Goal: Task Accomplishment & Management: Manage account settings

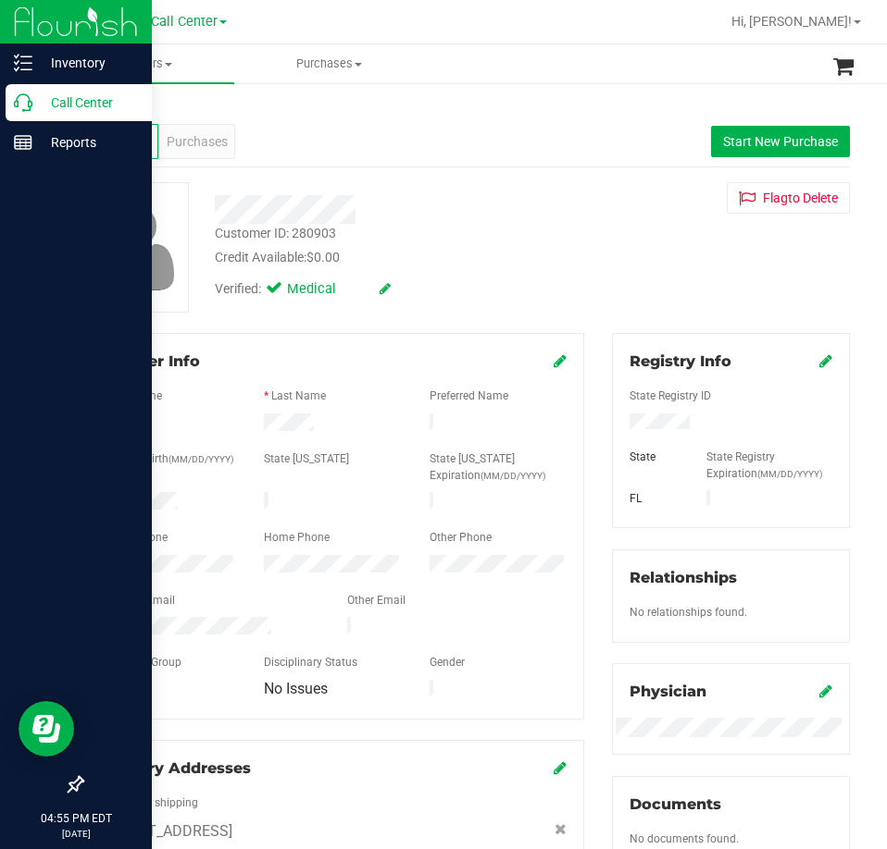
click at [23, 102] on icon at bounding box center [23, 102] width 19 height 19
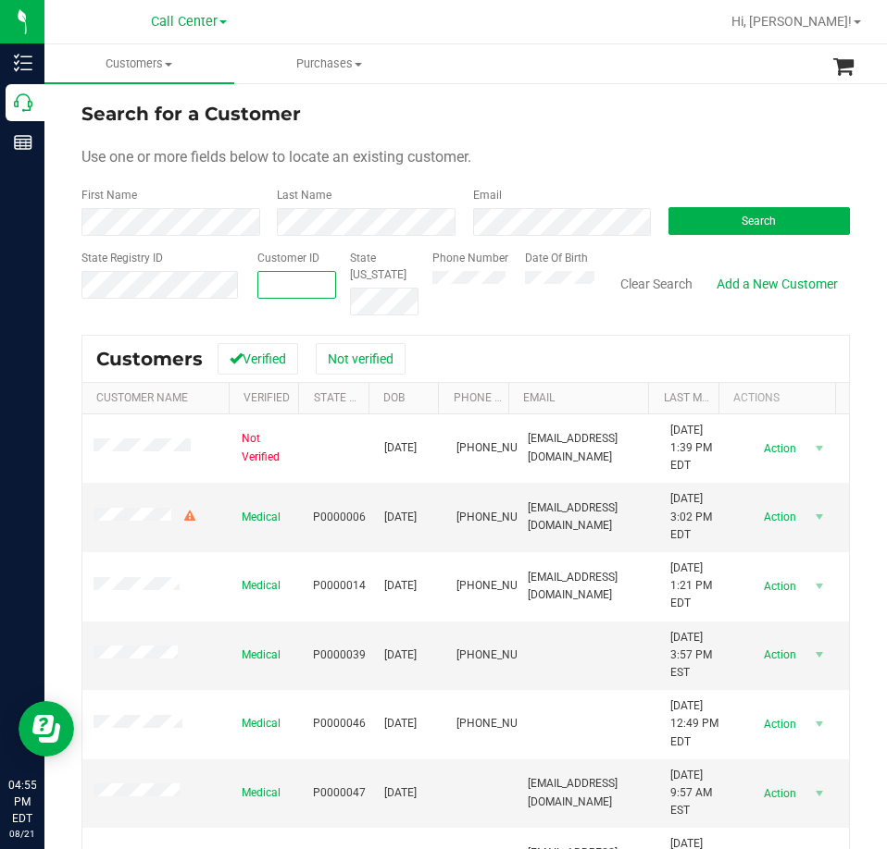
paste input "113869"
type input "113869"
click at [741, 219] on span "Search" at bounding box center [758, 221] width 34 height 13
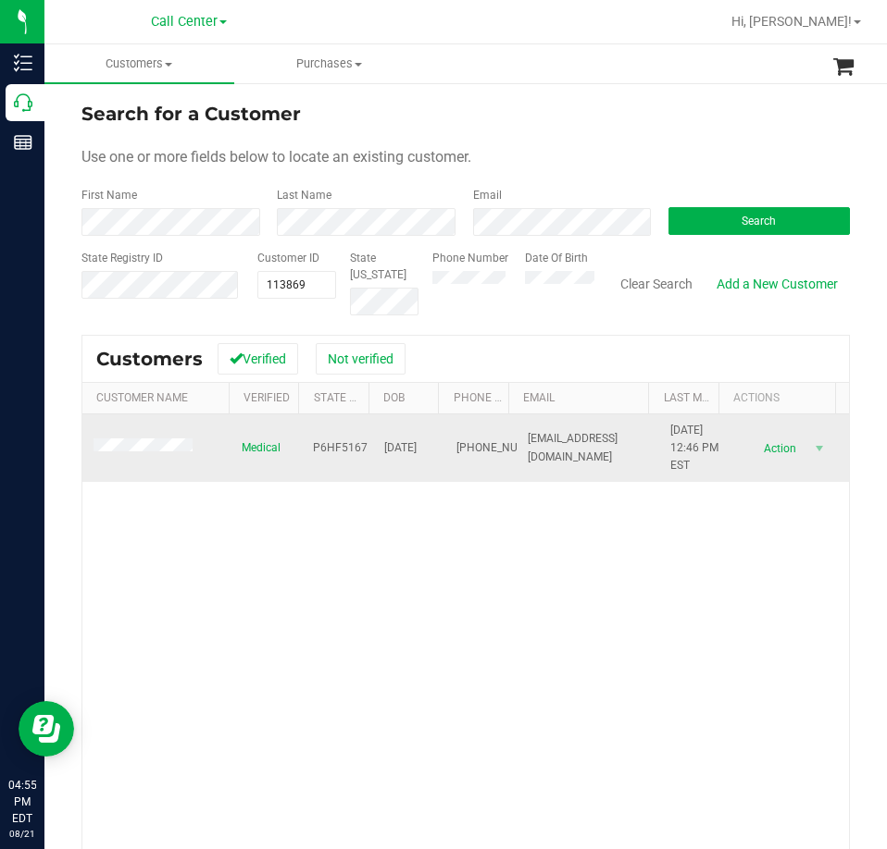
drag, startPoint x: 457, startPoint y: 464, endPoint x: 432, endPoint y: 432, distance: 40.2
click at [428, 432] on tr "Medical P6HF5167 [DATE] (352) 249-8225 [EMAIL_ADDRESS][DOMAIN_NAME] [DATE] 12:4…" at bounding box center [465, 449] width 766 height 68
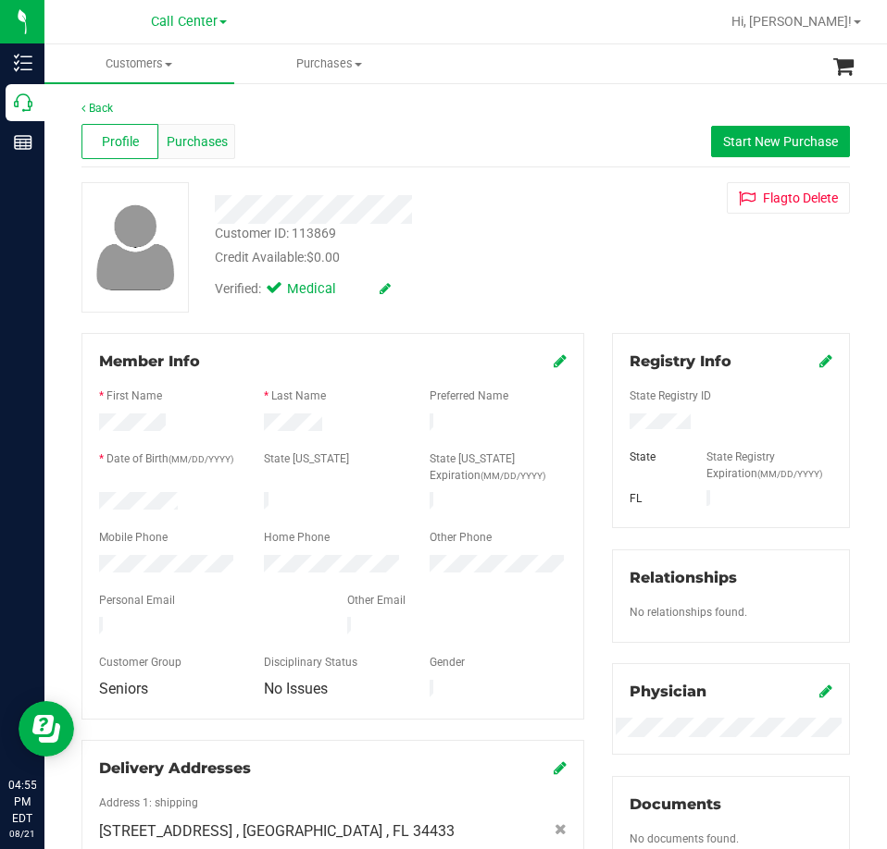
click at [173, 139] on span "Purchases" at bounding box center [197, 141] width 61 height 19
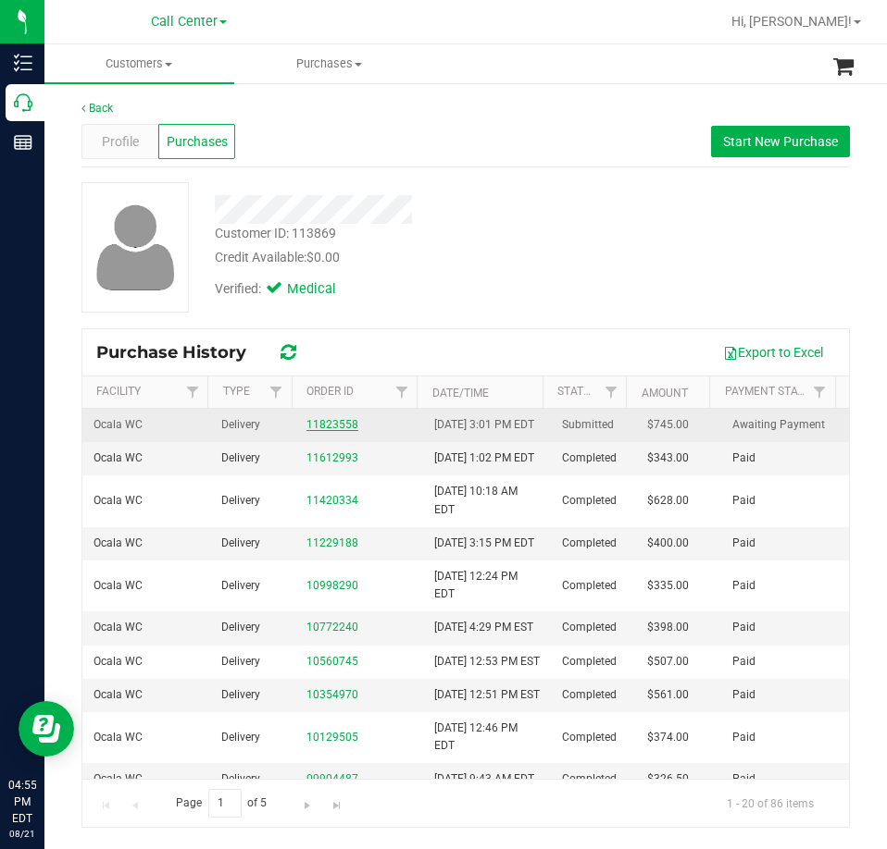
click at [337, 431] on link "11823558" at bounding box center [332, 424] width 52 height 13
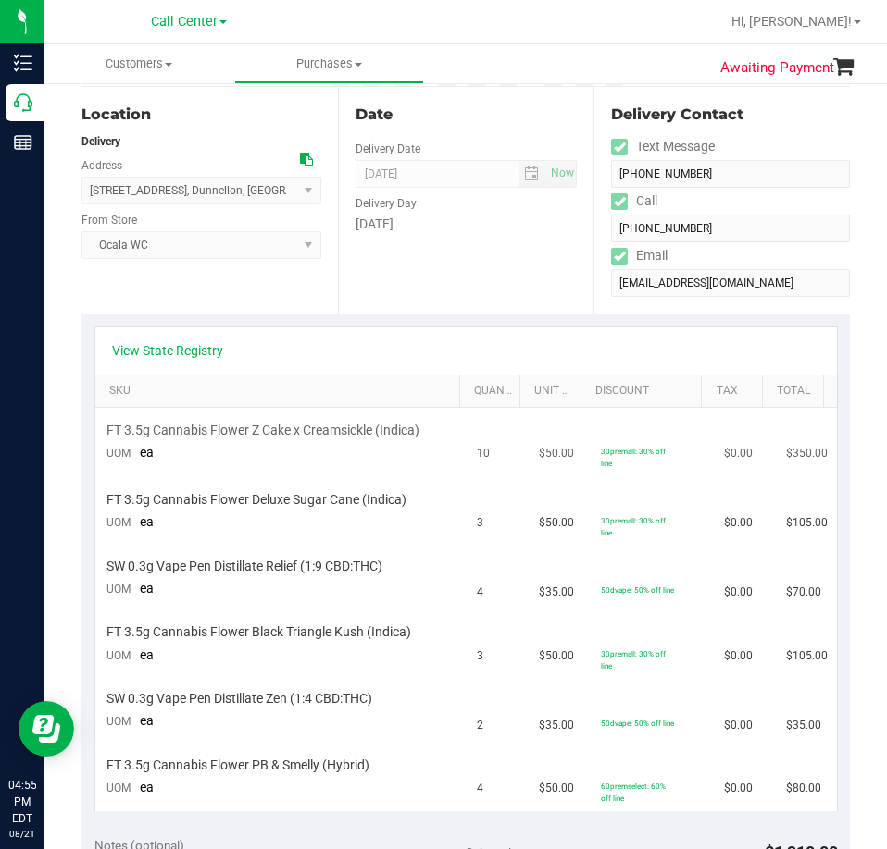
scroll to position [278, 0]
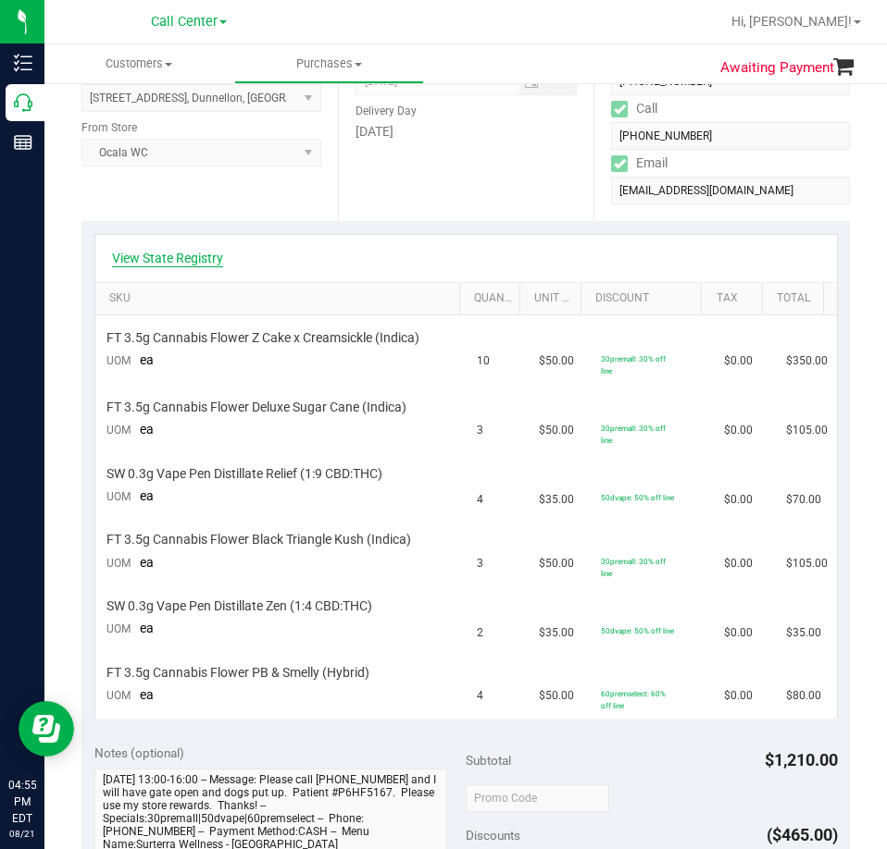
click at [163, 264] on link "View State Registry" at bounding box center [167, 258] width 111 height 19
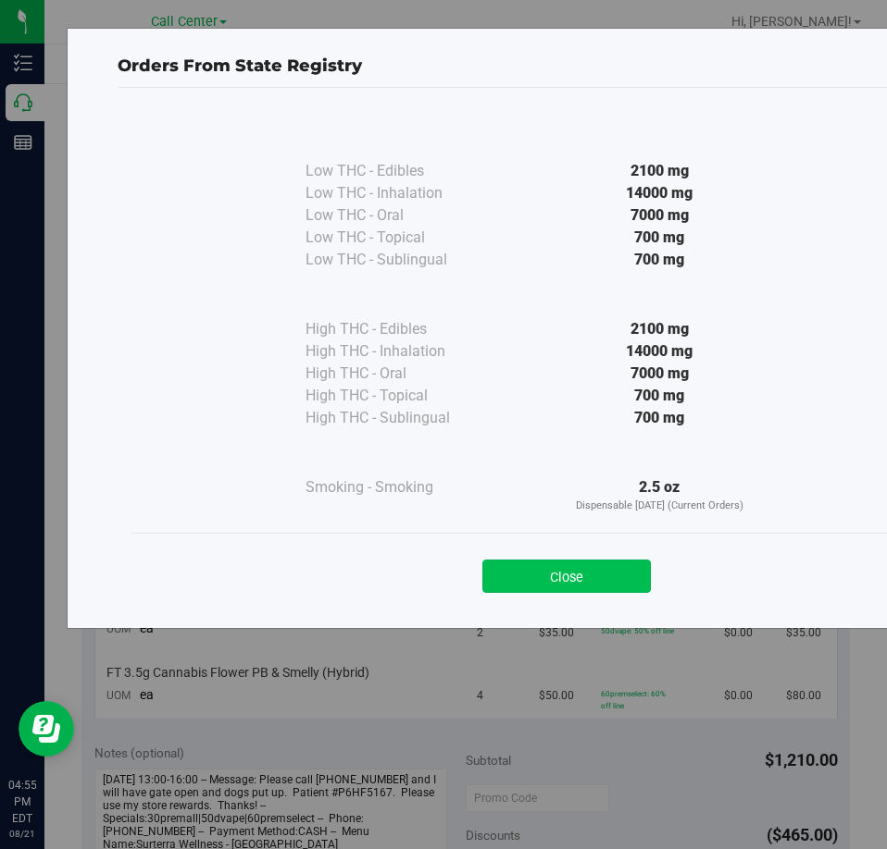
click at [613, 577] on button "Close" at bounding box center [566, 576] width 168 height 33
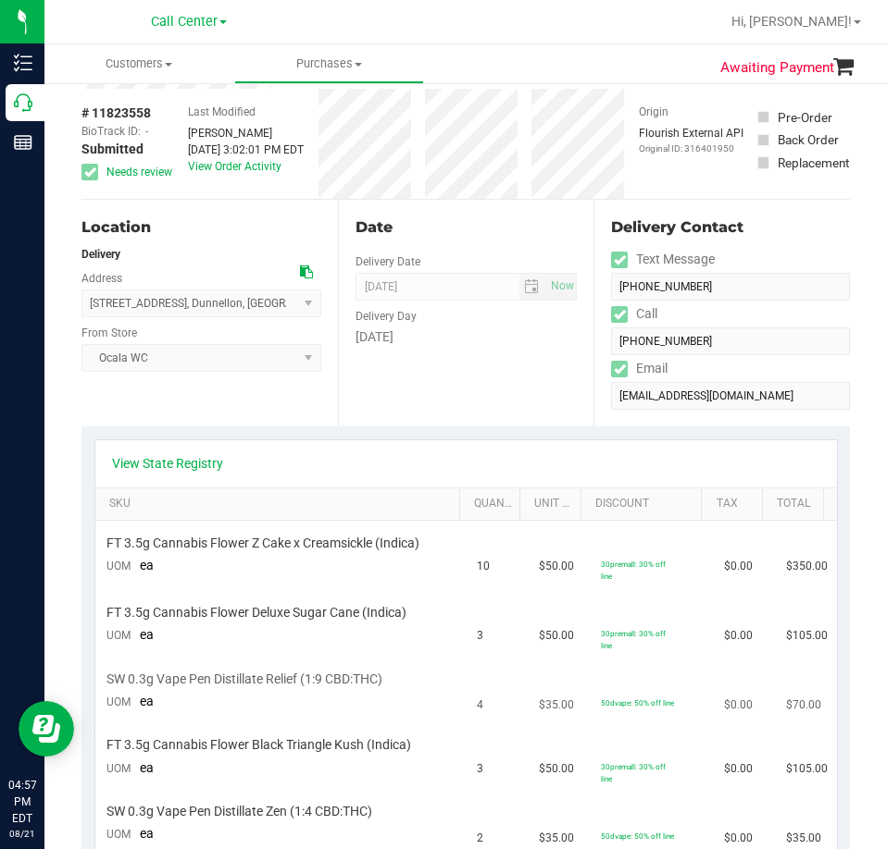
scroll to position [185, 0]
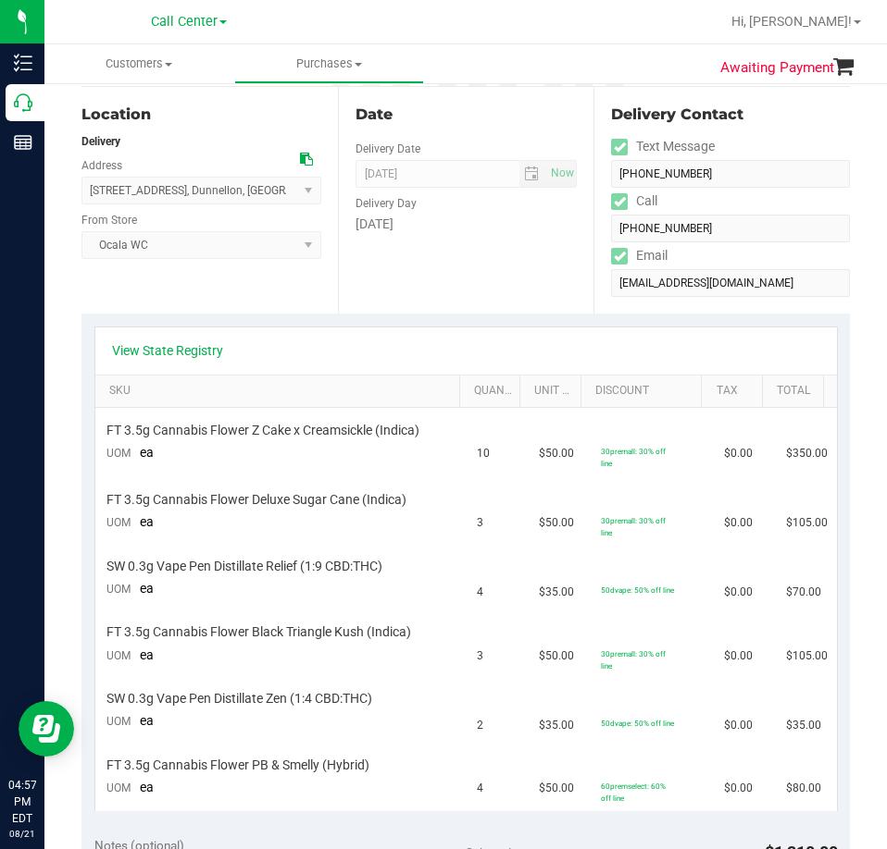
click at [184, 341] on div "View State Registry" at bounding box center [465, 351] width 741 height 47
click at [189, 350] on link "View State Registry" at bounding box center [167, 350] width 111 height 19
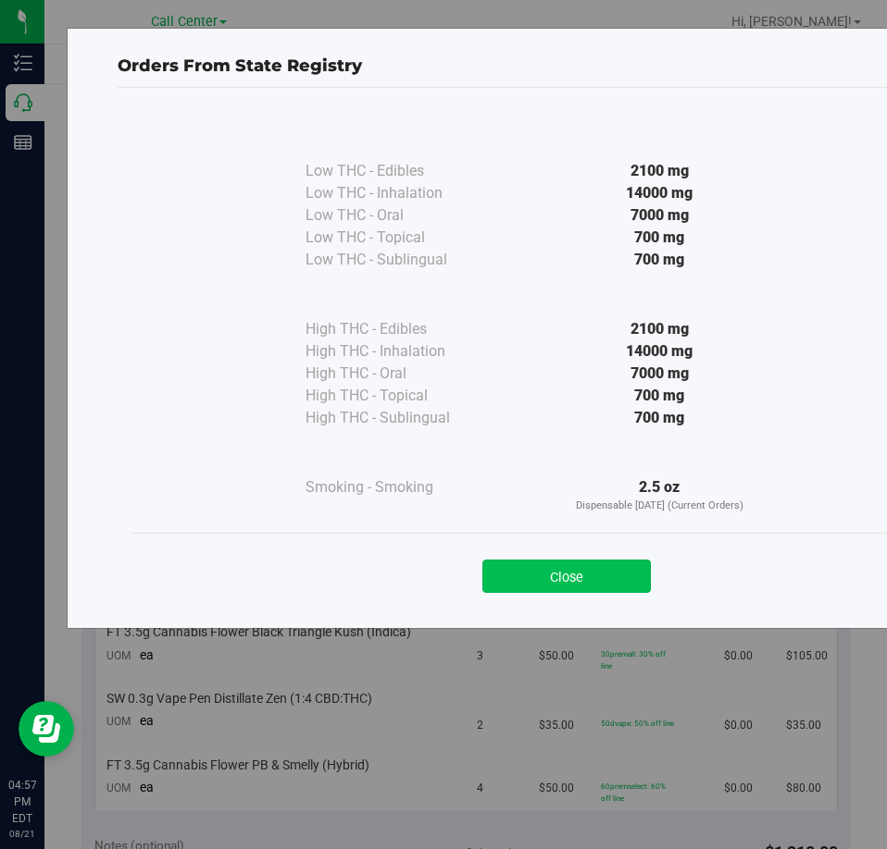
click at [591, 579] on button "Close" at bounding box center [566, 576] width 168 height 33
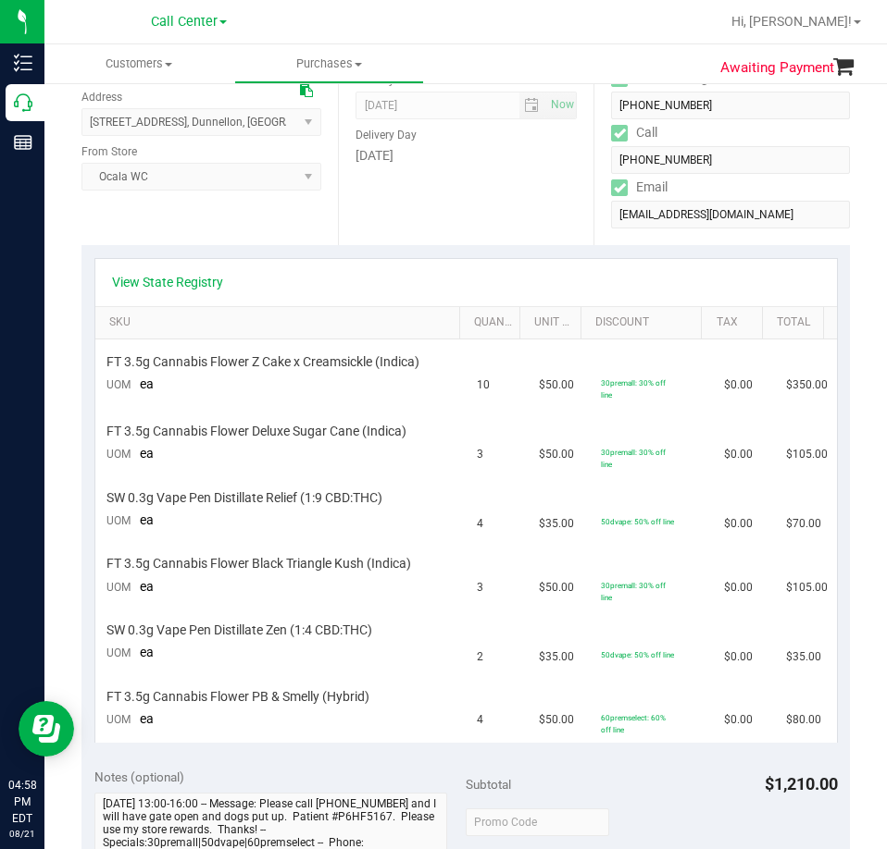
scroll to position [0, 0]
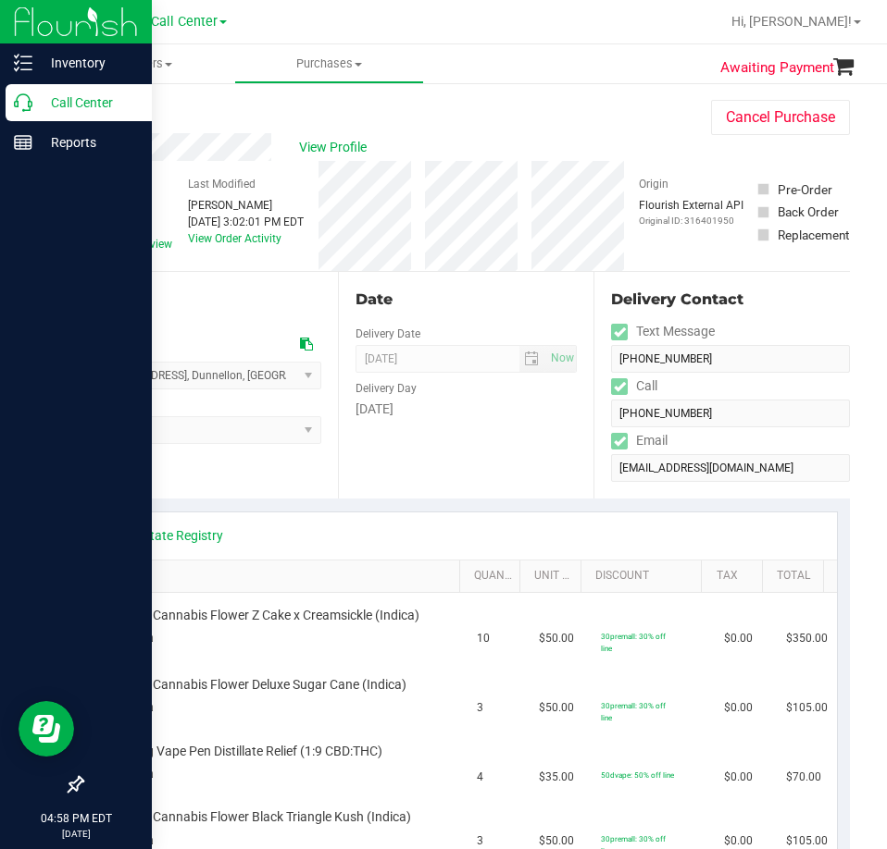
click at [19, 104] on icon at bounding box center [23, 102] width 19 height 19
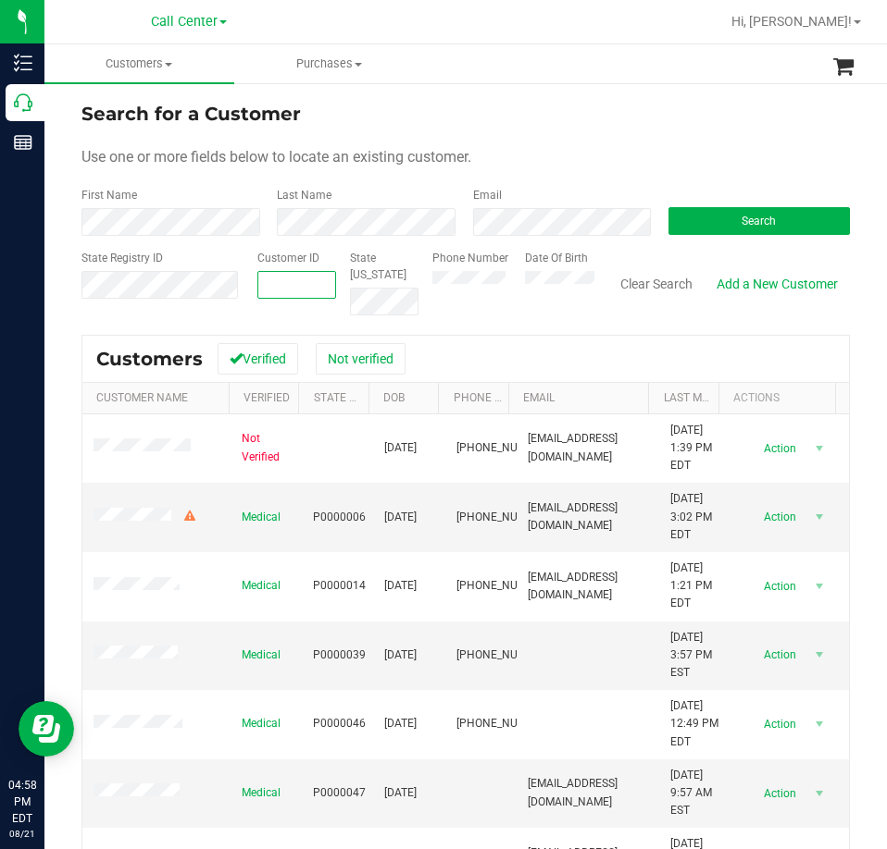
paste input "1447444"
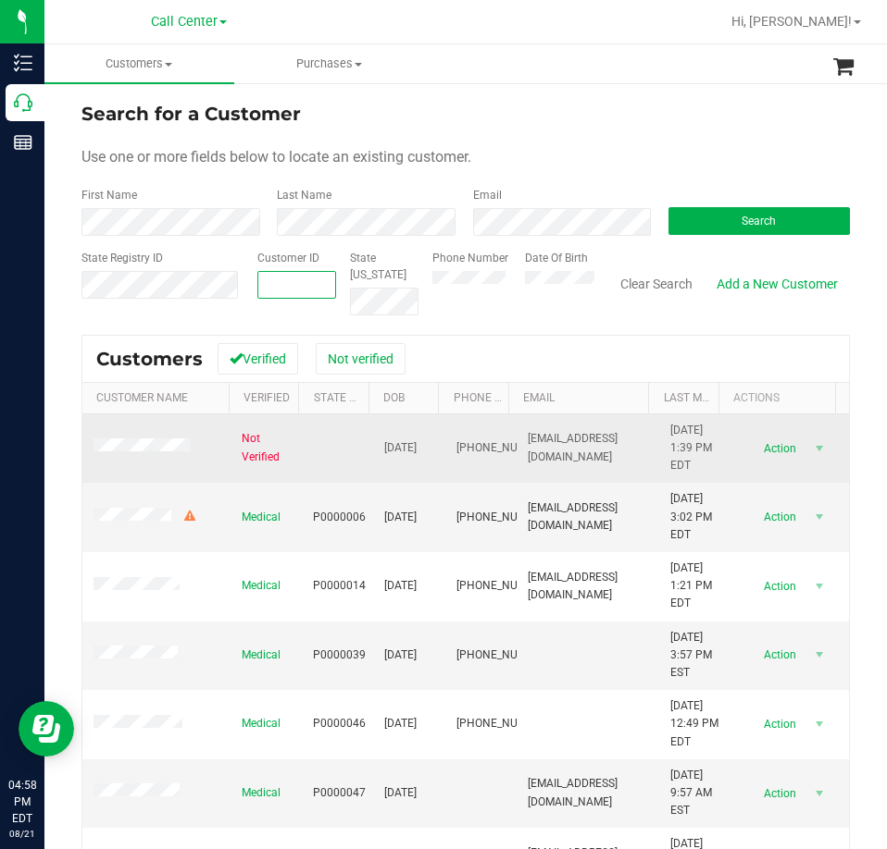
type input "1447444"
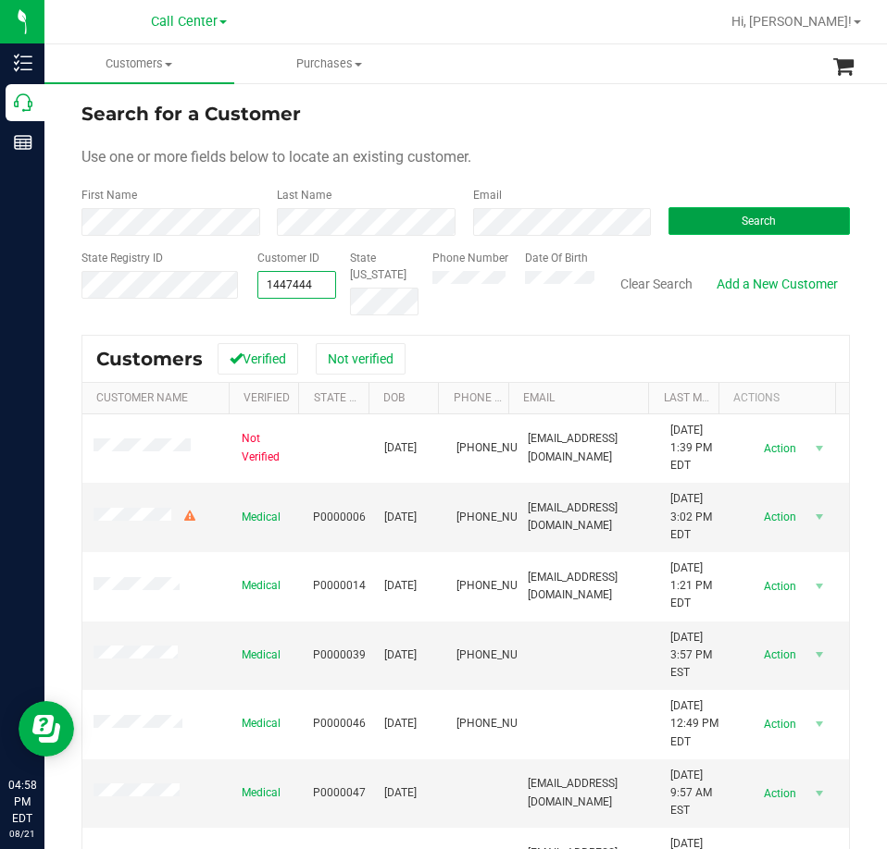
type input "1447444"
click at [723, 227] on button "Search" at bounding box center [758, 221] width 181 height 28
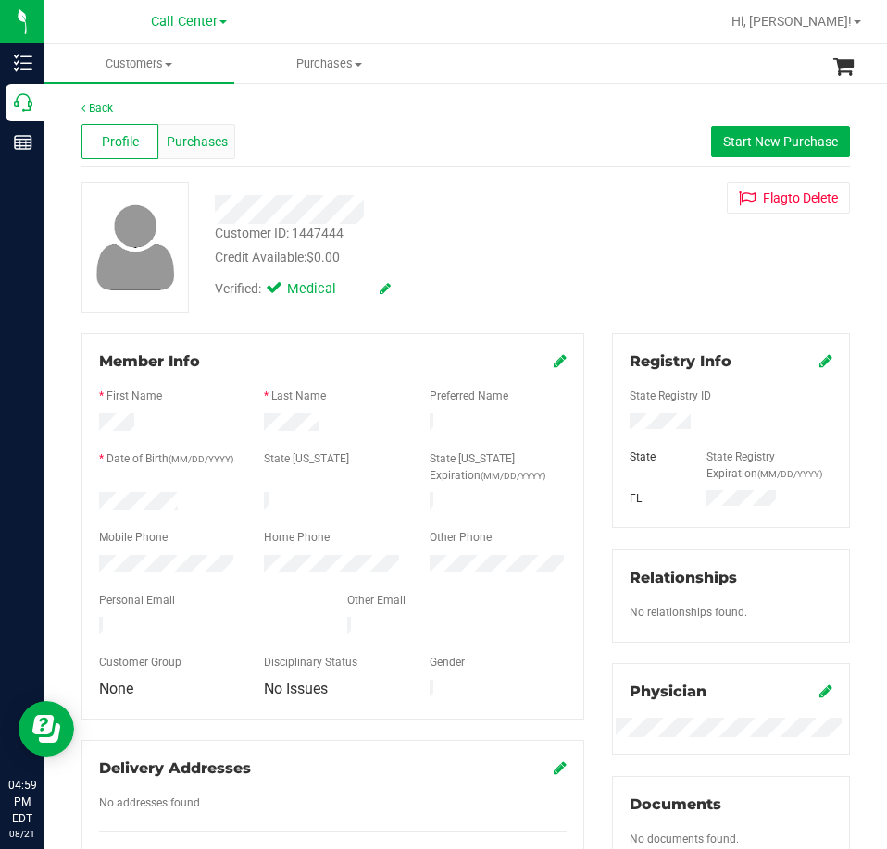
click at [201, 142] on span "Purchases" at bounding box center [197, 141] width 61 height 19
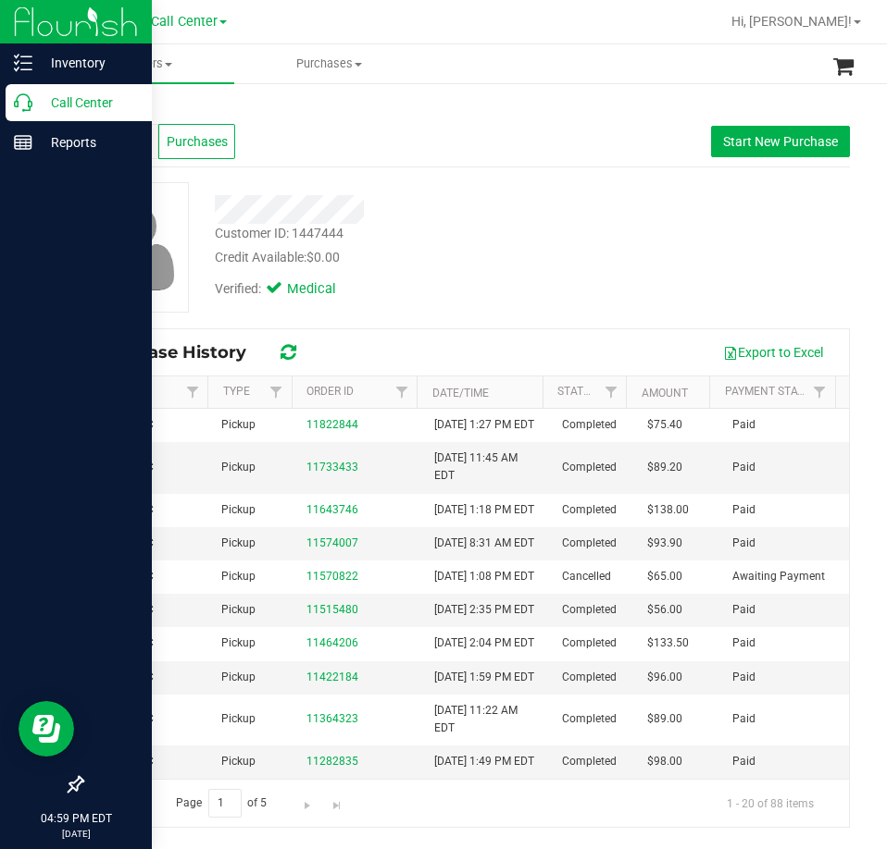
click at [16, 92] on div "Call Center" at bounding box center [79, 102] width 146 height 37
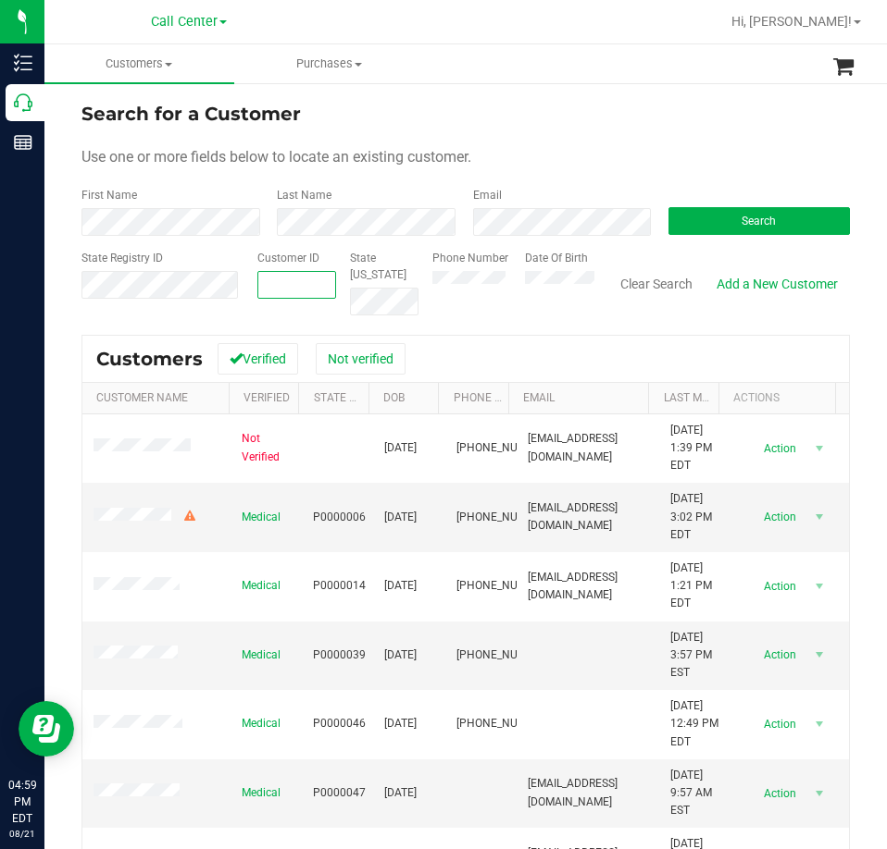
paste input "66963"
type input "66963"
click at [766, 210] on button "Search" at bounding box center [758, 221] width 181 height 28
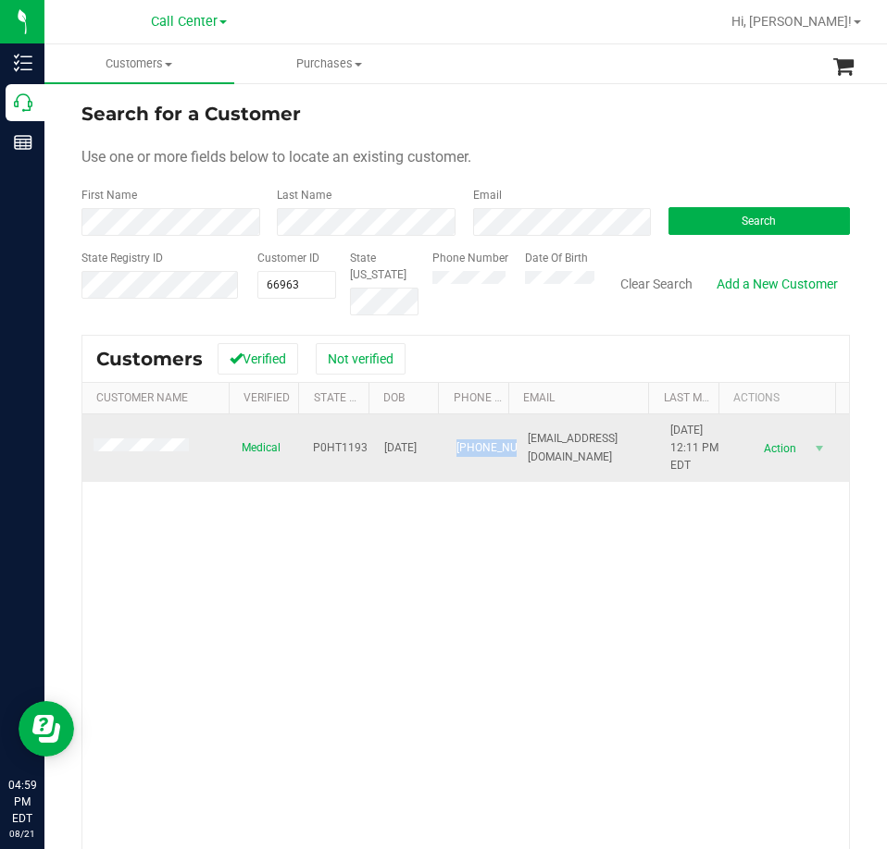
drag, startPoint x: 478, startPoint y: 461, endPoint x: 431, endPoint y: 433, distance: 54.8
click at [445, 433] on td "[PHONE_NUMBER]" at bounding box center [480, 449] width 71 height 68
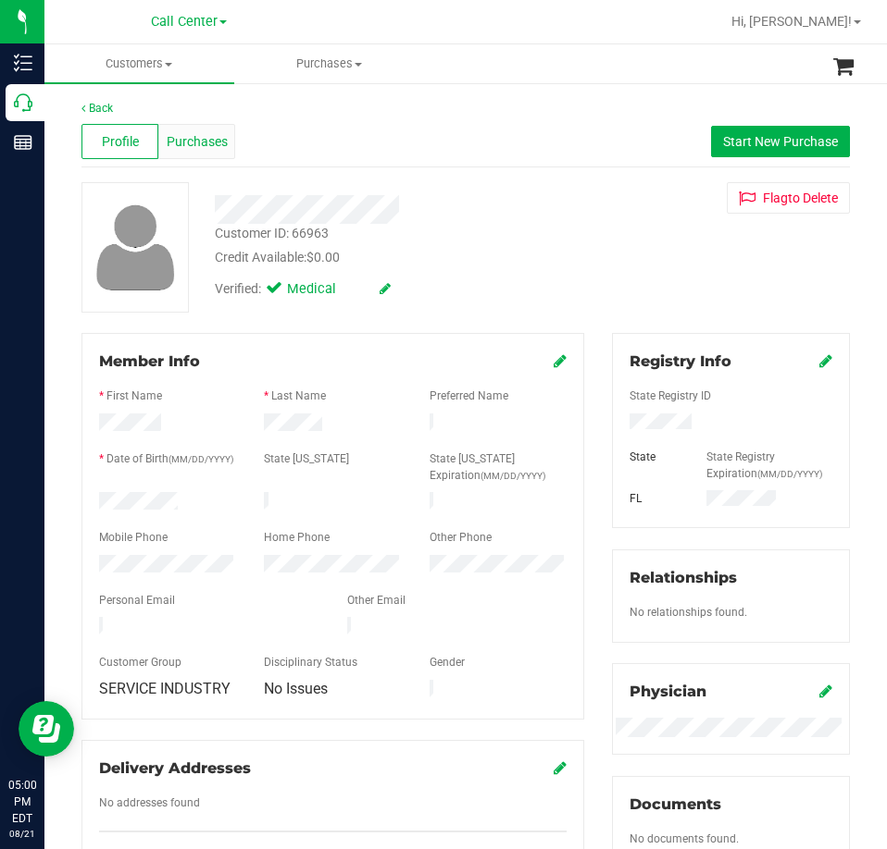
click at [205, 148] on span "Purchases" at bounding box center [197, 141] width 61 height 19
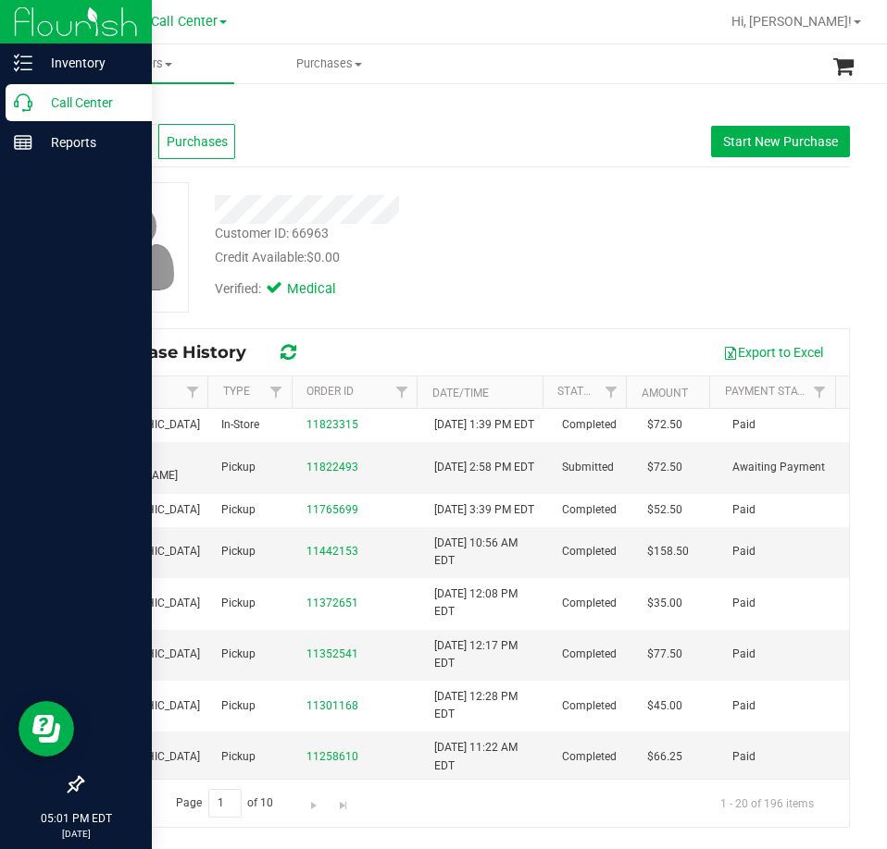
click at [13, 104] on div "Call Center" at bounding box center [79, 102] width 146 height 37
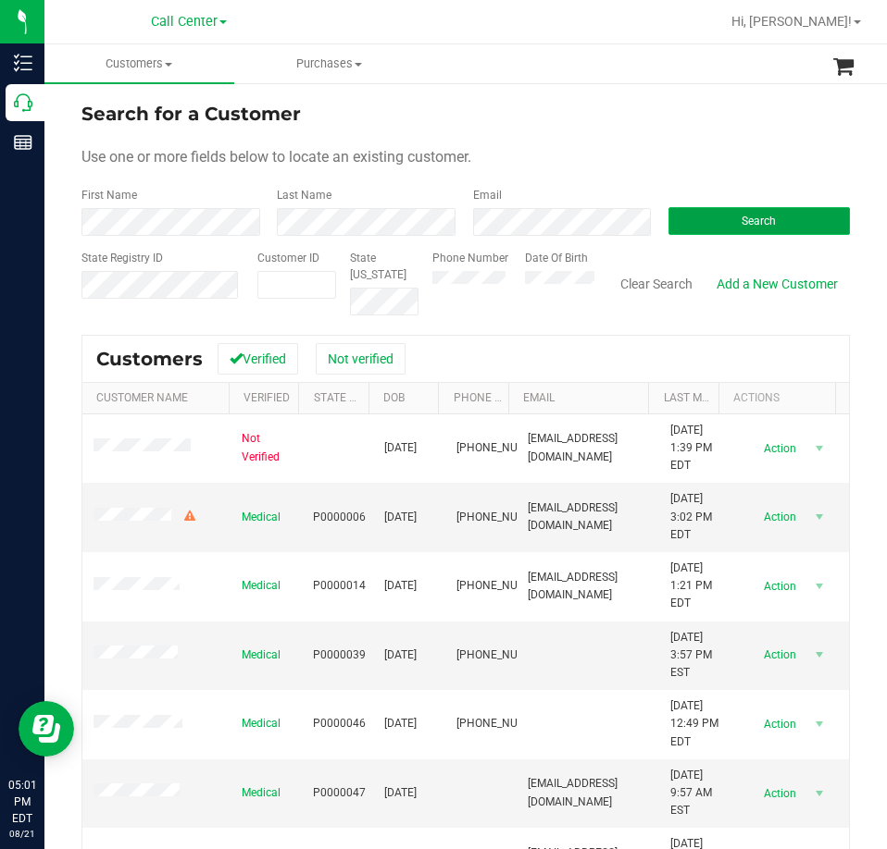
click at [746, 226] on span "Search" at bounding box center [758, 221] width 34 height 13
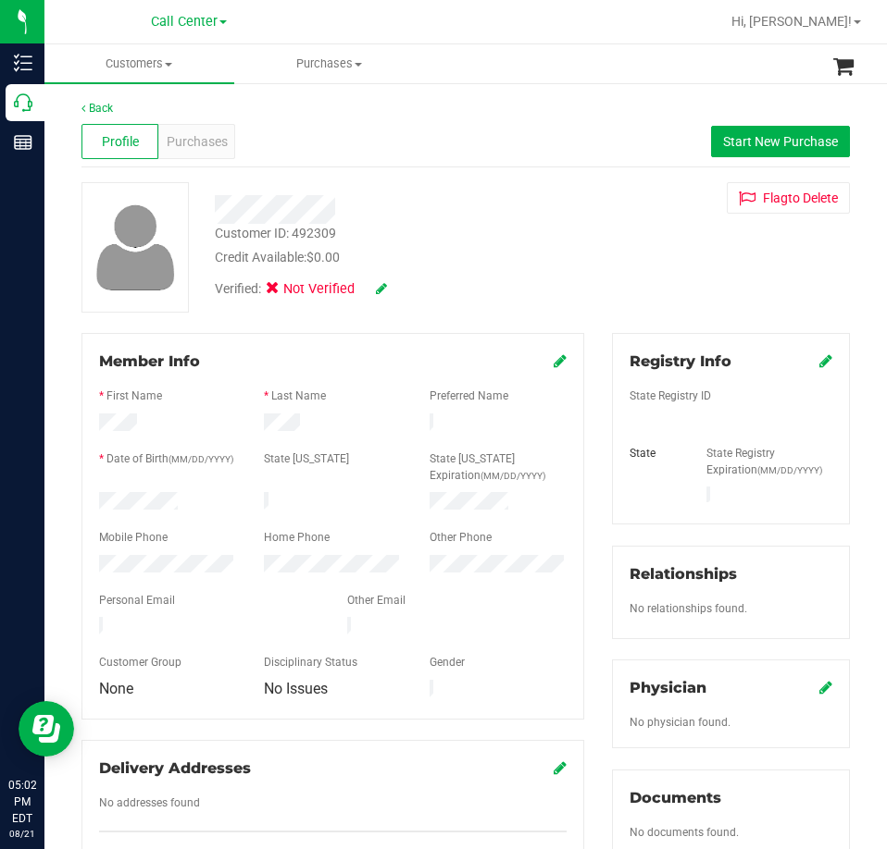
click at [278, 419] on form "Member Info * First Name * Last Name Preferred Name * Date of Birth (MM/DD/YYYY…" at bounding box center [332, 527] width 467 height 352
click at [773, 202] on button "Flag to [GEOGRAPHIC_DATA]" at bounding box center [787, 197] width 123 height 31
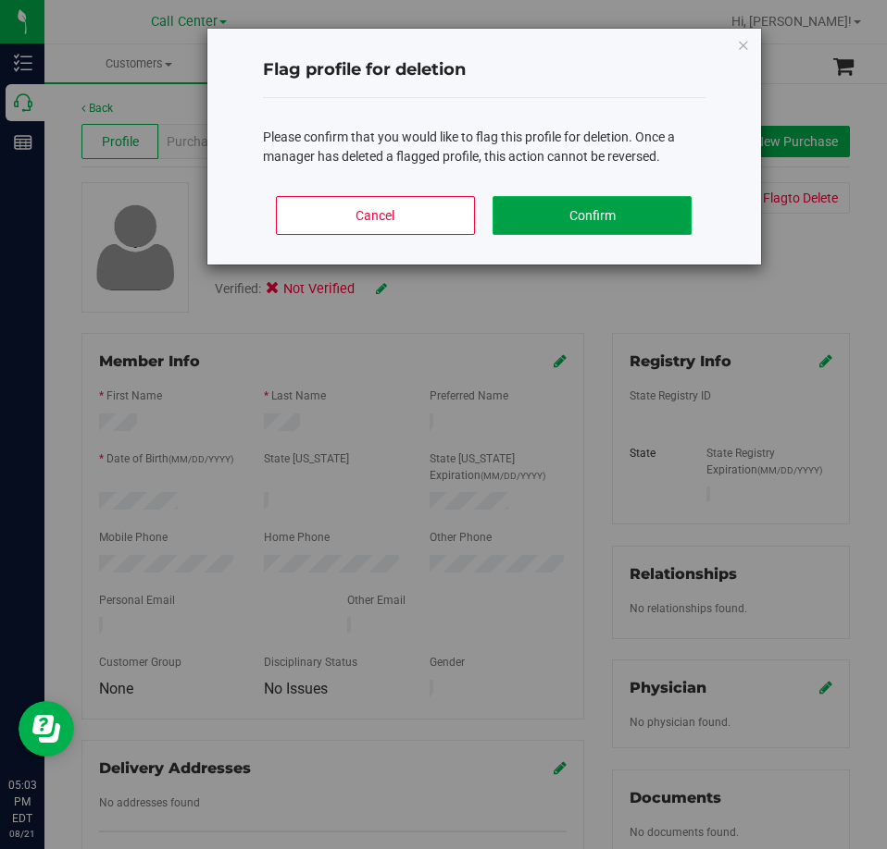
click at [523, 211] on button "Confirm" at bounding box center [591, 215] width 199 height 39
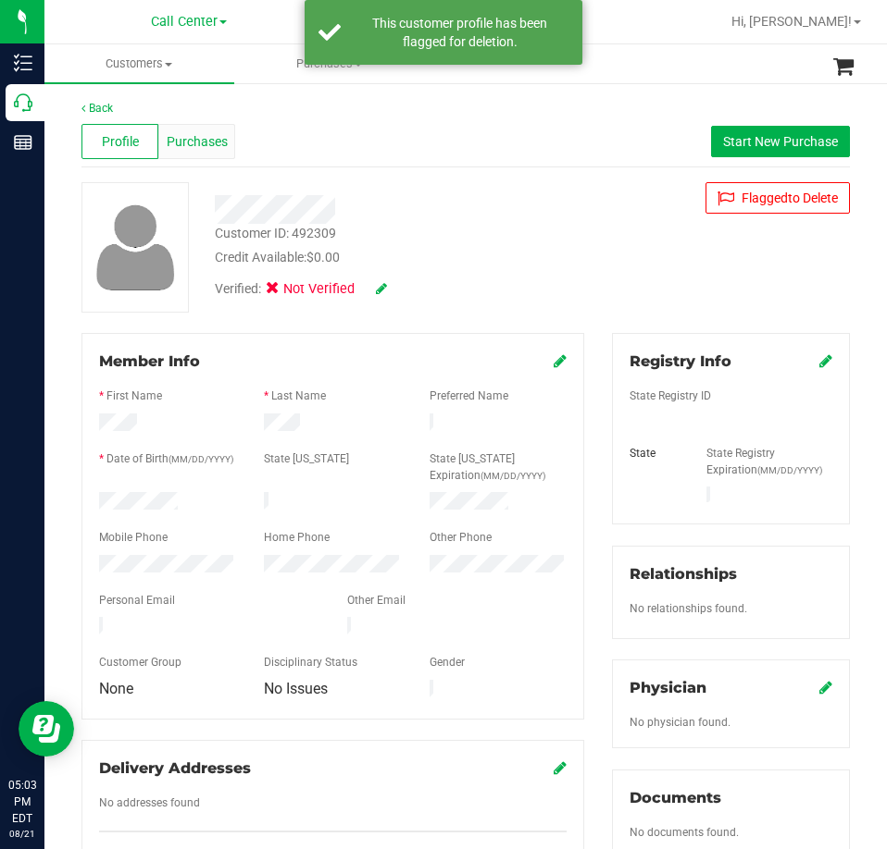
drag, startPoint x: 149, startPoint y: 149, endPoint x: 175, endPoint y: 146, distance: 26.1
click at [159, 150] on div "Profile Purchases" at bounding box center [158, 141] width 154 height 35
click at [202, 143] on span "Purchases" at bounding box center [197, 141] width 61 height 19
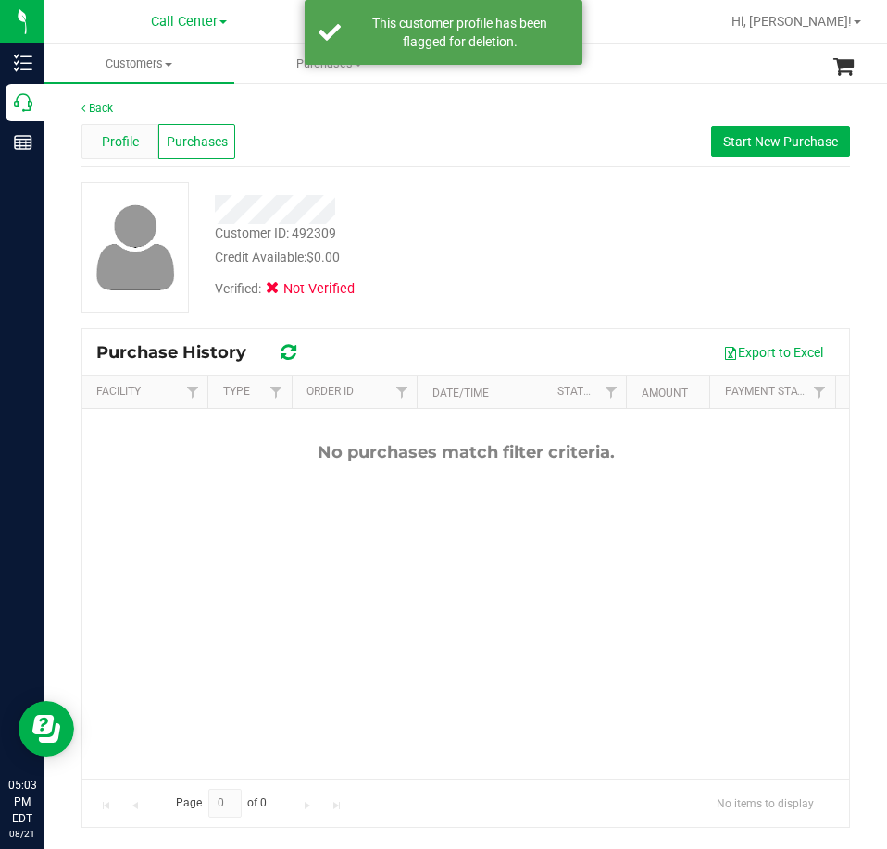
click at [107, 150] on span "Profile" at bounding box center [120, 141] width 37 height 19
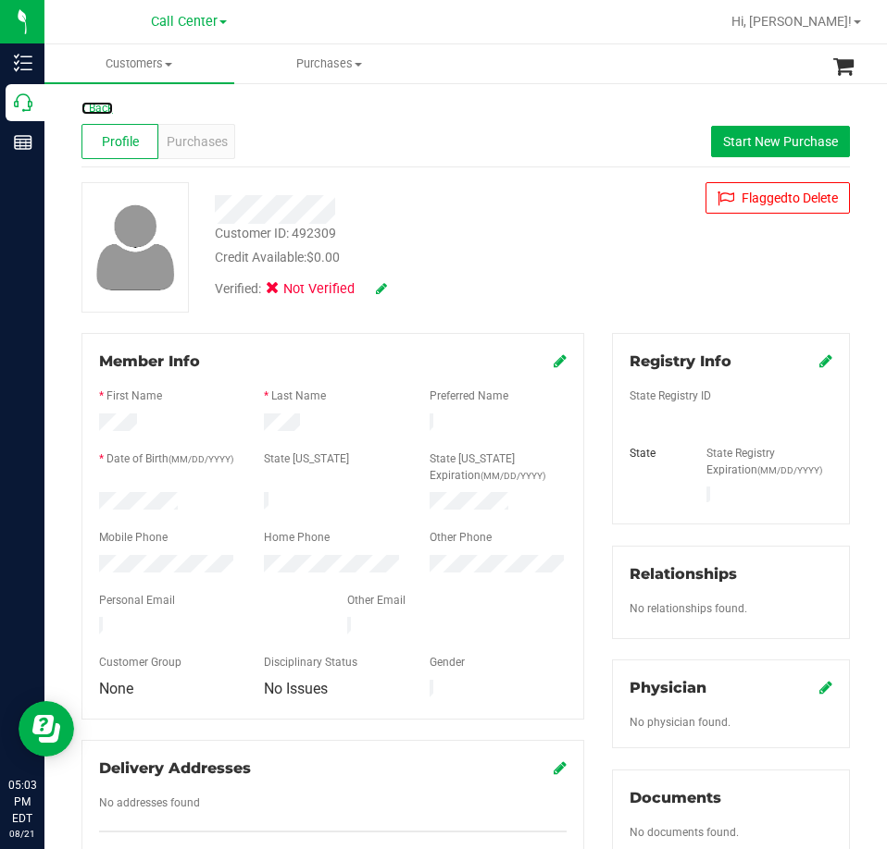
click at [98, 103] on link "Back" at bounding box center [96, 108] width 31 height 13
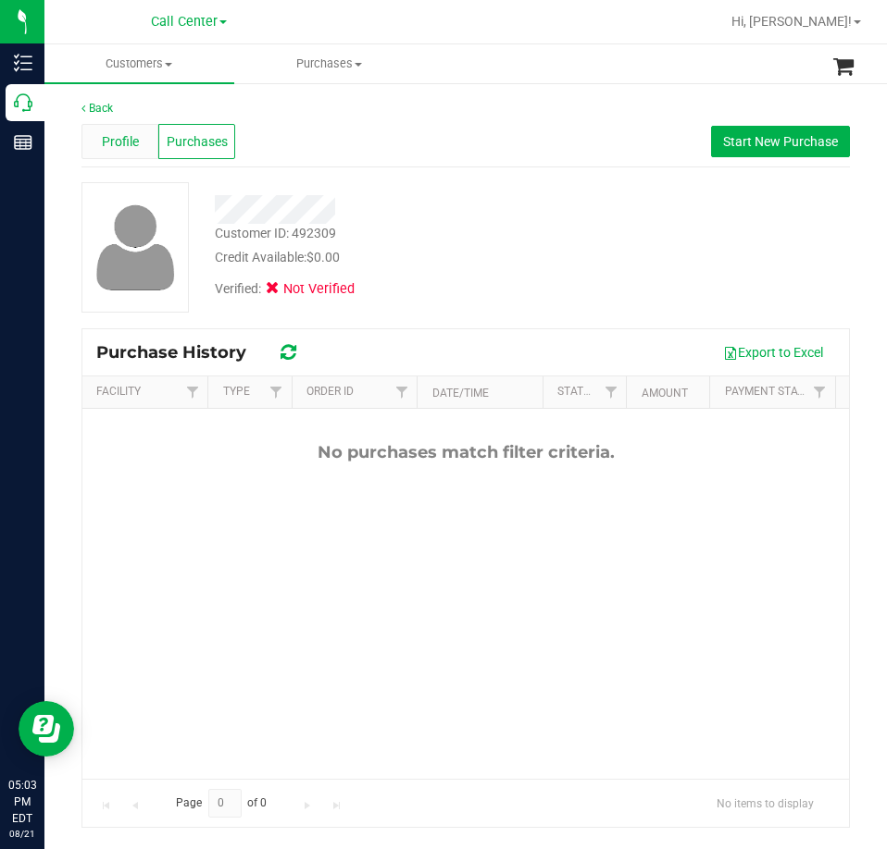
click at [125, 140] on span "Profile" at bounding box center [120, 141] width 37 height 19
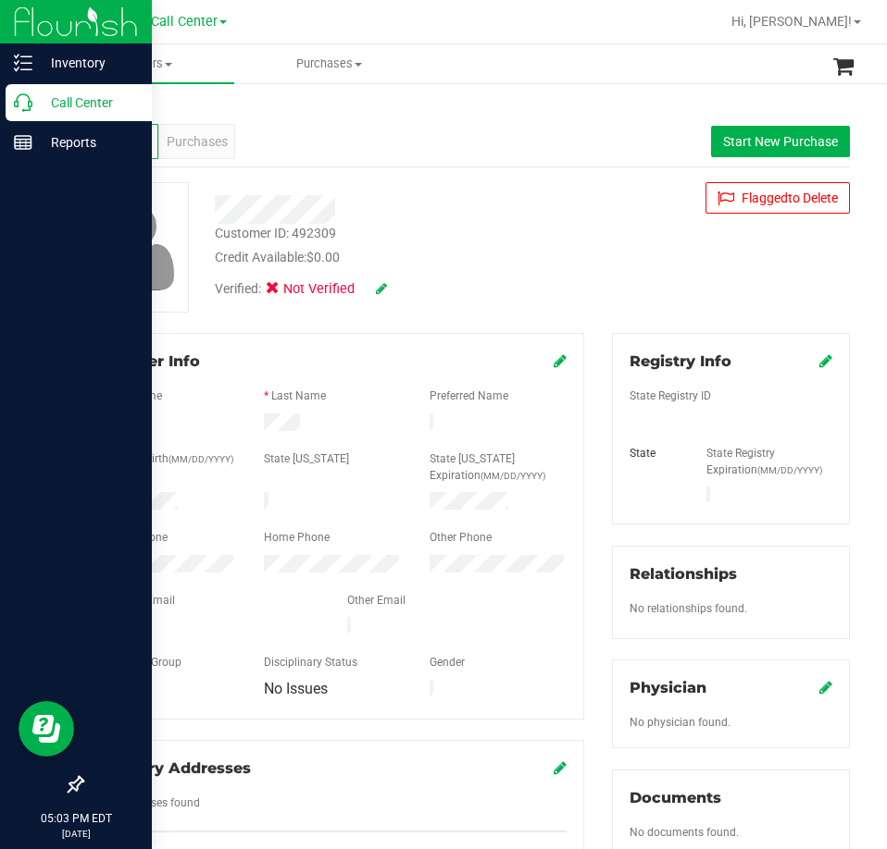
click at [25, 108] on icon at bounding box center [23, 102] width 19 height 19
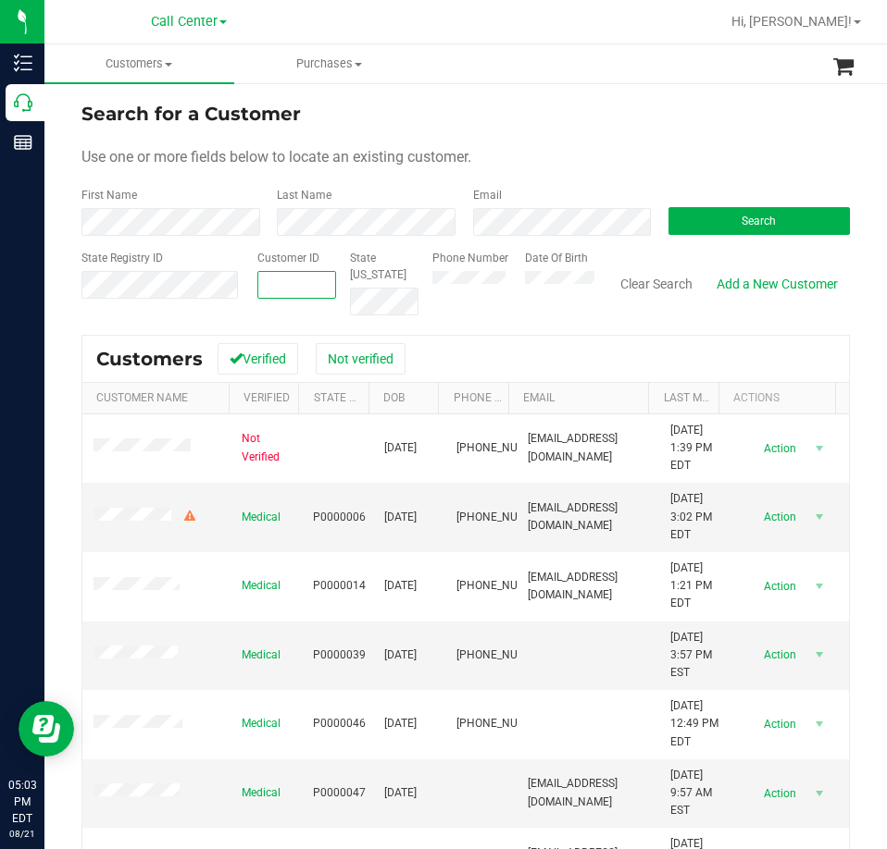
paste input "642370"
type input "642370"
click at [754, 226] on span "Search" at bounding box center [758, 221] width 34 height 13
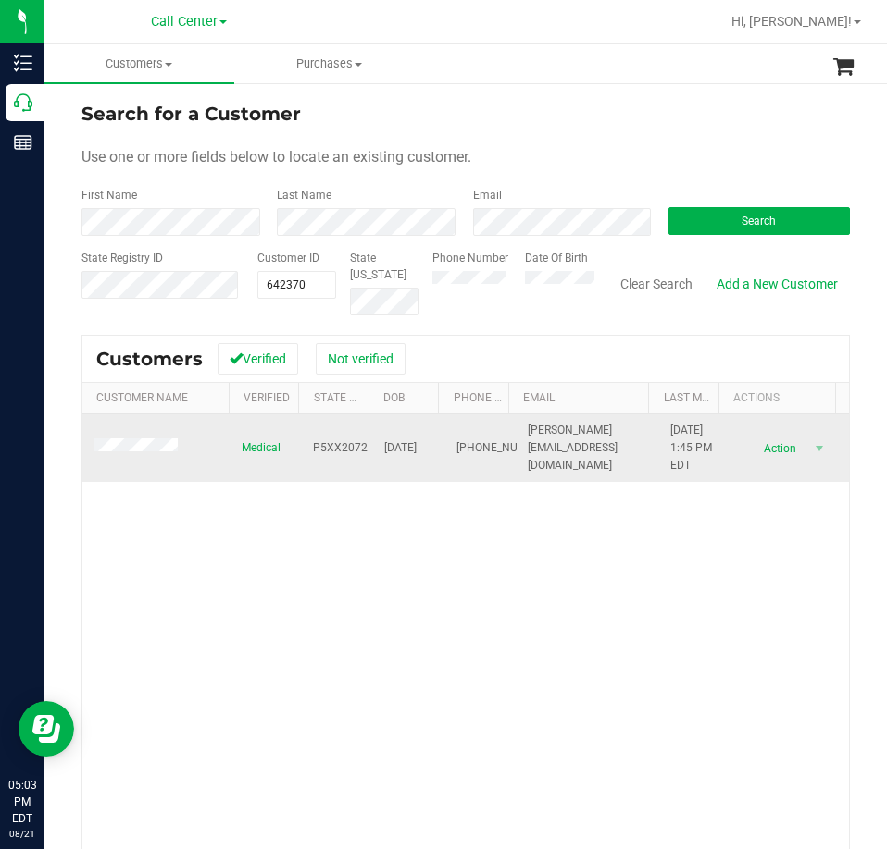
drag, startPoint x: 485, startPoint y: 473, endPoint x: 428, endPoint y: 438, distance: 67.3
click at [428, 438] on tr "Medical P5XX2072 [DATE] (772) 444-6695 [PERSON_NAME][EMAIL_ADDRESS][DOMAIN_NAME…" at bounding box center [465, 449] width 766 height 68
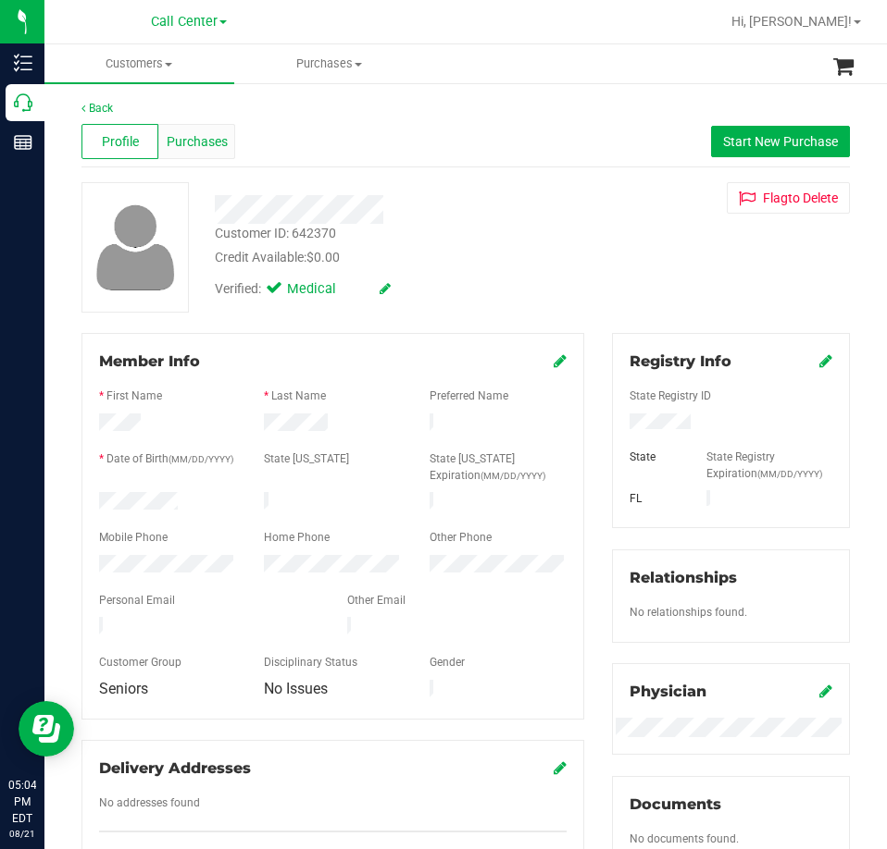
click at [199, 148] on span "Purchases" at bounding box center [197, 141] width 61 height 19
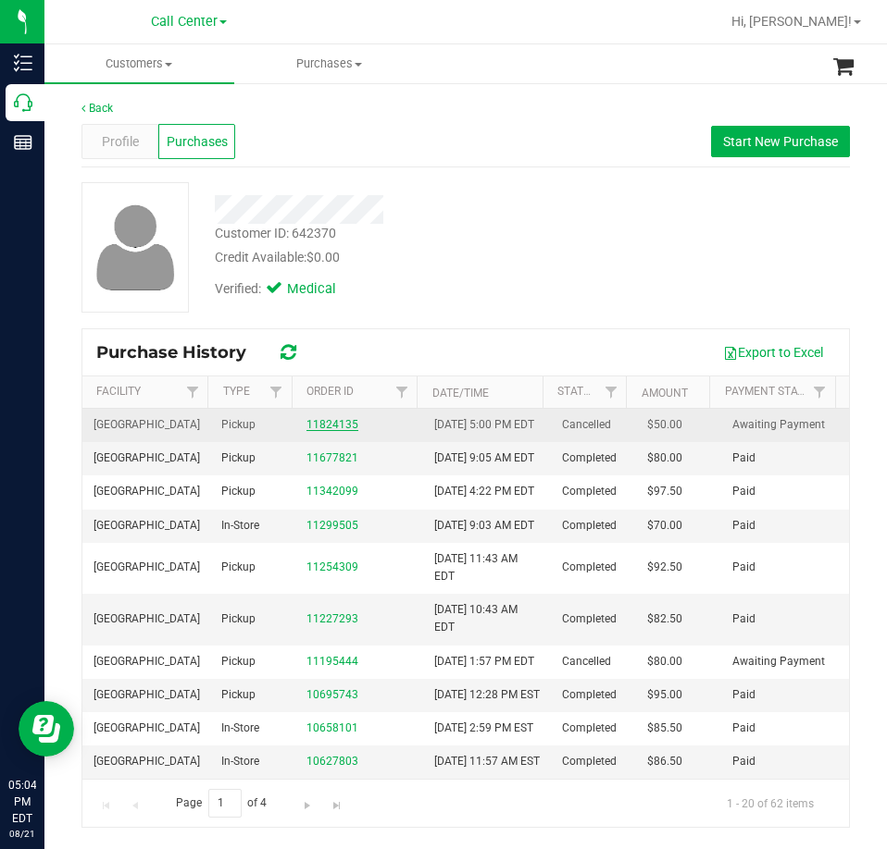
click at [343, 431] on link "11824135" at bounding box center [332, 424] width 52 height 13
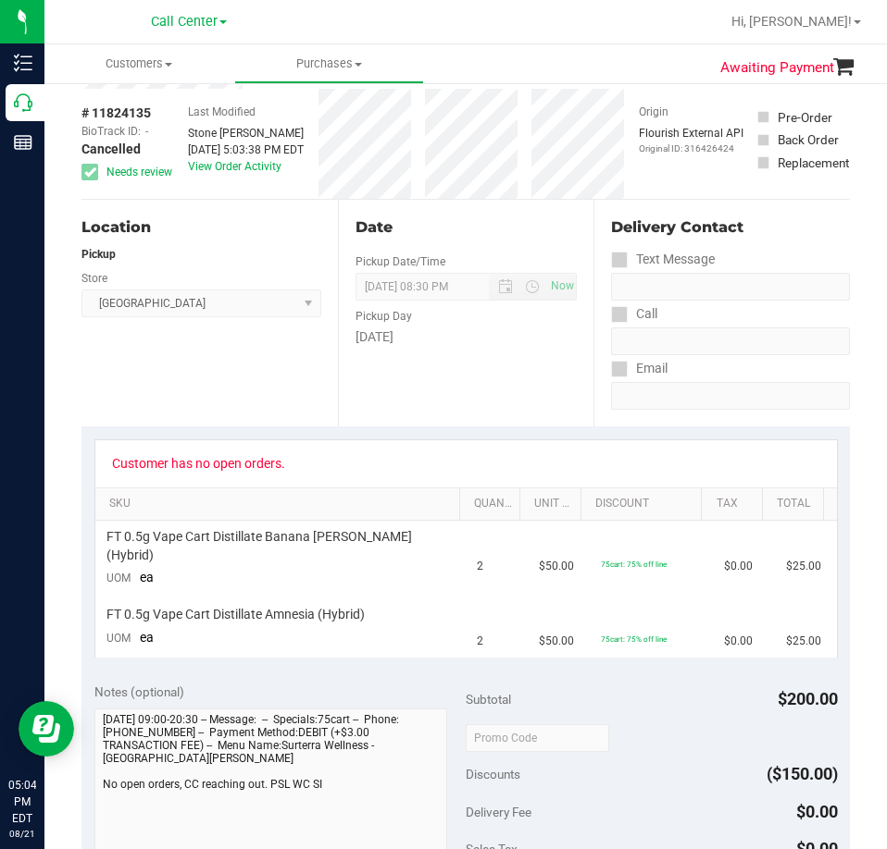
scroll to position [93, 0]
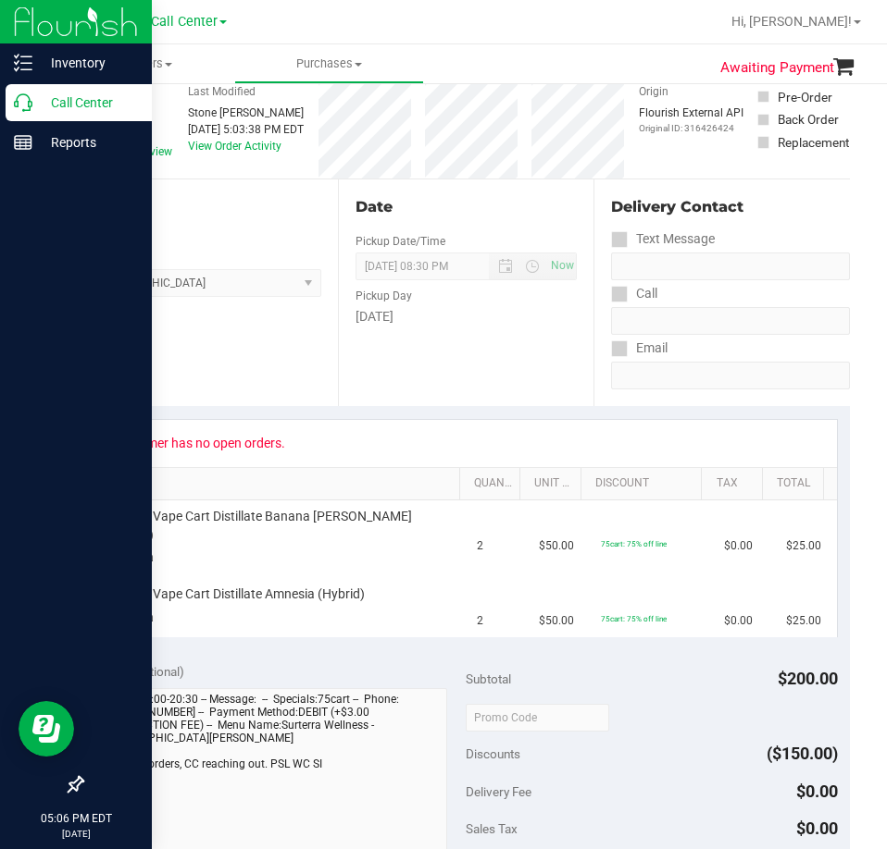
click at [29, 116] on div "Call Center" at bounding box center [79, 102] width 146 height 37
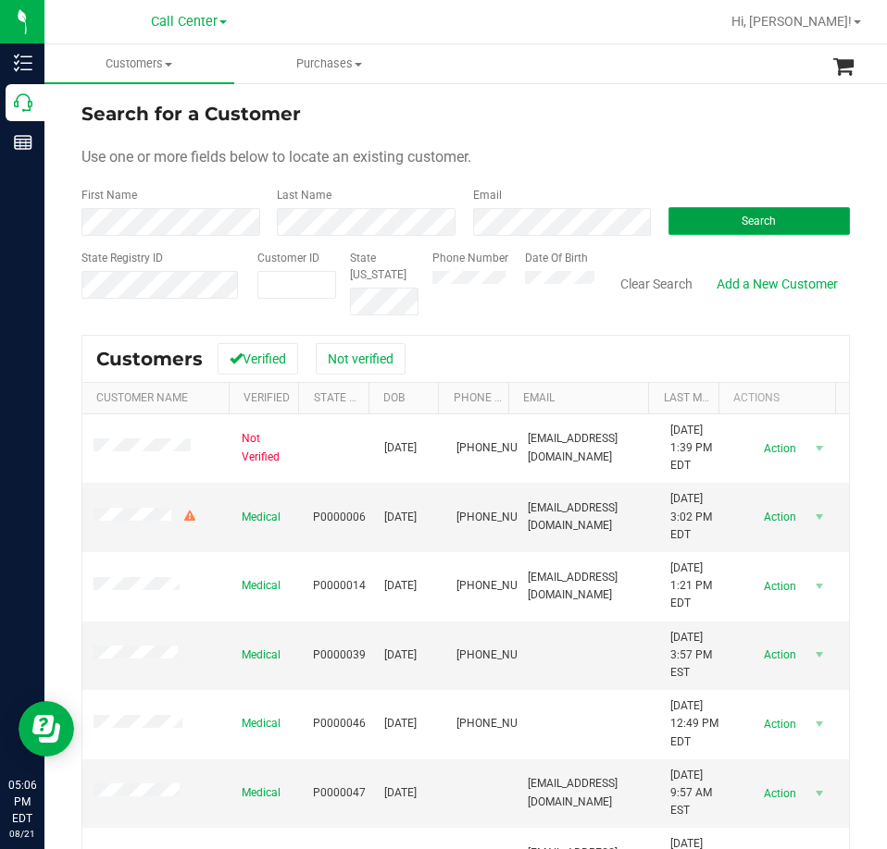
click at [693, 221] on button "Search" at bounding box center [758, 221] width 181 height 28
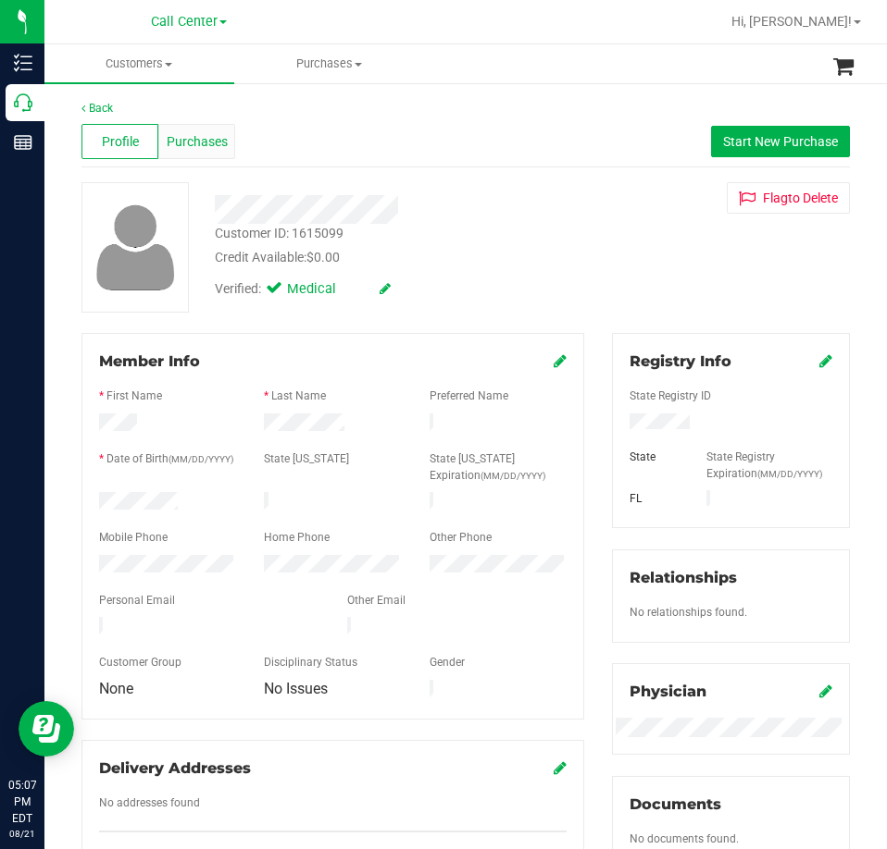
click at [208, 155] on div "Purchases" at bounding box center [196, 141] width 77 height 35
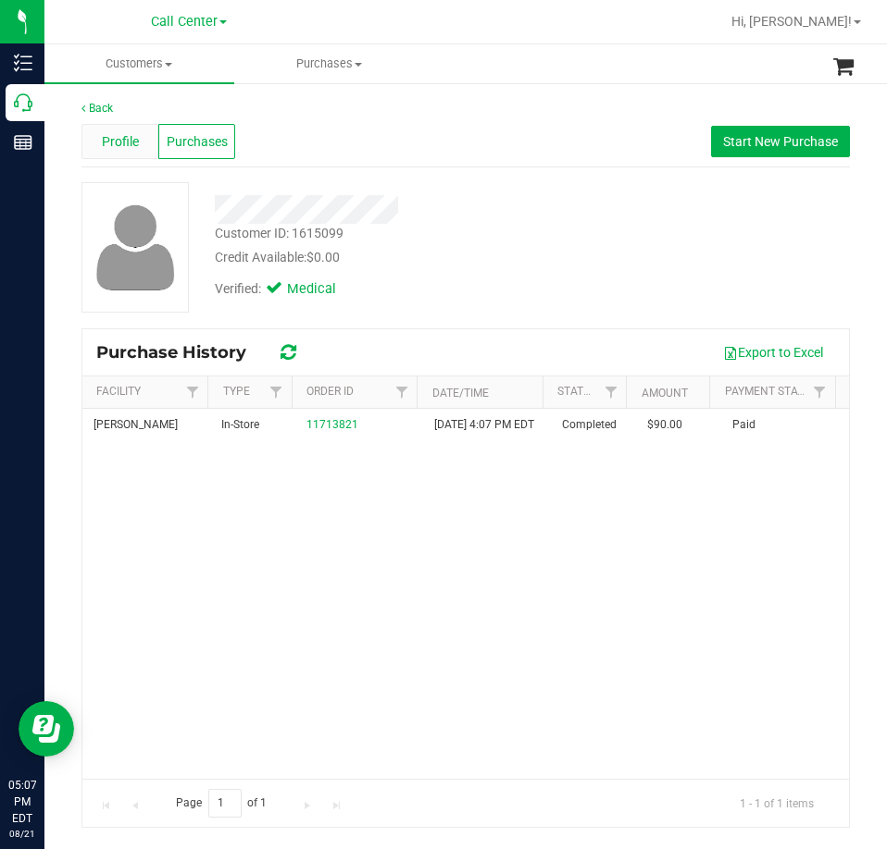
click at [137, 144] on span "Profile" at bounding box center [120, 141] width 37 height 19
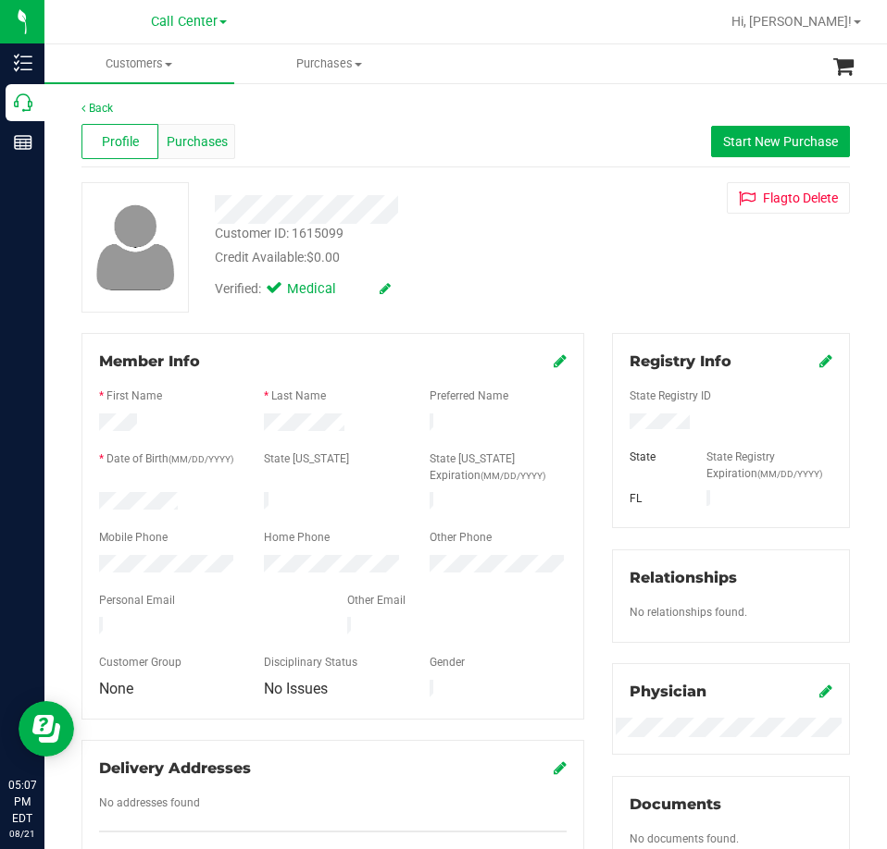
click at [205, 143] on span "Purchases" at bounding box center [197, 141] width 61 height 19
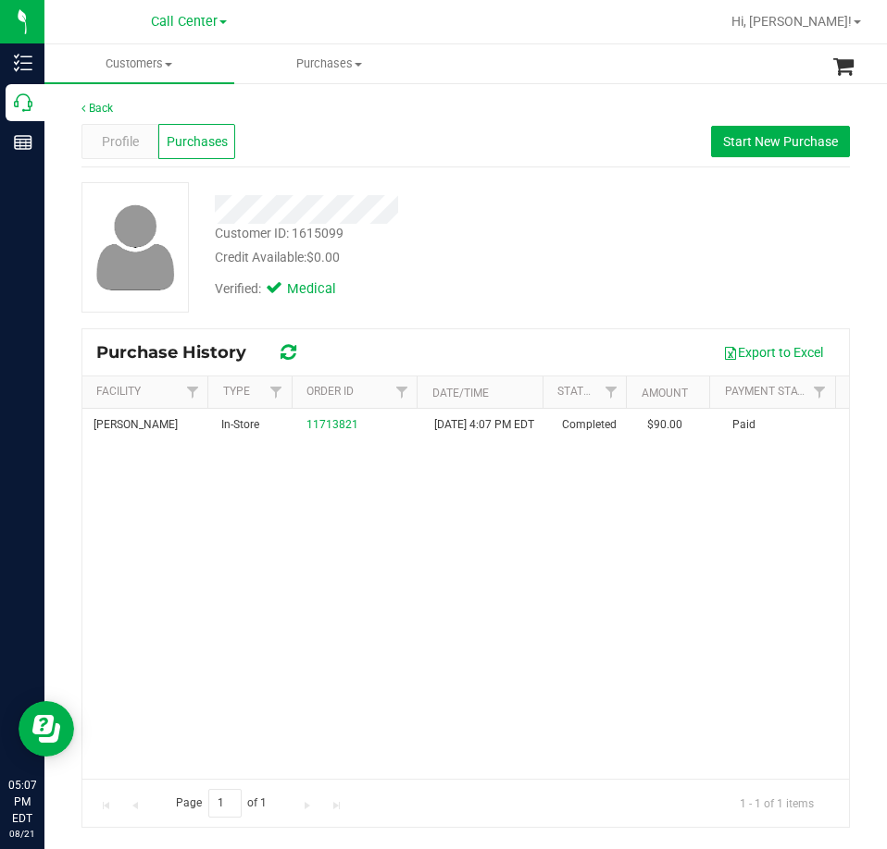
click at [287, 478] on div "[PERSON_NAME] In-Store 11713821 [DATE] 4:07 PM EDT Completed $90.00 Paid" at bounding box center [465, 594] width 766 height 370
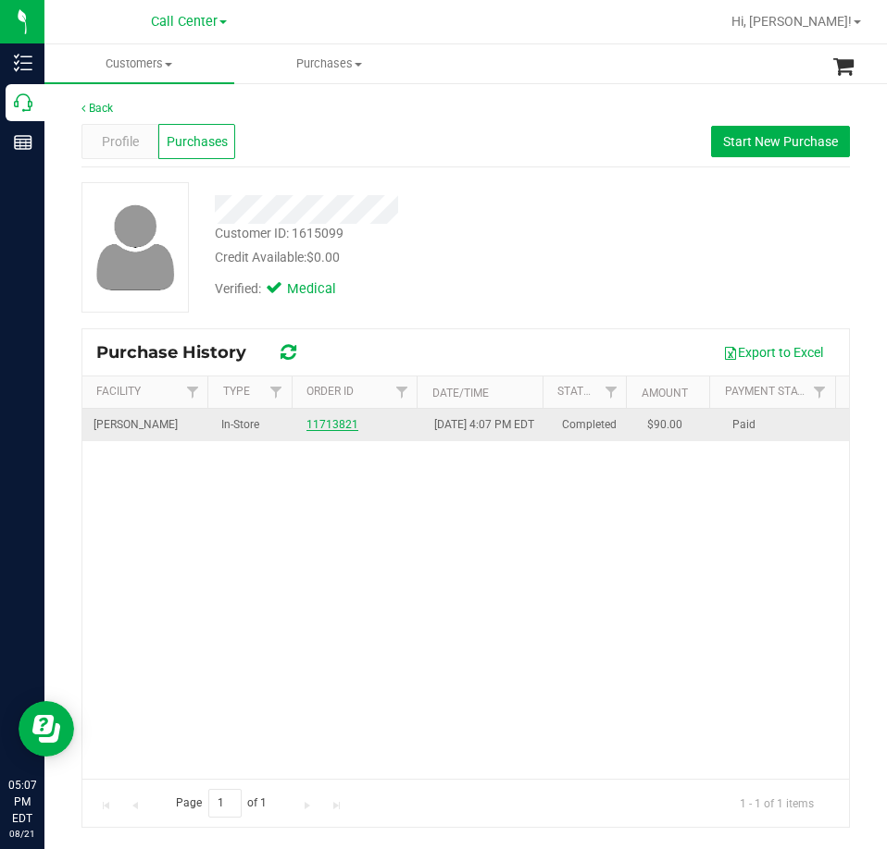
click at [316, 431] on link "11713821" at bounding box center [332, 424] width 52 height 13
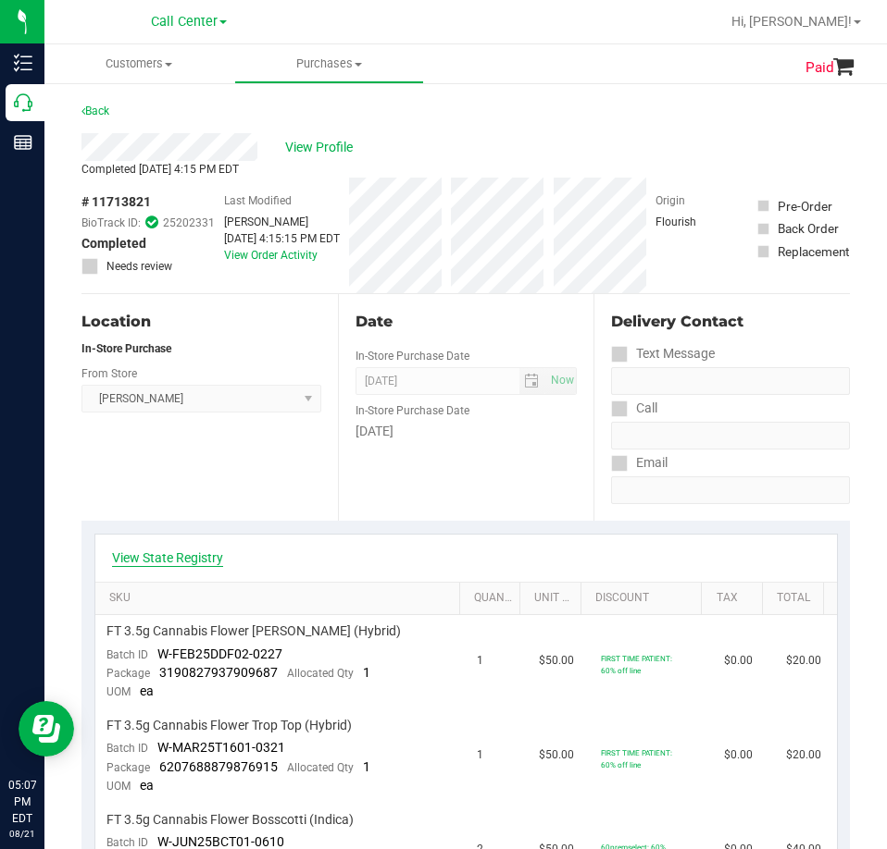
click at [207, 562] on link "View State Registry" at bounding box center [167, 558] width 111 height 19
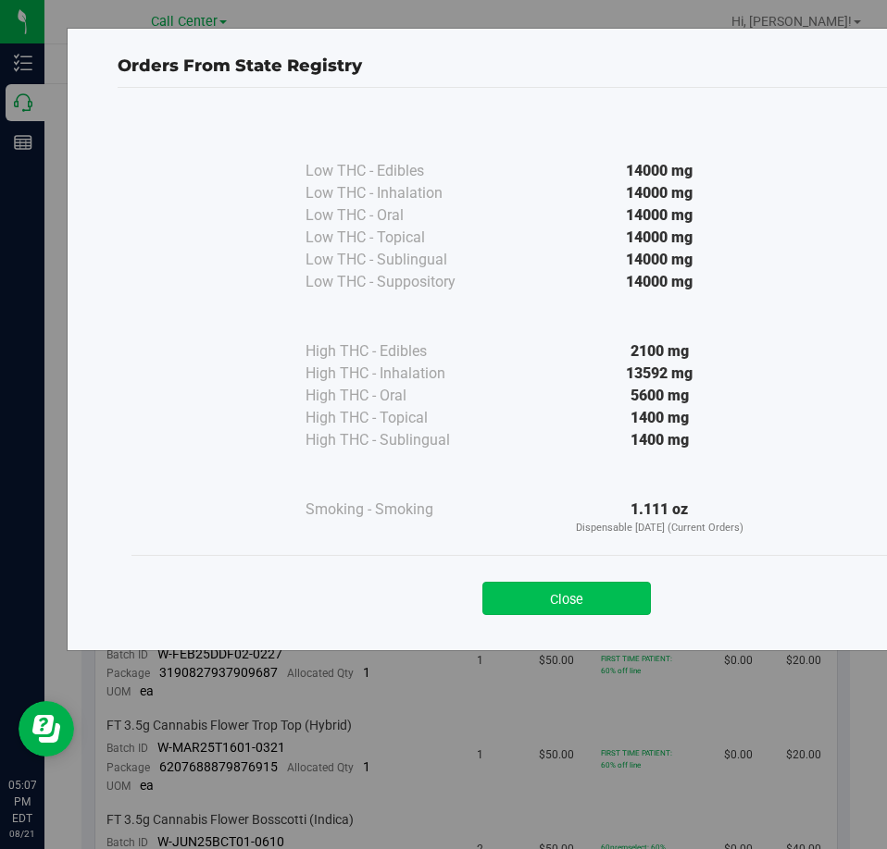
click at [577, 609] on button "Close" at bounding box center [566, 598] width 168 height 33
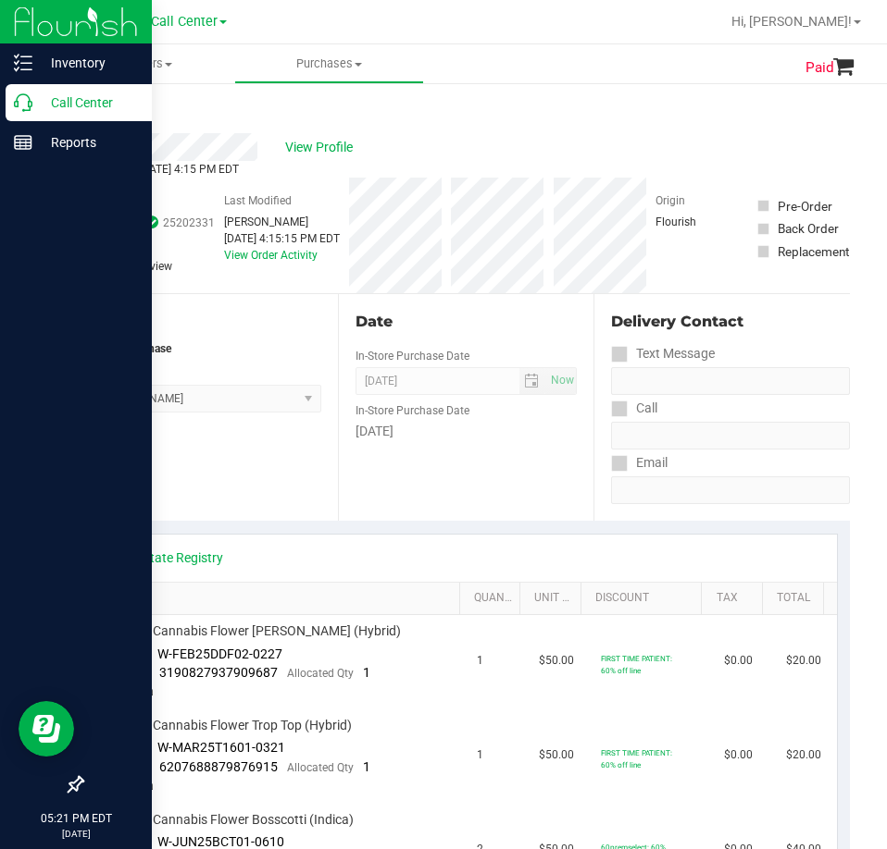
click at [22, 104] on icon at bounding box center [23, 102] width 19 height 19
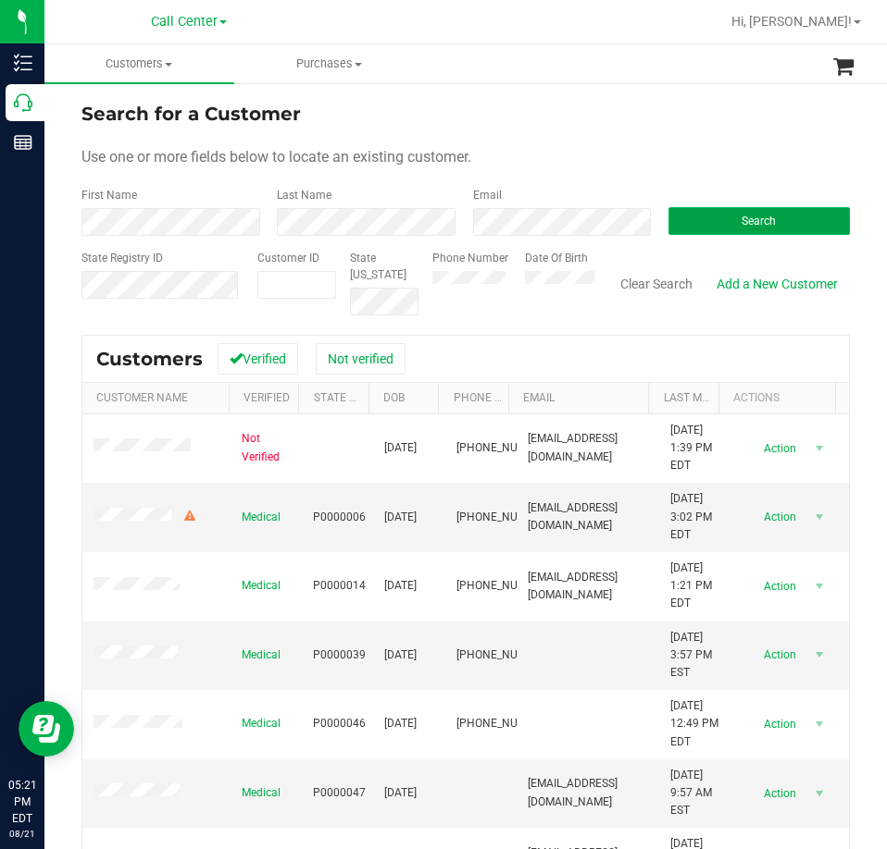
click at [749, 217] on span "Search" at bounding box center [758, 221] width 34 height 13
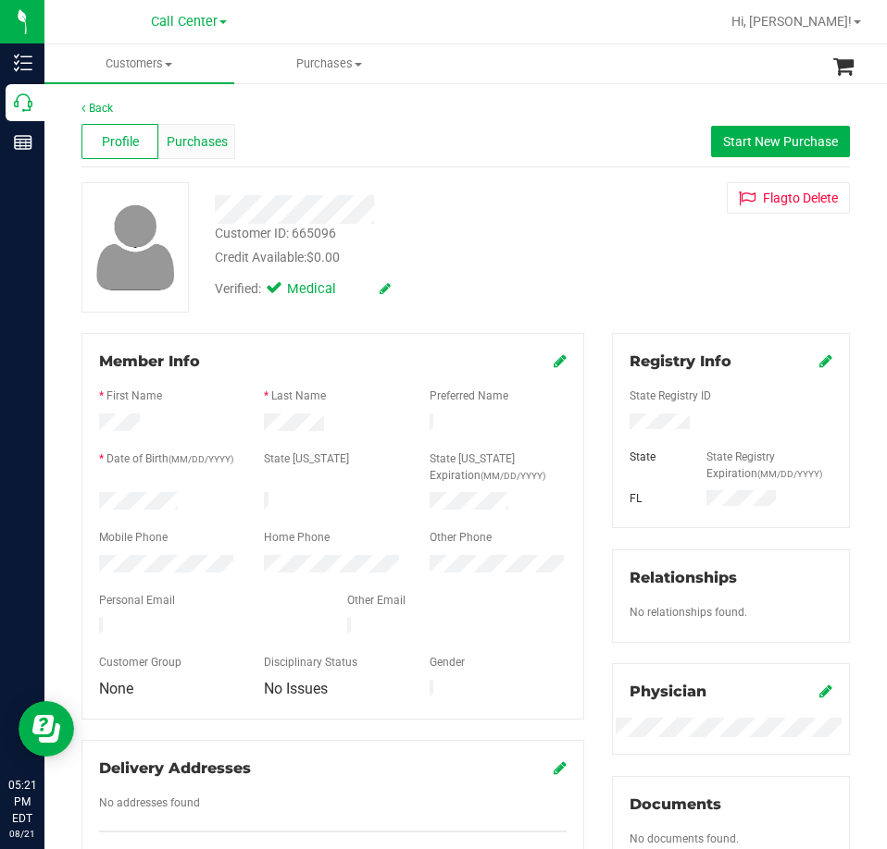
click at [190, 142] on span "Purchases" at bounding box center [197, 141] width 61 height 19
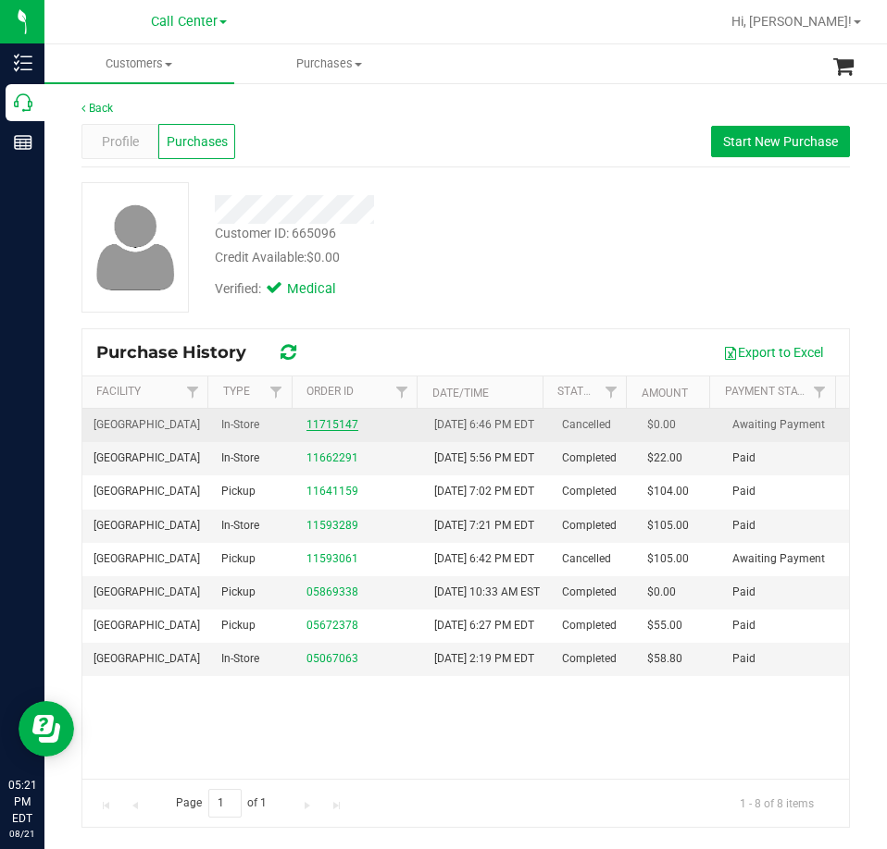
click at [322, 431] on link "11715147" at bounding box center [332, 424] width 52 height 13
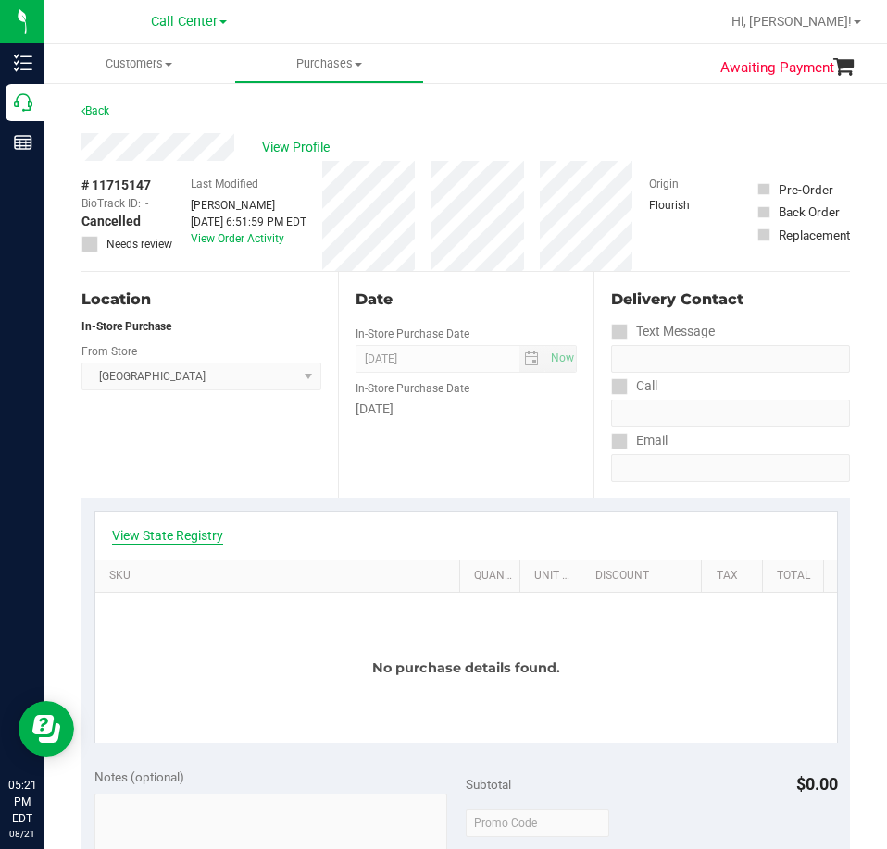
click at [219, 533] on link "View State Registry" at bounding box center [167, 536] width 111 height 19
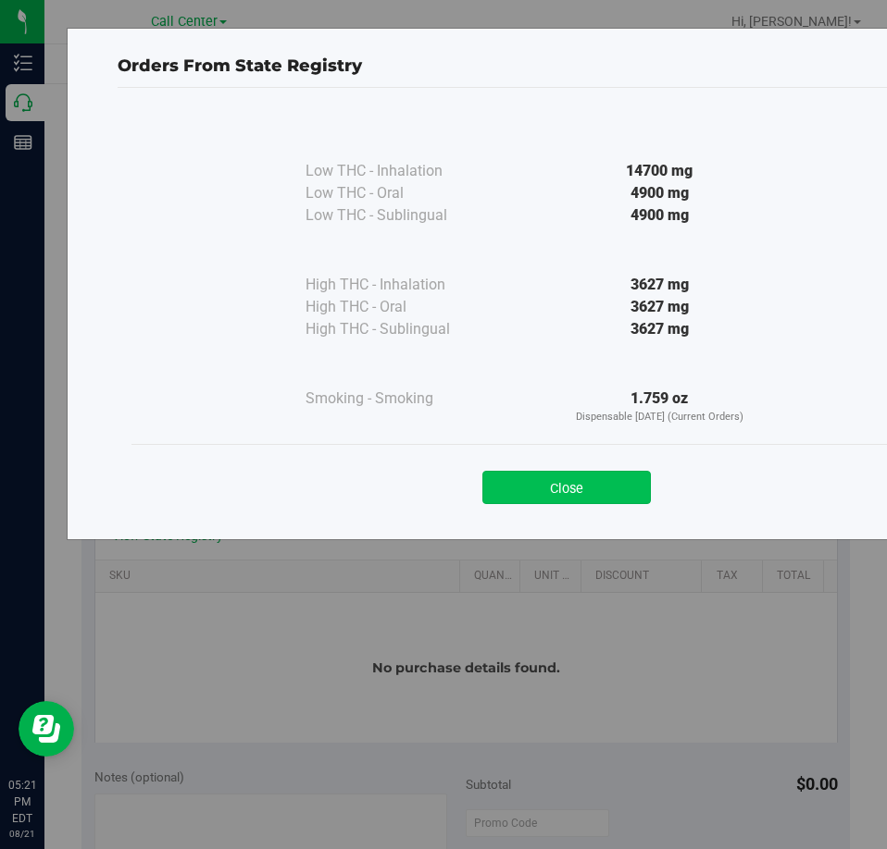
click at [565, 488] on button "Close" at bounding box center [566, 487] width 168 height 33
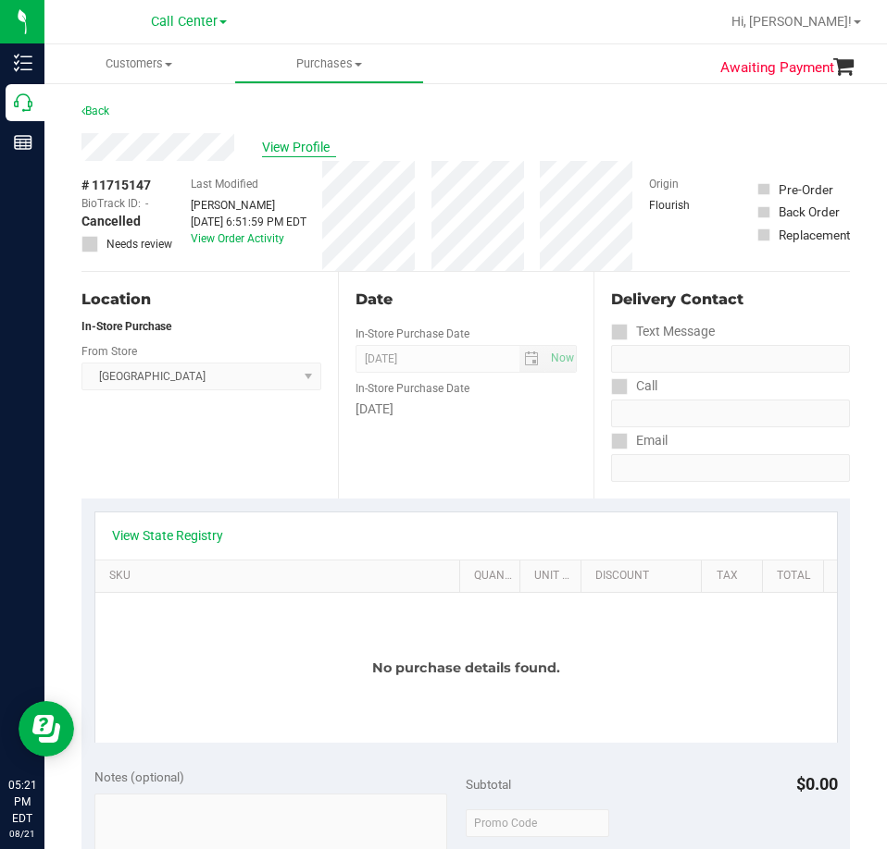
click at [295, 151] on span "View Profile" at bounding box center [299, 147] width 74 height 19
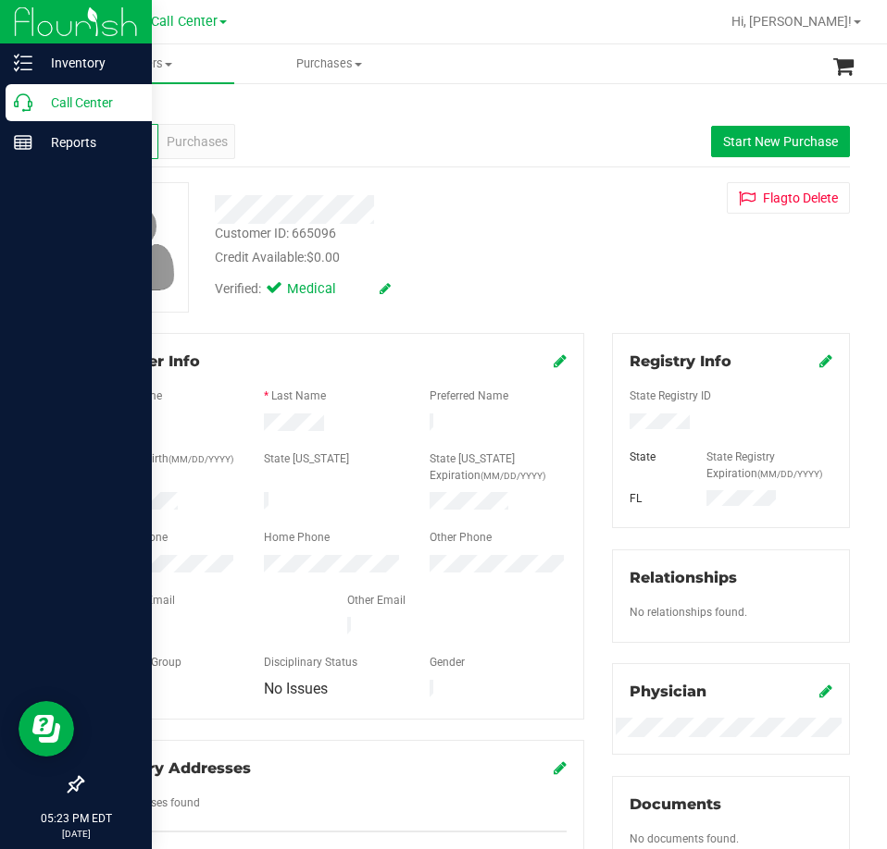
click at [26, 104] on icon at bounding box center [23, 102] width 19 height 19
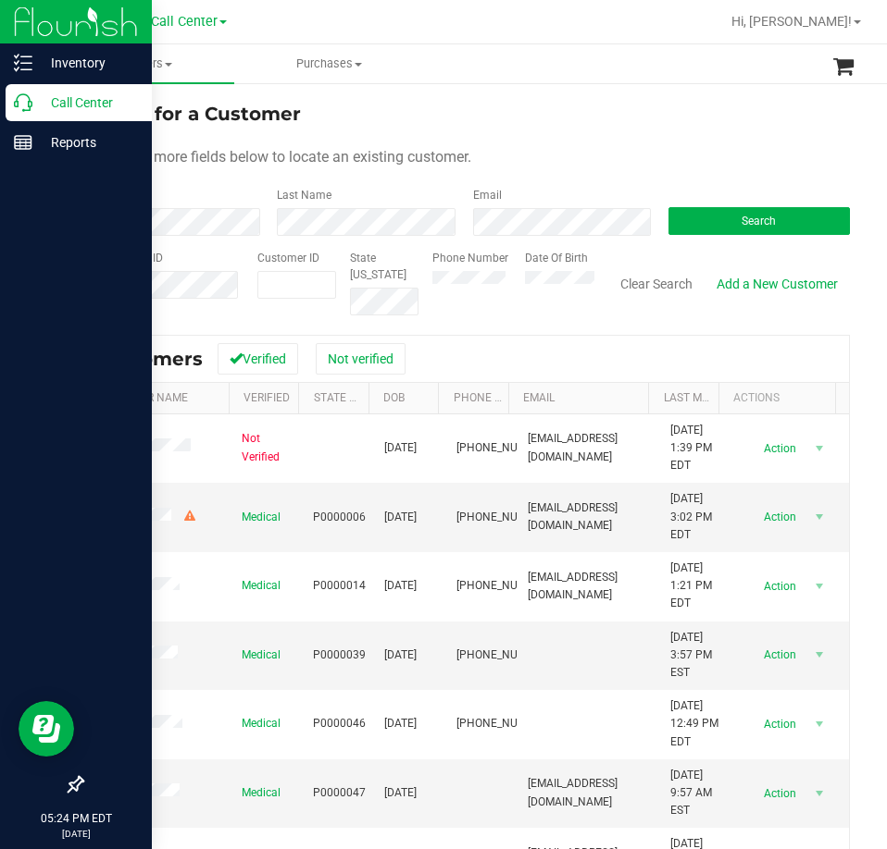
click at [30, 105] on icon at bounding box center [23, 102] width 19 height 19
click at [29, 102] on icon at bounding box center [23, 102] width 19 height 19
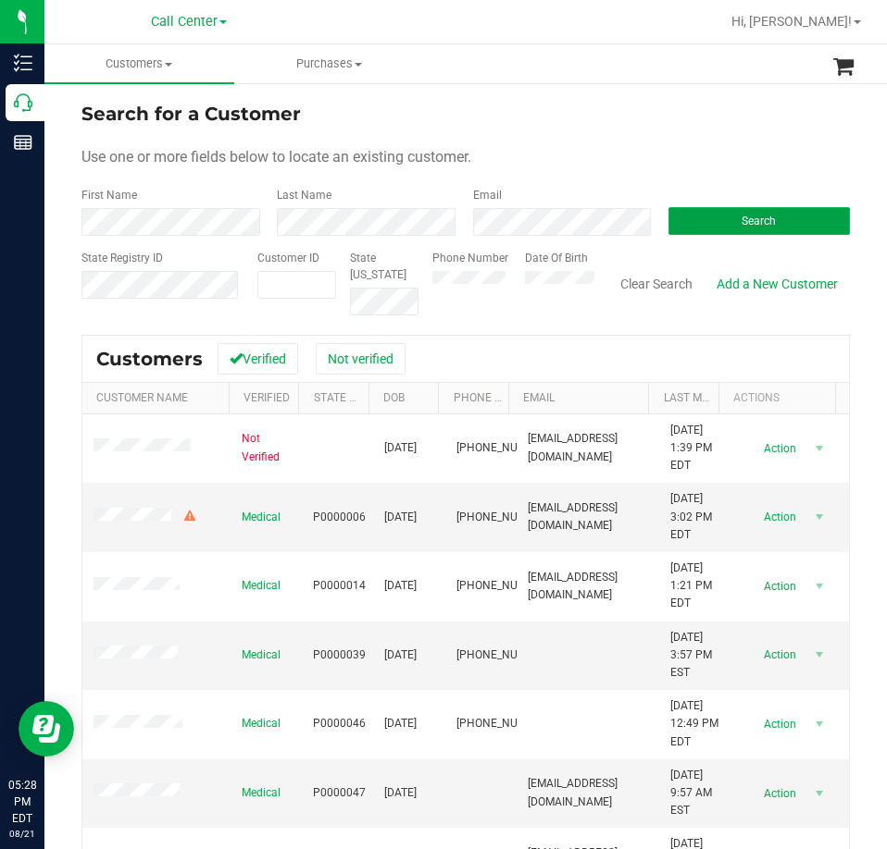
click at [714, 226] on button "Search" at bounding box center [758, 221] width 181 height 28
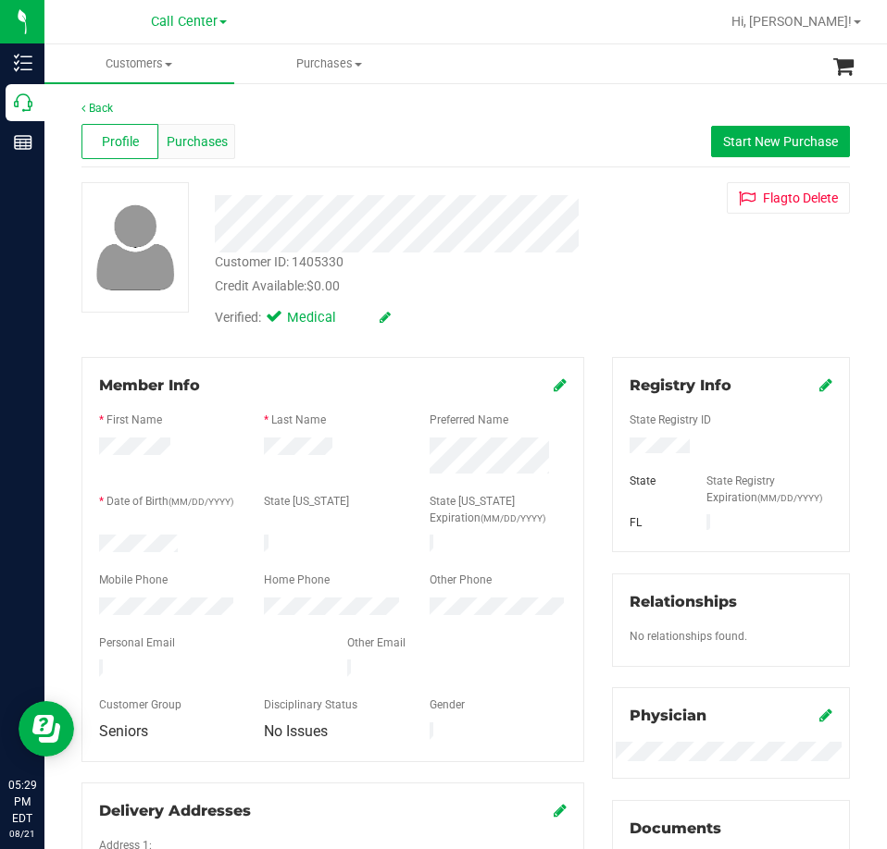
click at [207, 143] on span "Purchases" at bounding box center [197, 141] width 61 height 19
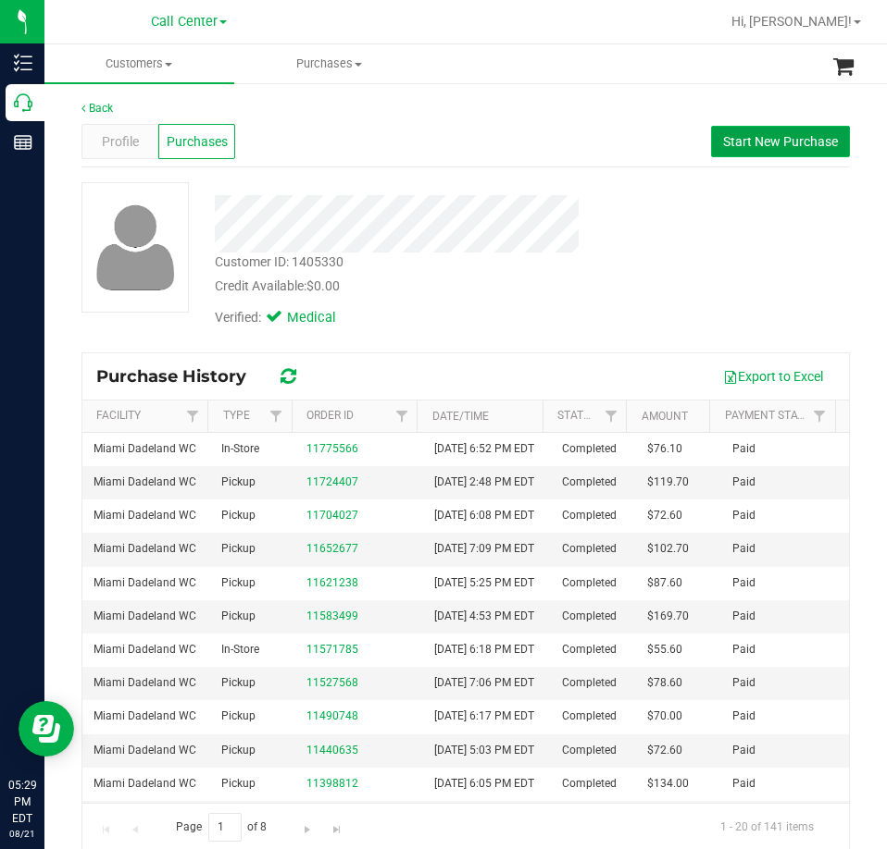
click at [765, 145] on span "Start New Purchase" at bounding box center [780, 141] width 115 height 15
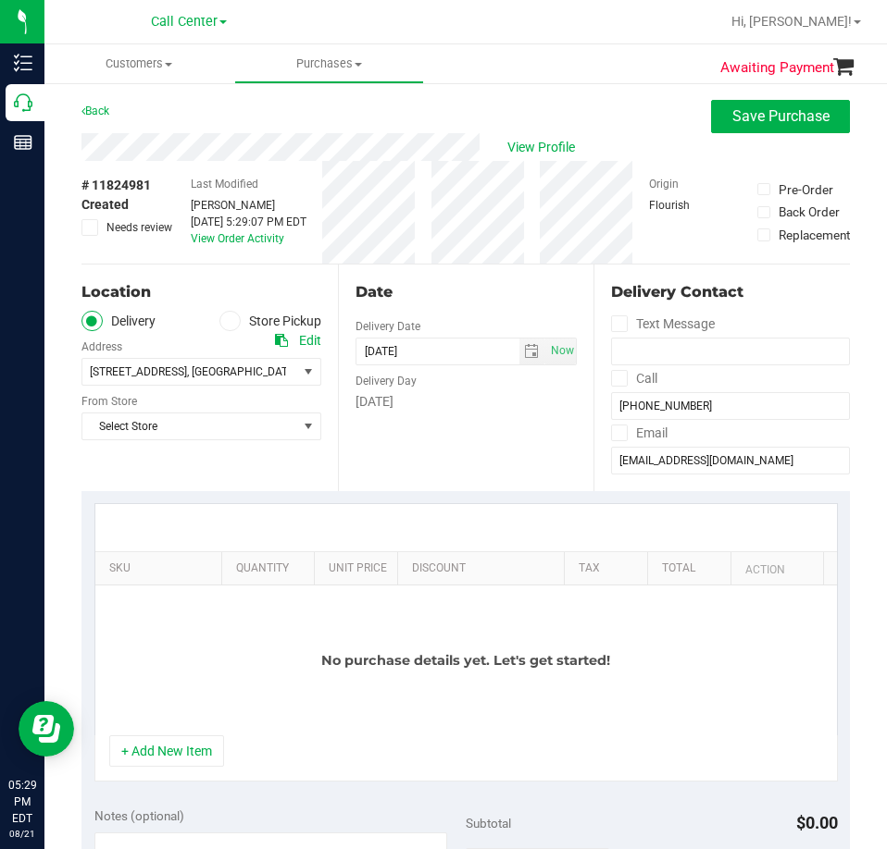
click at [241, 322] on label "Store Pickup" at bounding box center [270, 321] width 102 height 21
click at [0, 0] on input "Store Pickup" at bounding box center [0, 0] width 0 height 0
click at [218, 361] on span "Select Store" at bounding box center [189, 372] width 215 height 26
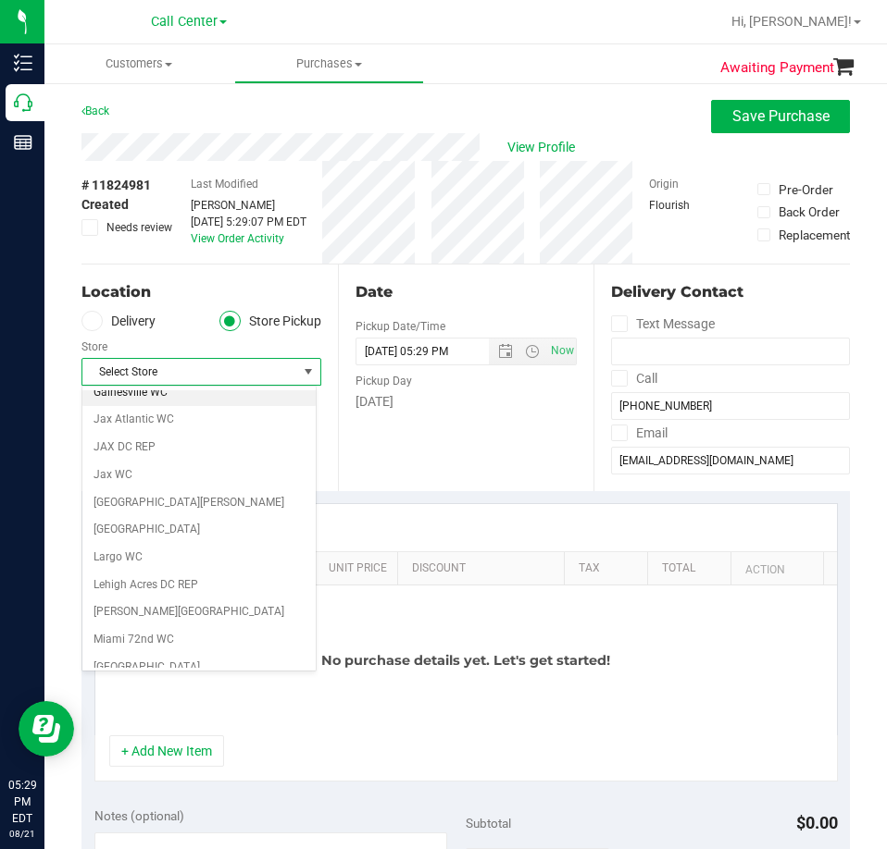
scroll to position [555, 0]
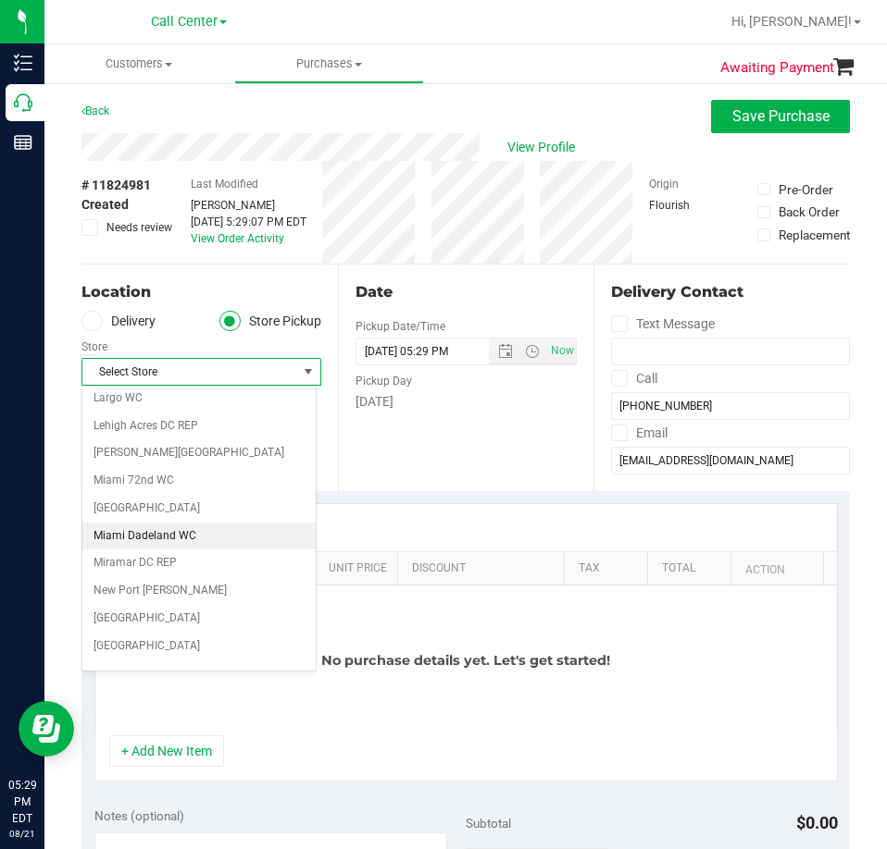
click at [171, 542] on li "Miami Dadeland WC" at bounding box center [198, 537] width 233 height 28
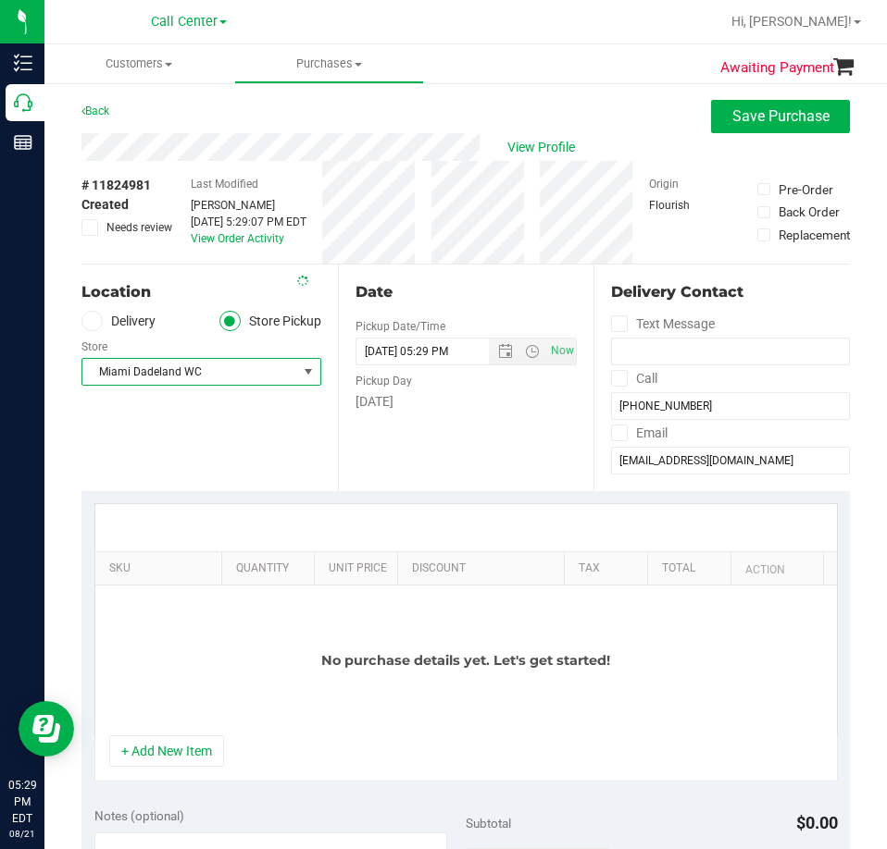
click at [361, 472] on div "Date Pickup Date/Time [DATE] Now [DATE] 05:29 PM Now Pickup Day [DATE]" at bounding box center [466, 378] width 256 height 227
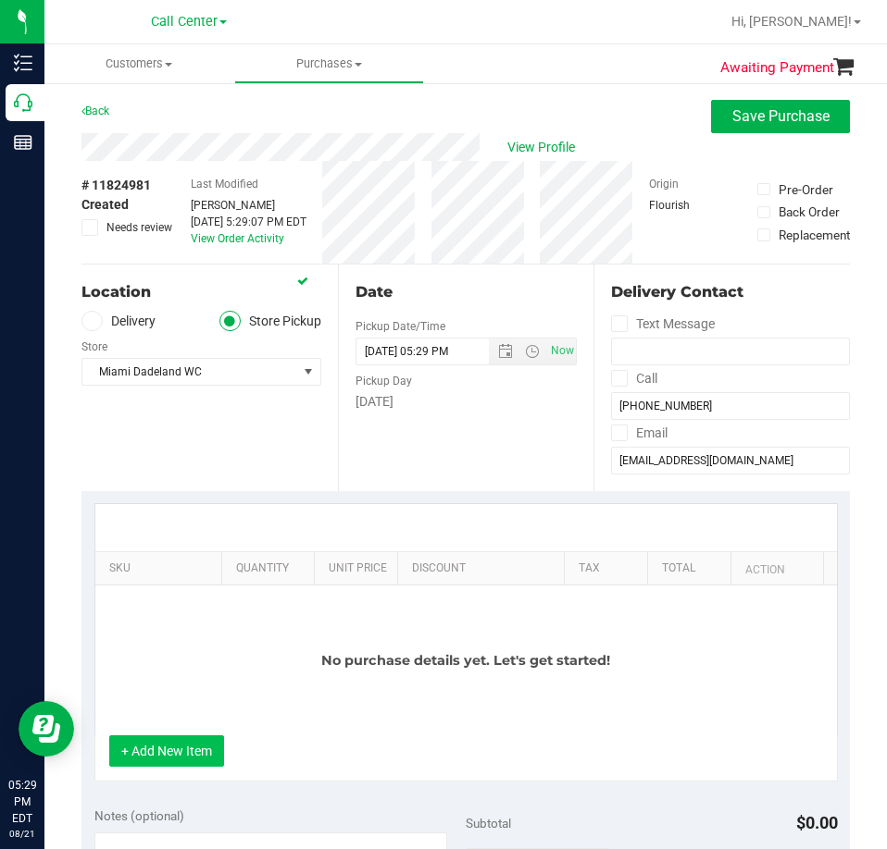
click at [163, 747] on button "+ Add New Item" at bounding box center [166, 751] width 115 height 31
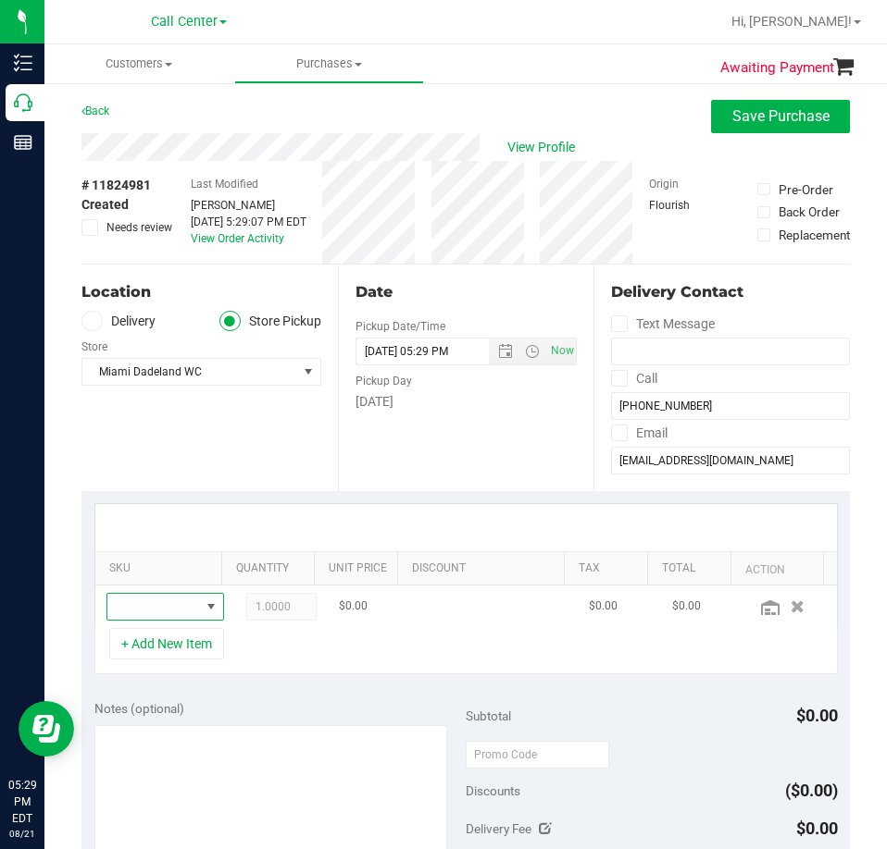
click at [167, 596] on span "NO DATA FOUND" at bounding box center [153, 607] width 93 height 26
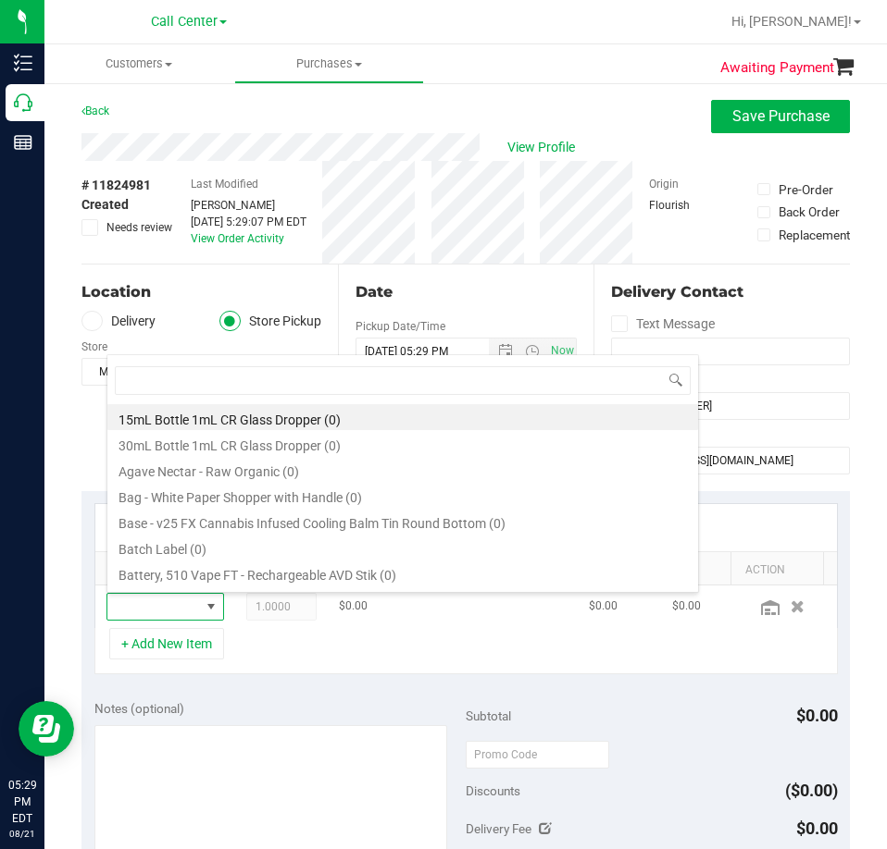
scroll to position [28, 76]
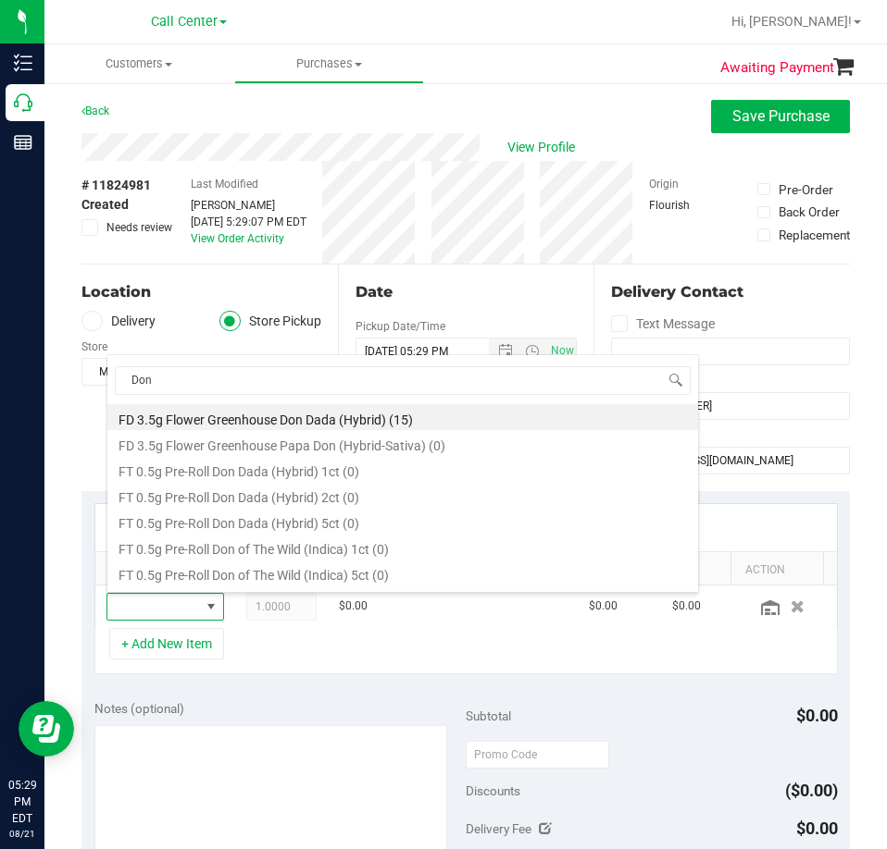
type input "Don"
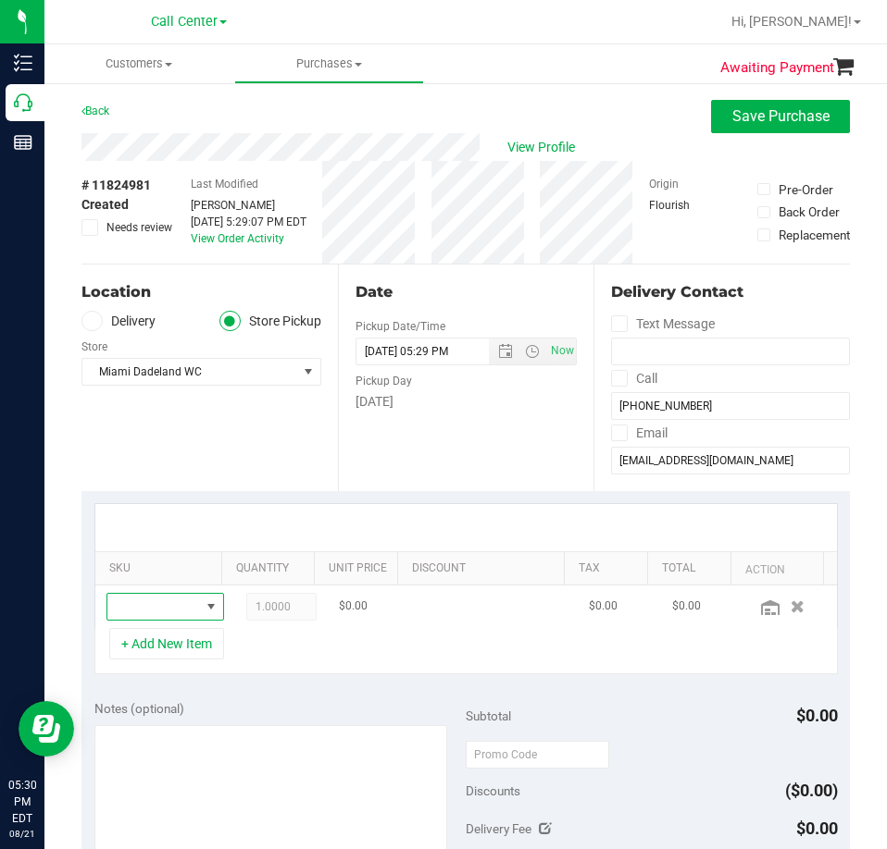
click at [204, 610] on span "NO DATA FOUND" at bounding box center [211, 607] width 15 height 15
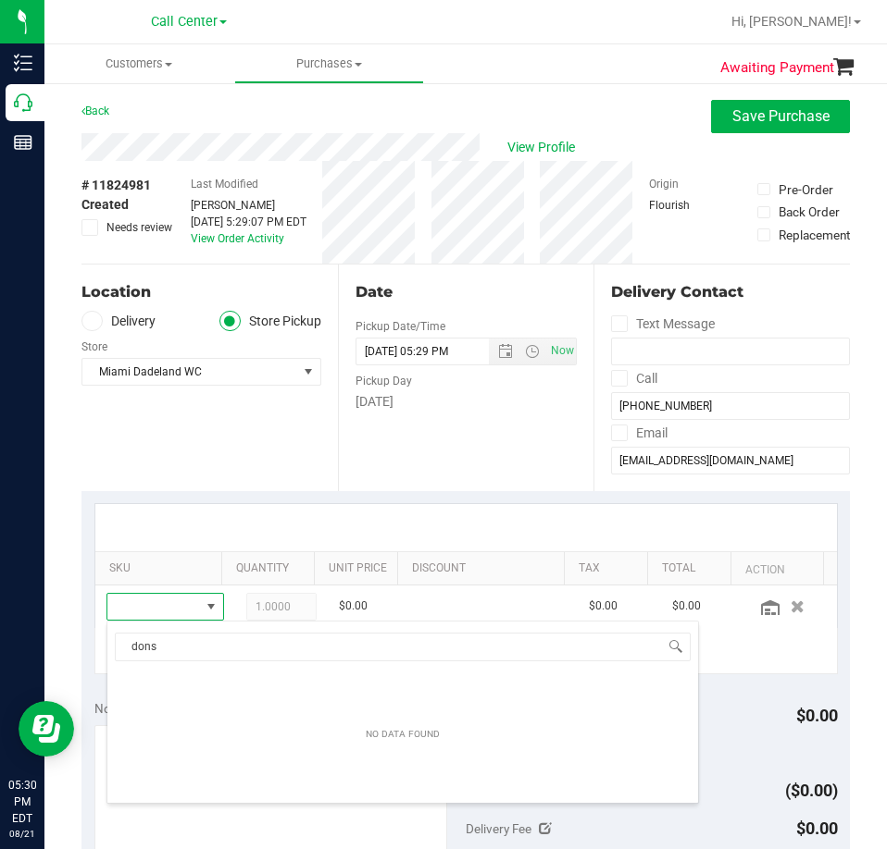
type input "dons"
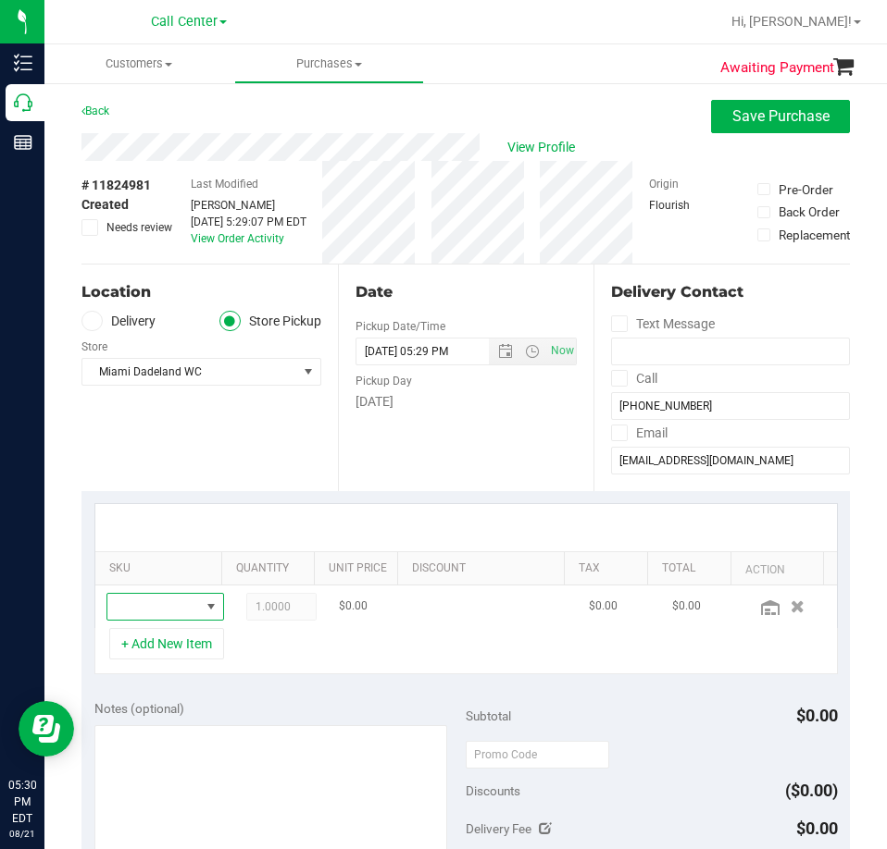
click at [199, 617] on span "NO DATA FOUND" at bounding box center [210, 607] width 23 height 26
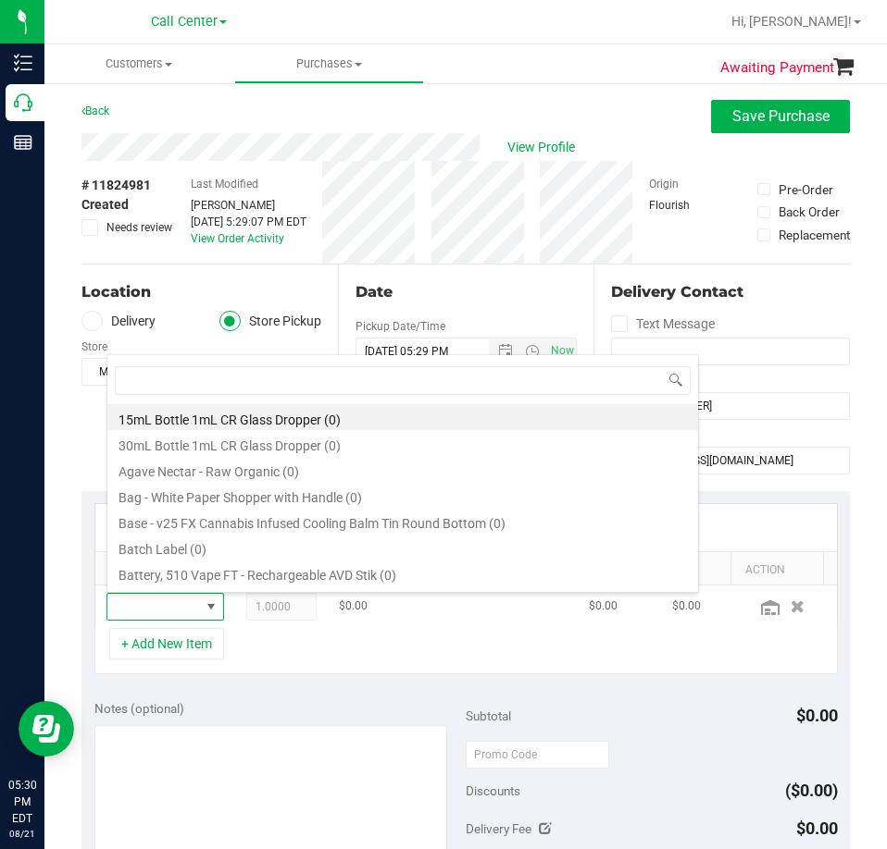
type input "n"
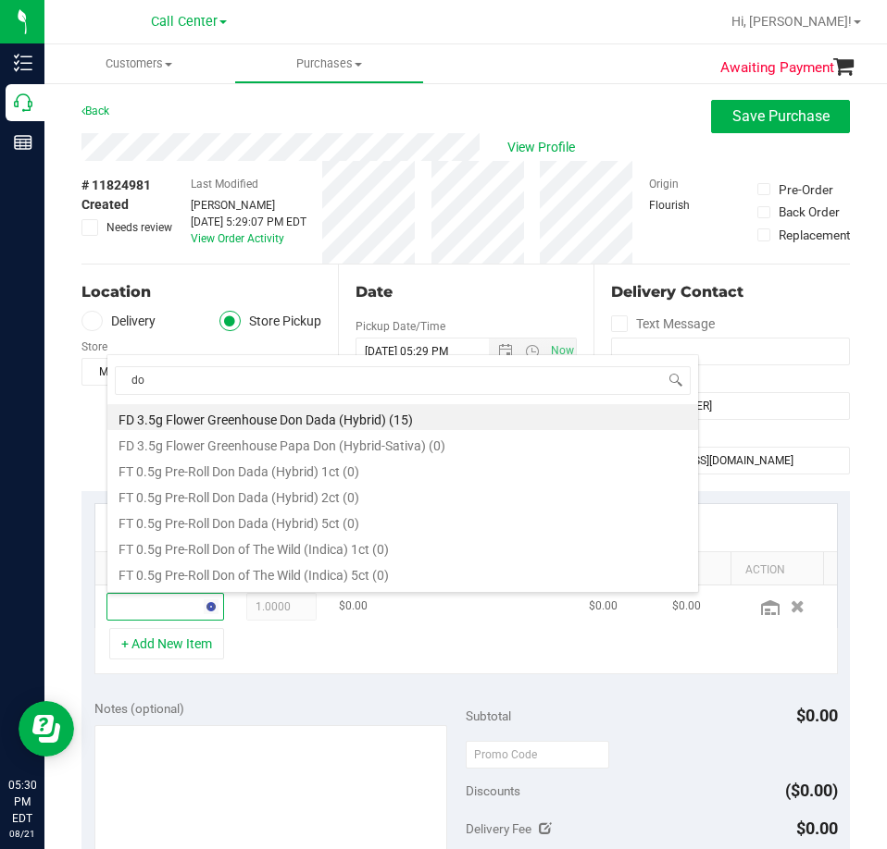
type input "d"
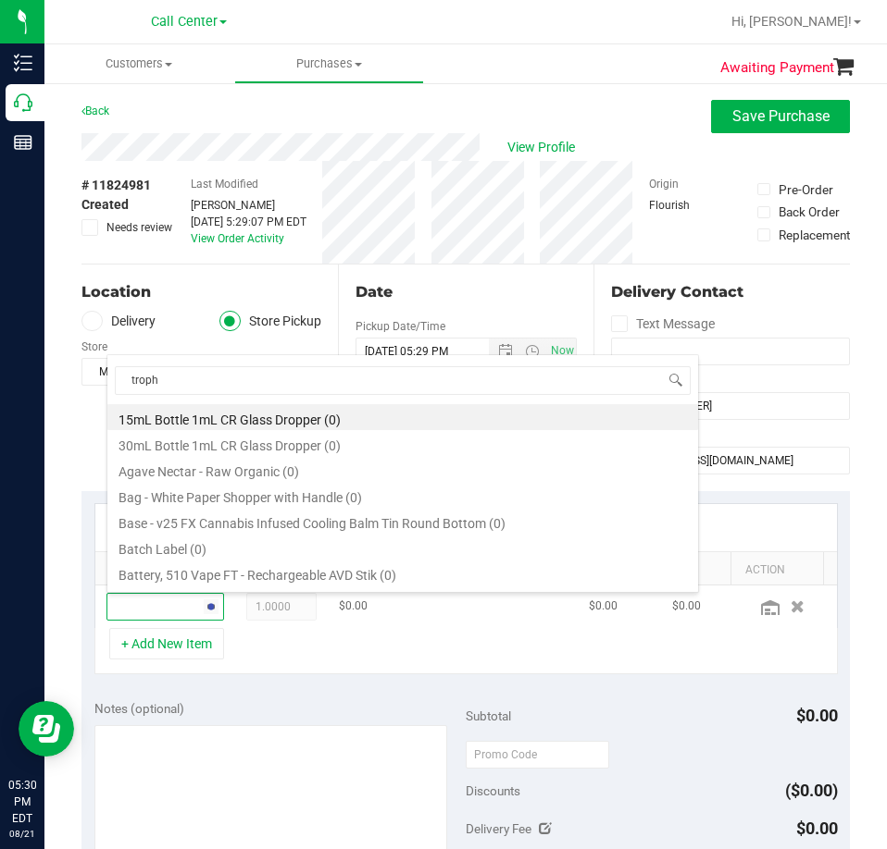
type input "trophy"
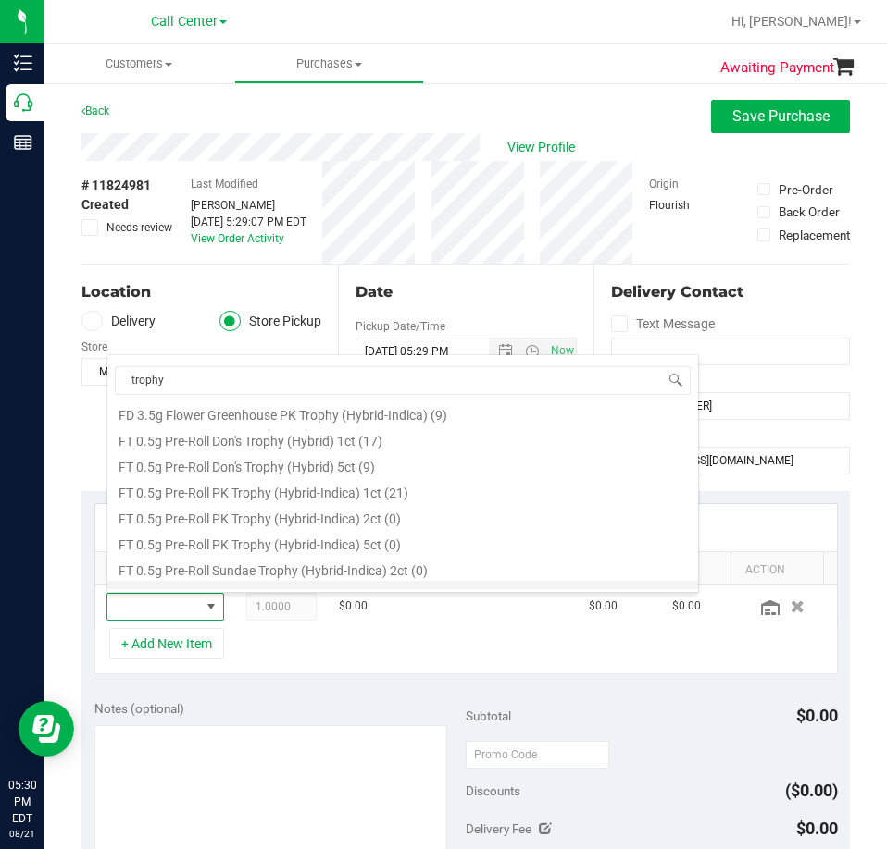
scroll to position [0, 0]
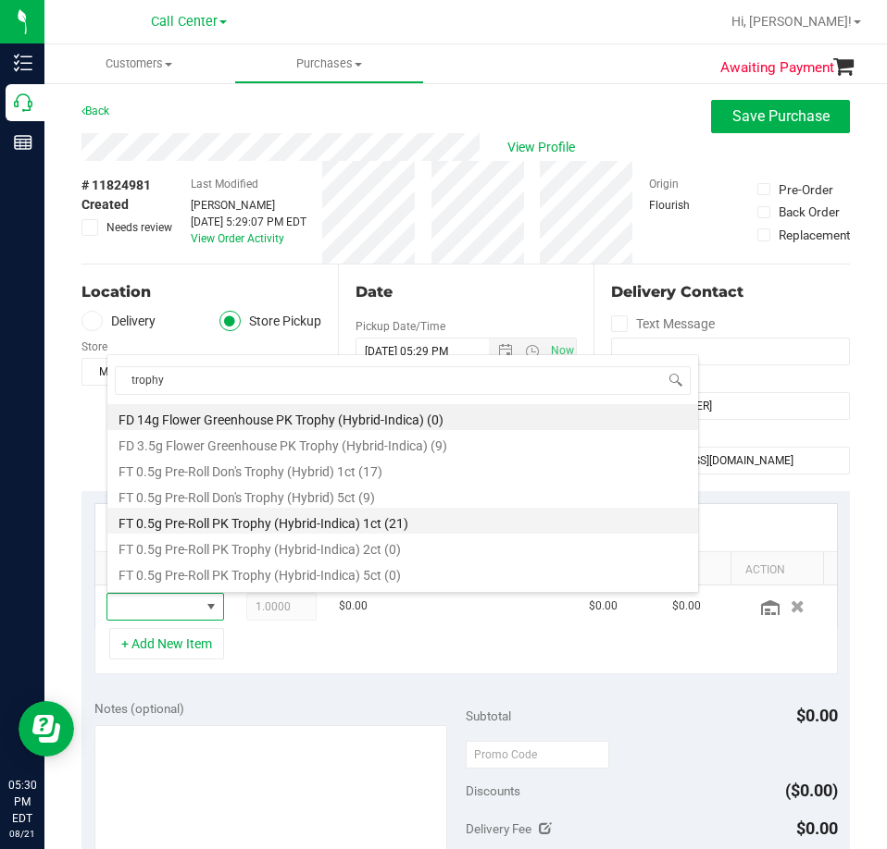
click at [389, 523] on li "FT 0.5g Pre-Roll PK Trophy (Hybrid-Indica) 1ct (21)" at bounding box center [402, 521] width 590 height 26
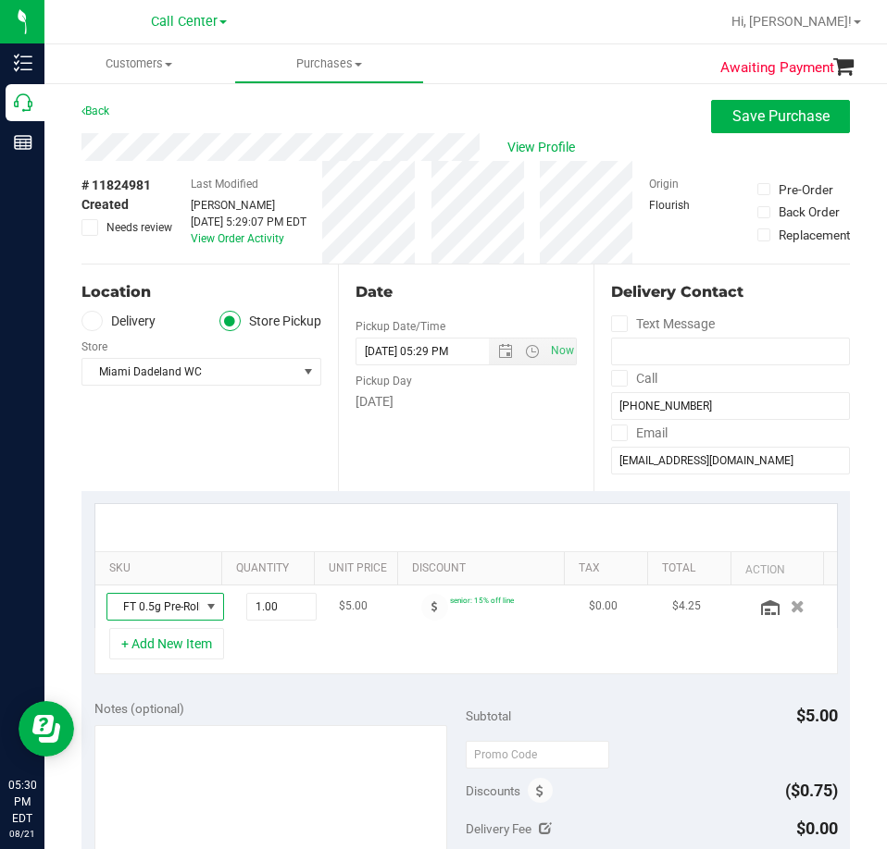
click at [204, 603] on span "NO DATA FOUND" at bounding box center [211, 607] width 15 height 15
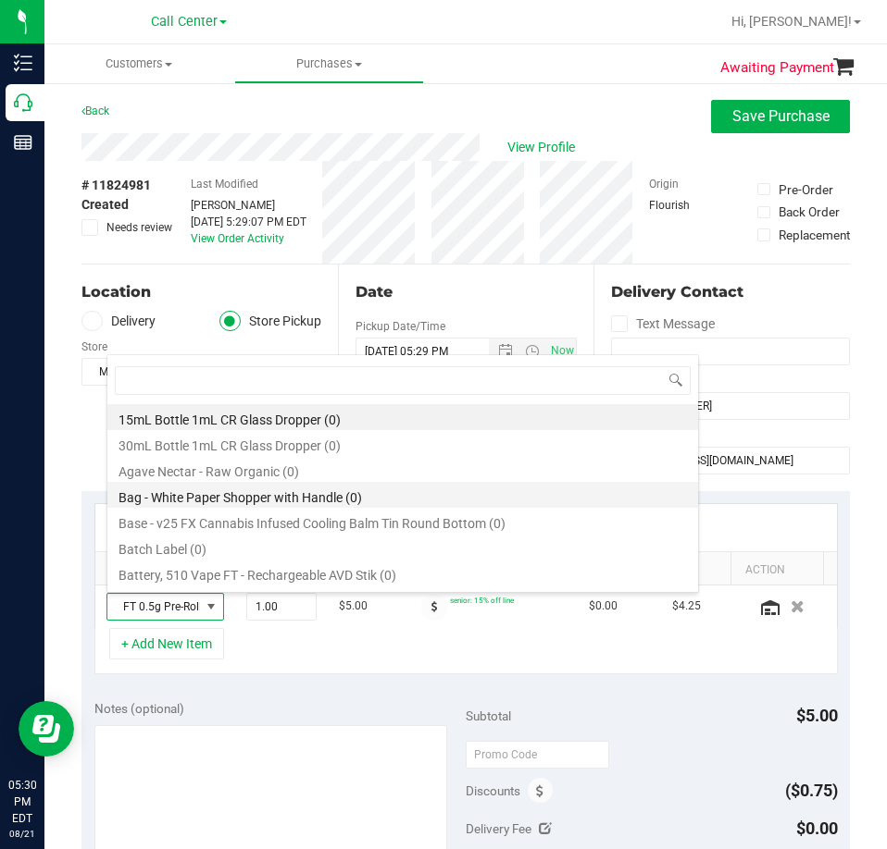
scroll to position [28, 76]
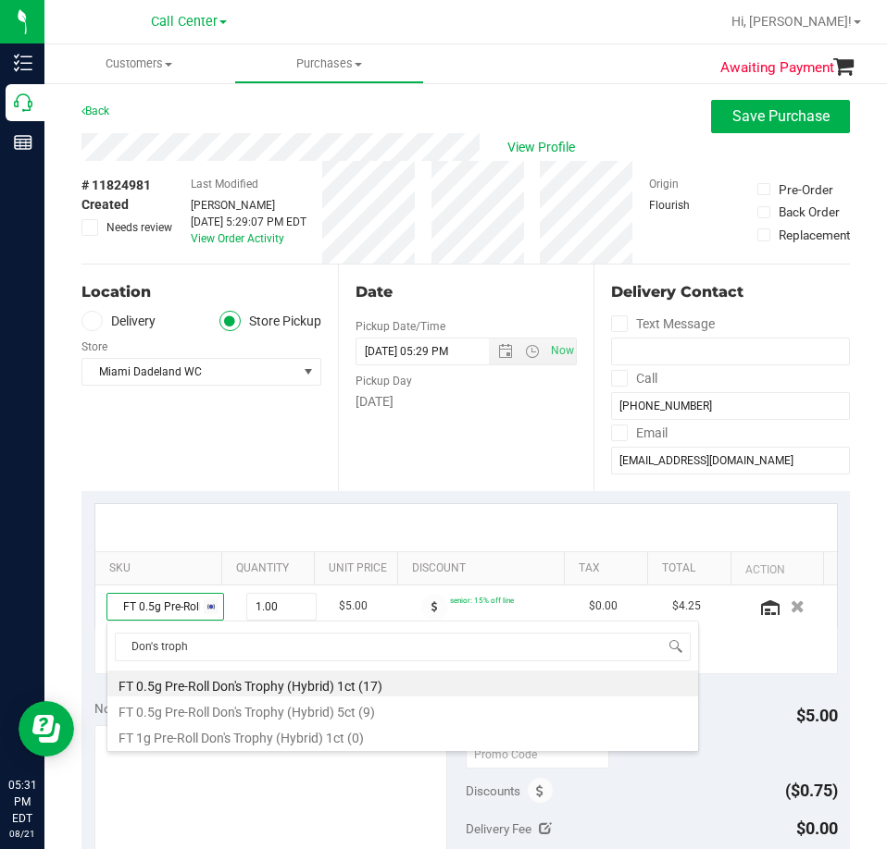
type input "Don's trophy"
click at [348, 690] on li "FT 0.5g Pre-Roll Don's Trophy (Hybrid) 1ct (17)" at bounding box center [402, 684] width 590 height 26
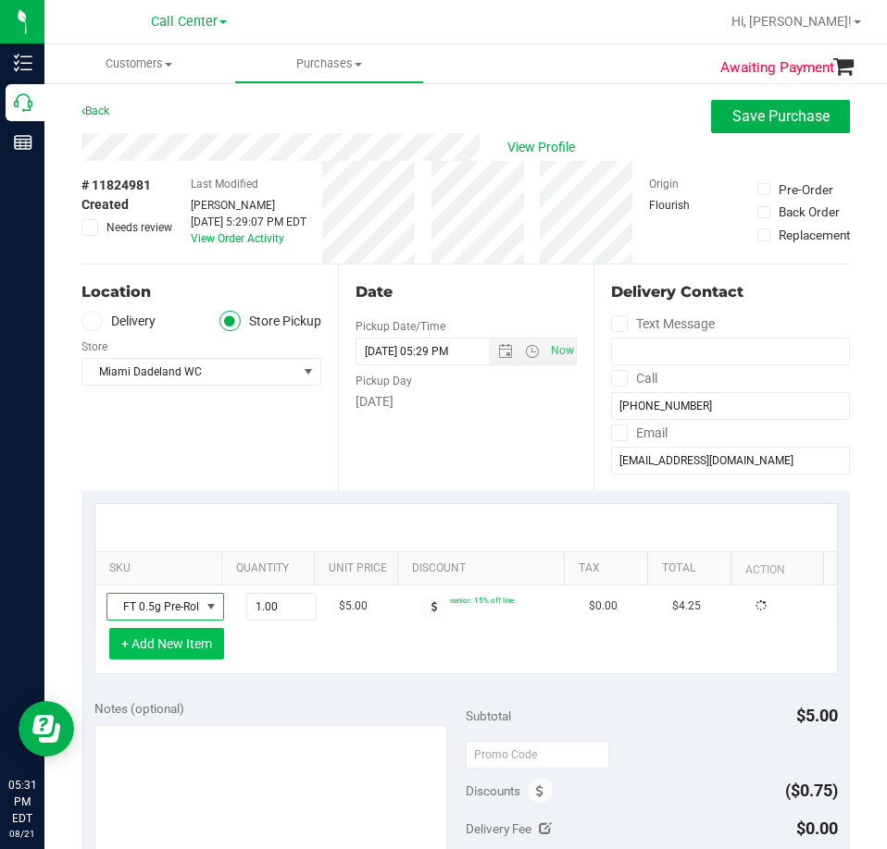
click at [173, 641] on button "+ Add New Item" at bounding box center [166, 643] width 115 height 31
click at [166, 639] on button "+ Add New Item" at bounding box center [166, 643] width 115 height 31
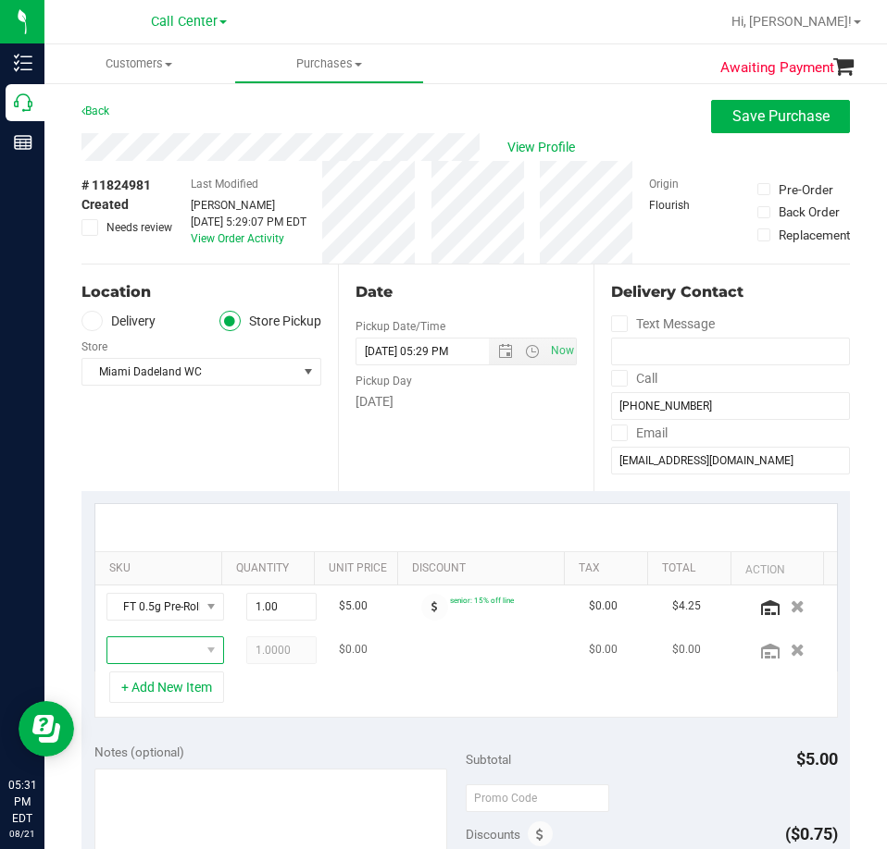
click at [163, 653] on span "NO DATA FOUND" at bounding box center [153, 651] width 93 height 26
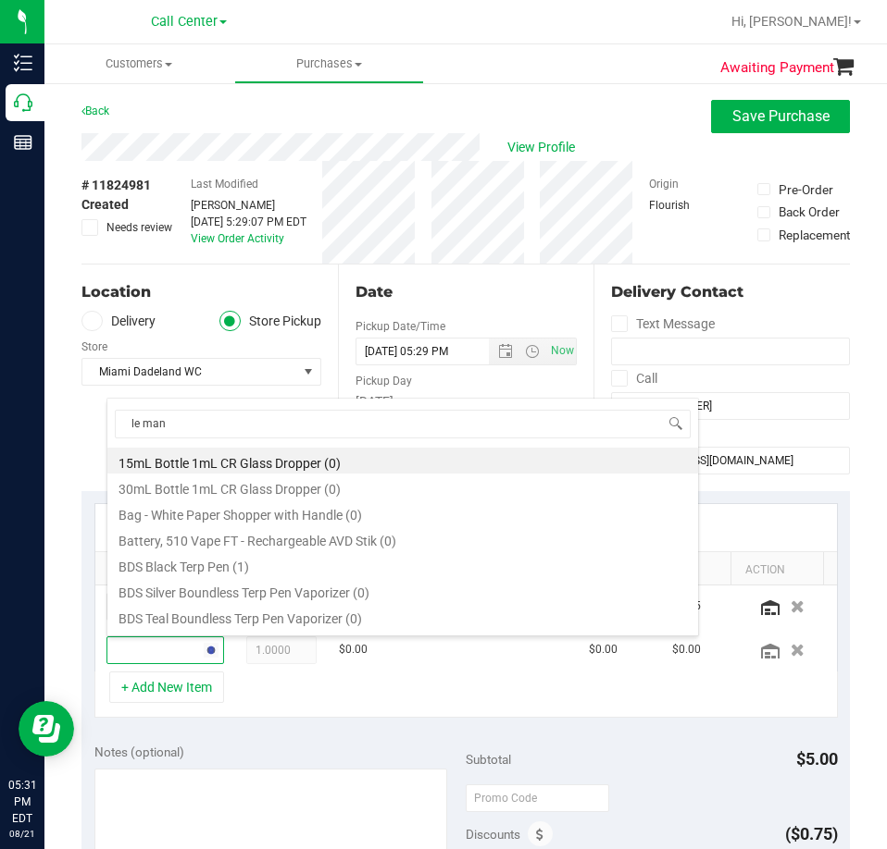
type input "le mans"
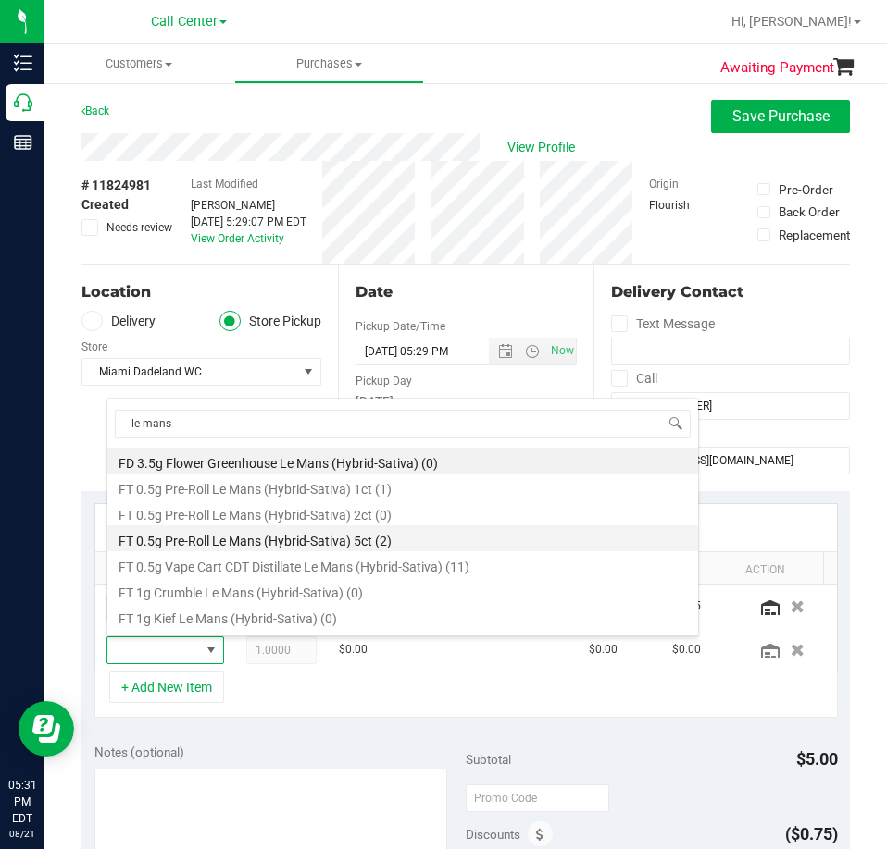
drag, startPoint x: 391, startPoint y: 489, endPoint x: 363, endPoint y: 540, distance: 59.2
click at [363, 448] on ul "FD 3.5g Flower Greenhouse Le Mans (Hybrid-Sativa) (0) FT 0.5g Pre-Roll Le Mans …" at bounding box center [402, 448] width 590 height 0
click at [363, 540] on li "FT 0.5g Pre-Roll Le Mans (Hybrid-Sativa) 5ct (2)" at bounding box center [402, 539] width 590 height 26
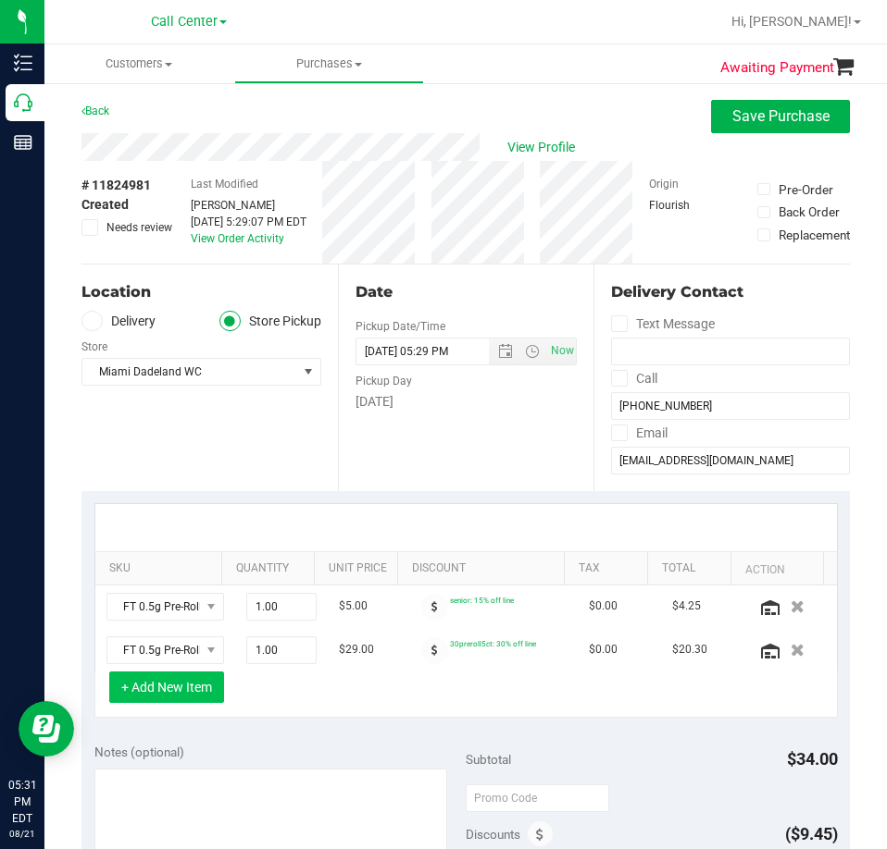
click at [178, 692] on button "+ Add New Item" at bounding box center [166, 687] width 115 height 31
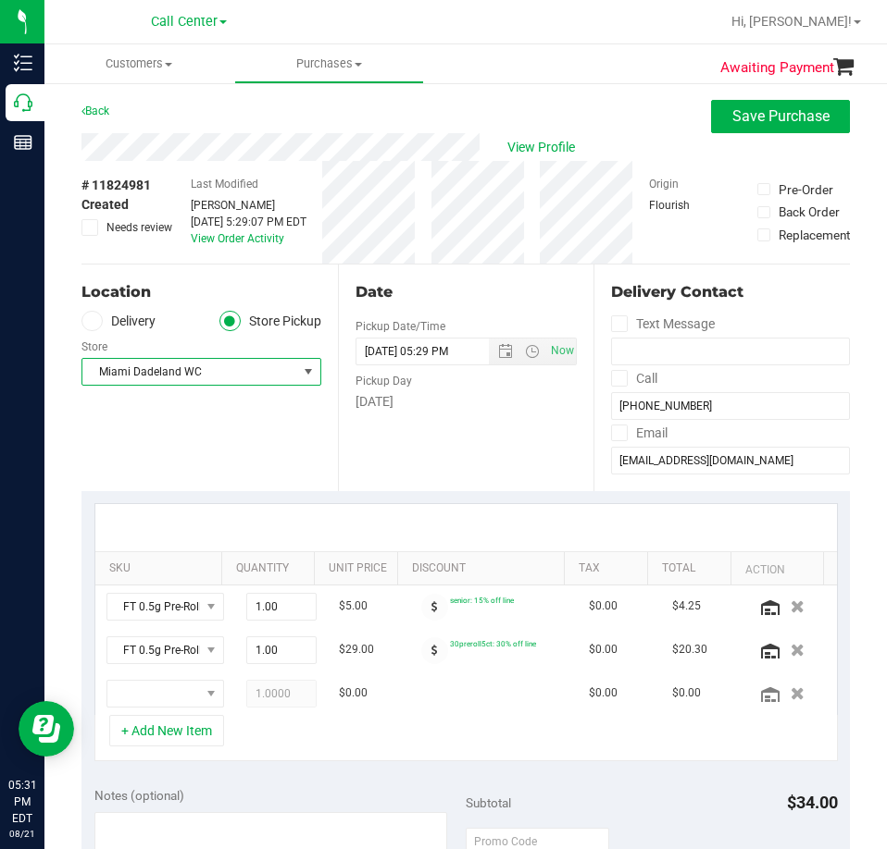
click at [130, 368] on span "Miami Dadeland WC" at bounding box center [189, 372] width 215 height 26
click at [154, 697] on span "NO DATA FOUND" at bounding box center [153, 694] width 93 height 26
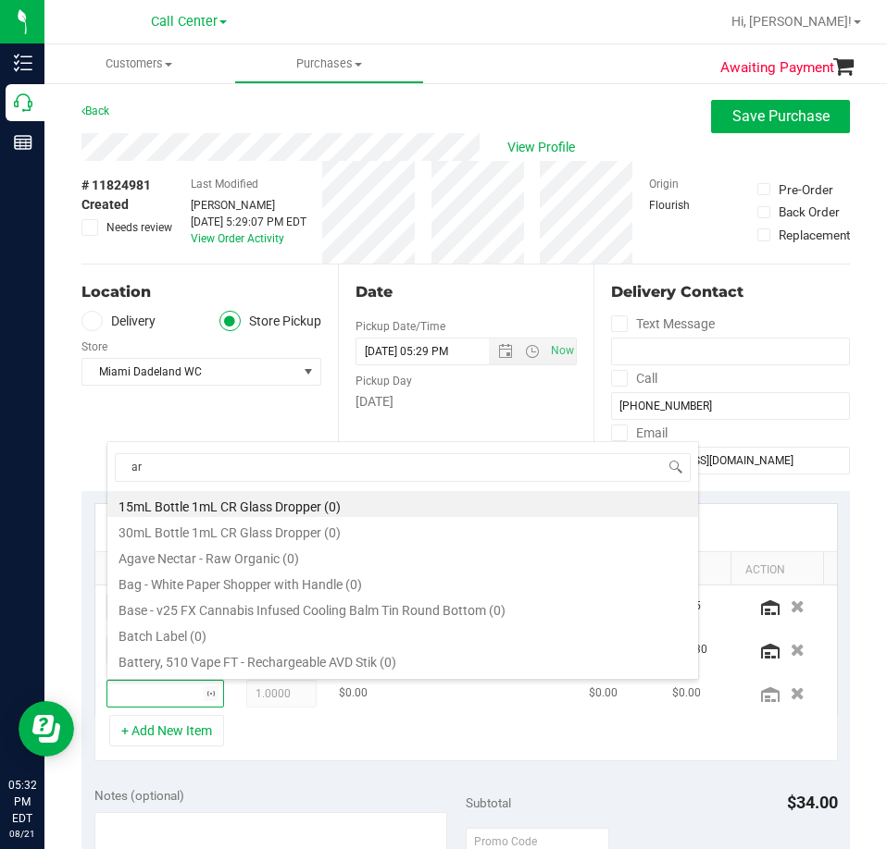
type input "arr"
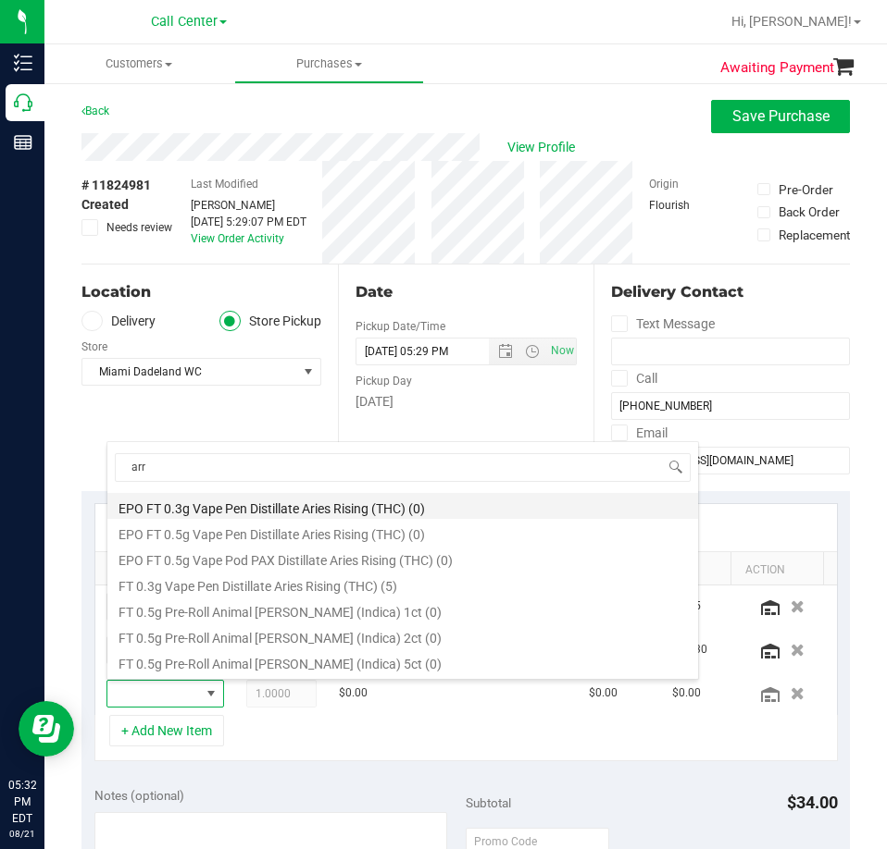
scroll to position [93, 0]
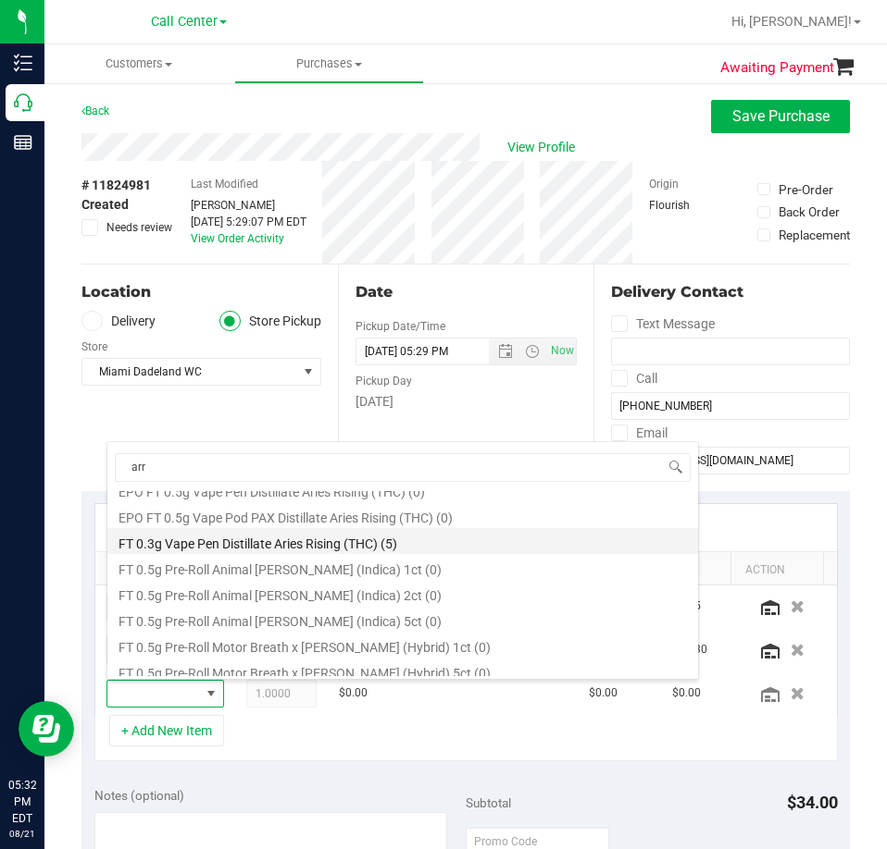
click at [379, 546] on li "FT 0.3g Vape Pen Distillate Aries Rising (THC) (5)" at bounding box center [402, 541] width 590 height 26
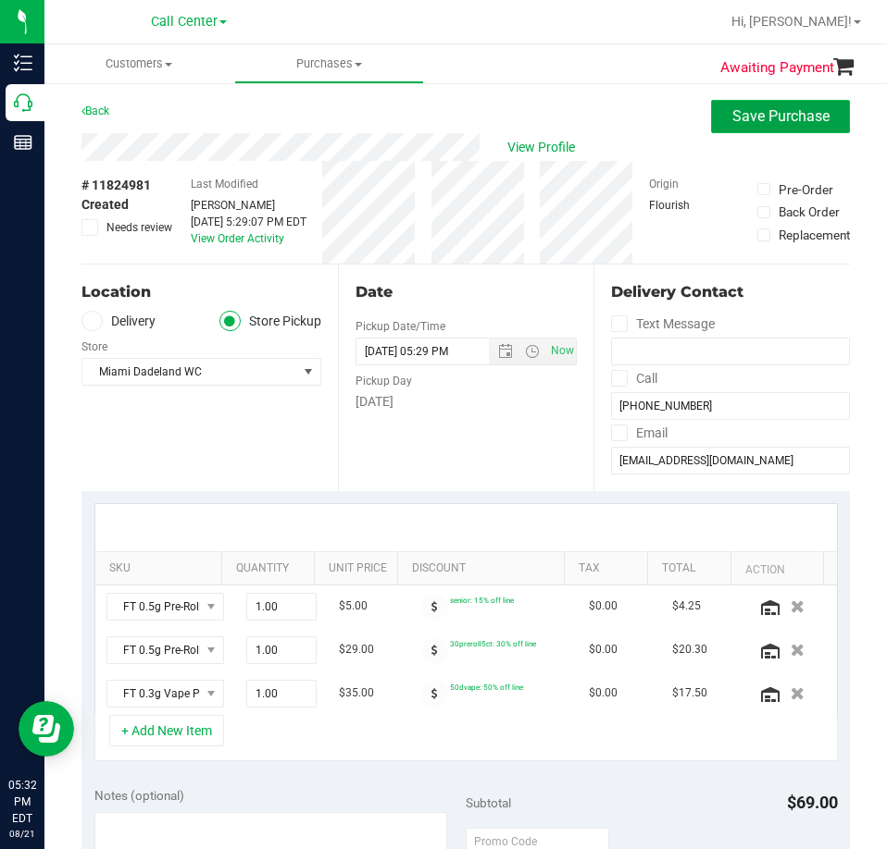
click at [741, 130] on button "Save Purchase" at bounding box center [780, 116] width 139 height 33
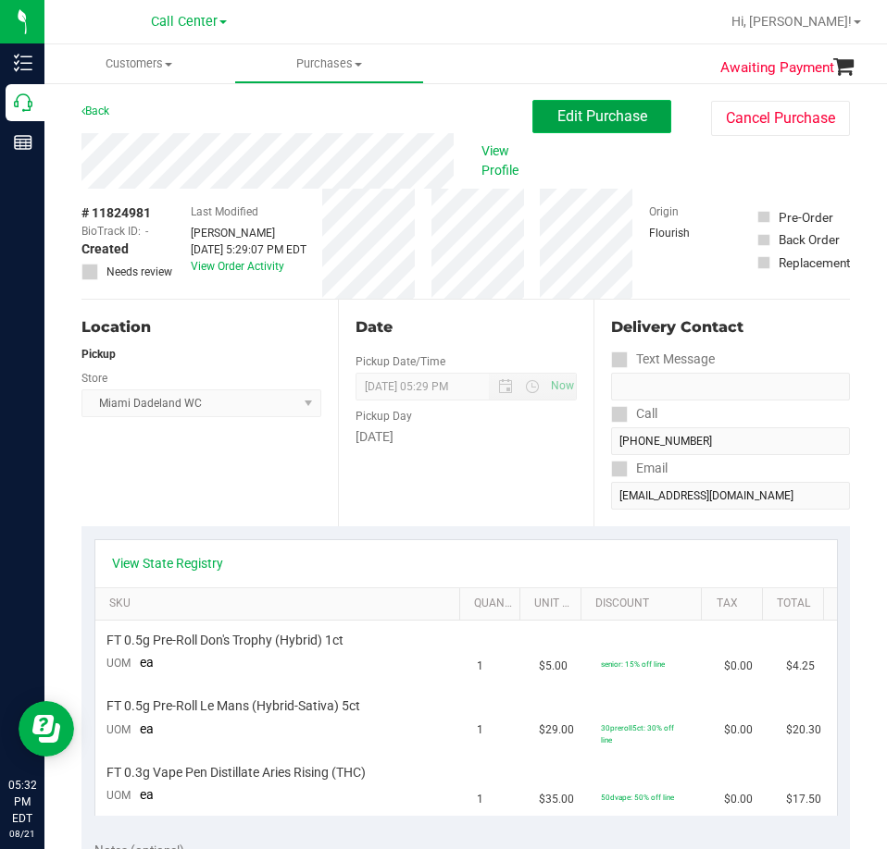
click at [610, 114] on span "Edit Purchase" at bounding box center [602, 116] width 90 height 18
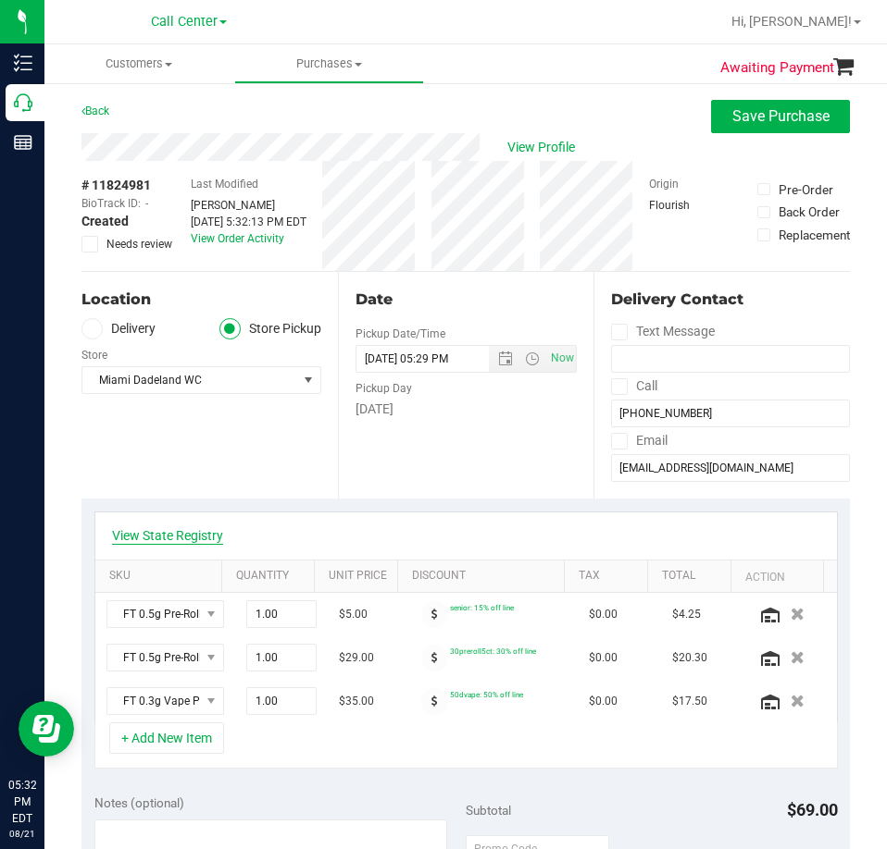
click at [180, 534] on link "View State Registry" at bounding box center [167, 536] width 111 height 19
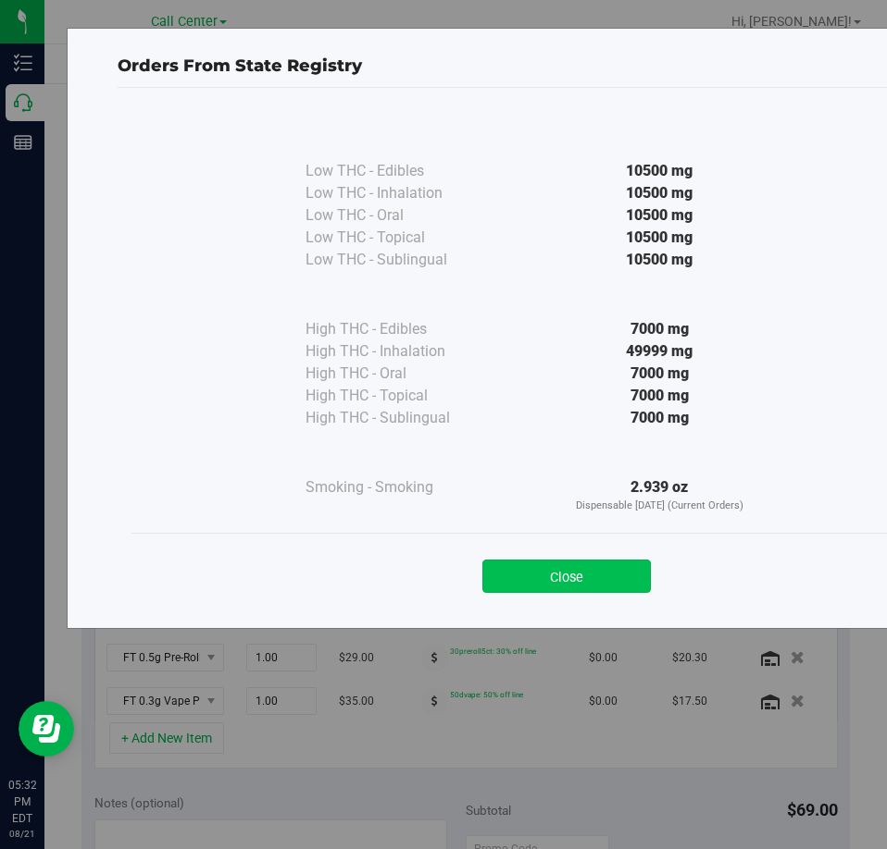
click at [600, 575] on button "Close" at bounding box center [566, 576] width 168 height 33
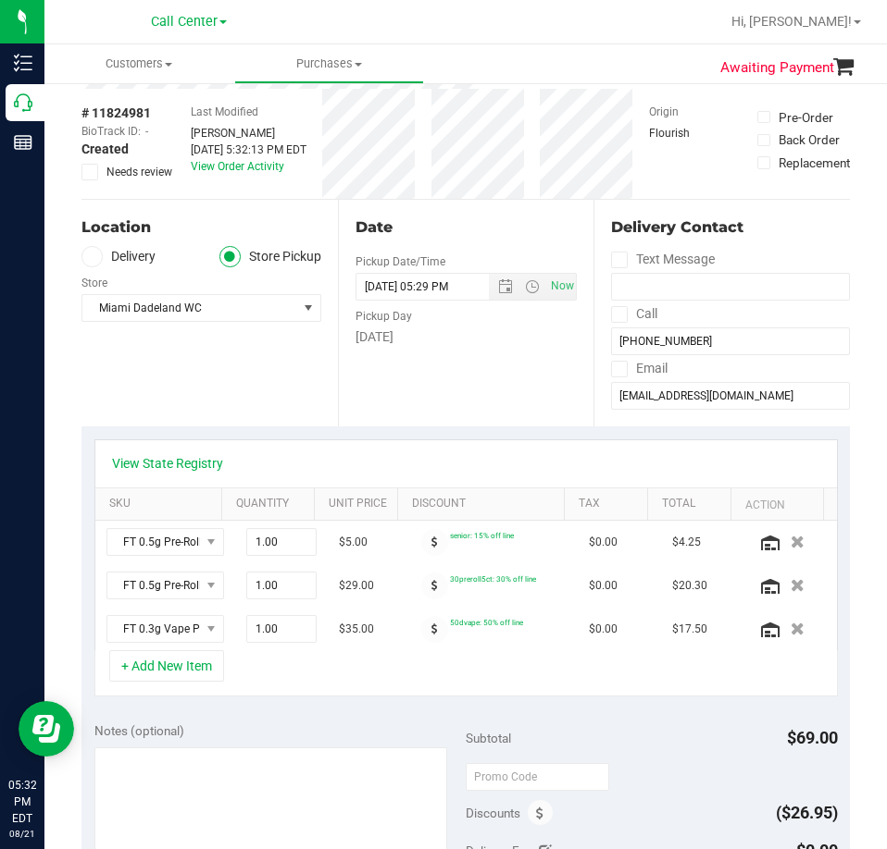
scroll to position [185, 0]
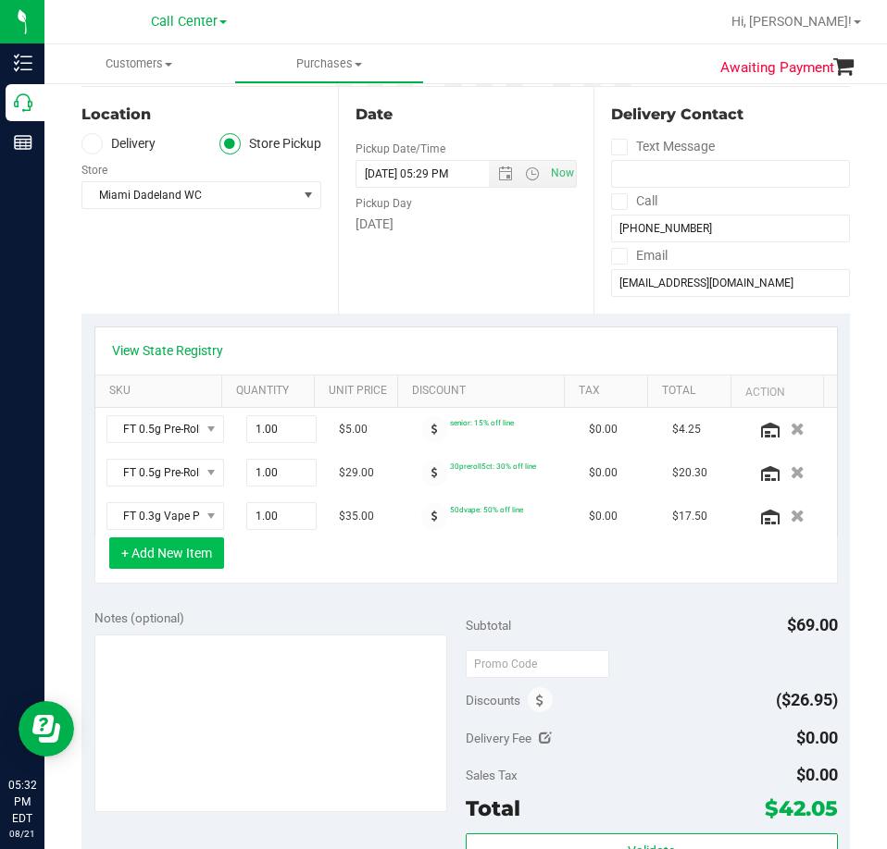
click at [203, 548] on button "+ Add New Item" at bounding box center [166, 553] width 115 height 31
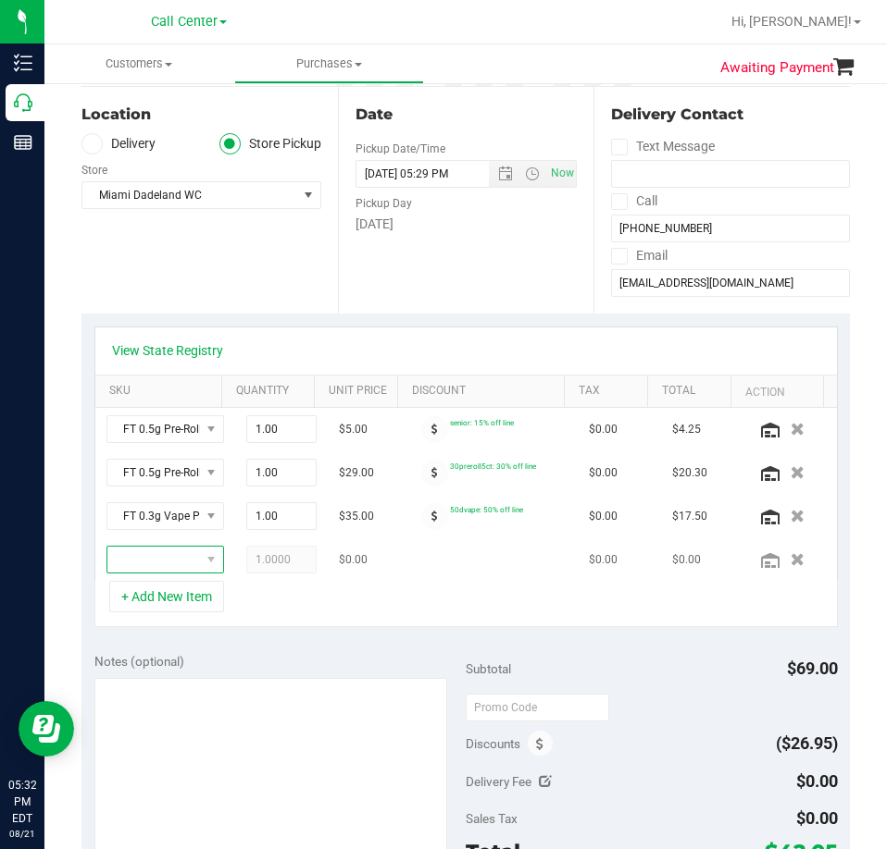
click at [161, 571] on span "NO DATA FOUND" at bounding box center [153, 560] width 93 height 26
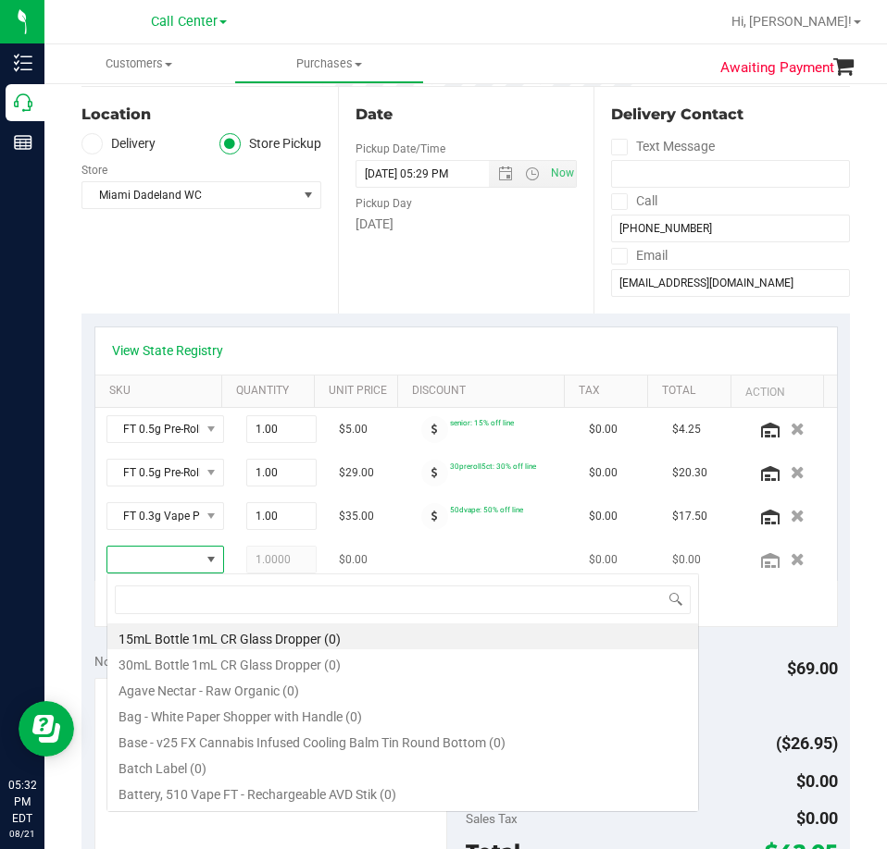
scroll to position [28, 76]
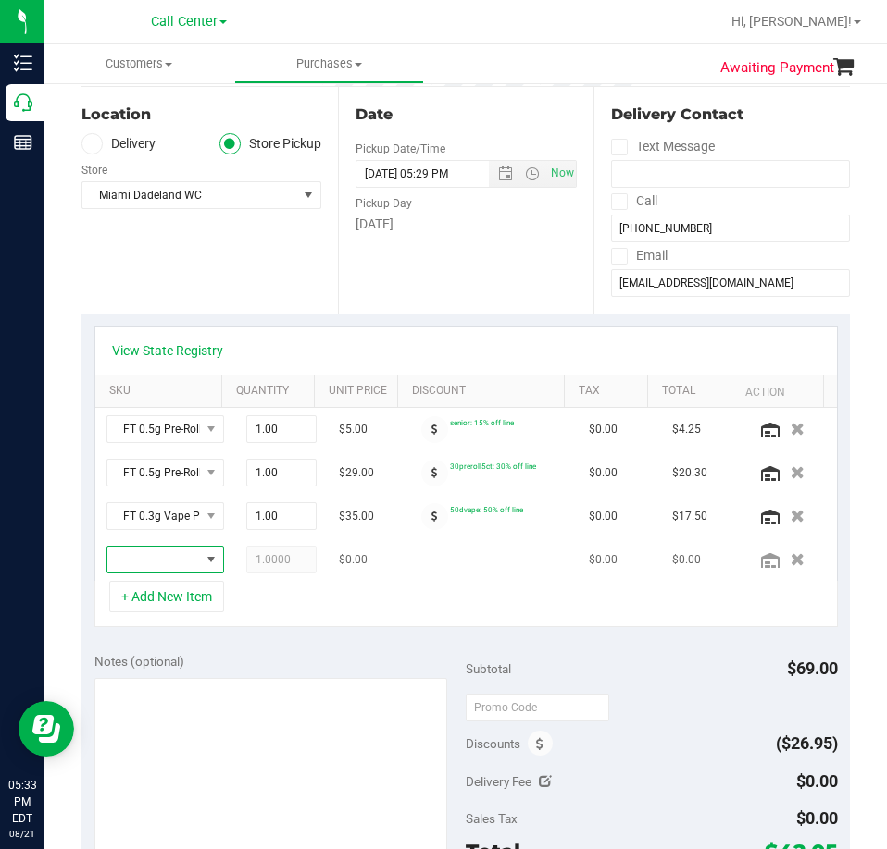
click at [141, 561] on span "NO DATA FOUND" at bounding box center [153, 560] width 93 height 26
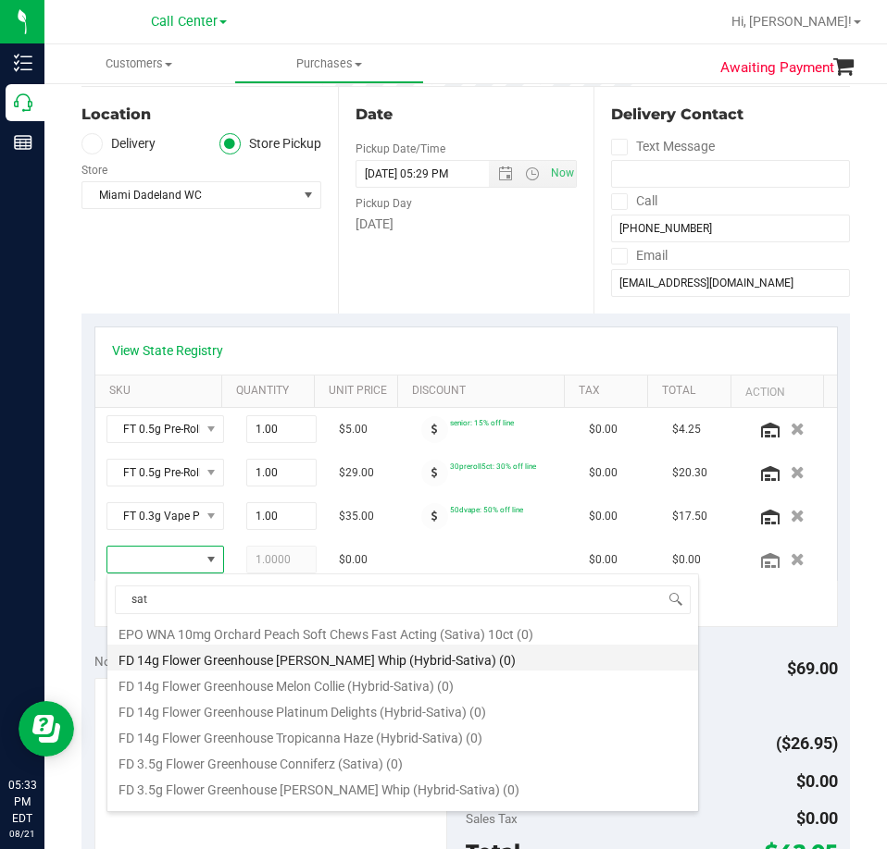
scroll to position [185, 0]
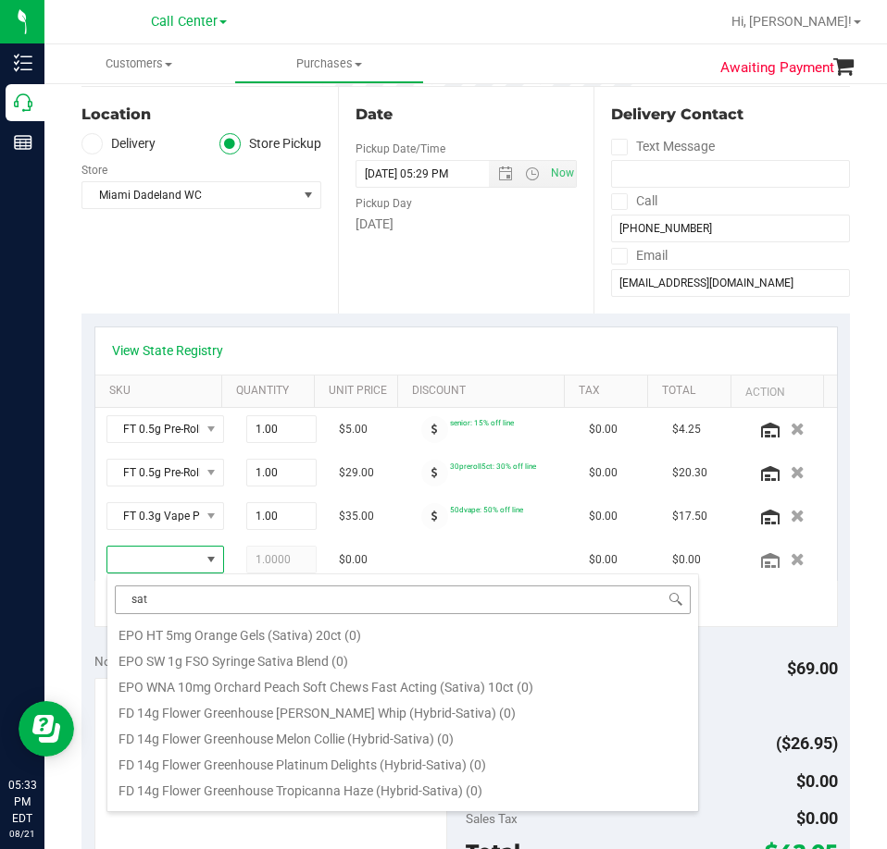
click at [193, 600] on input "sat" at bounding box center [403, 600] width 576 height 29
click at [192, 600] on input "sat" at bounding box center [403, 600] width 576 height 29
type input "ground"
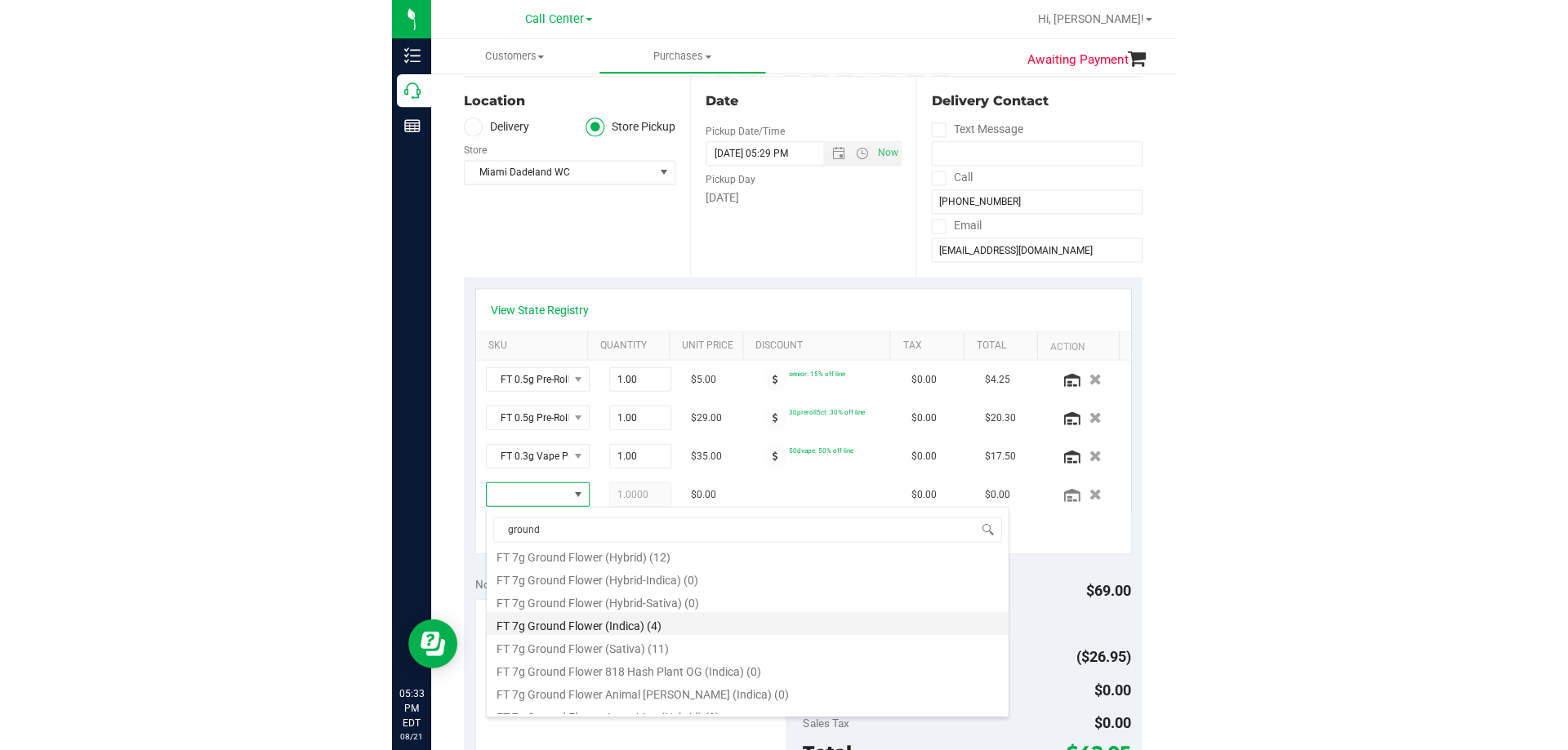
scroll to position [82, 0]
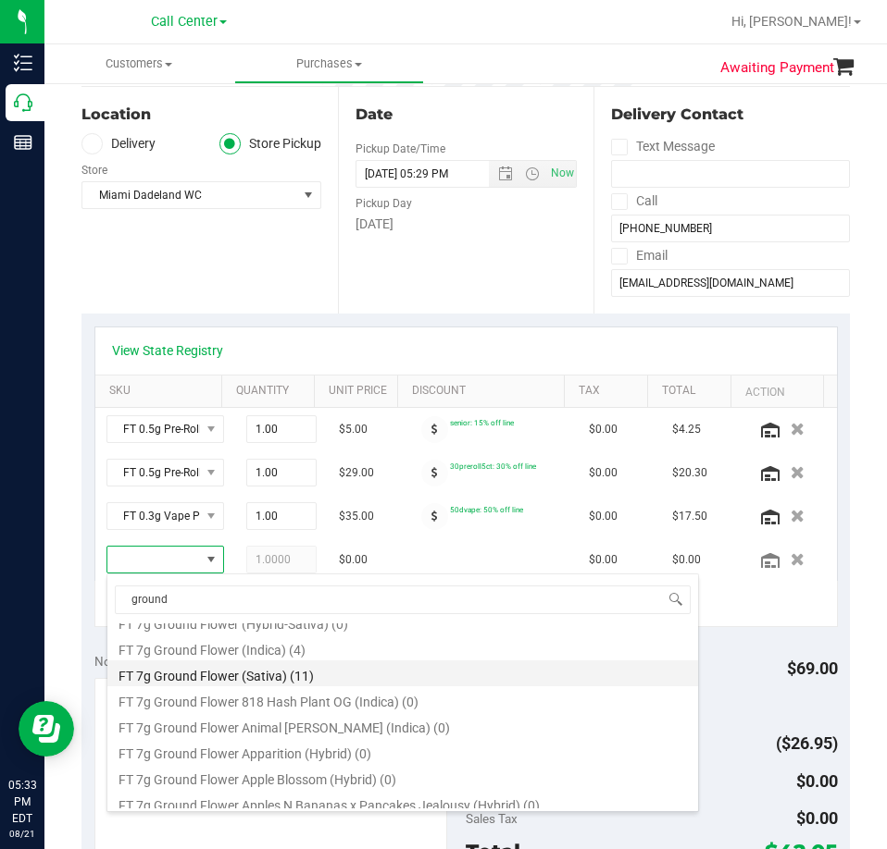
click at [290, 676] on li "FT 7g Ground Flower (Sativa) (11)" at bounding box center [402, 674] width 590 height 26
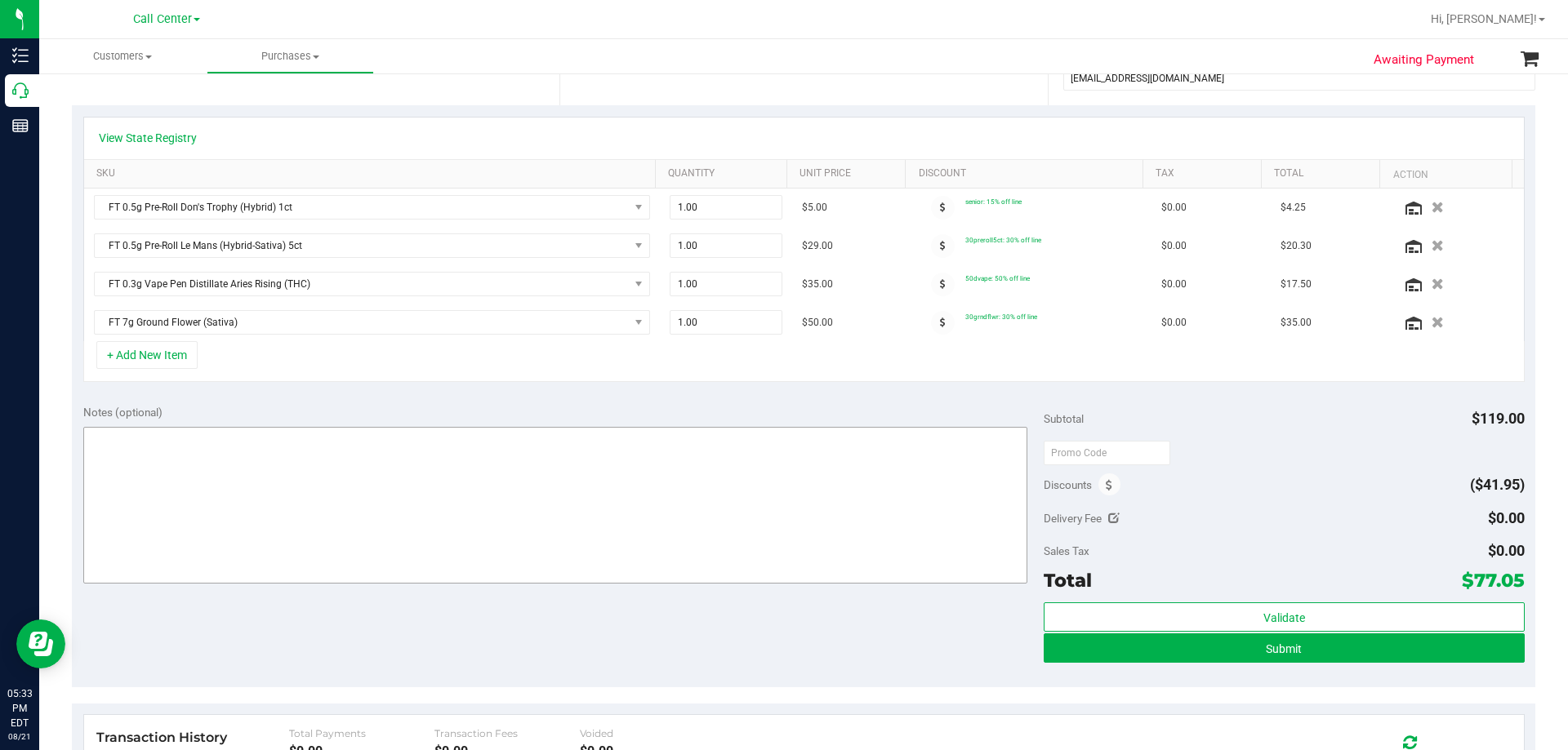
scroll to position [326, 0]
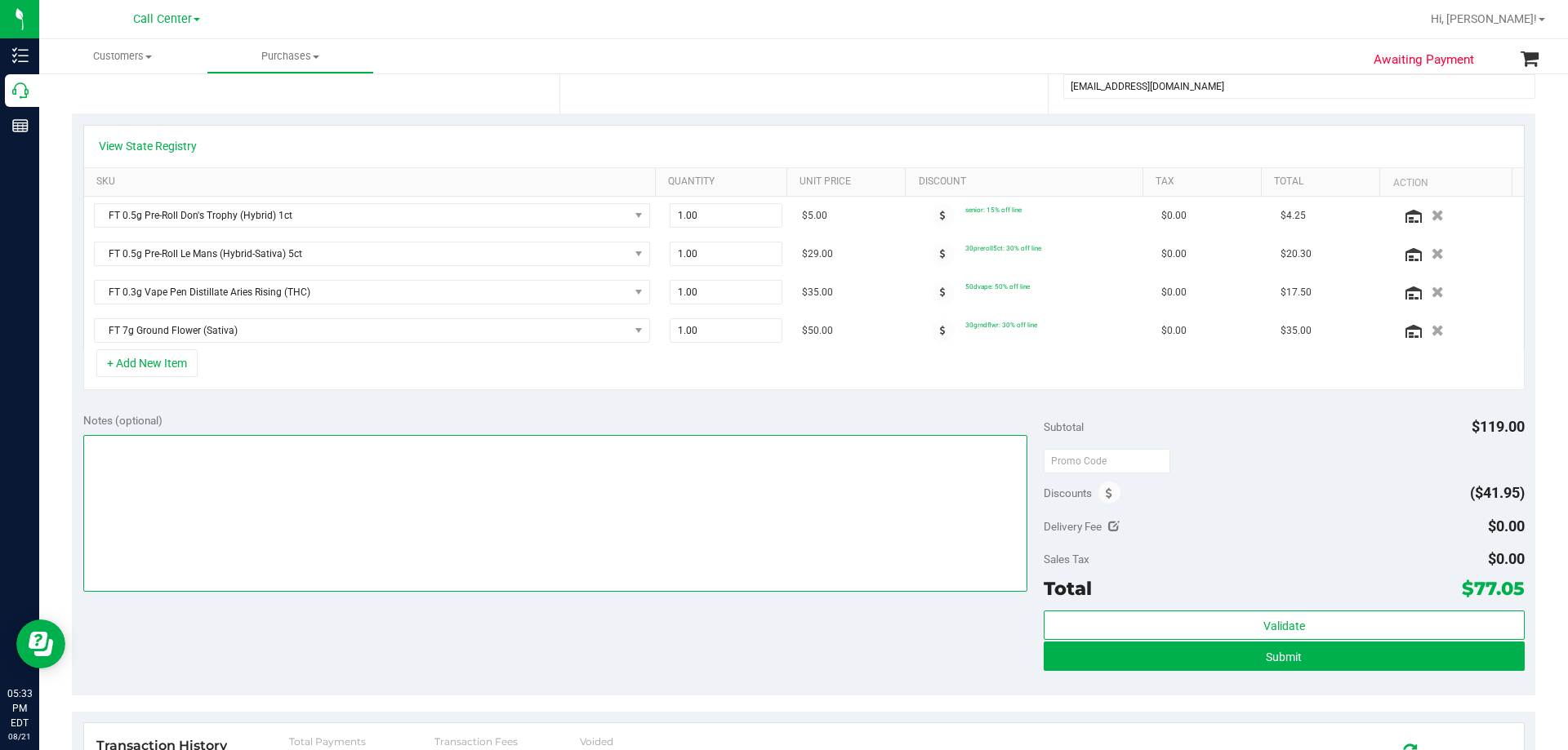
click at [327, 469] on textarea at bounding box center [555, 514] width 945 height 157
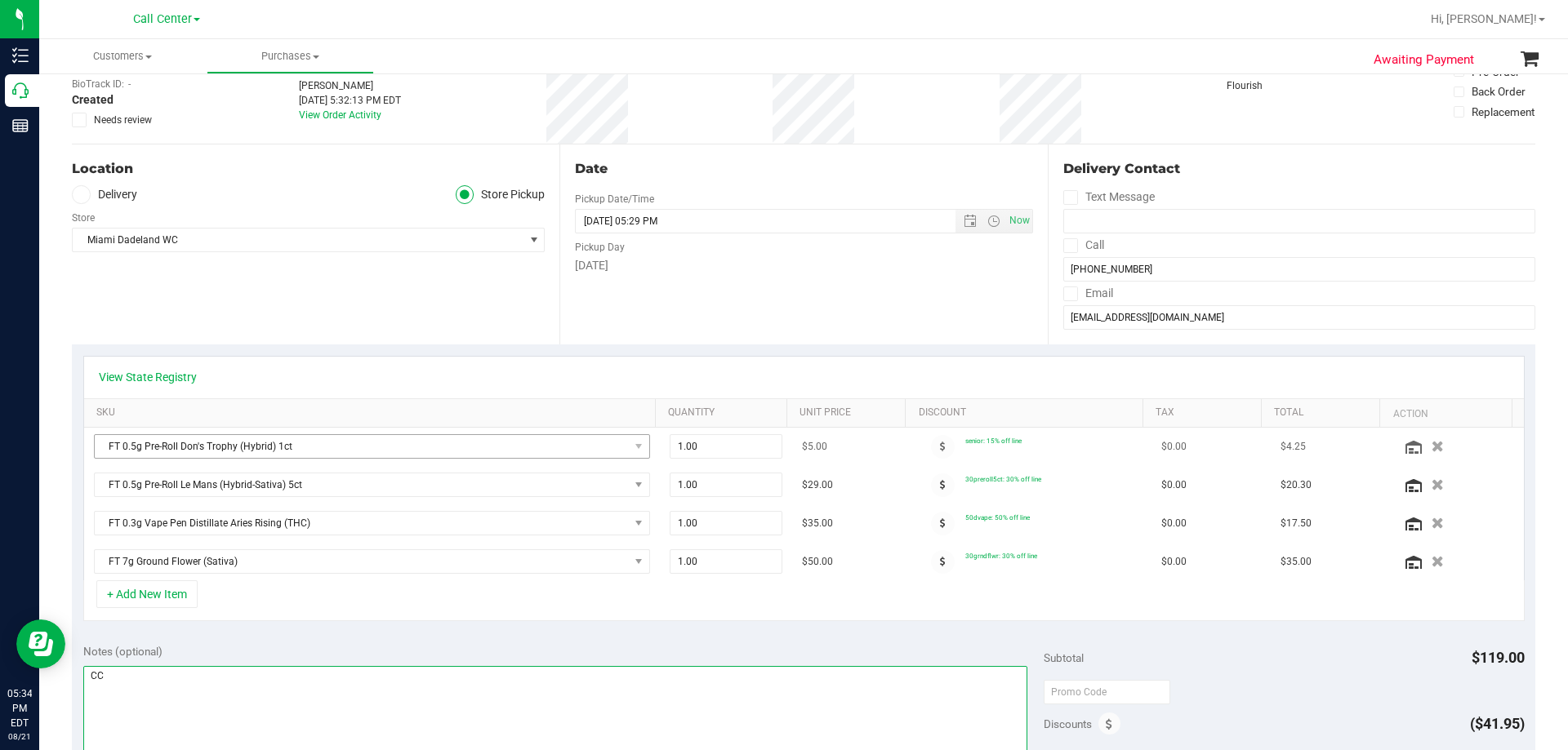
scroll to position [0, 0]
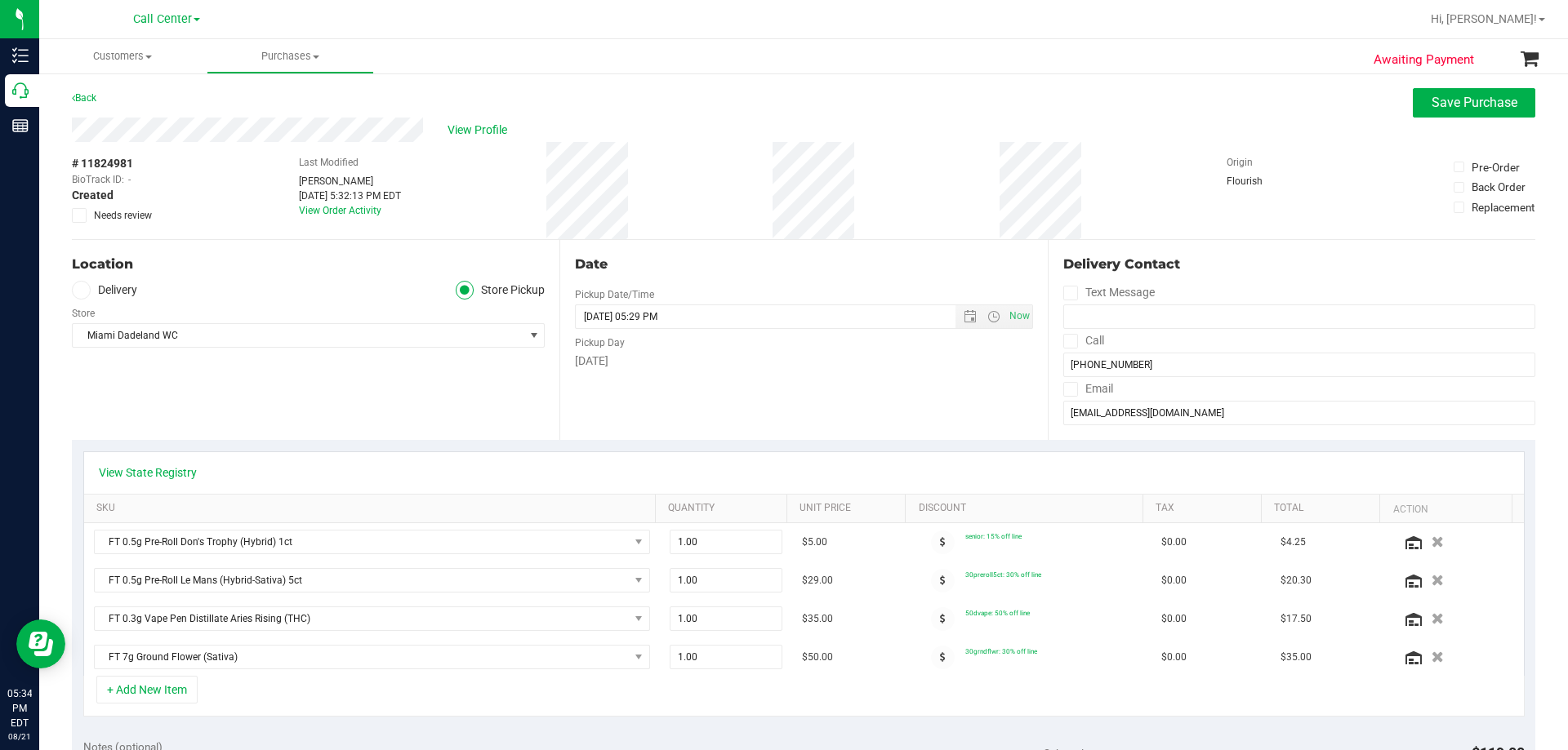
click at [278, 409] on div "Location Delivery Store Pickup Store [GEOGRAPHIC_DATA] WC Select Store [PERSON_…" at bounding box center [315, 340] width 487 height 200
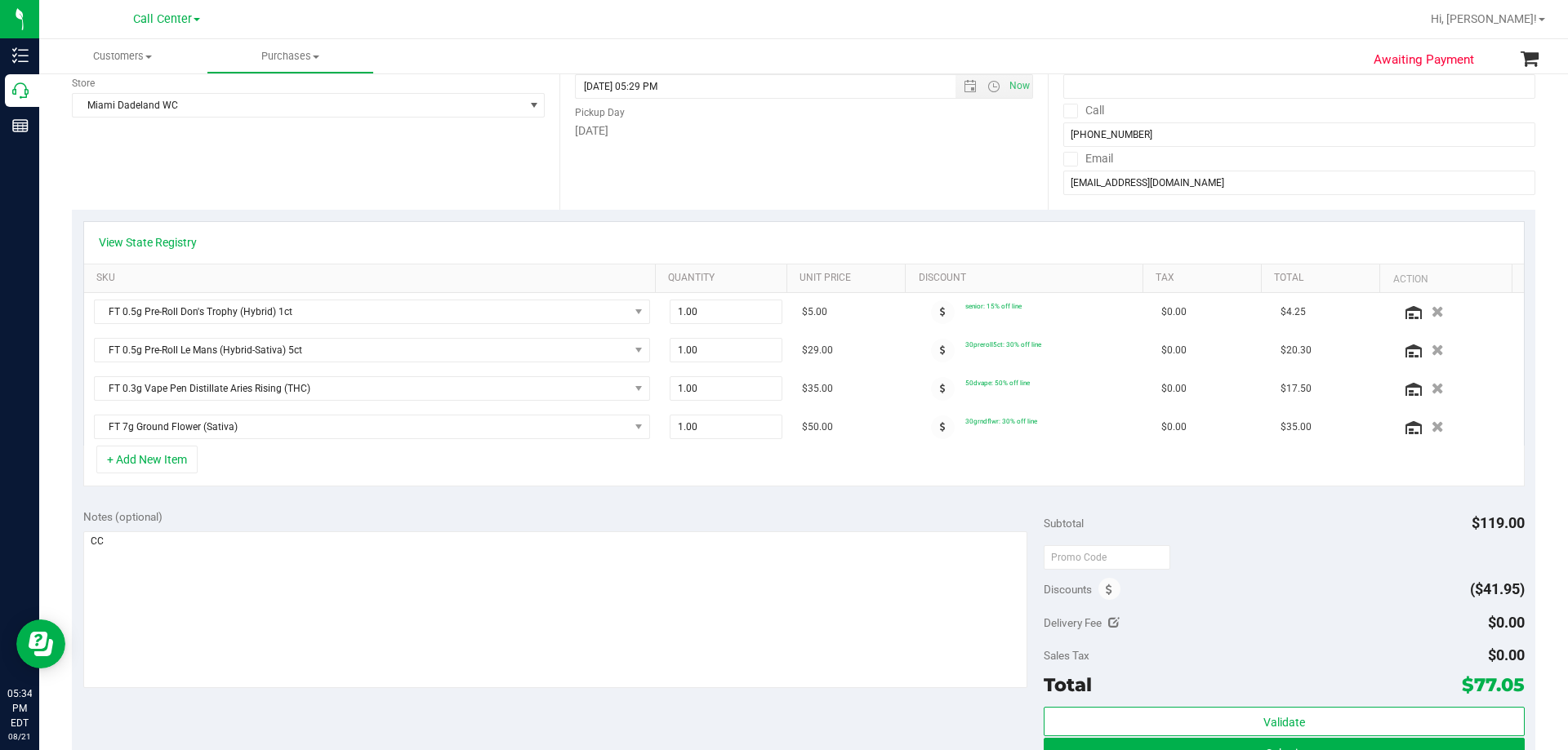
scroll to position [245, 0]
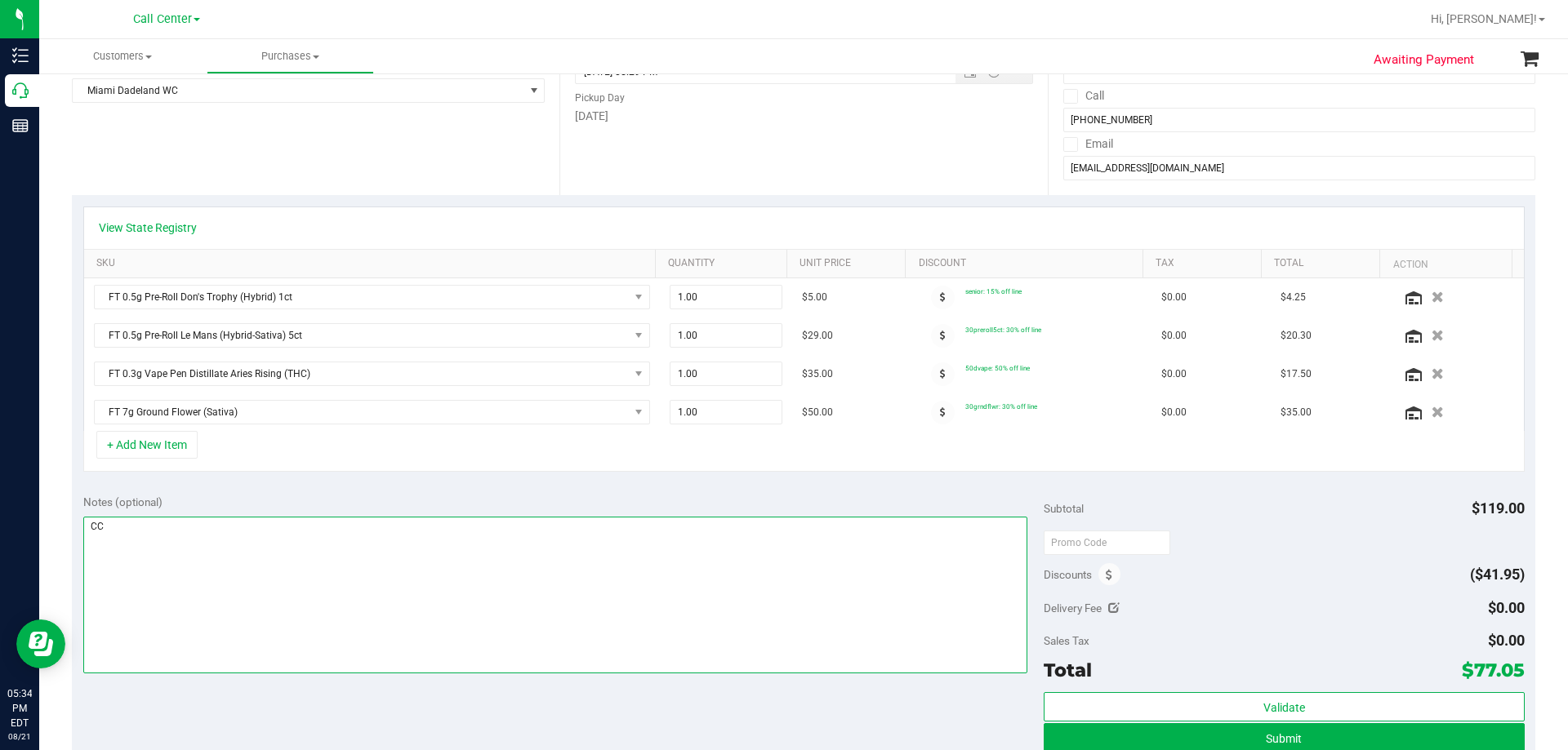
click at [136, 529] on textarea at bounding box center [555, 596] width 945 height 157
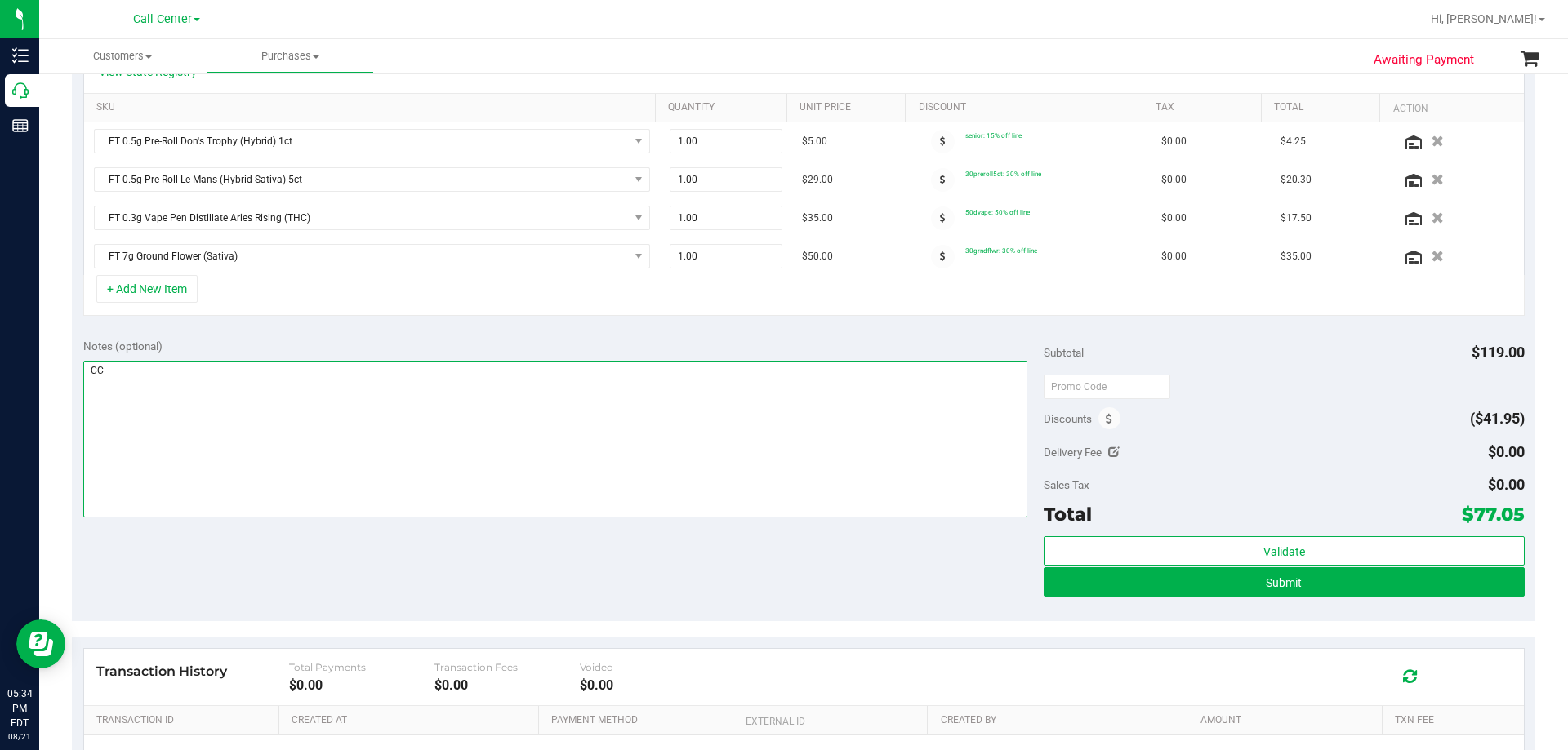
scroll to position [409, 0]
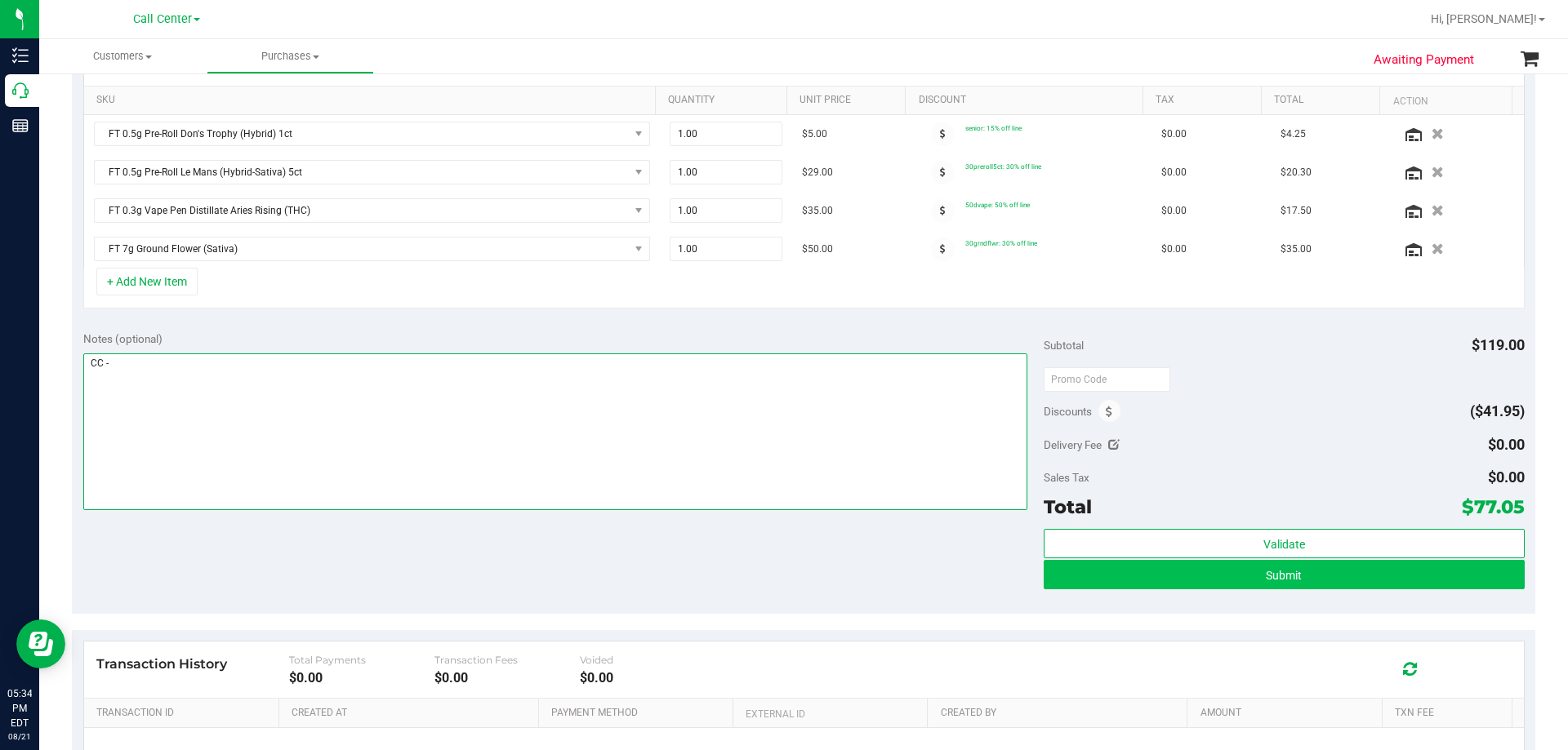
type textarea "CC -"
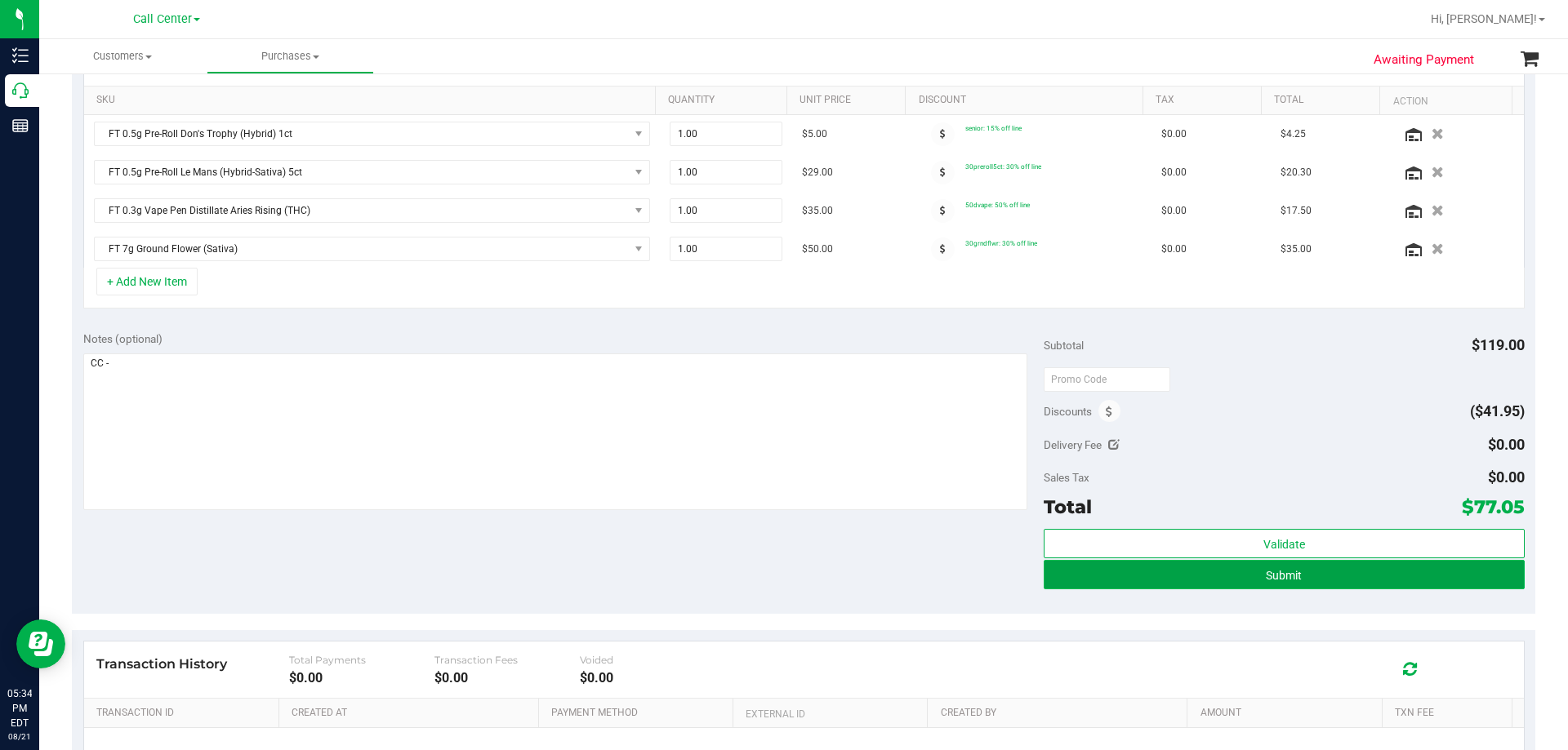
click at [782, 574] on button "Submit" at bounding box center [1284, 574] width 480 height 29
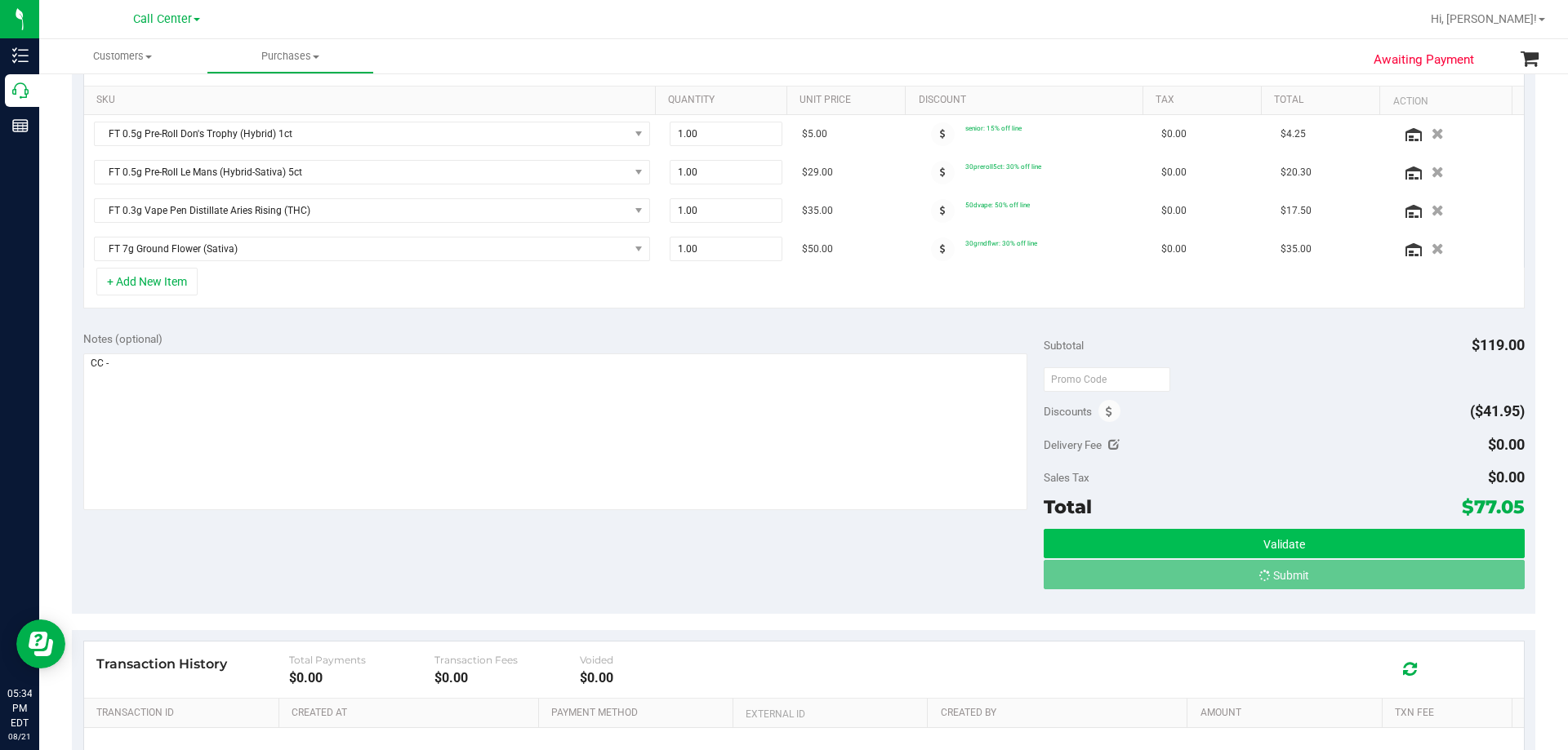
scroll to position [82, 0]
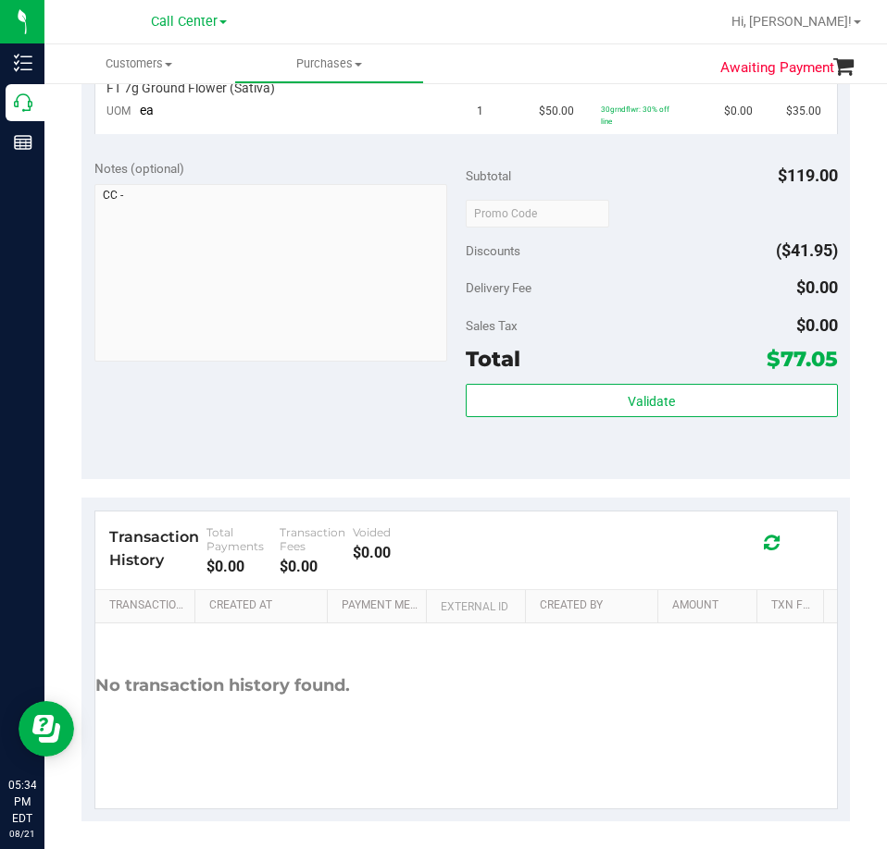
scroll to position [733, 0]
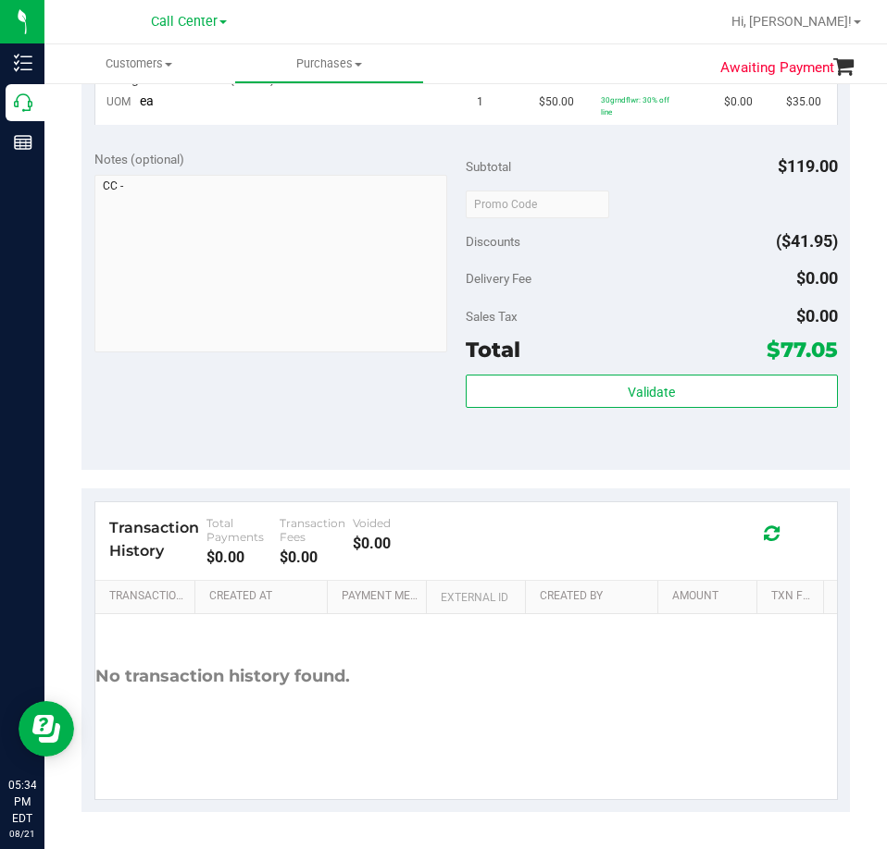
click at [793, 353] on span "$77.05" at bounding box center [801, 350] width 71 height 26
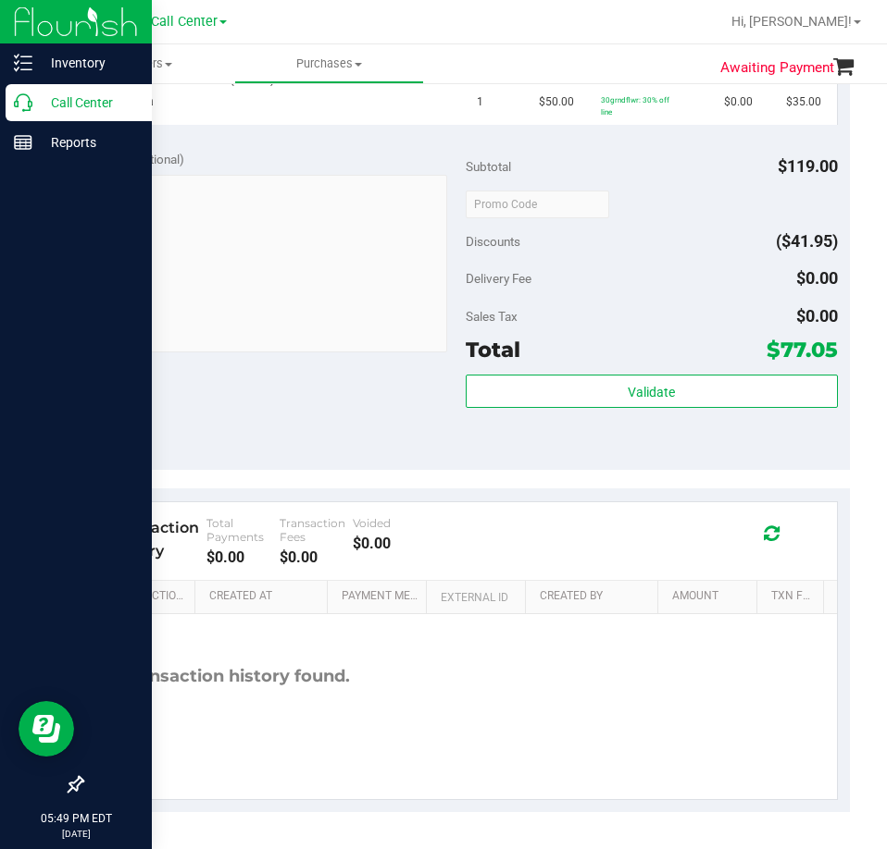
click at [36, 102] on p "Call Center" at bounding box center [87, 103] width 111 height 22
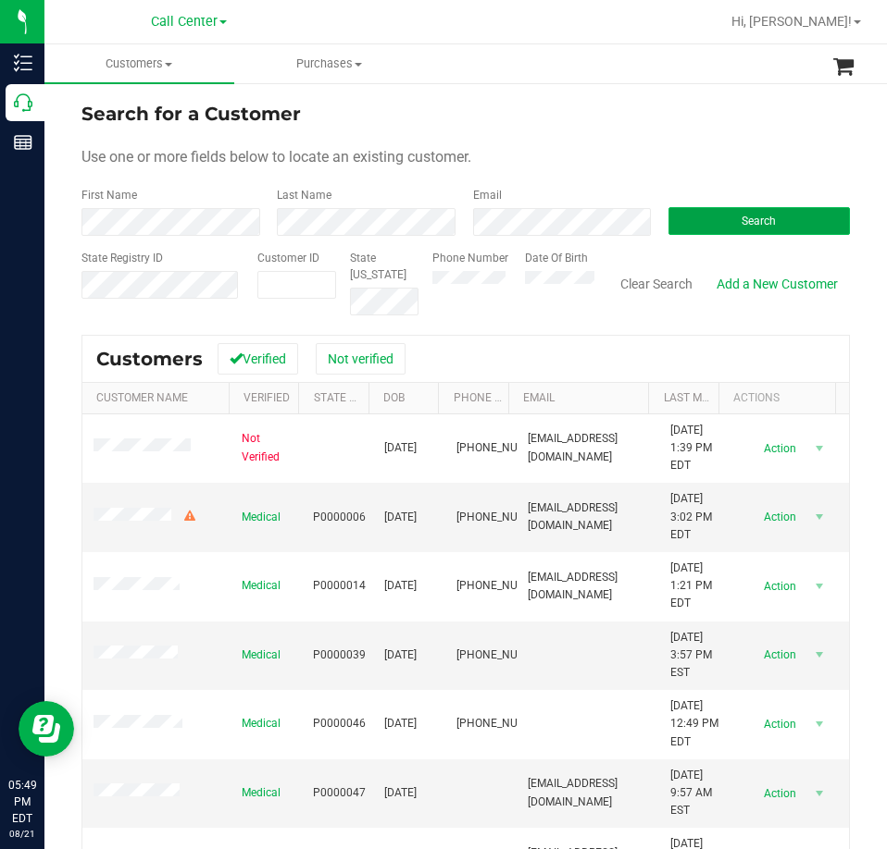
click at [708, 222] on button "Search" at bounding box center [758, 221] width 181 height 28
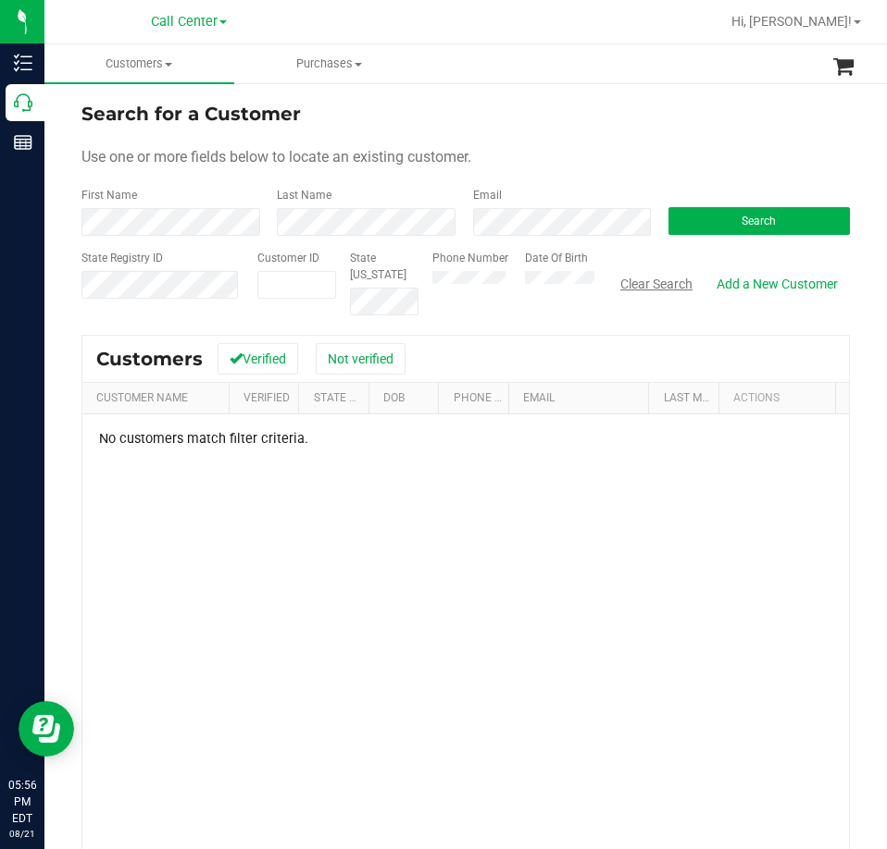
click at [630, 279] on button "Clear Search" at bounding box center [656, 283] width 96 height 31
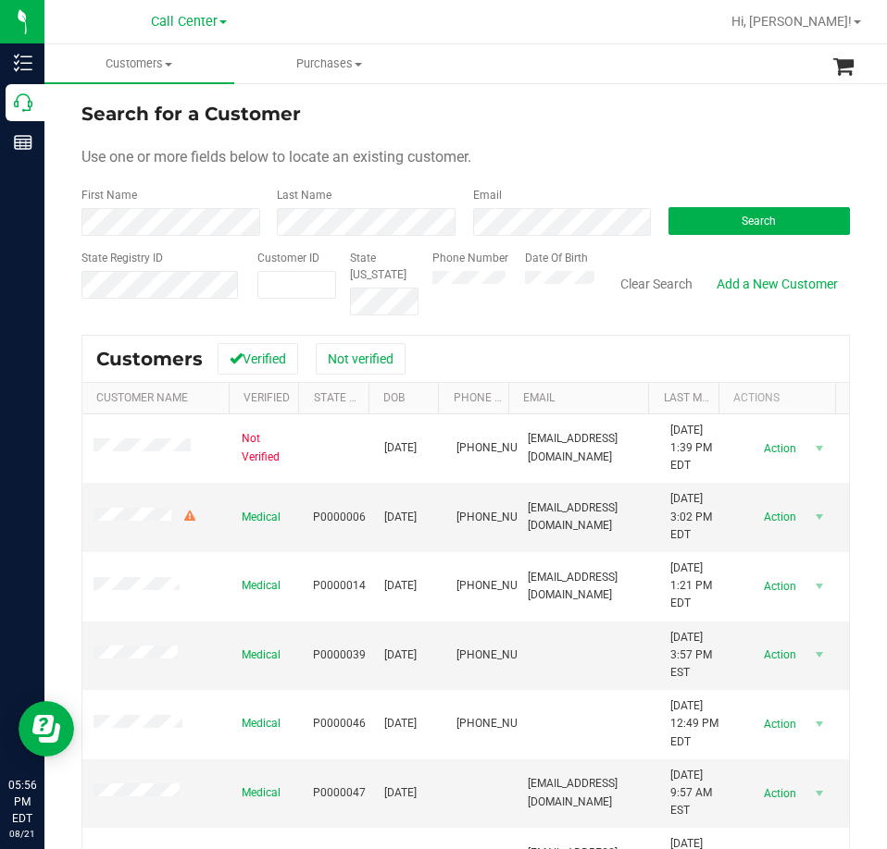
click at [734, 205] on div "Search" at bounding box center [751, 211] width 195 height 49
click at [741, 217] on span "Search" at bounding box center [758, 221] width 34 height 13
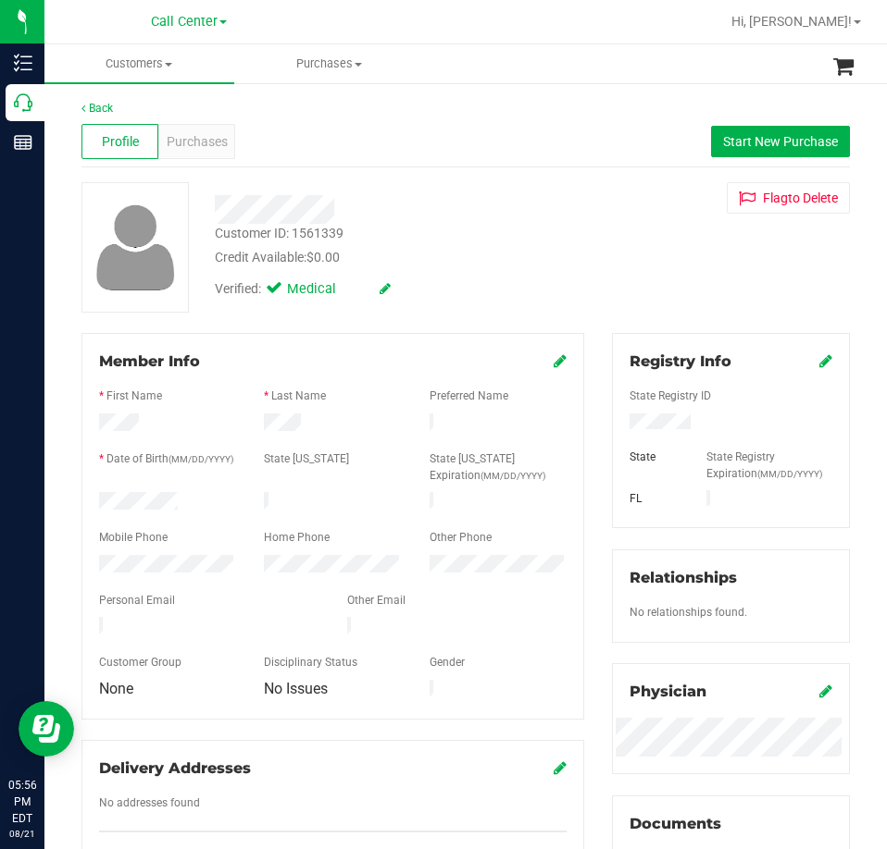
click at [553, 358] on icon at bounding box center [559, 360] width 13 height 15
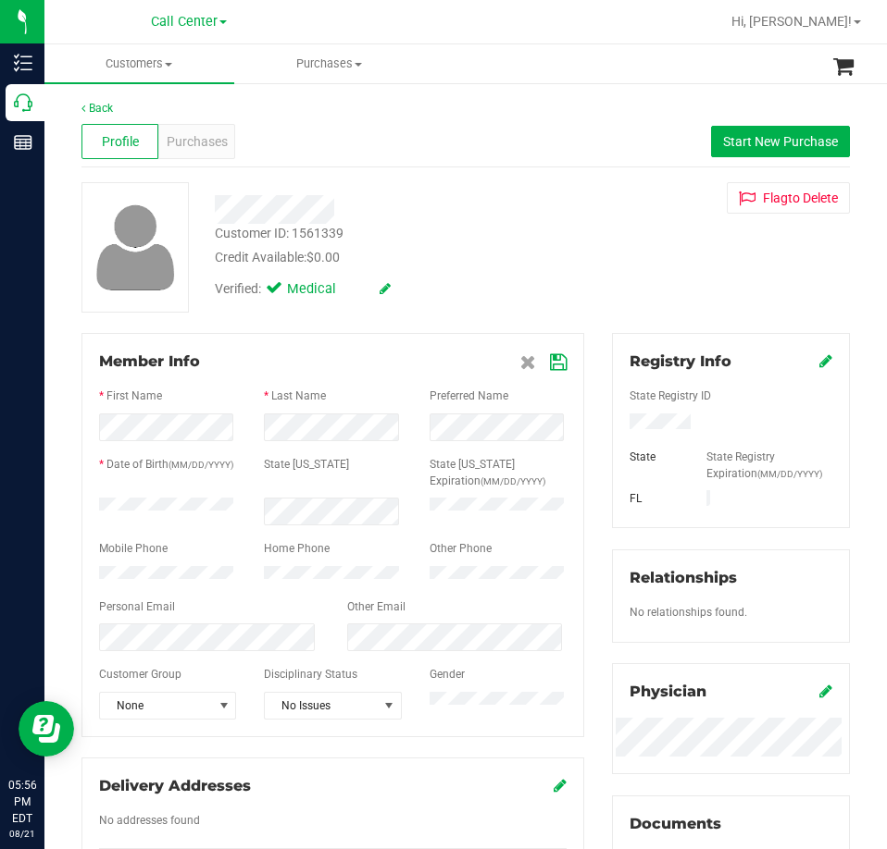
click at [550, 363] on icon at bounding box center [558, 362] width 17 height 15
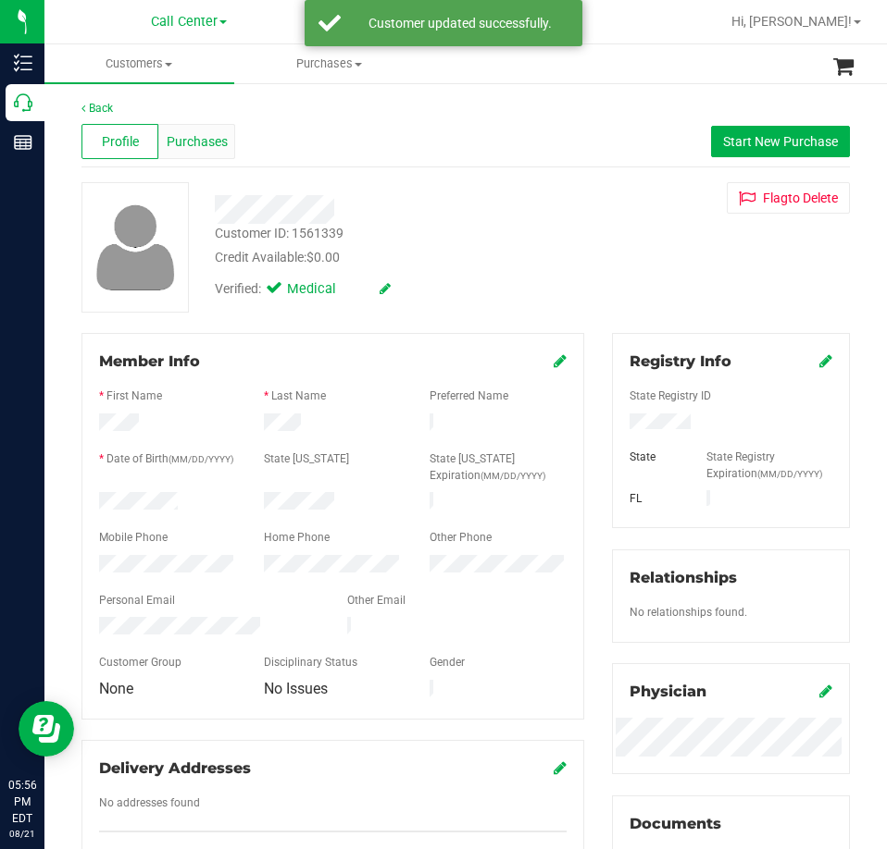
click at [206, 153] on div "Purchases" at bounding box center [196, 141] width 77 height 35
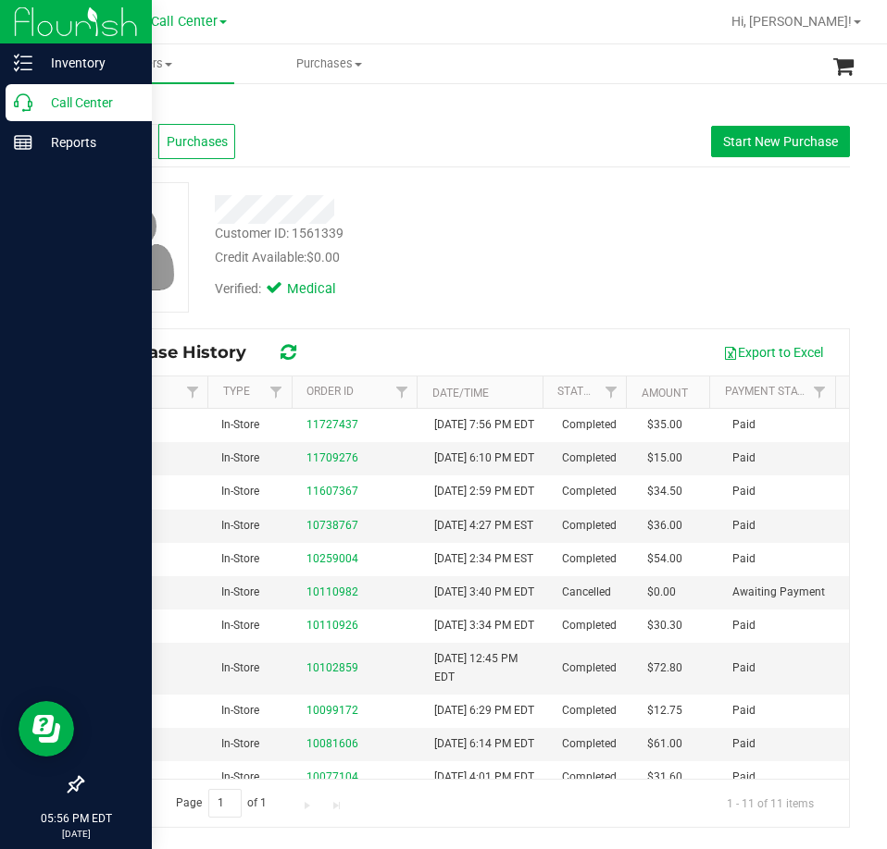
click at [22, 105] on icon at bounding box center [23, 102] width 19 height 19
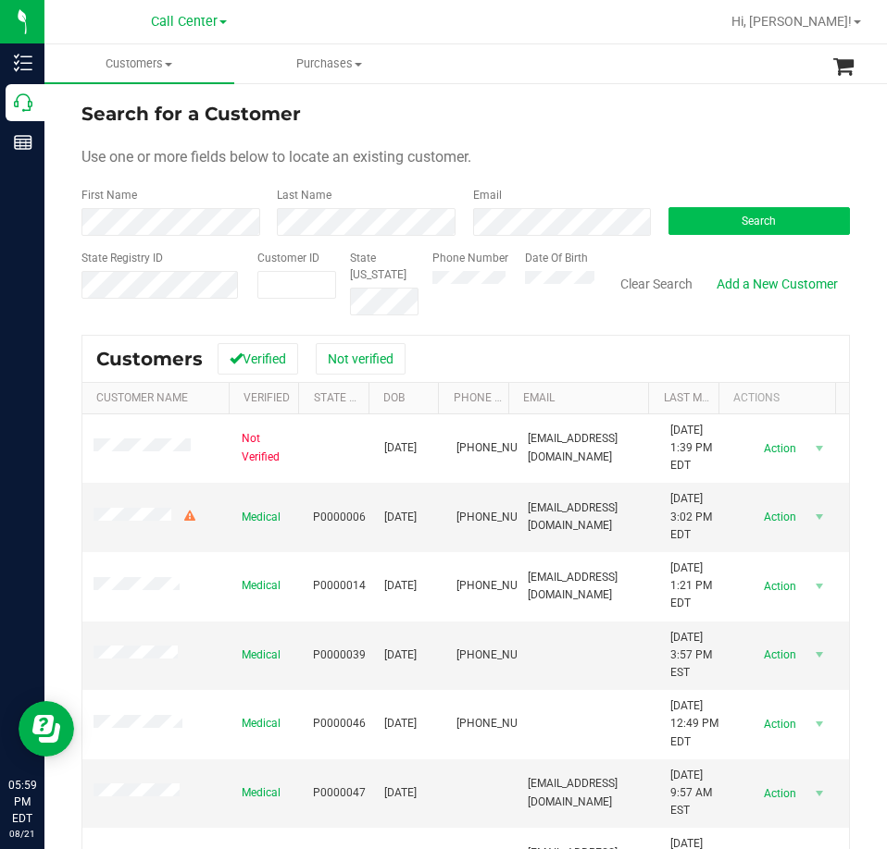
drag, startPoint x: 769, startPoint y: 201, endPoint x: 774, endPoint y: 217, distance: 16.4
click at [769, 202] on div "Search" at bounding box center [751, 211] width 195 height 49
click at [780, 221] on button "Search" at bounding box center [758, 221] width 181 height 28
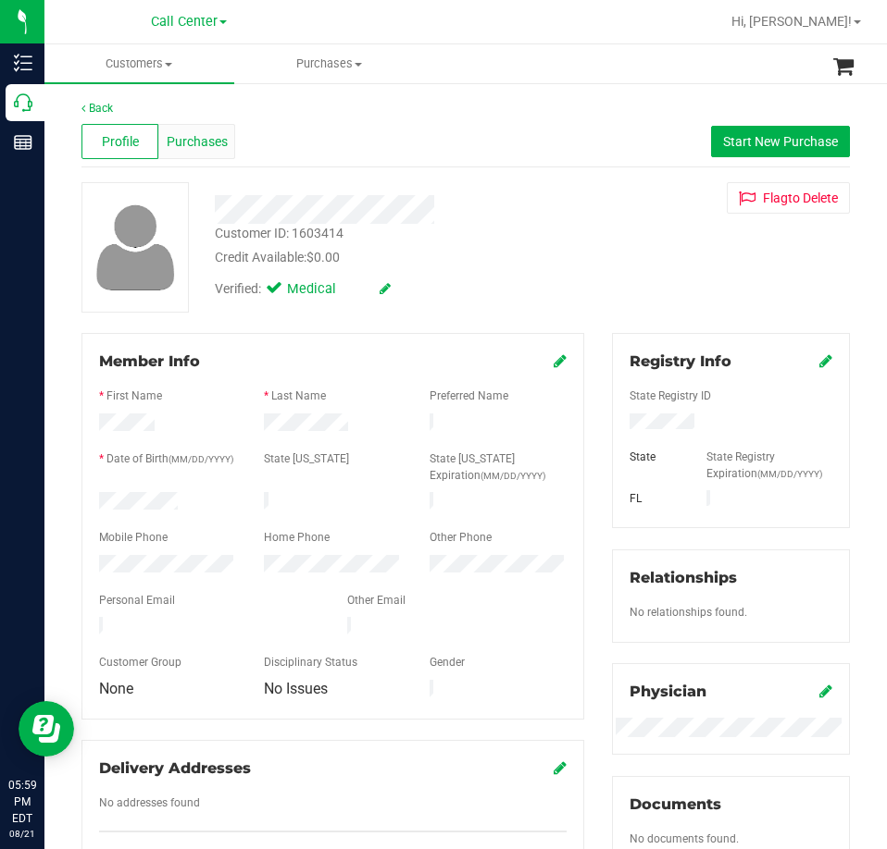
click at [170, 143] on span "Purchases" at bounding box center [197, 141] width 61 height 19
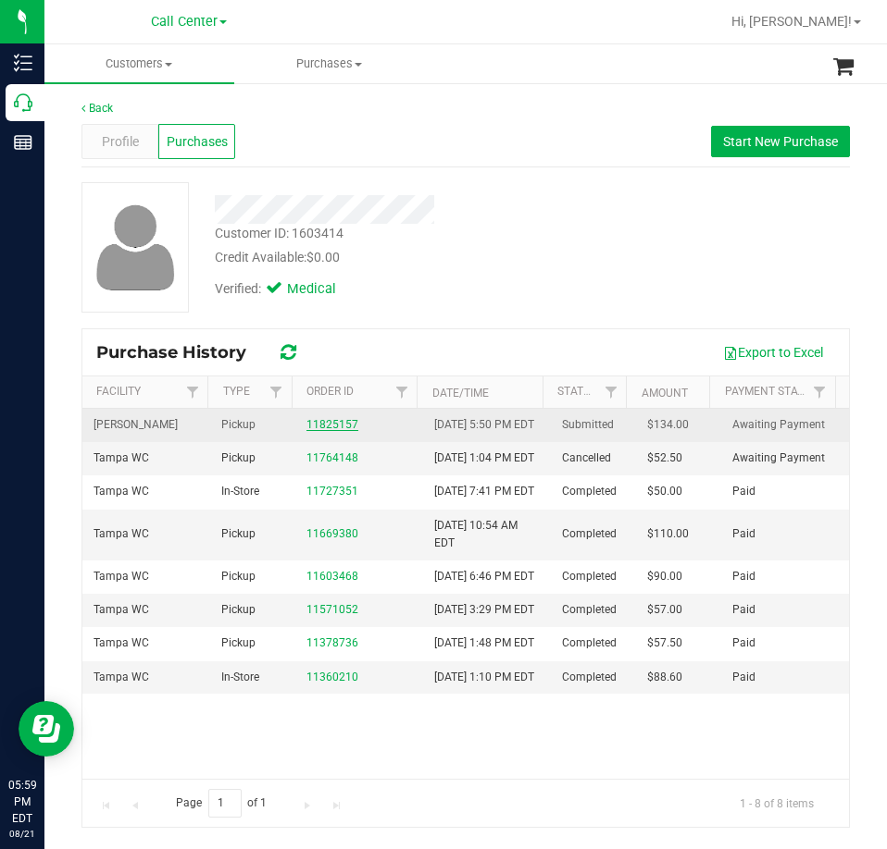
click at [306, 431] on link "11825157" at bounding box center [332, 424] width 52 height 13
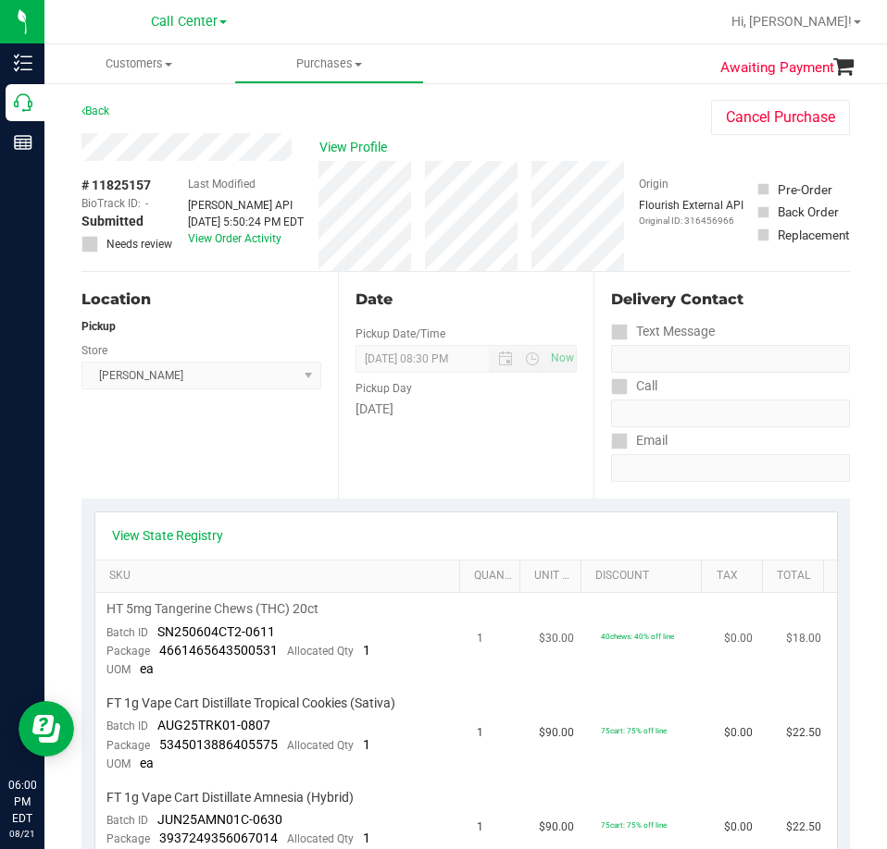
click at [222, 607] on span "HT 5mg Tangerine Chews (THC) 20ct" at bounding box center [212, 610] width 212 height 18
copy div "HT 5mg Tangerine Chews (THC) 20ct"
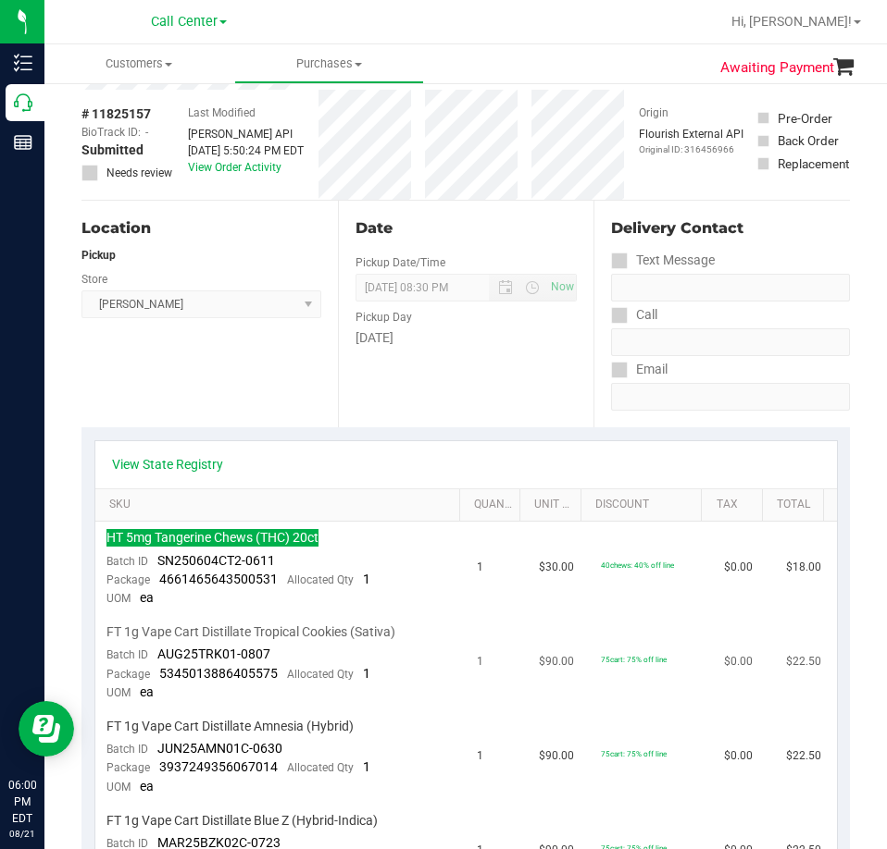
scroll to position [185, 0]
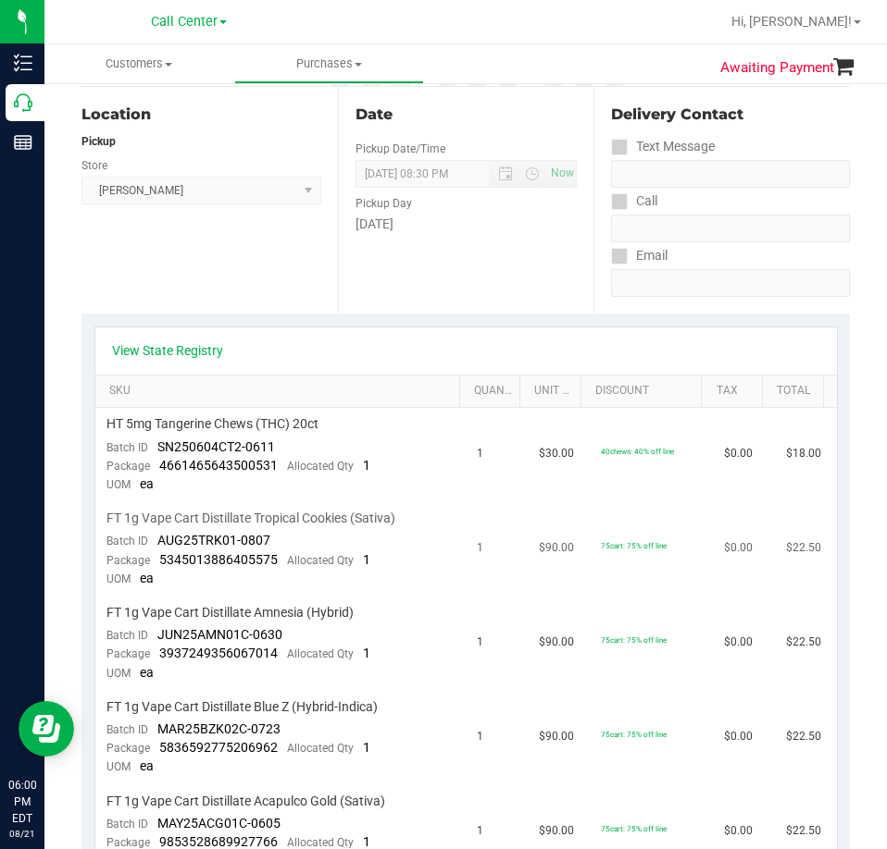
click at [208, 517] on span "FT 1g Vape Cart Distillate Tropical Cookies (Sativa)" at bounding box center [250, 519] width 289 height 18
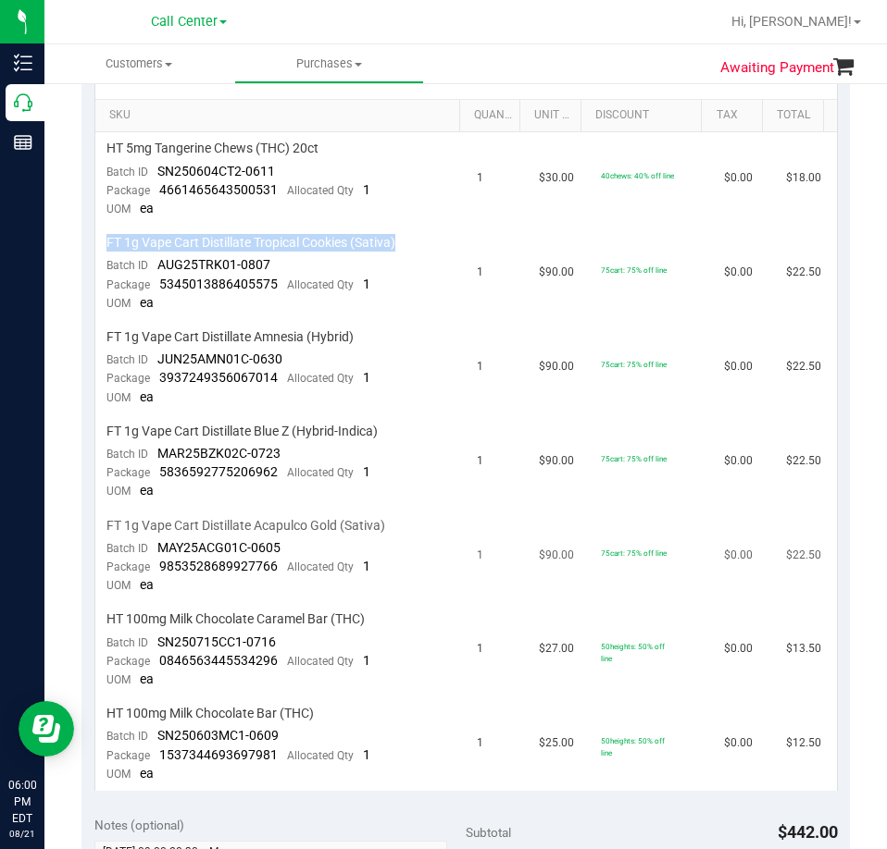
scroll to position [463, 0]
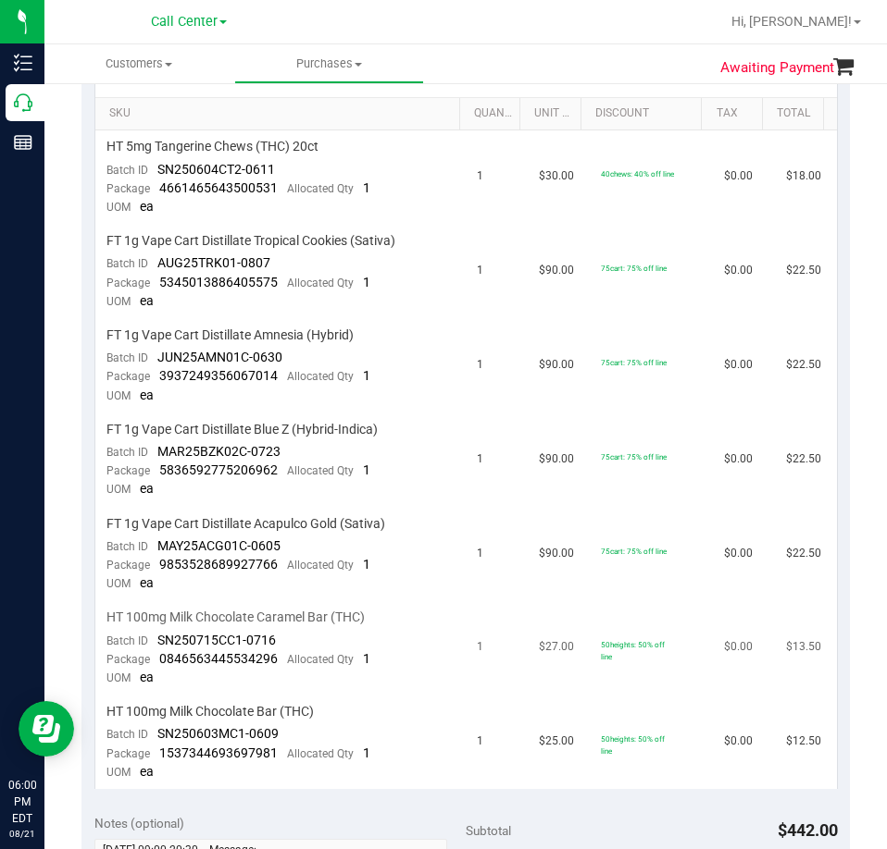
click at [240, 614] on span "HT 100mg Milk Chocolate Caramel Bar (THC)" at bounding box center [235, 618] width 258 height 18
copy div "HT 100mg Milk Chocolate Caramel Bar (THC)"
click at [220, 715] on span "HT 100mg Milk Chocolate Bar (THC)" at bounding box center [209, 712] width 207 height 18
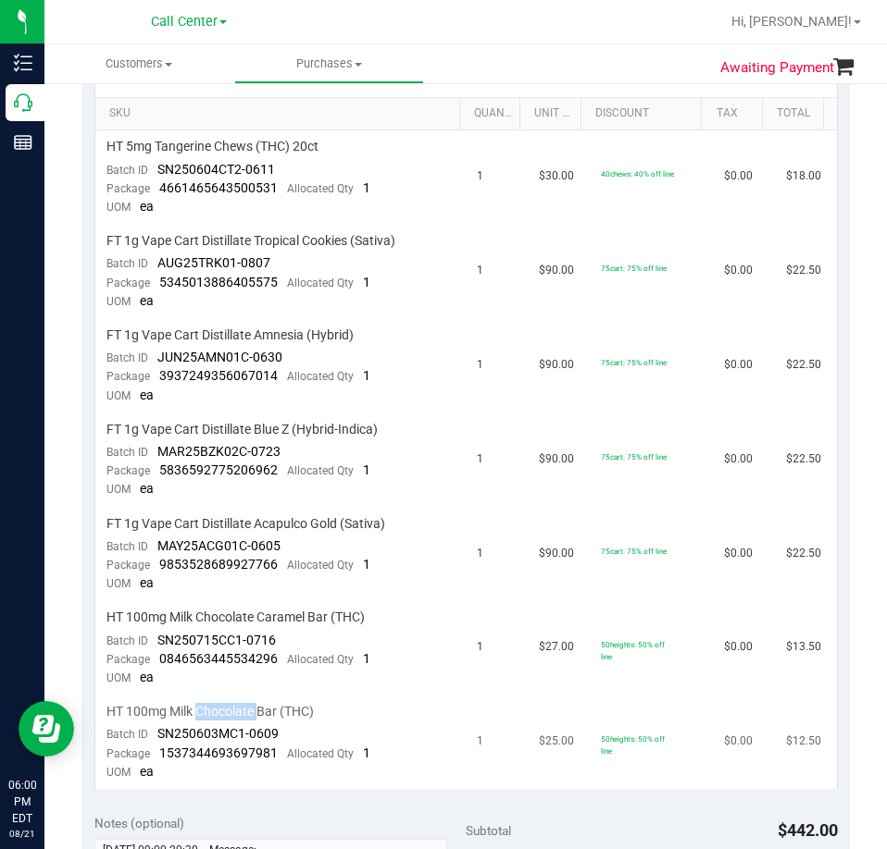
click at [220, 715] on span "HT 100mg Milk Chocolate Bar (THC)" at bounding box center [209, 712] width 207 height 18
copy div "HT 100mg Milk Chocolate Bar (THC)"
click at [274, 526] on span "FT 1g Vape Cart Distillate Acapulco Gold (Sativa)" at bounding box center [245, 524] width 279 height 18
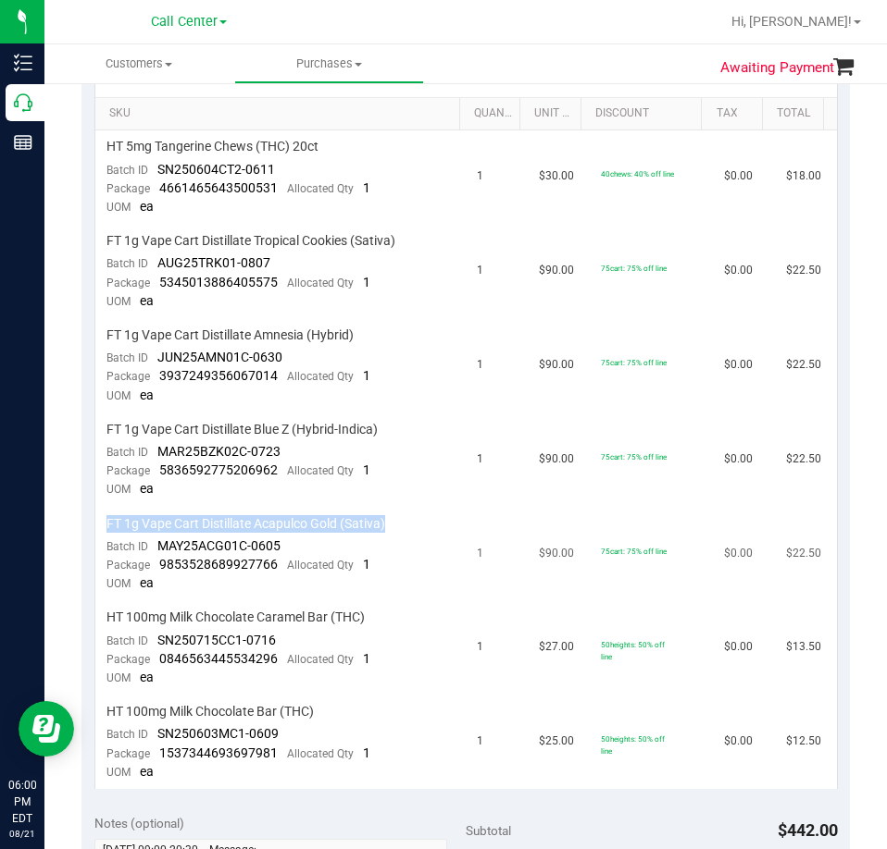
click at [274, 526] on span "FT 1g Vape Cart Distillate Acapulco Gold (Sativa)" at bounding box center [245, 524] width 279 height 18
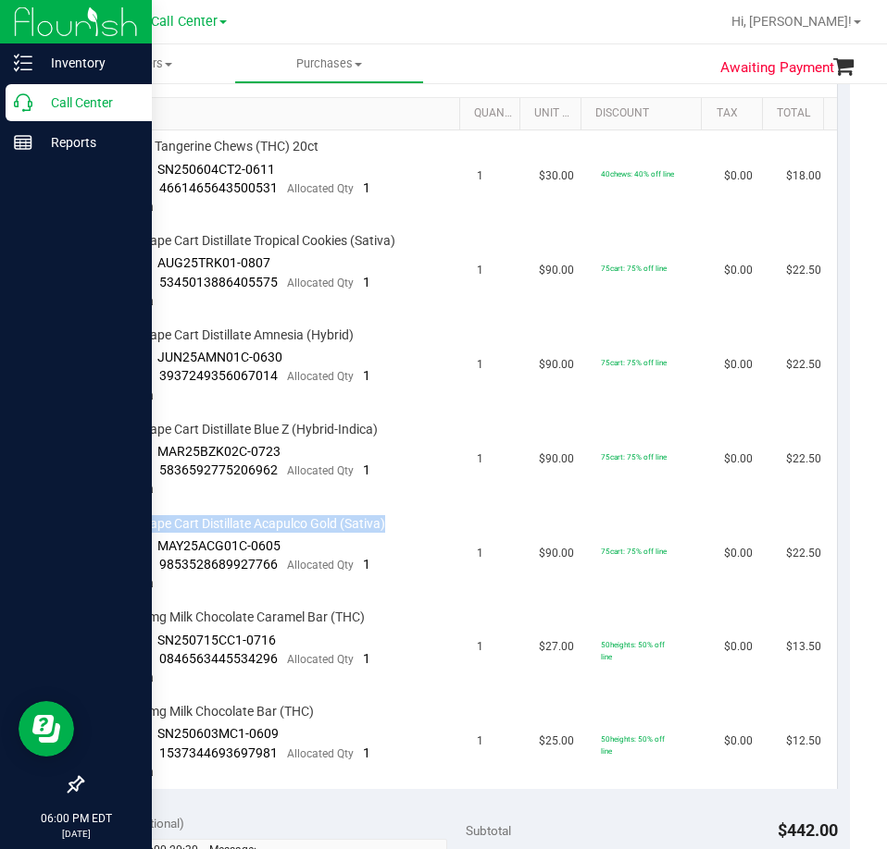
copy div "FT 1g Vape Cart Distillate Acapulco Gold (Sativa)"
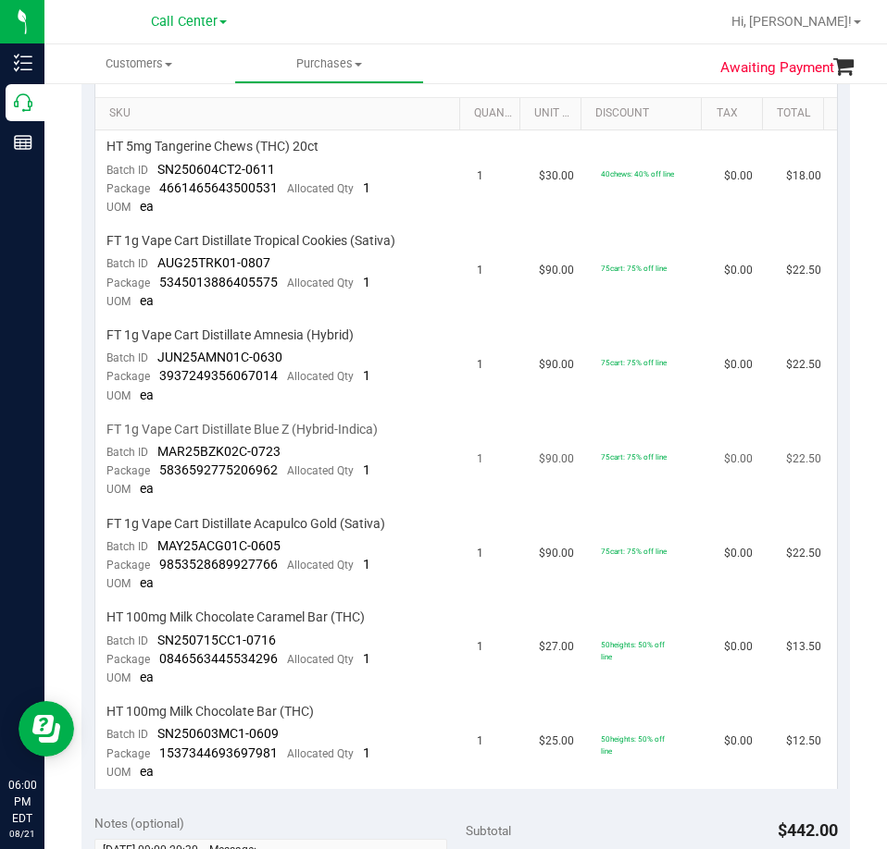
click at [232, 431] on span "FT 1g Vape Cart Distillate Blue Z (Hybrid-Indica)" at bounding box center [241, 430] width 271 height 18
copy div "FT 1g Vape Cart Distillate Blue Z (Hybrid-Indica)"
click at [254, 327] on span "FT 1g Vape Cart Distillate Amnesia (Hybrid)" at bounding box center [229, 336] width 247 height 18
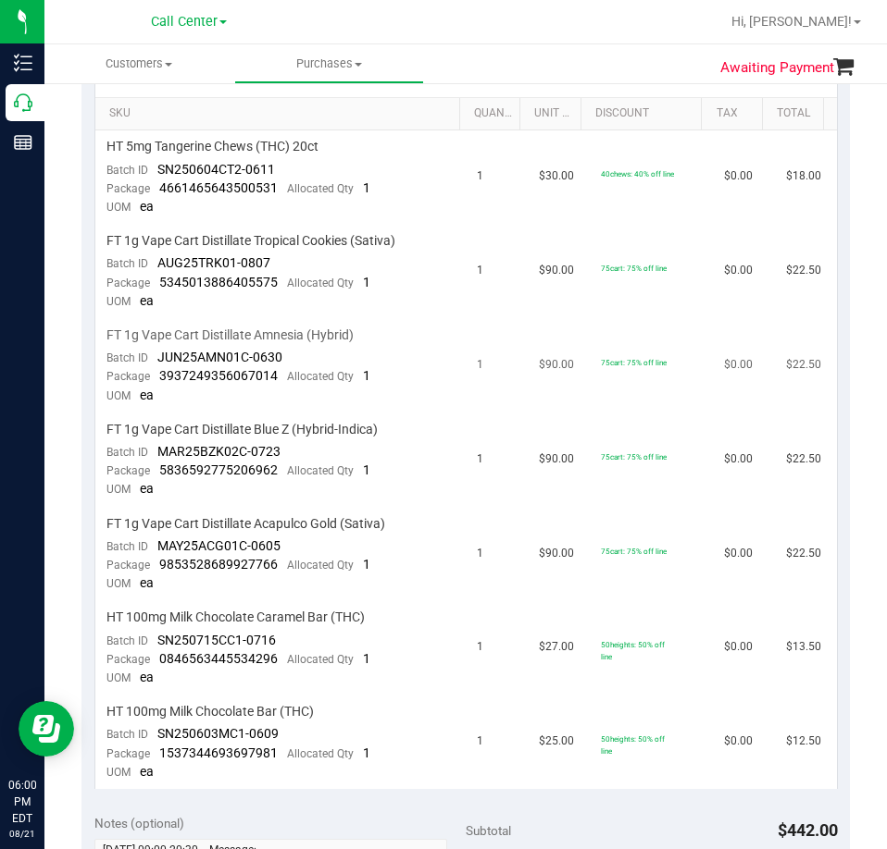
click at [257, 330] on span "FT 1g Vape Cart Distillate Amnesia (Hybrid)" at bounding box center [229, 336] width 247 height 18
copy div "FT 1g Vape Cart Distillate Amnesia (Hybrid)"
click at [296, 234] on span "FT 1g Vape Cart Distillate Tropical Cookies (Sativa)" at bounding box center [250, 241] width 289 height 18
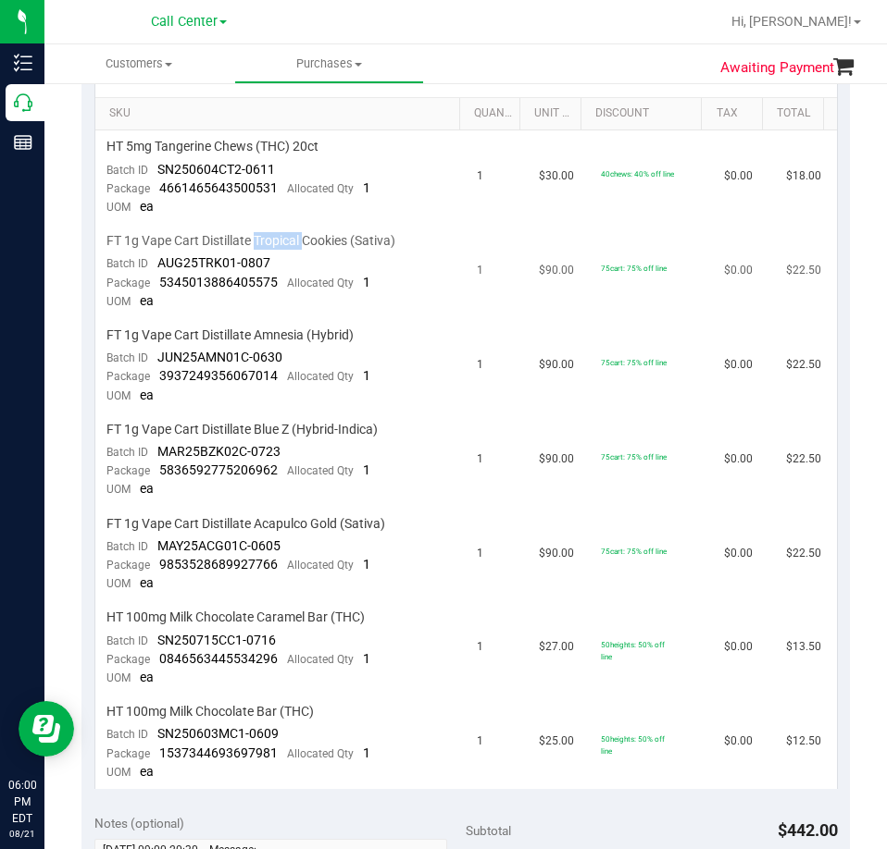
click at [296, 234] on span "FT 1g Vape Cart Distillate Tropical Cookies (Sativa)" at bounding box center [250, 241] width 289 height 18
copy div "FT 1g Vape Cart Distillate Tropical Cookies (Sativa)"
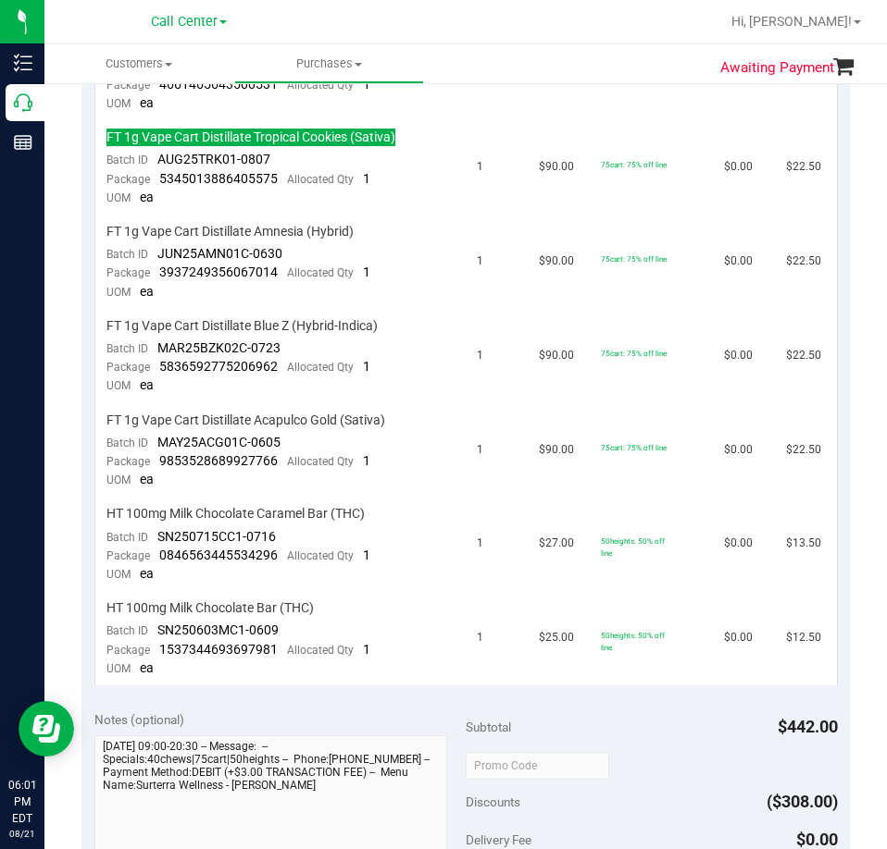
scroll to position [740, 0]
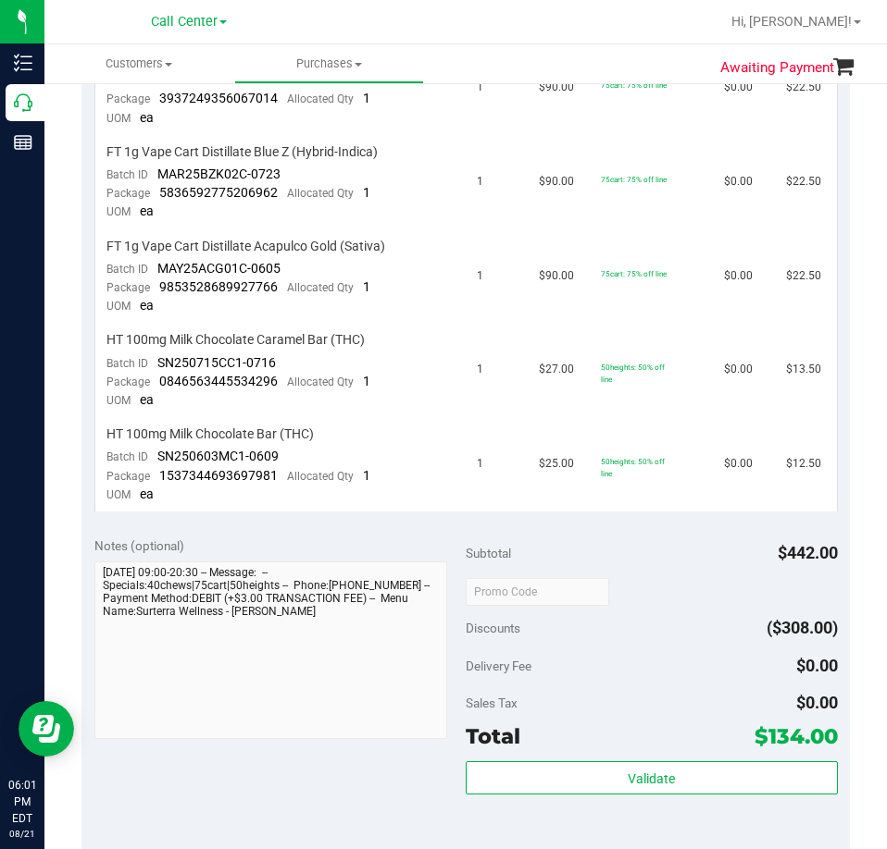
click at [781, 739] on span "$134.00" at bounding box center [795, 737] width 83 height 26
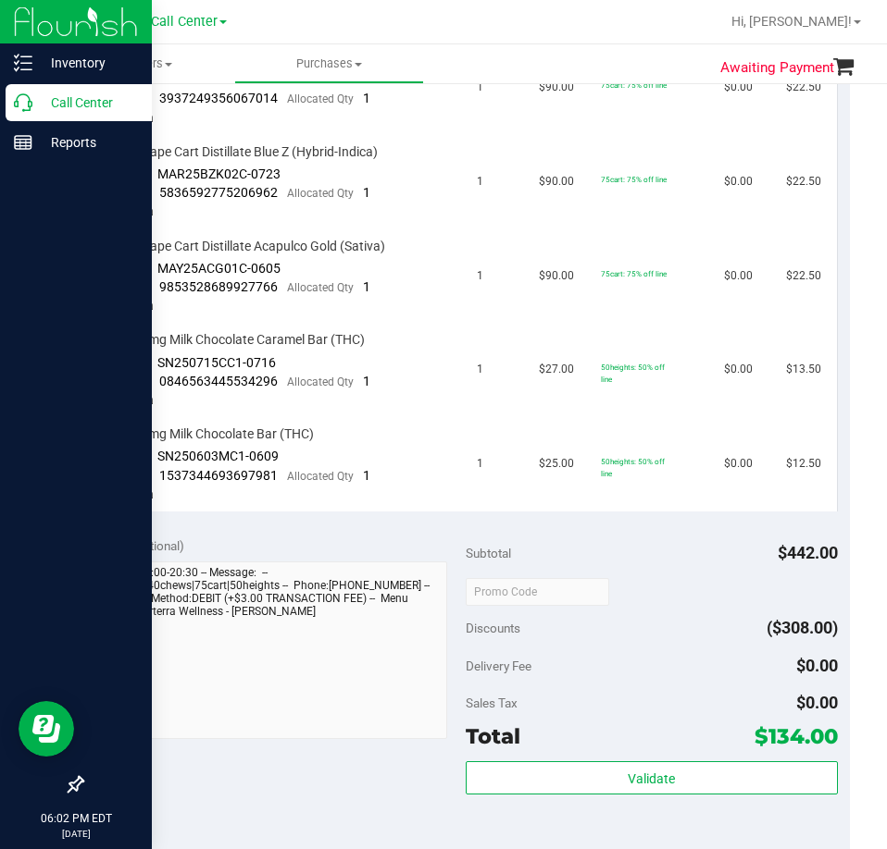
click at [25, 102] on icon at bounding box center [23, 102] width 19 height 19
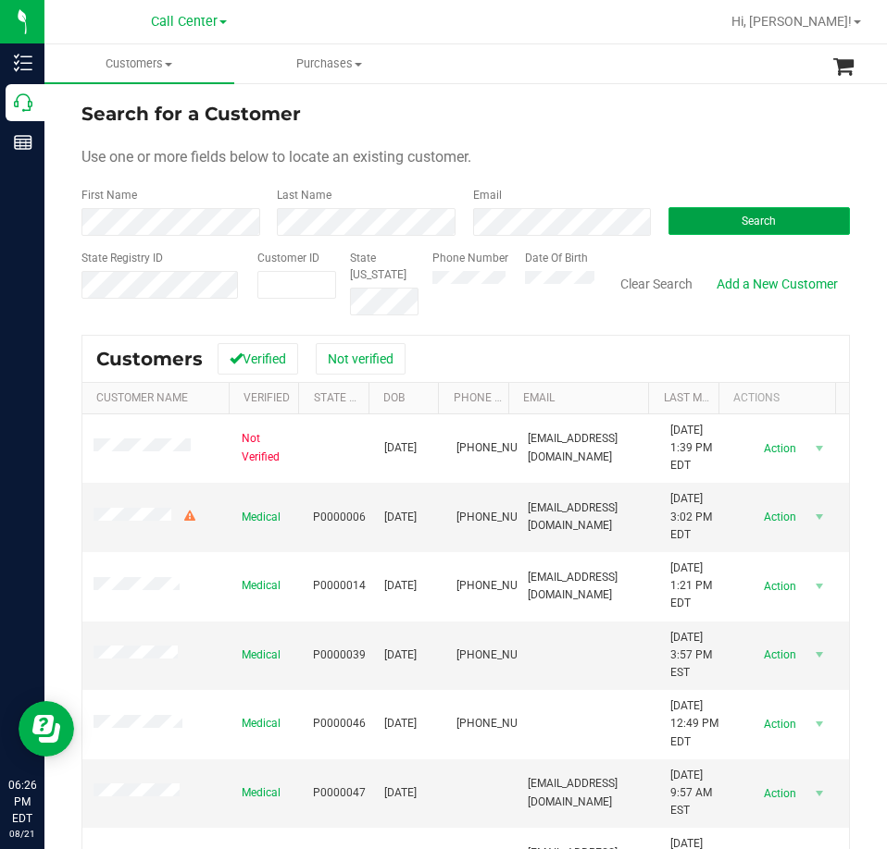
click at [701, 232] on button "Search" at bounding box center [758, 221] width 181 height 28
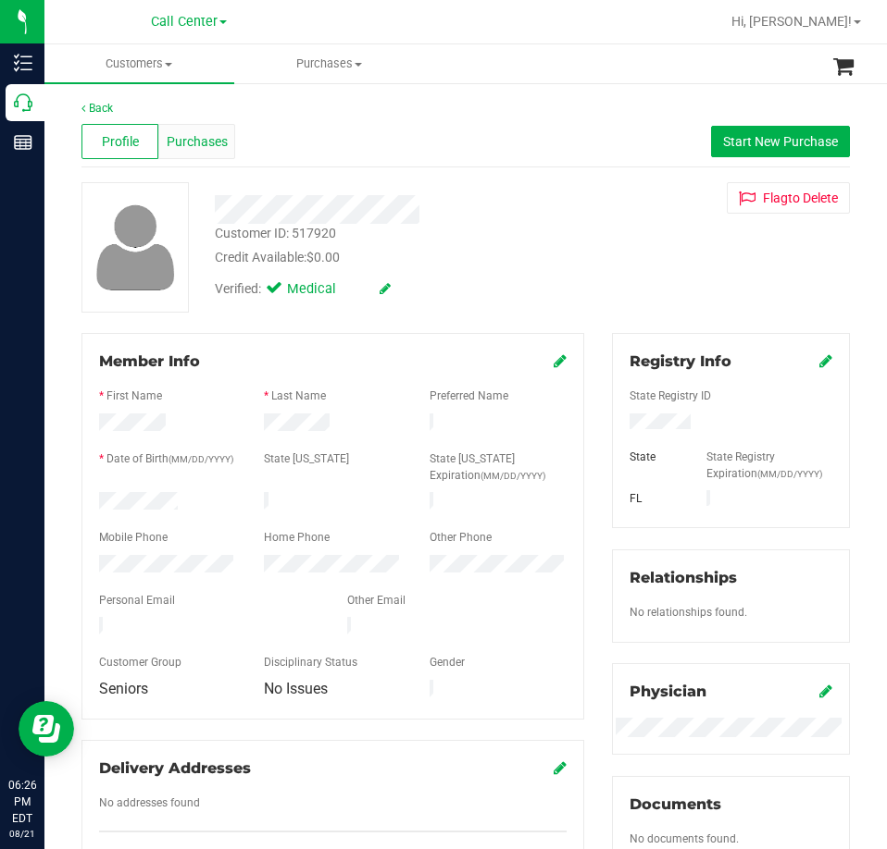
click at [191, 143] on span "Purchases" at bounding box center [197, 141] width 61 height 19
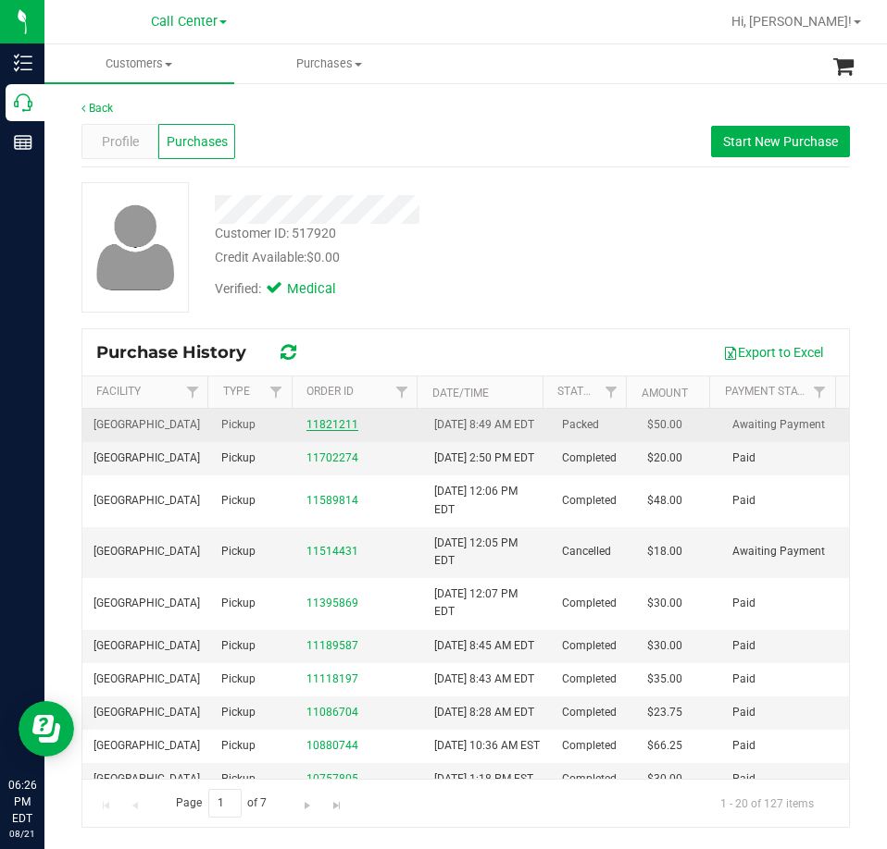
click at [328, 431] on link "11821211" at bounding box center [332, 424] width 52 height 13
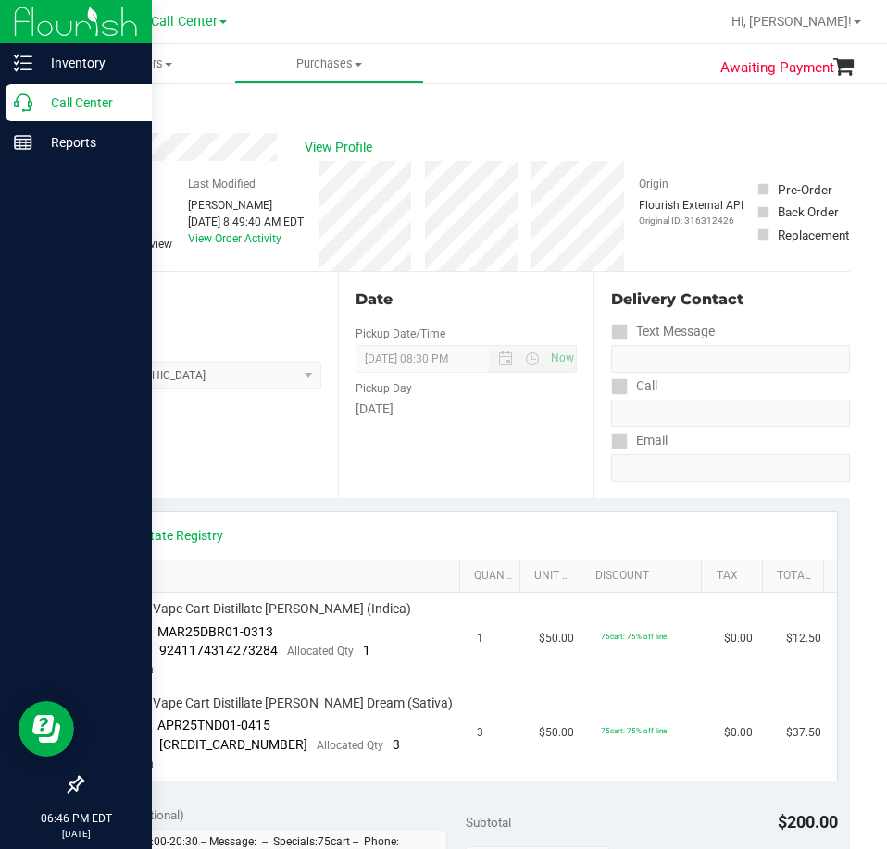
click at [121, 99] on p "Call Center" at bounding box center [87, 103] width 111 height 22
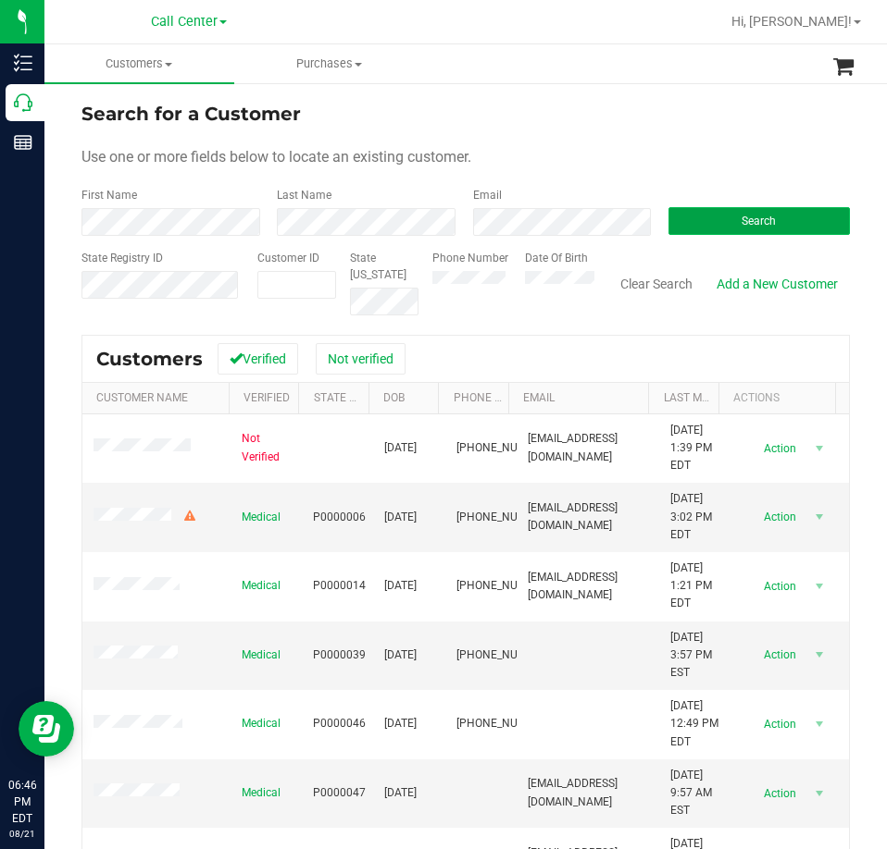
click at [696, 223] on button "Search" at bounding box center [758, 221] width 181 height 28
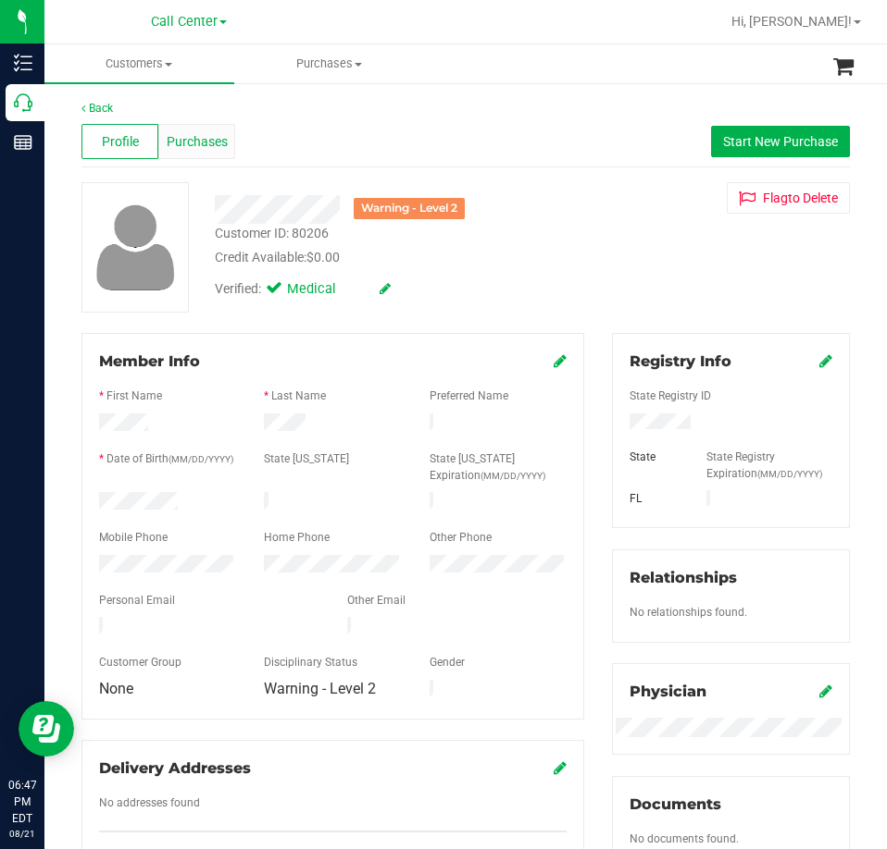
click at [201, 149] on span "Purchases" at bounding box center [197, 141] width 61 height 19
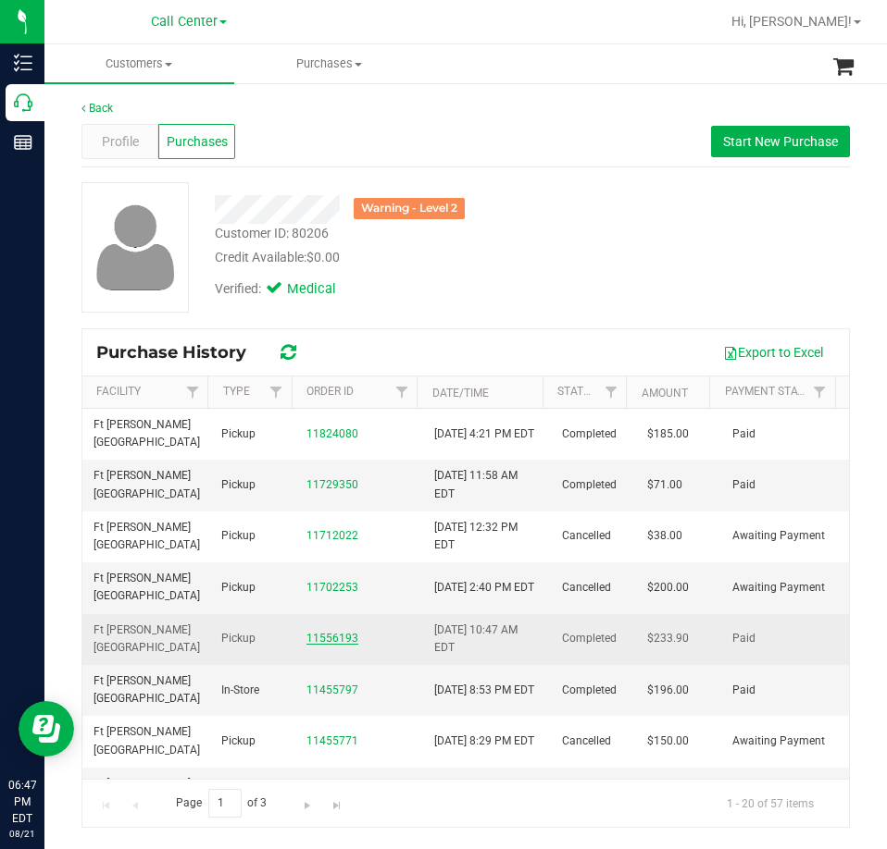
click at [328, 639] on link "11556193" at bounding box center [332, 638] width 52 height 13
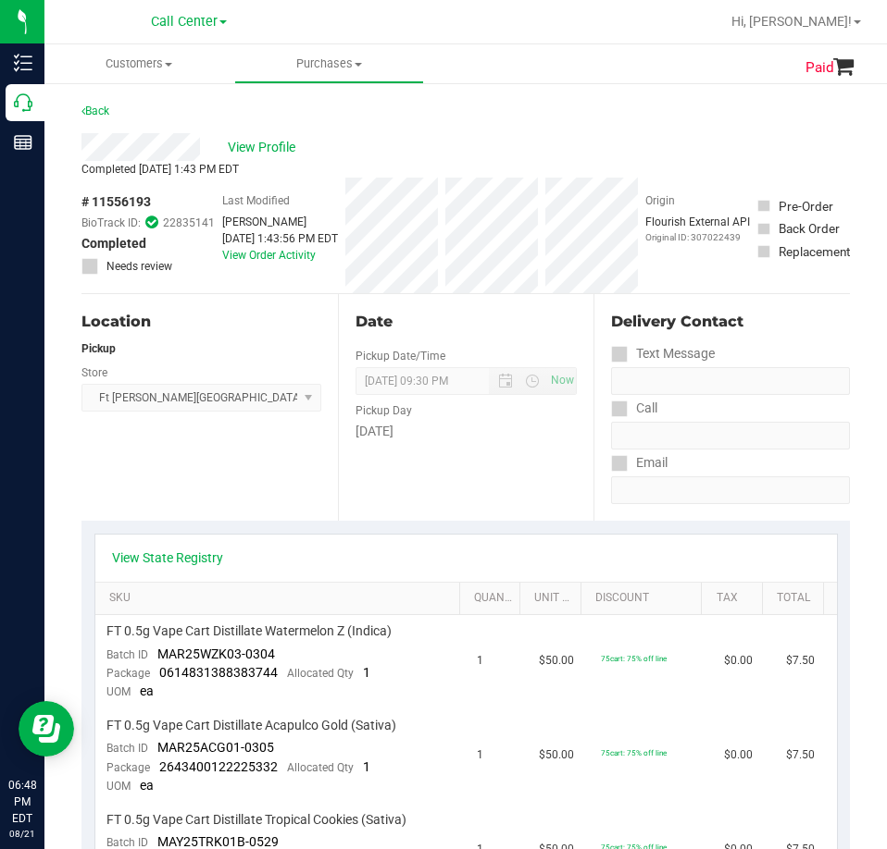
click at [292, 499] on div "Location Pickup Store [GEOGRAPHIC_DATA][PERSON_NAME] WC Select Store [PERSON_NA…" at bounding box center [209, 407] width 256 height 227
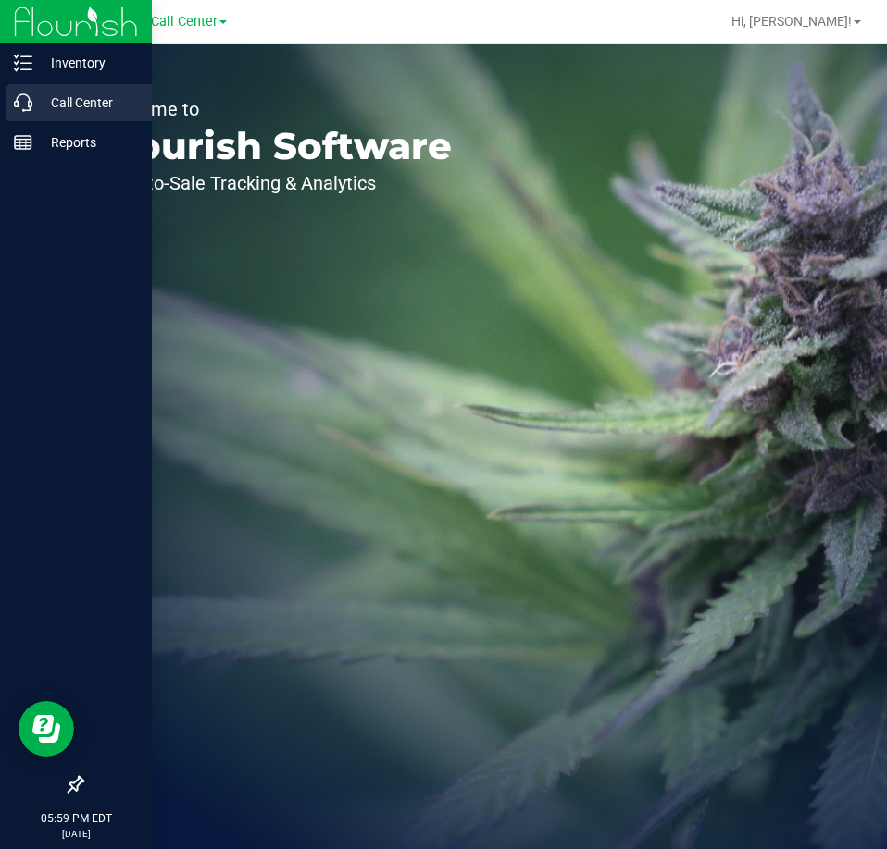
click at [20, 113] on div "Call Center" at bounding box center [79, 102] width 146 height 37
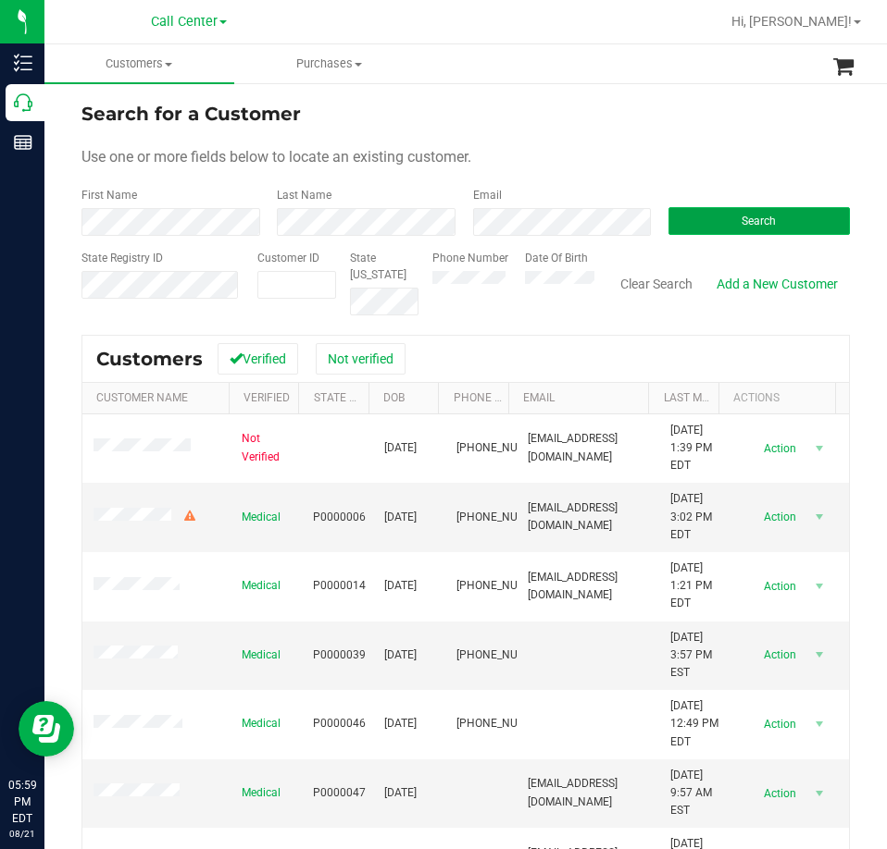
click at [755, 230] on button "Search" at bounding box center [758, 221] width 181 height 28
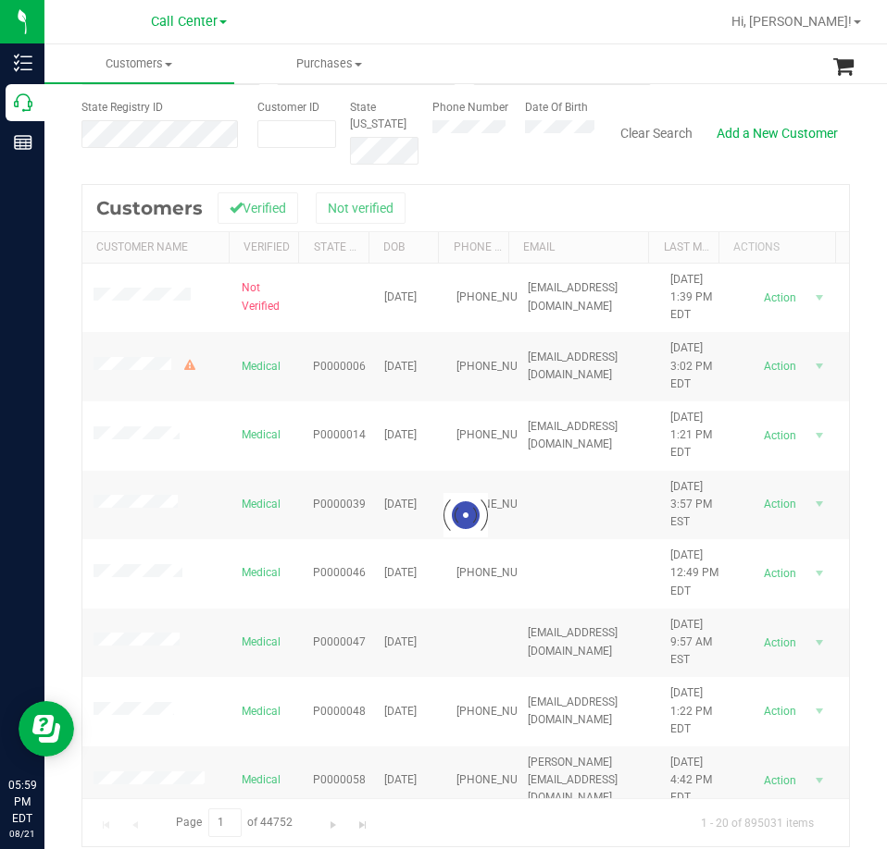
scroll to position [167, 0]
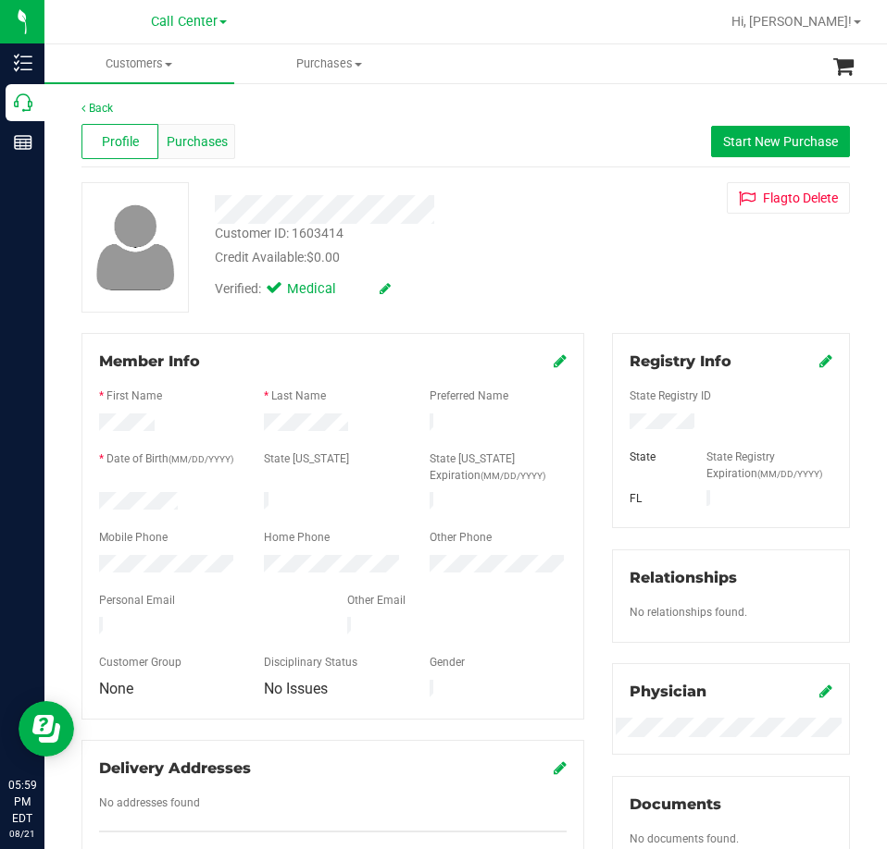
click at [207, 143] on span "Purchases" at bounding box center [197, 141] width 61 height 19
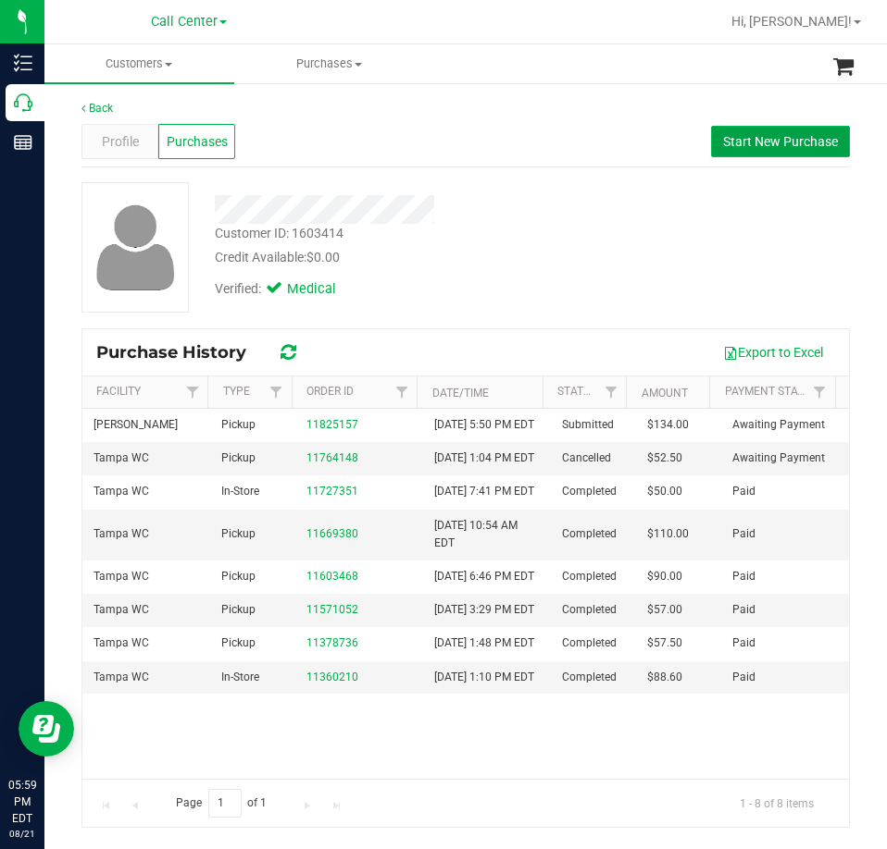
click at [793, 147] on span "Start New Purchase" at bounding box center [780, 141] width 115 height 15
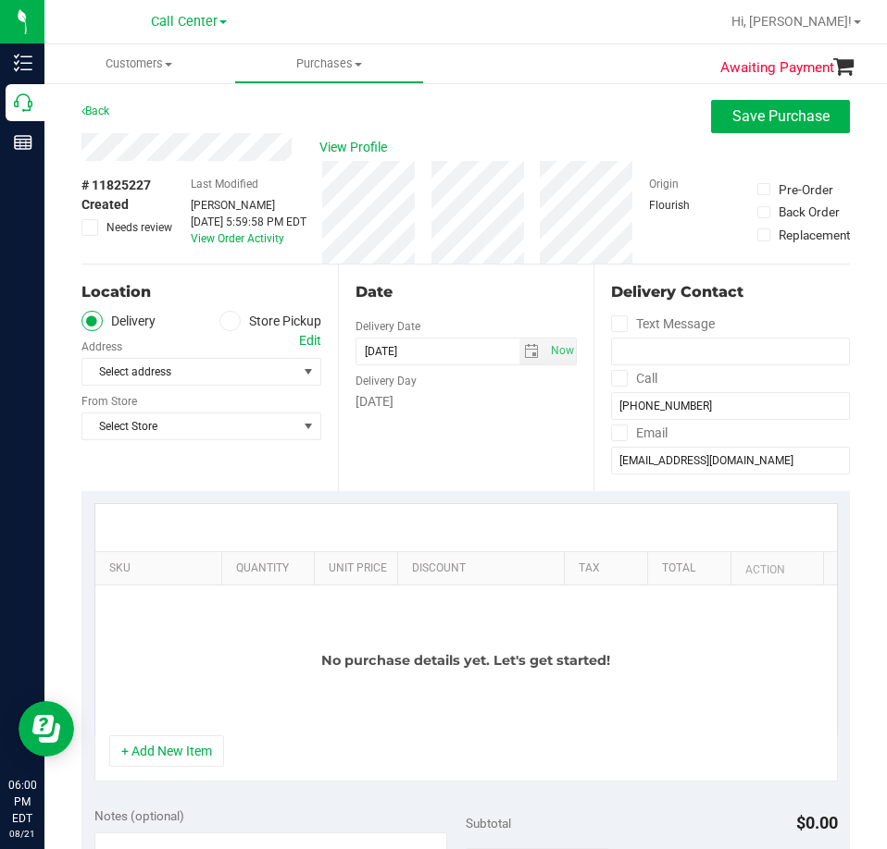
click at [259, 324] on label "Store Pickup" at bounding box center [270, 321] width 102 height 21
click at [0, 0] on input "Store Pickup" at bounding box center [0, 0] width 0 height 0
click at [235, 359] on span "Select Store" at bounding box center [189, 372] width 215 height 26
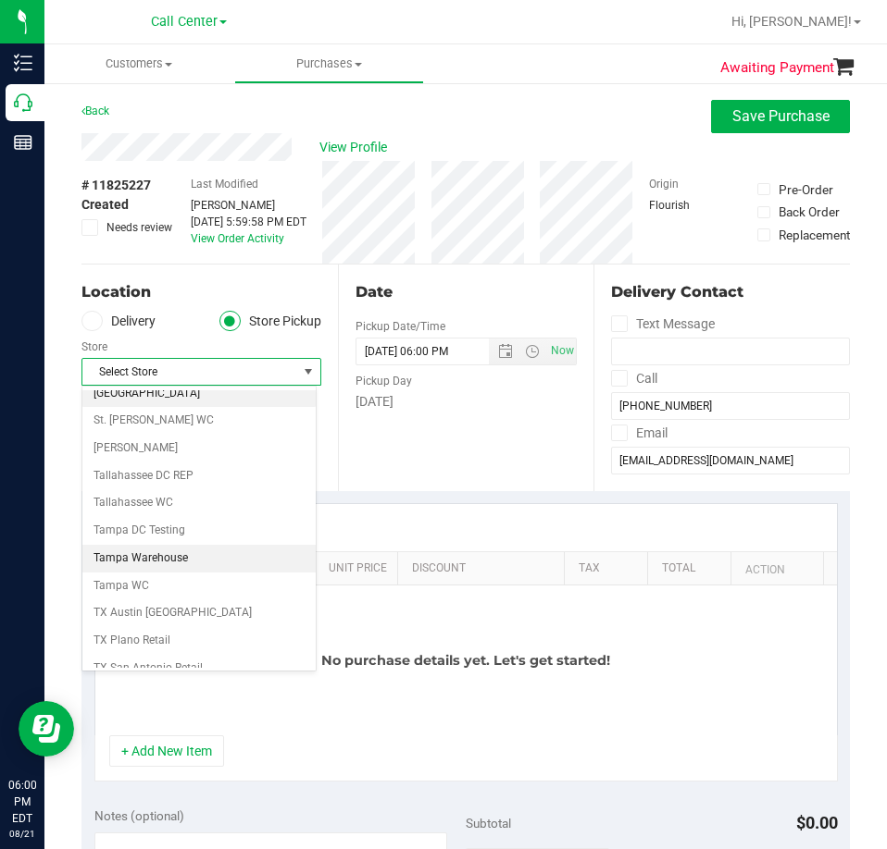
scroll to position [1203, 0]
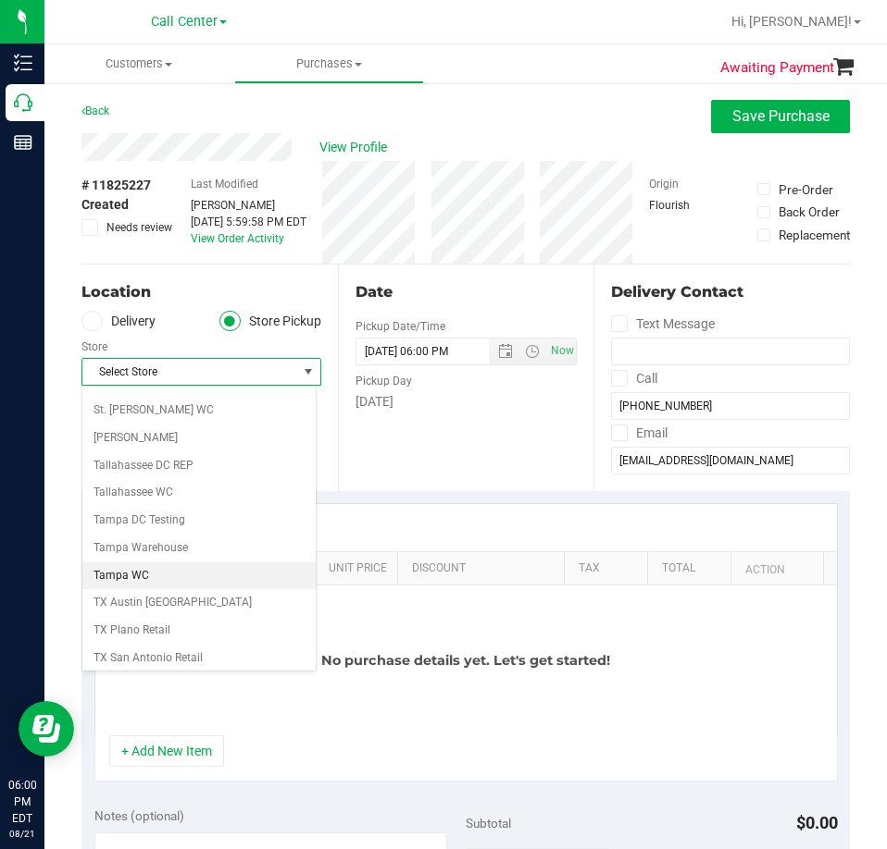
click at [143, 575] on li "Tampa WC" at bounding box center [198, 577] width 233 height 28
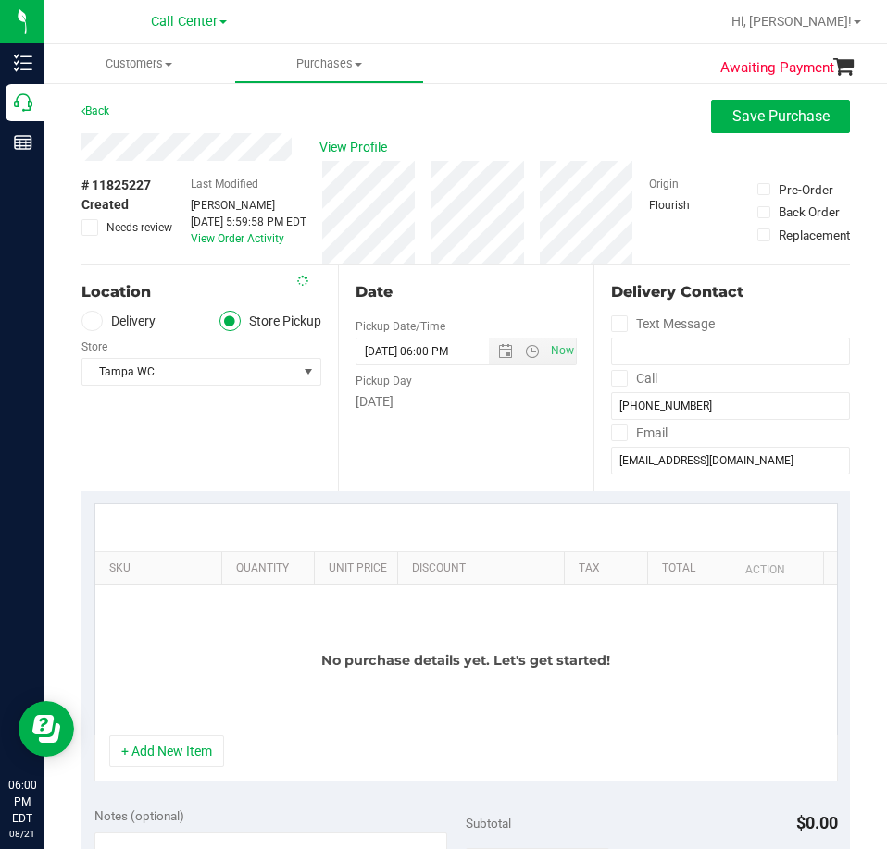
click at [433, 471] on div "Date Pickup Date/Time 08/21/2025 Now 08/21/2025 06:00 PM Now Pickup Day Thursday" at bounding box center [466, 378] width 256 height 227
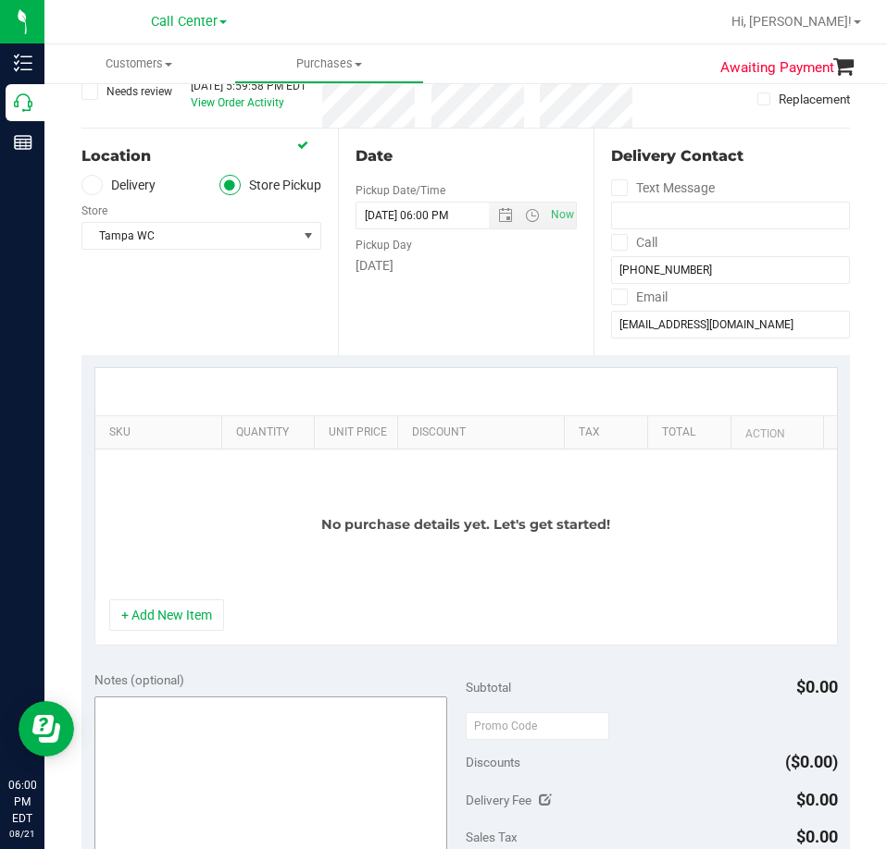
scroll to position [278, 0]
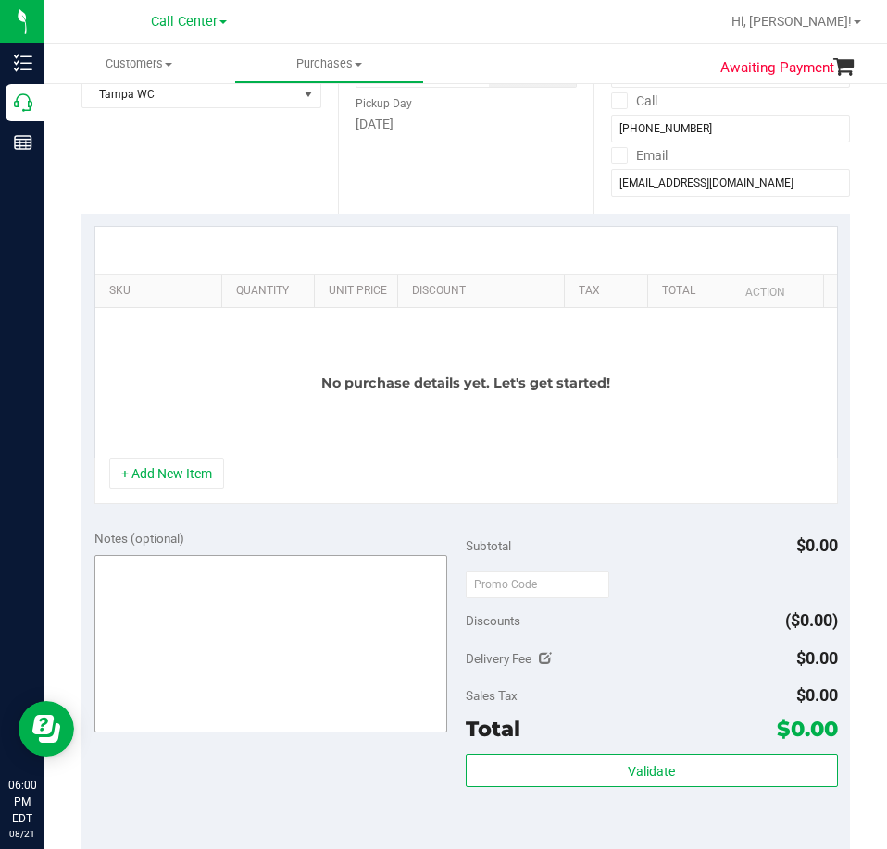
click at [188, 479] on button "+ Add New Item" at bounding box center [166, 473] width 115 height 31
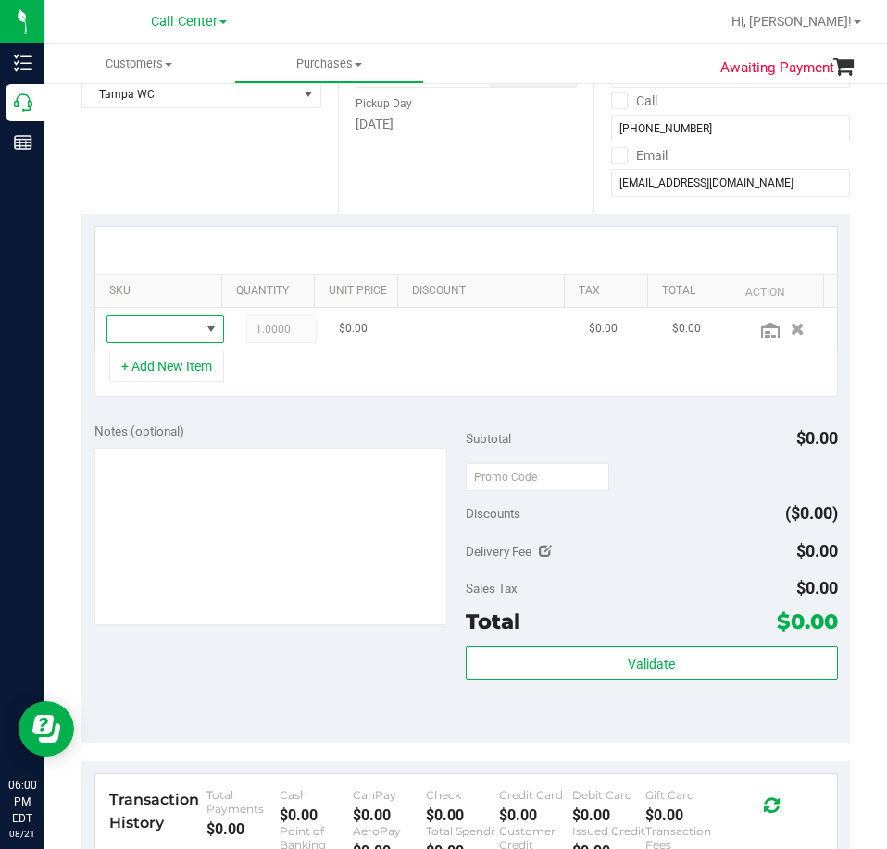
click at [147, 324] on span "NO DATA FOUND" at bounding box center [153, 329] width 93 height 26
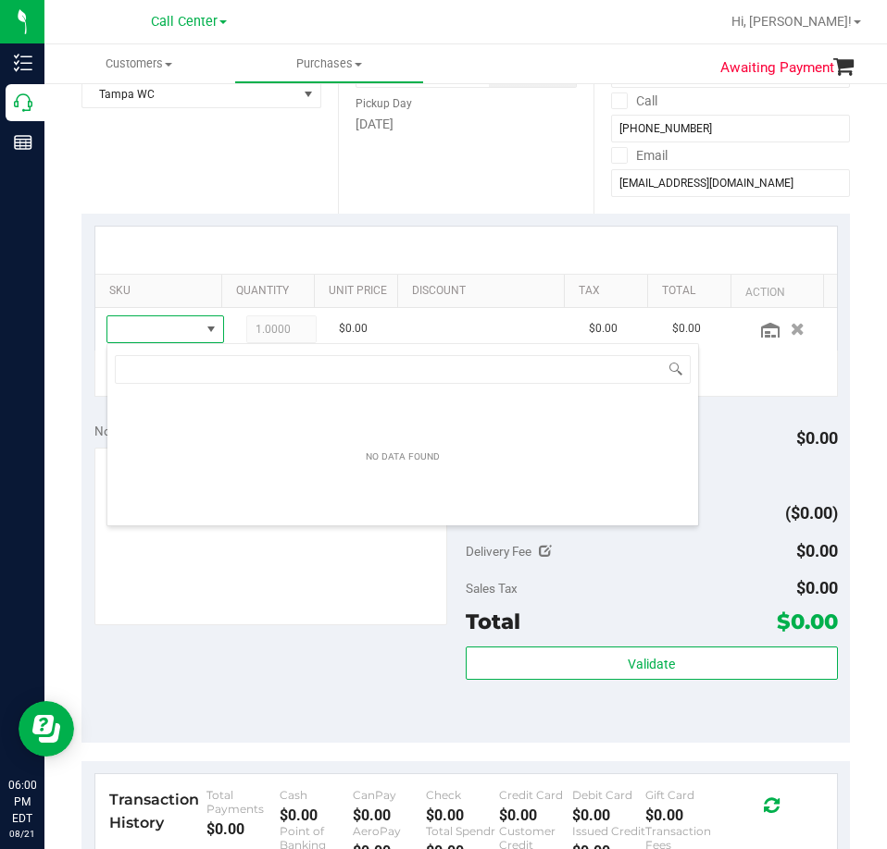
scroll to position [28, 90]
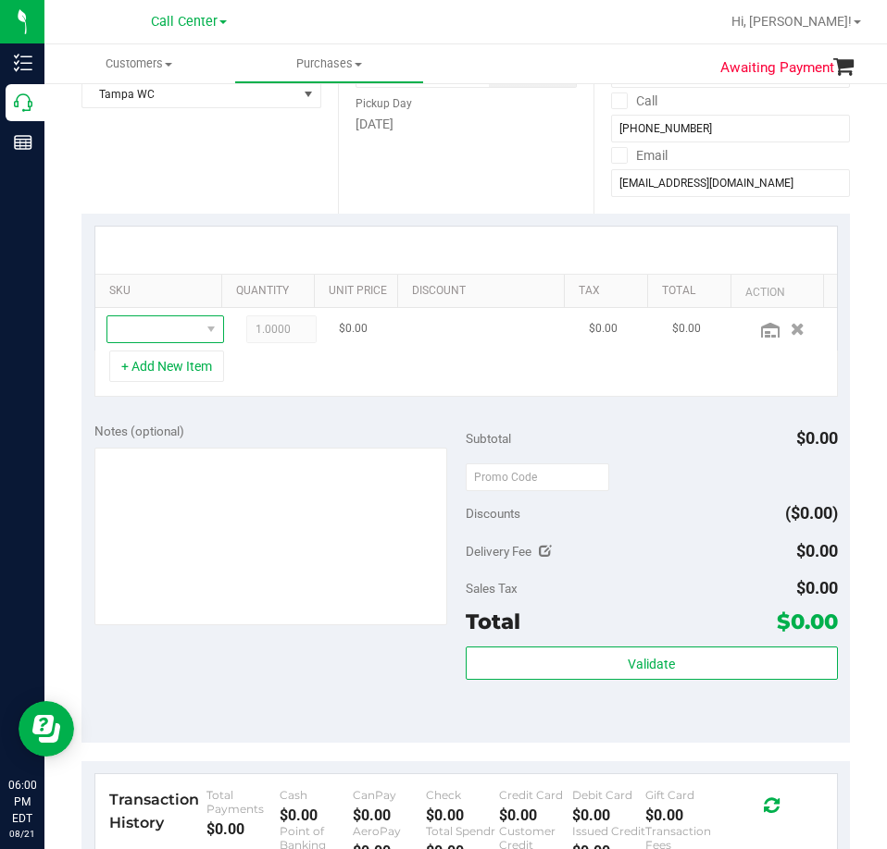
click at [154, 323] on span "NO DATA FOUND" at bounding box center [153, 329] width 93 height 26
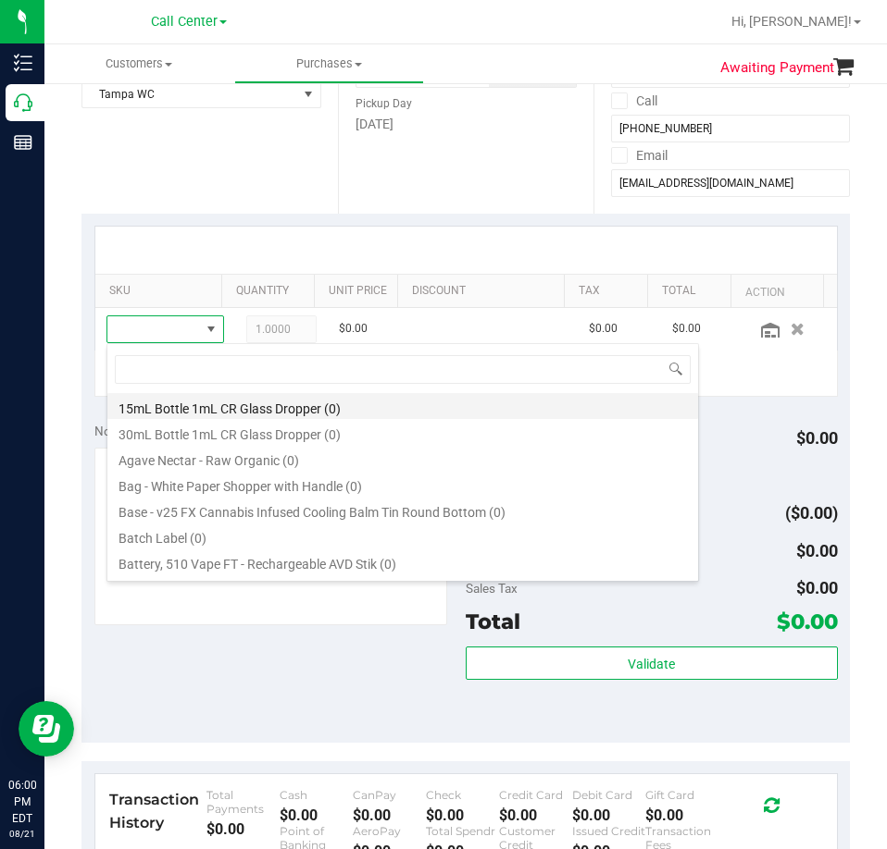
type input "HT 5mg Tangerine Chews (THC) 20ct"
click at [268, 376] on input "HT 5mg Tangerine Chews (THC) 20ct" at bounding box center [403, 369] width 576 height 29
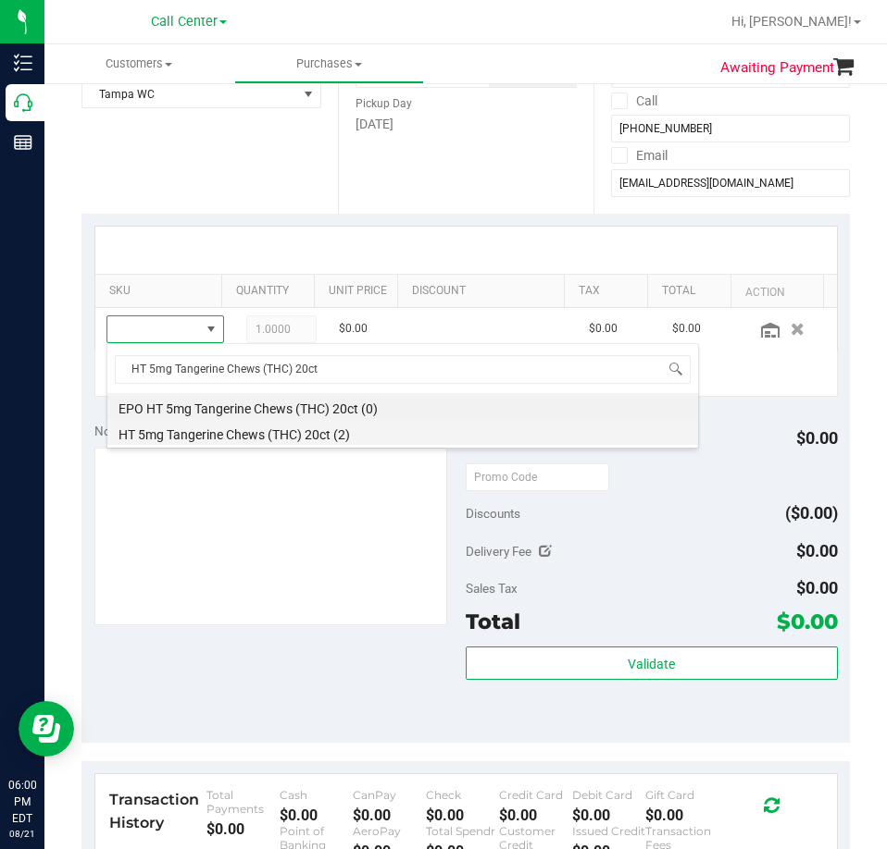
click at [302, 440] on li "HT 5mg Tangerine Chews (THC) 20ct (2)" at bounding box center [402, 432] width 590 height 26
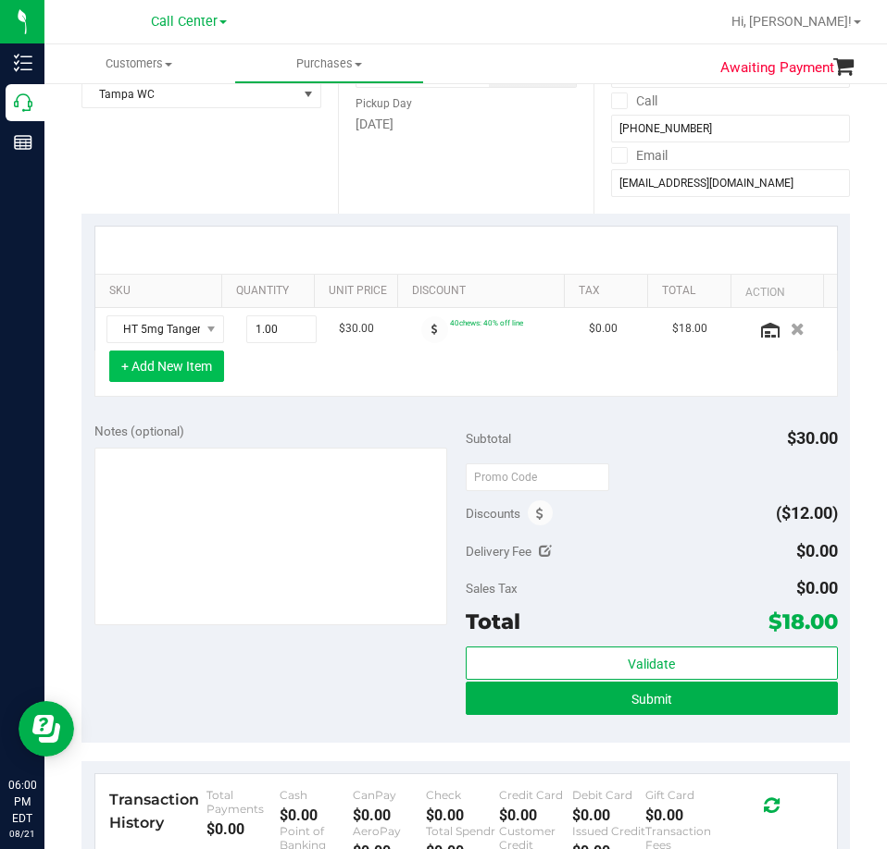
click at [142, 374] on button "+ Add New Item" at bounding box center [166, 366] width 115 height 31
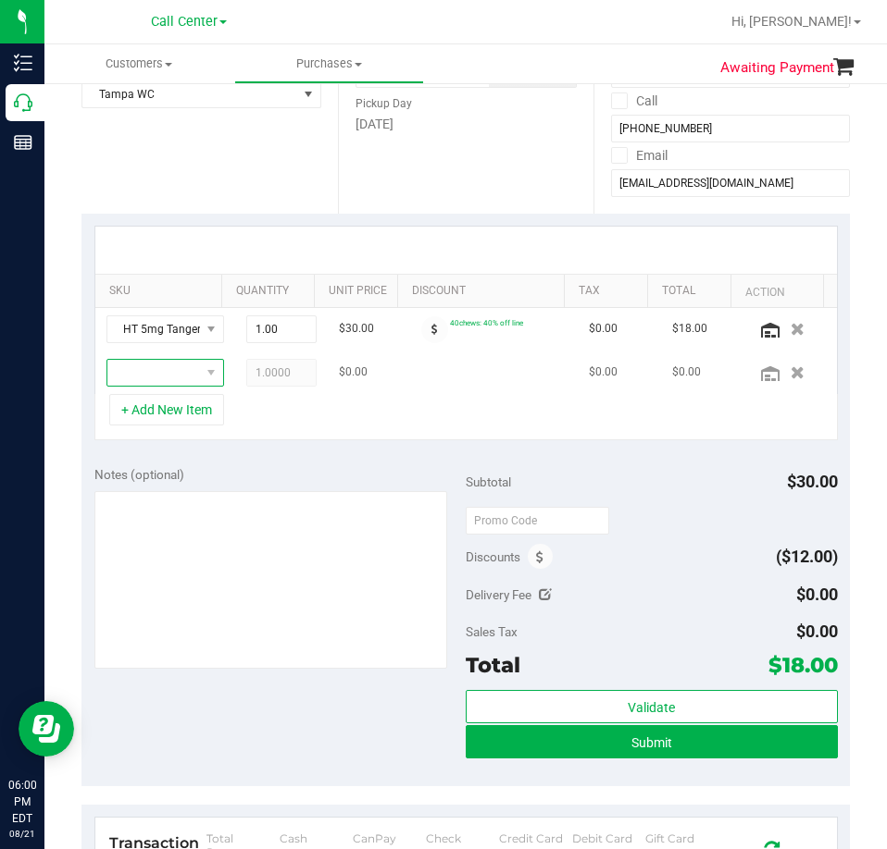
click at [143, 366] on span "NO DATA FOUND" at bounding box center [153, 373] width 93 height 26
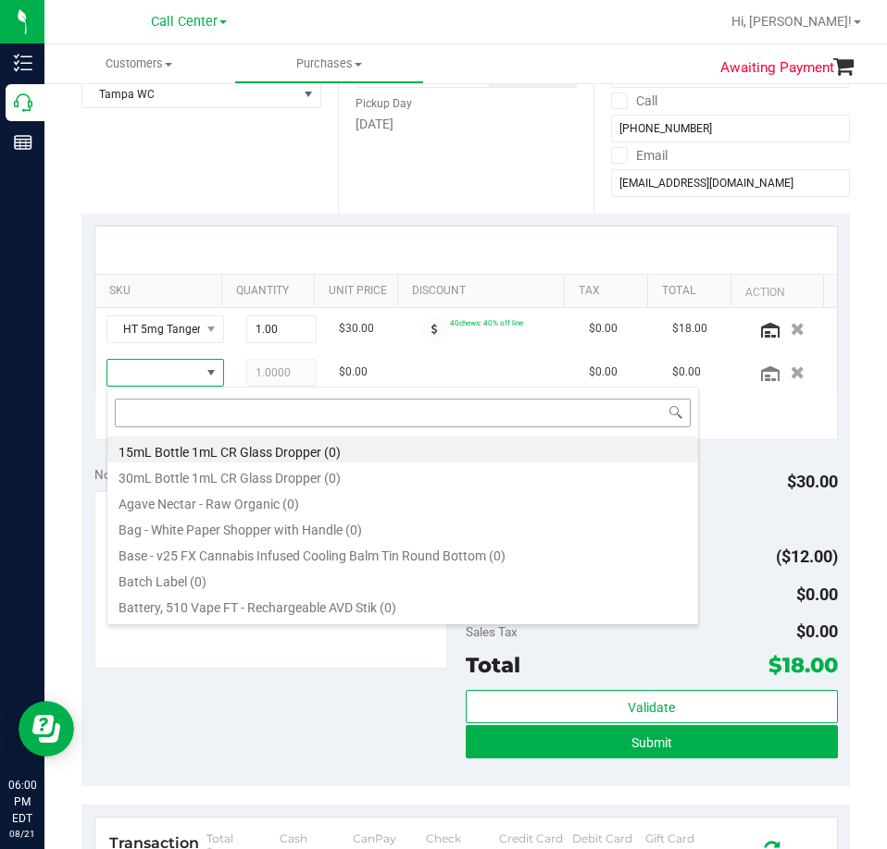
type input "HT 100mg Milk Chocolate Caramel Bar (THC)"
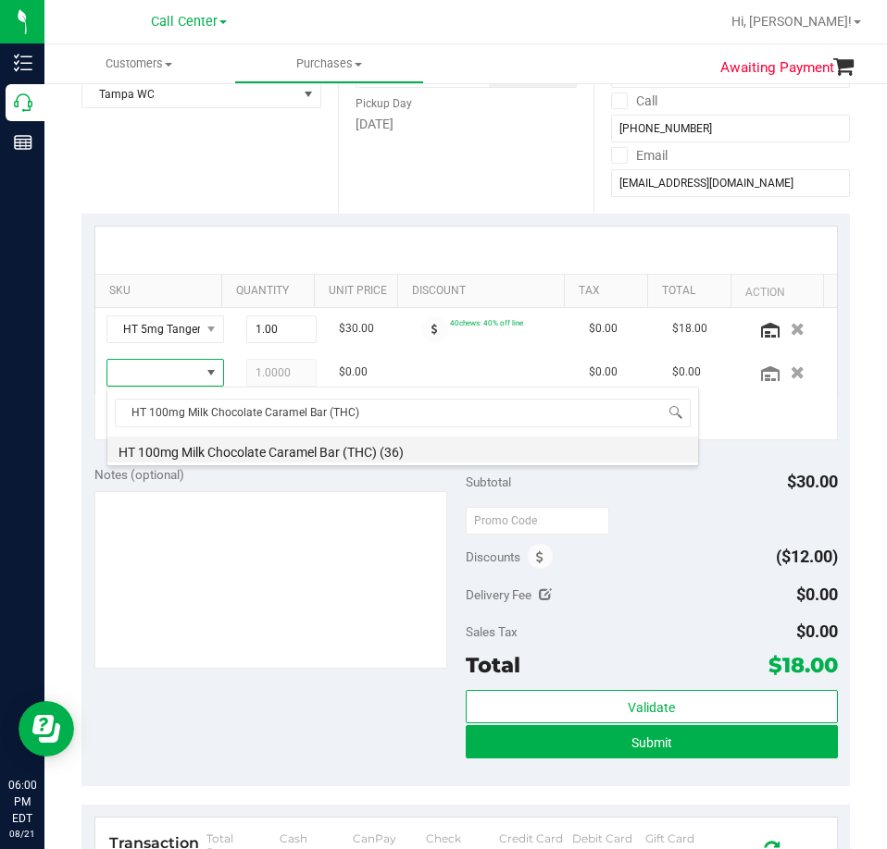
click at [267, 454] on li "HT 100mg Milk Chocolate Caramel Bar (THC) (36)" at bounding box center [402, 450] width 590 height 26
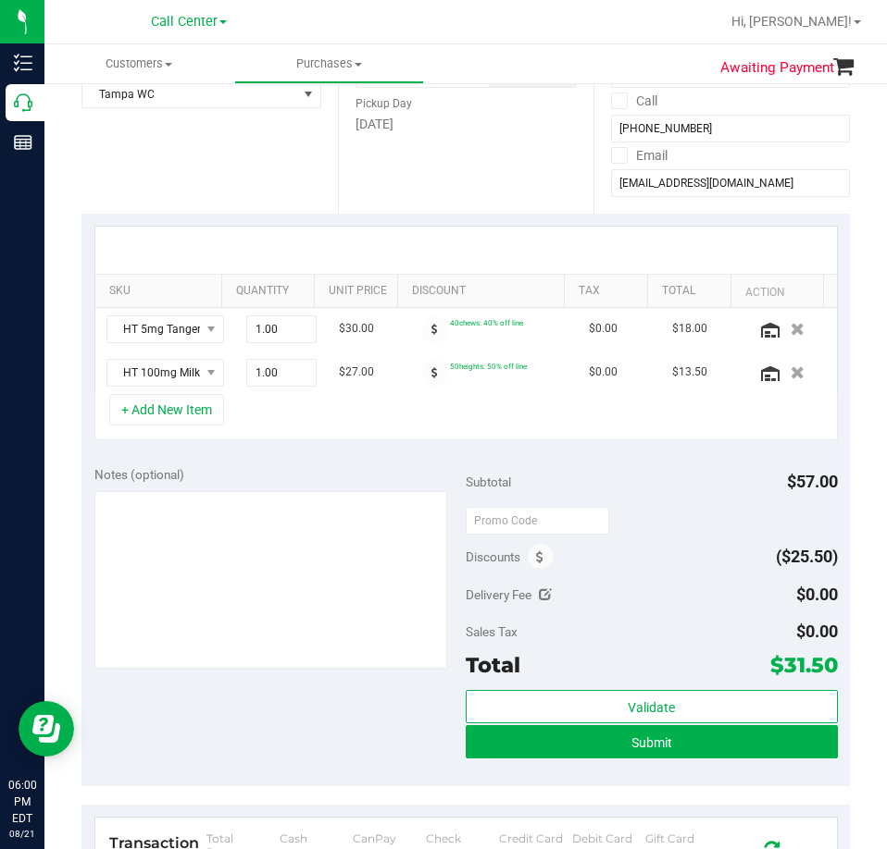
click at [231, 410] on div "+ Add New Item" at bounding box center [465, 417] width 743 height 46
click at [192, 417] on button "+ Add New Item" at bounding box center [166, 409] width 115 height 31
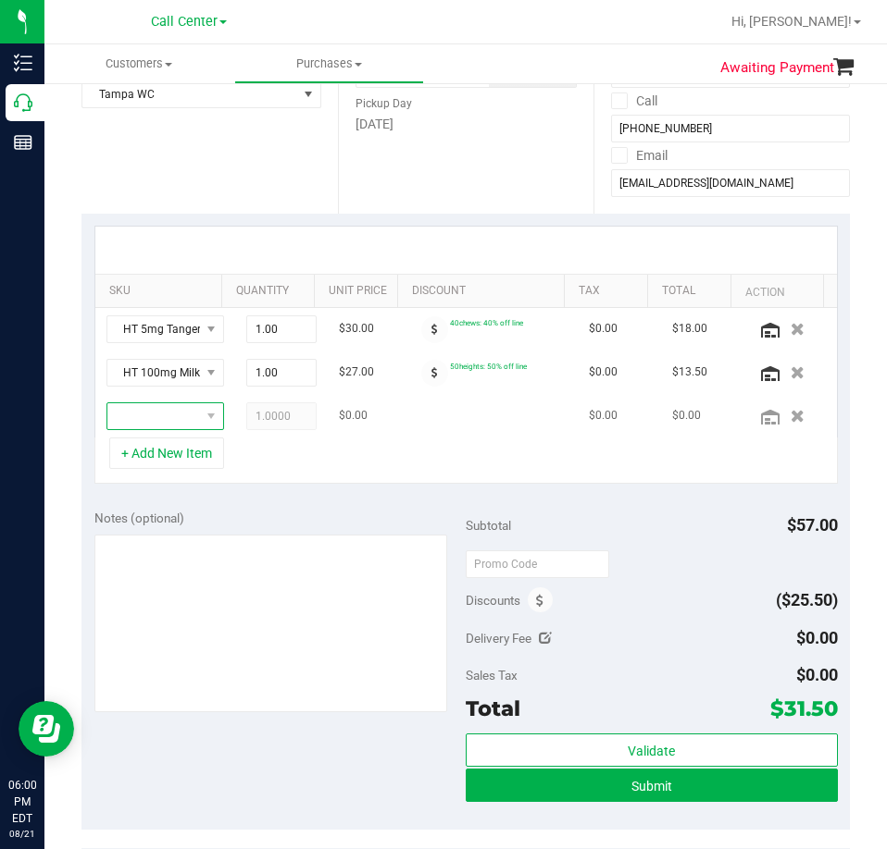
click at [153, 415] on span "NO DATA FOUND" at bounding box center [153, 416] width 93 height 26
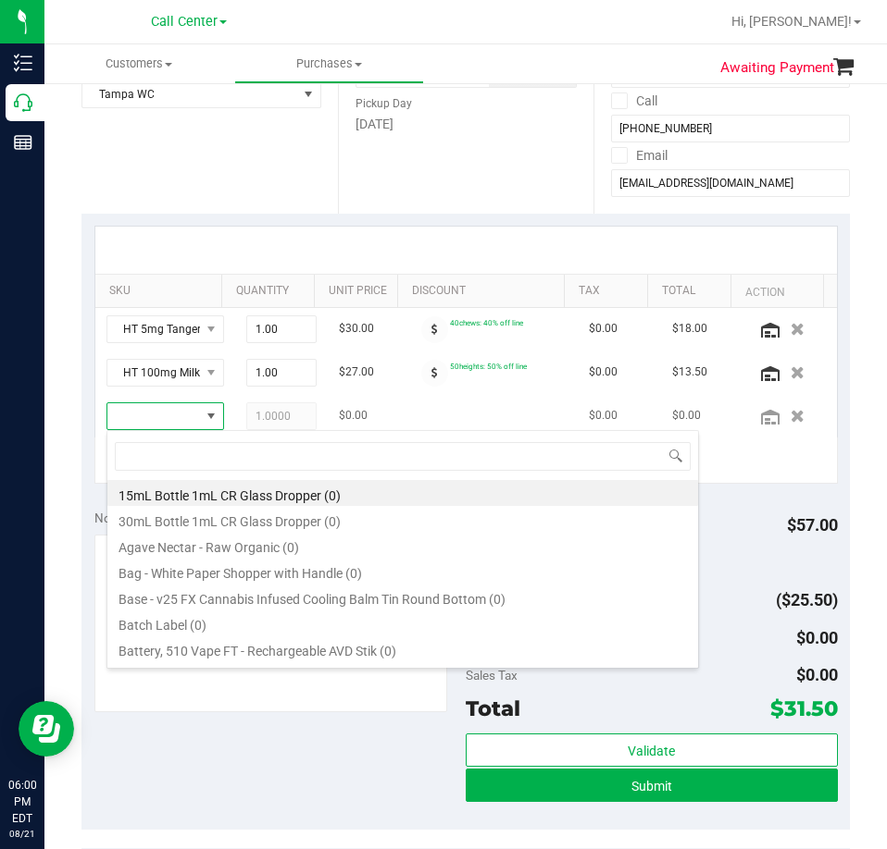
type input "HT 100mg Milk Chocolate Bar (THC)"
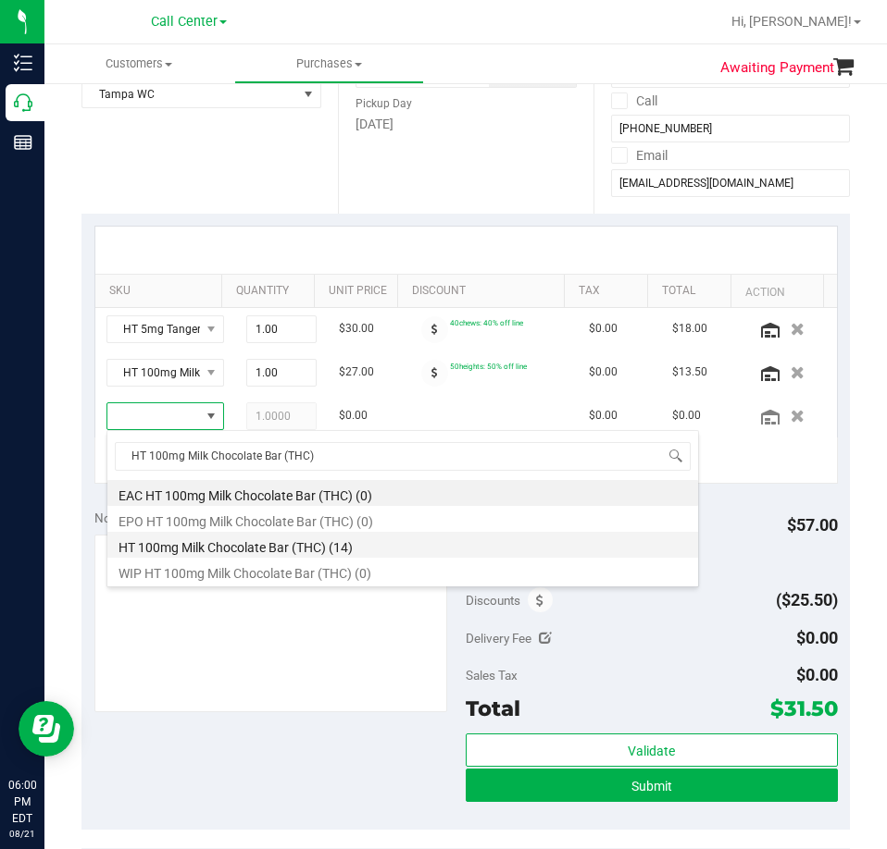
click at [300, 547] on li "HT 100mg Milk Chocolate Bar (THC) (14)" at bounding box center [402, 545] width 590 height 26
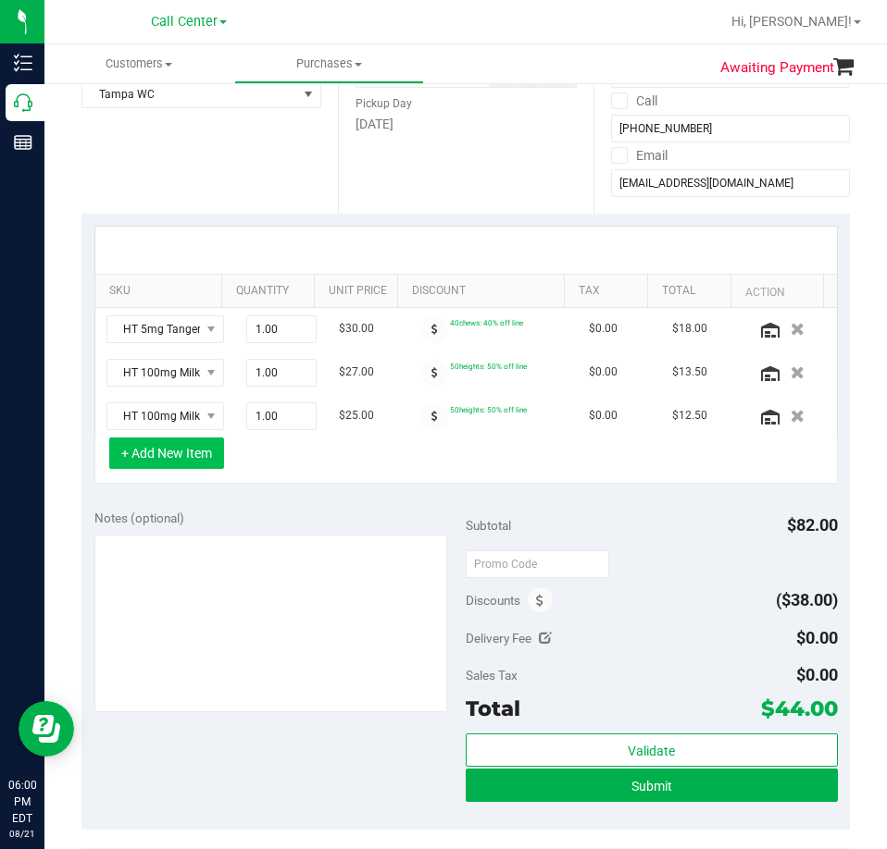
click at [169, 453] on button "+ Add New Item" at bounding box center [166, 453] width 115 height 31
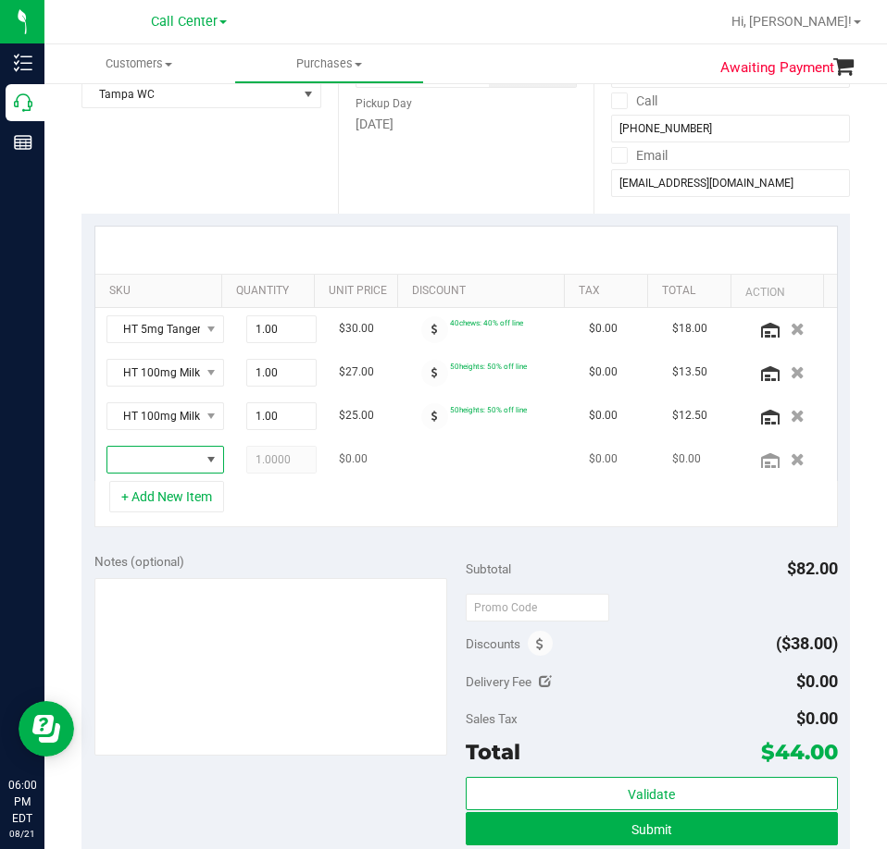
click at [204, 457] on span "NO DATA FOUND" at bounding box center [211, 460] width 15 height 15
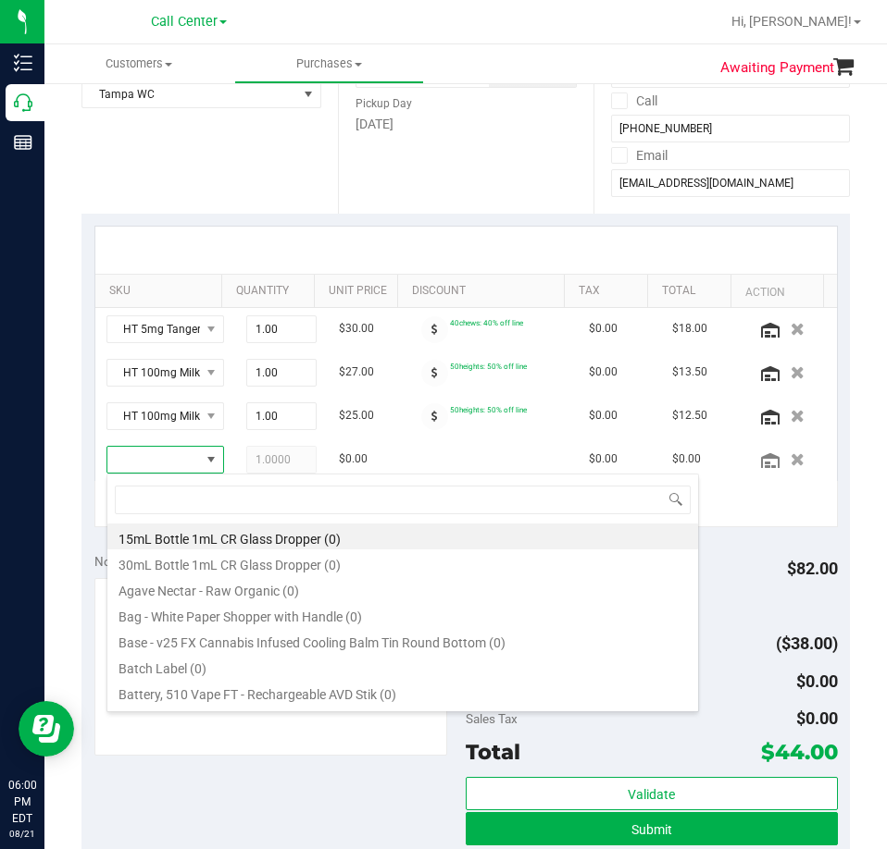
type input "FT 1g Vape Cart Distillate Acapulco Gold (Sativa)"
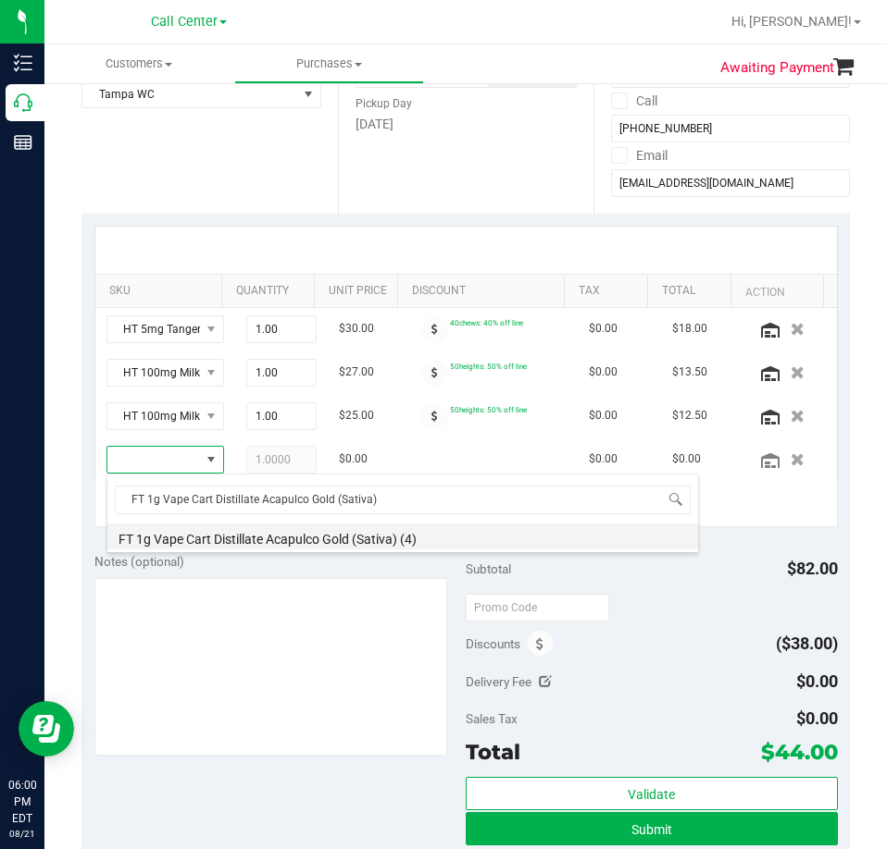
click at [307, 537] on li "FT 1g Vape Cart Distillate Acapulco Gold (Sativa) (4)" at bounding box center [402, 537] width 590 height 26
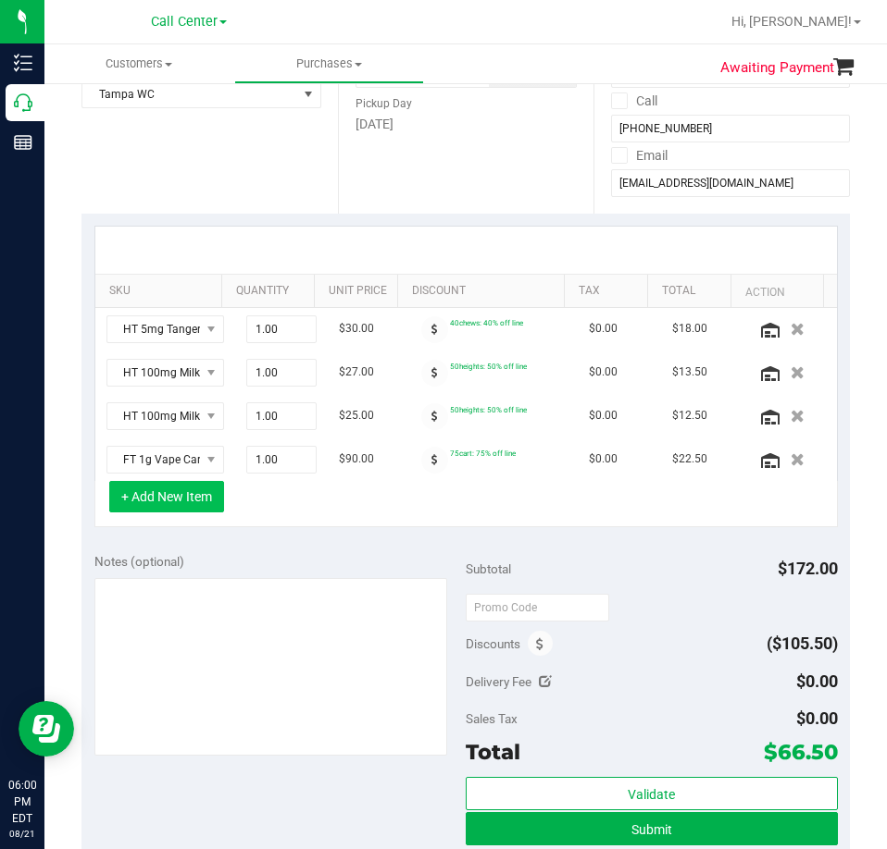
click at [158, 491] on button "+ Add New Item" at bounding box center [166, 496] width 115 height 31
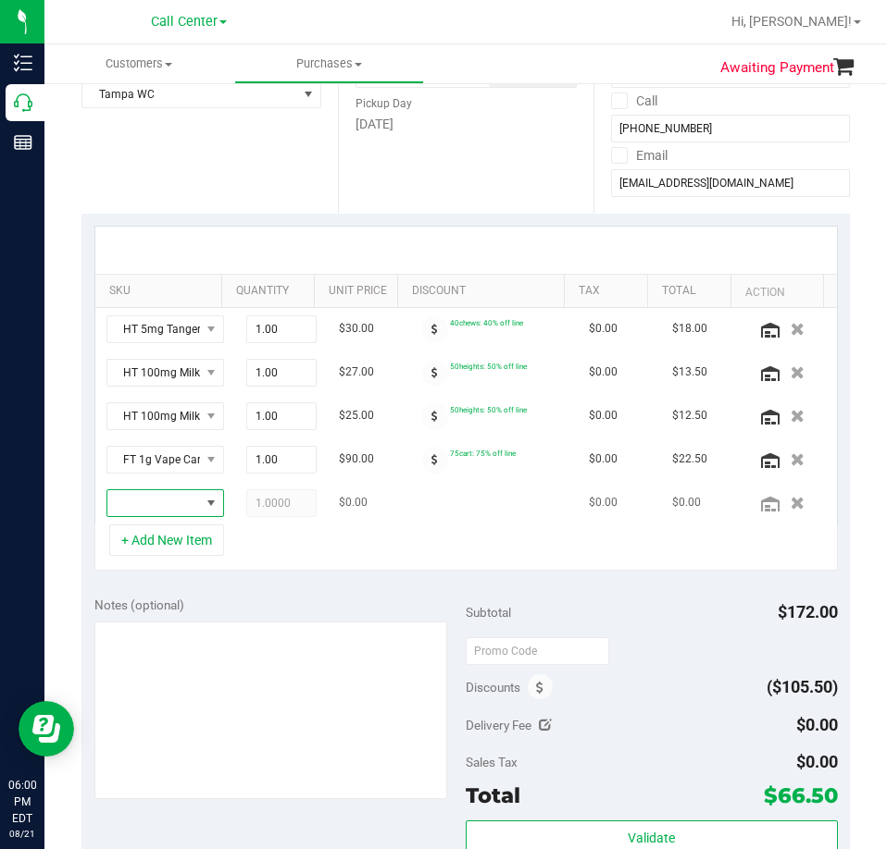
click at [157, 494] on span "NO DATA FOUND" at bounding box center [153, 503] width 93 height 26
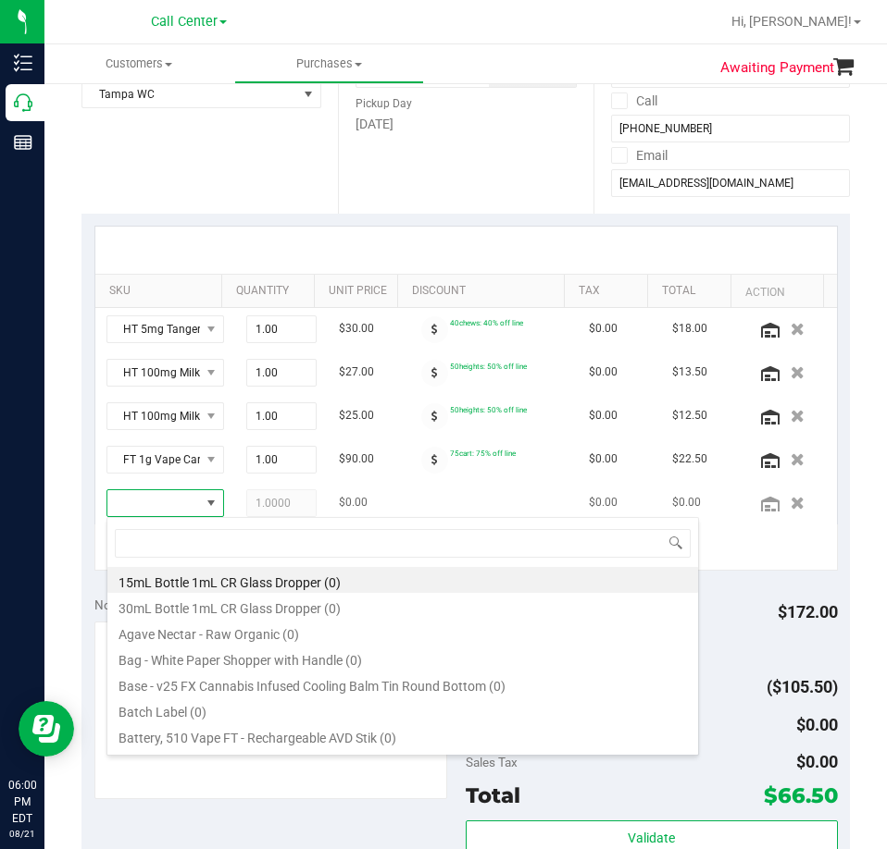
scroll to position [28, 76]
type input "FT 1g Vape Cart Distillate Blue Z (Hybrid-Indica)"
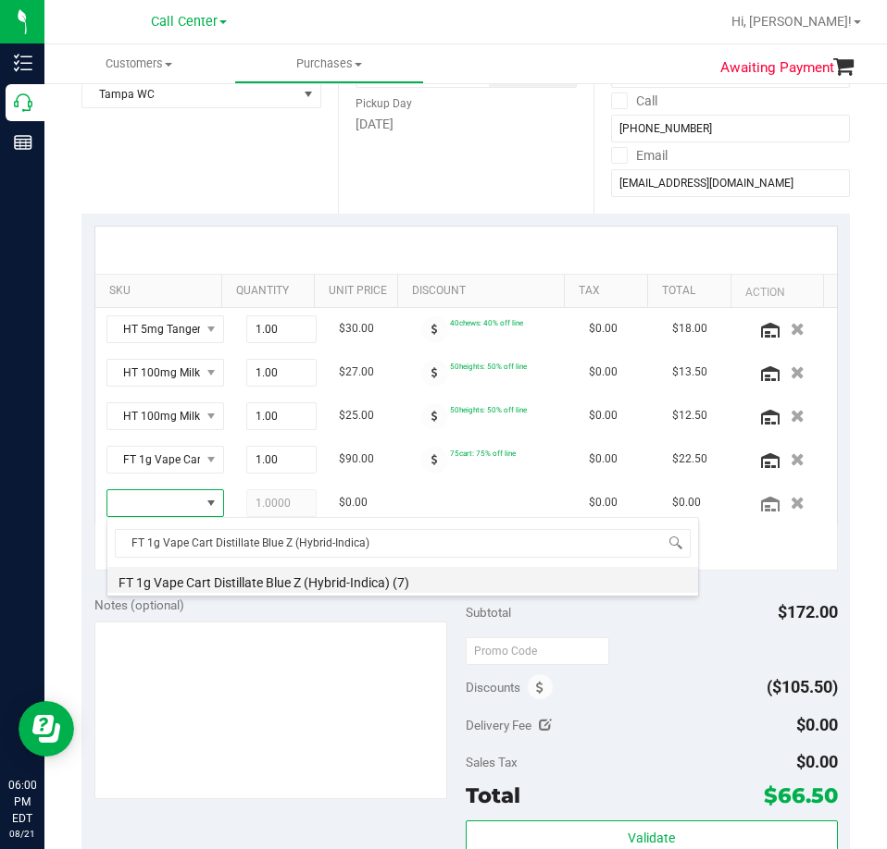
click at [282, 581] on li "FT 1g Vape Cart Distillate Blue Z (Hybrid-Indica) (7)" at bounding box center [402, 580] width 590 height 26
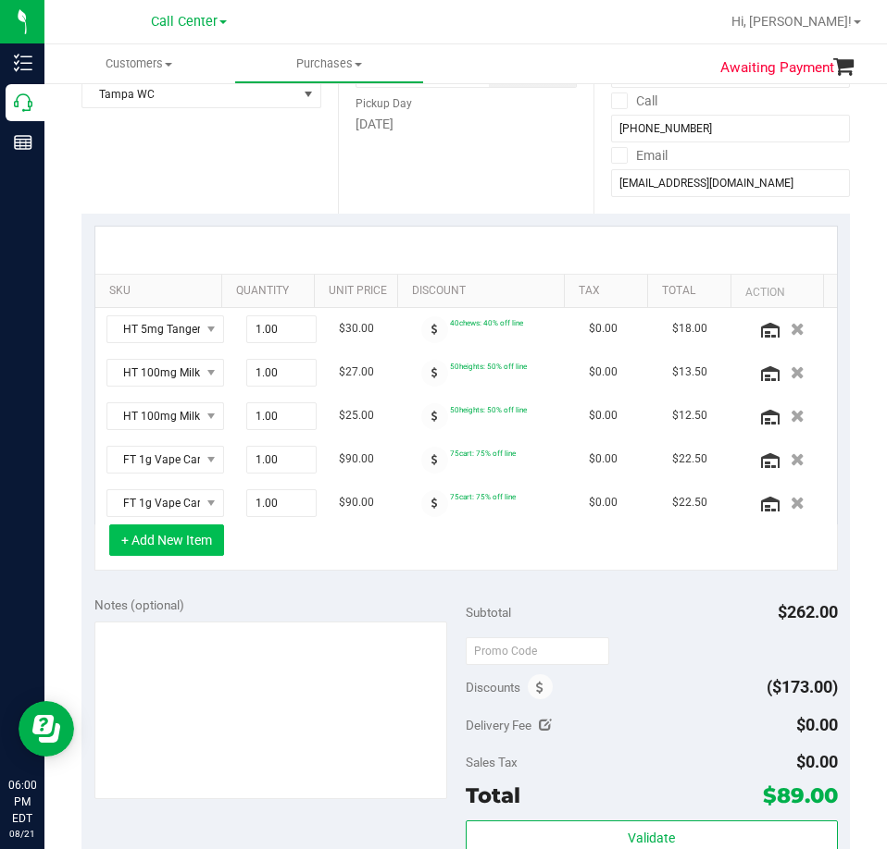
click at [187, 534] on button "+ Add New Item" at bounding box center [166, 540] width 115 height 31
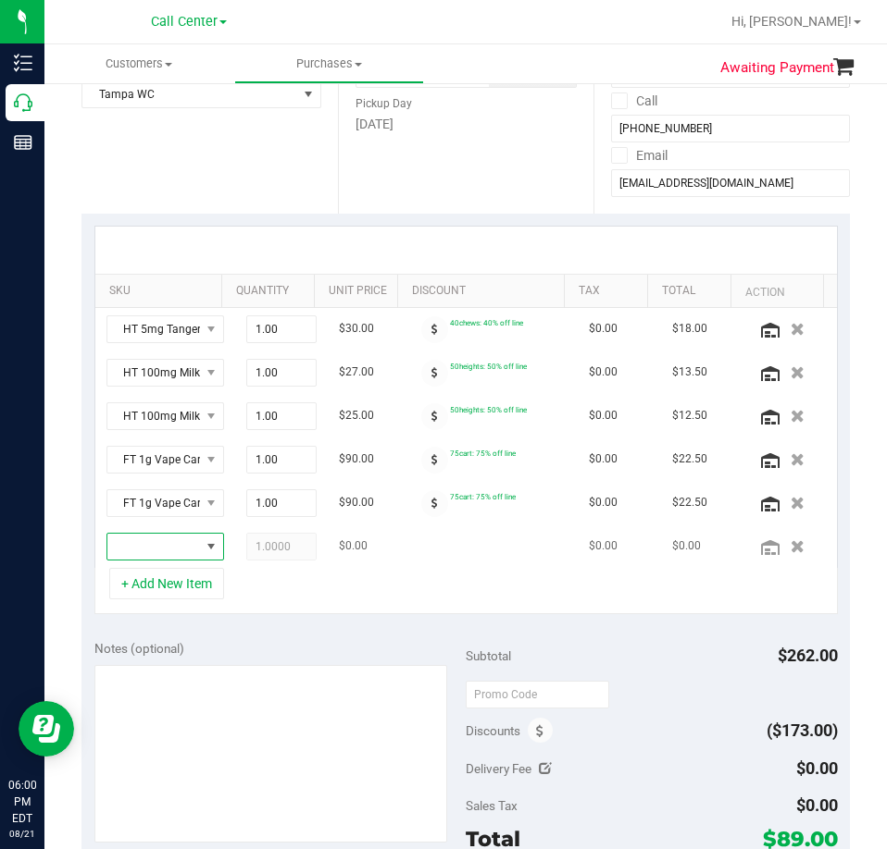
click at [170, 545] on span "NO DATA FOUND" at bounding box center [153, 547] width 93 height 26
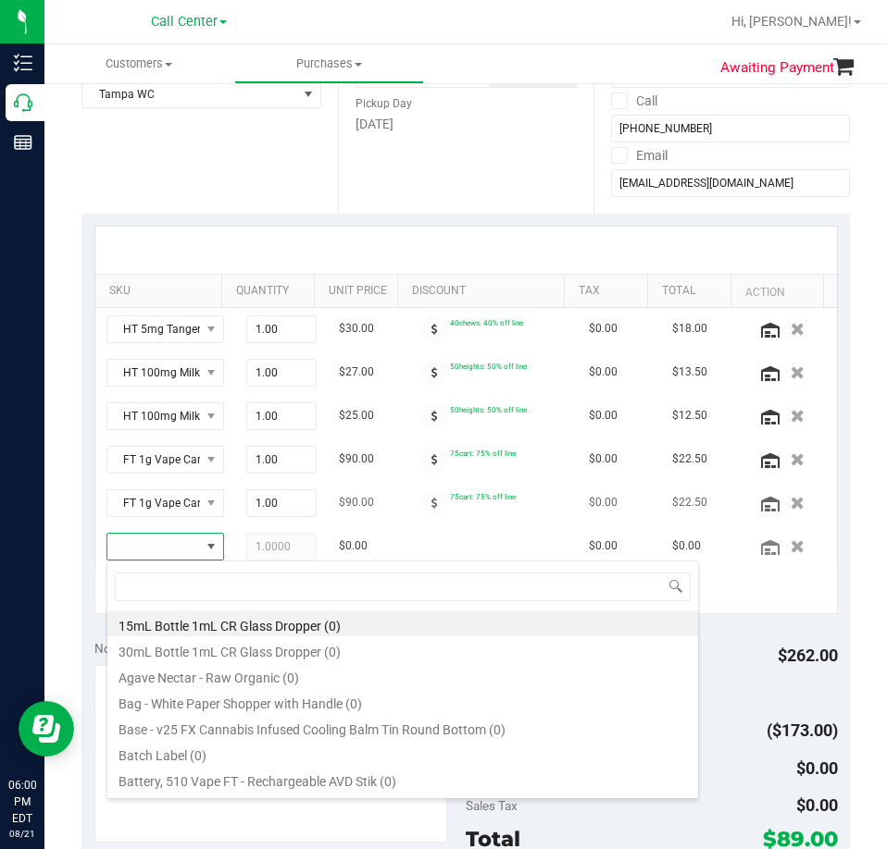
type input "FT 1g Vape Cart Distillate Amnesia (Hybrid)"
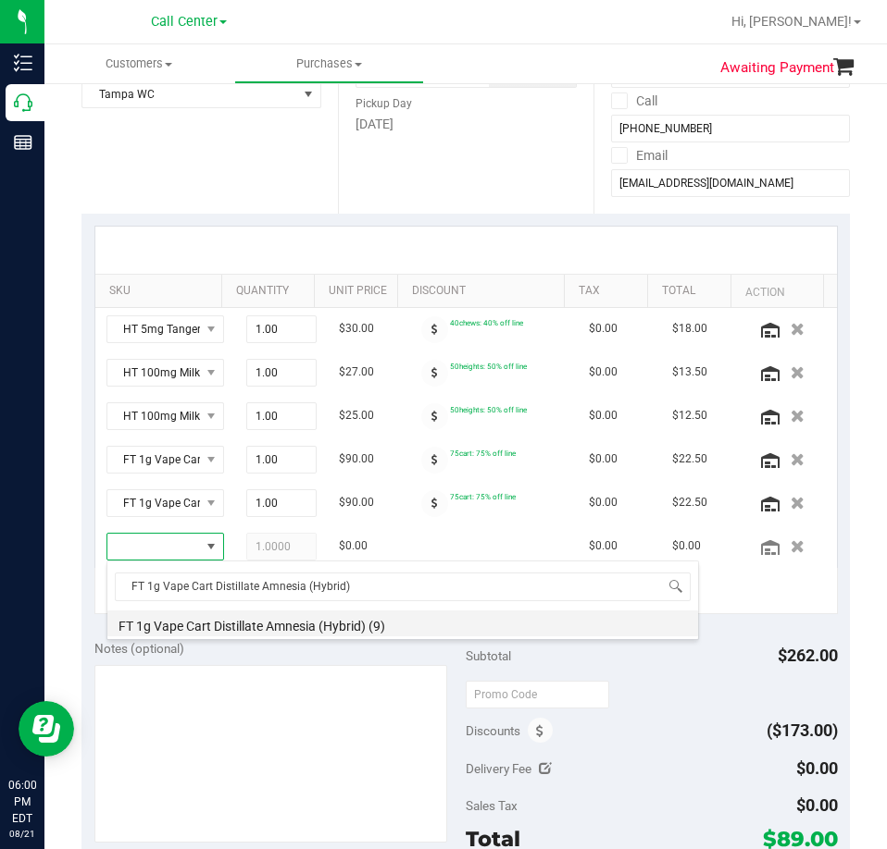
click at [242, 620] on li "FT 1g Vape Cart Distillate Amnesia (Hybrid) (9)" at bounding box center [402, 624] width 590 height 26
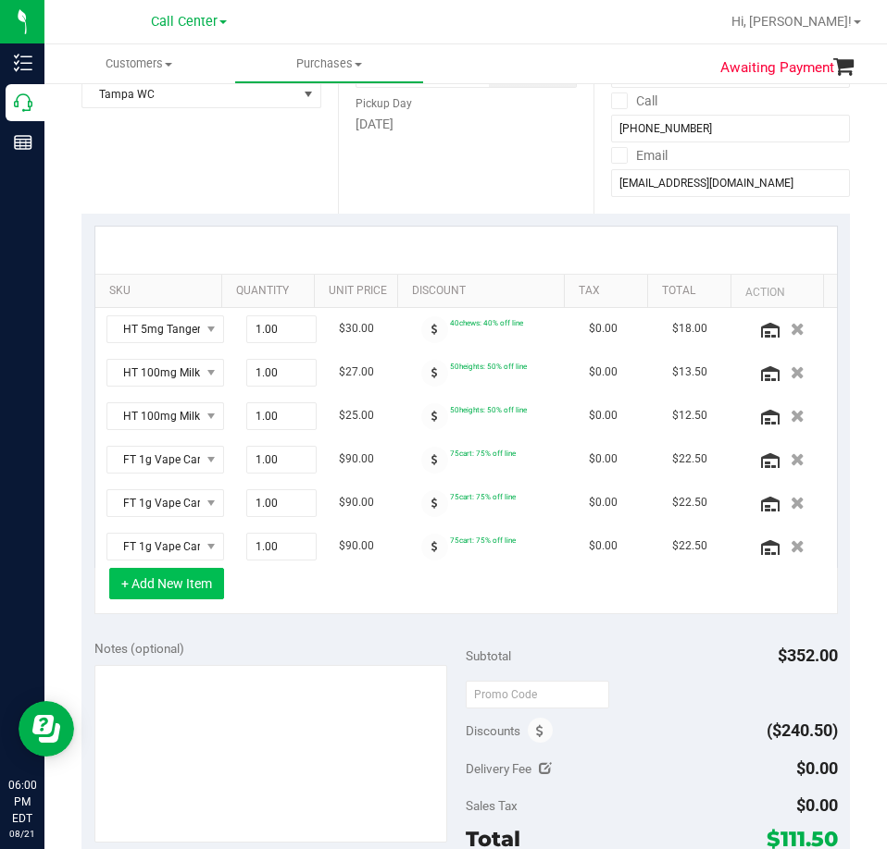
click at [201, 582] on button "+ Add New Item" at bounding box center [166, 583] width 115 height 31
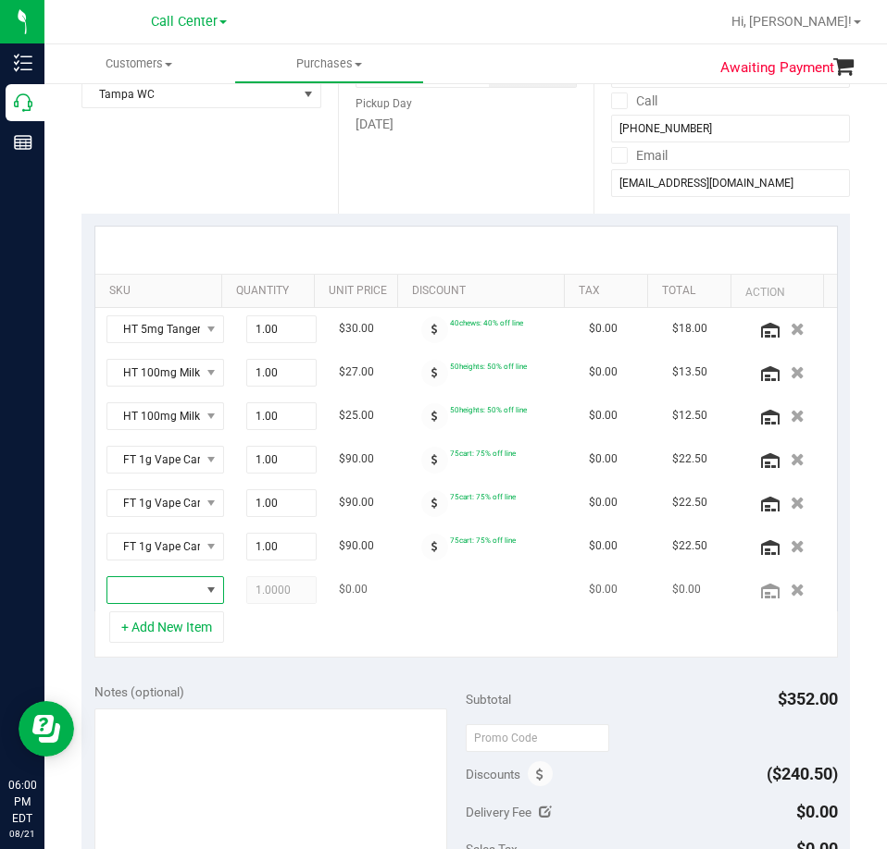
click at [204, 586] on span "NO DATA FOUND" at bounding box center [211, 590] width 15 height 15
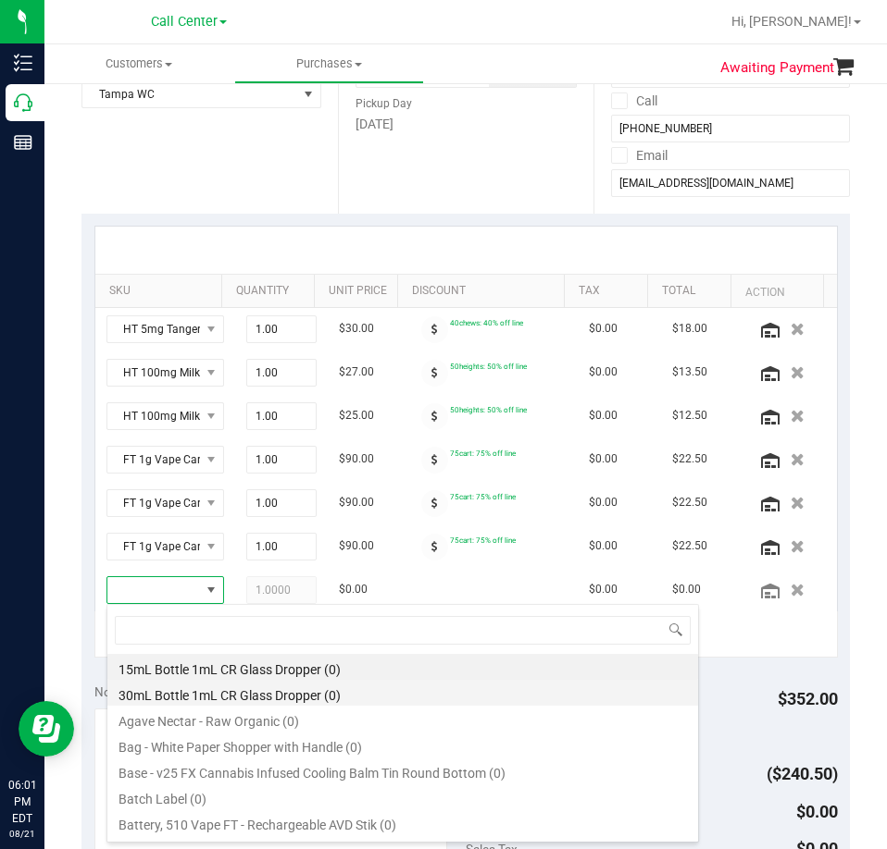
type input "FT 1g Vape Cart Distillate Tropical Cookies (Sativa)"
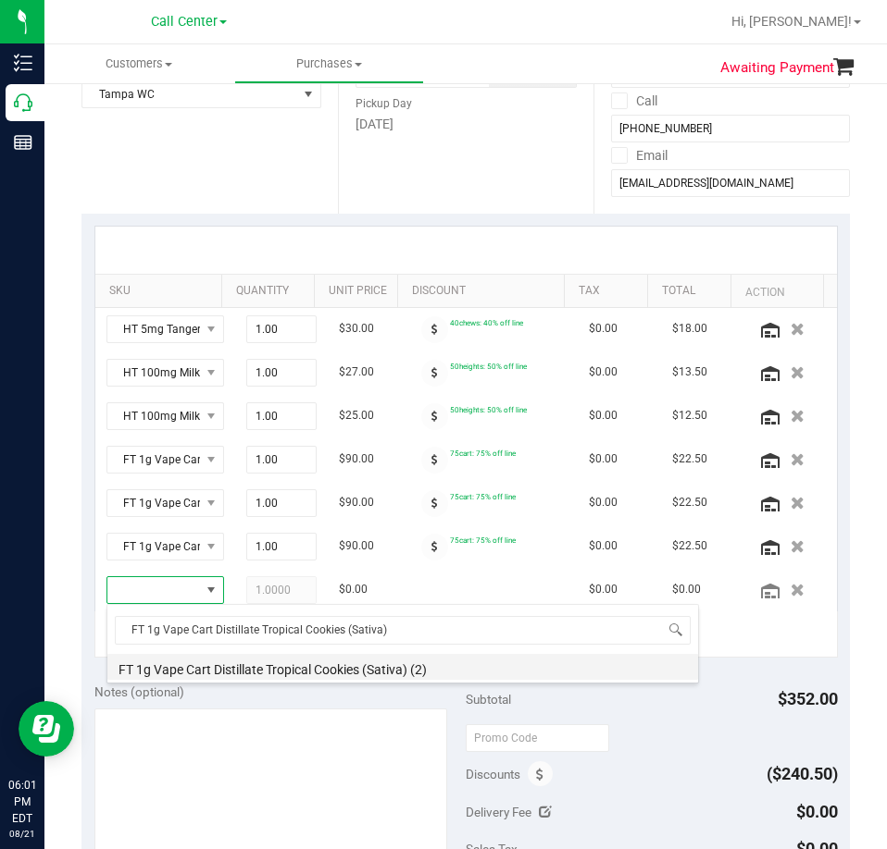
click at [298, 666] on li "FT 1g Vape Cart Distillate Tropical Cookies (Sativa) (2)" at bounding box center [402, 667] width 590 height 26
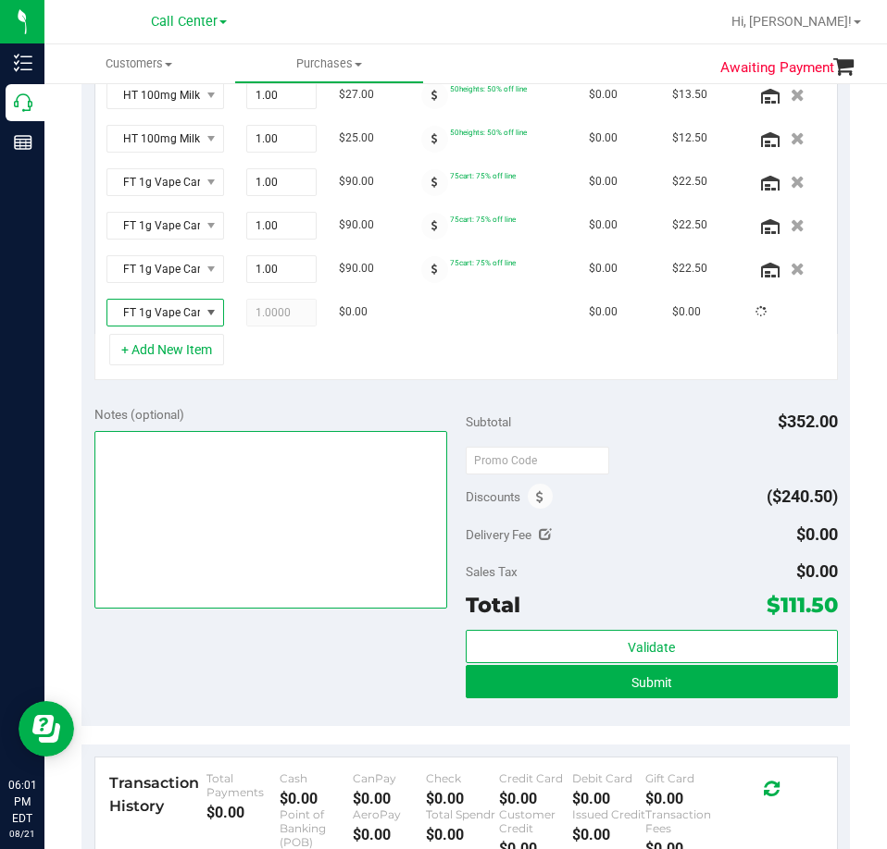
click at [236, 511] on textarea at bounding box center [270, 520] width 353 height 178
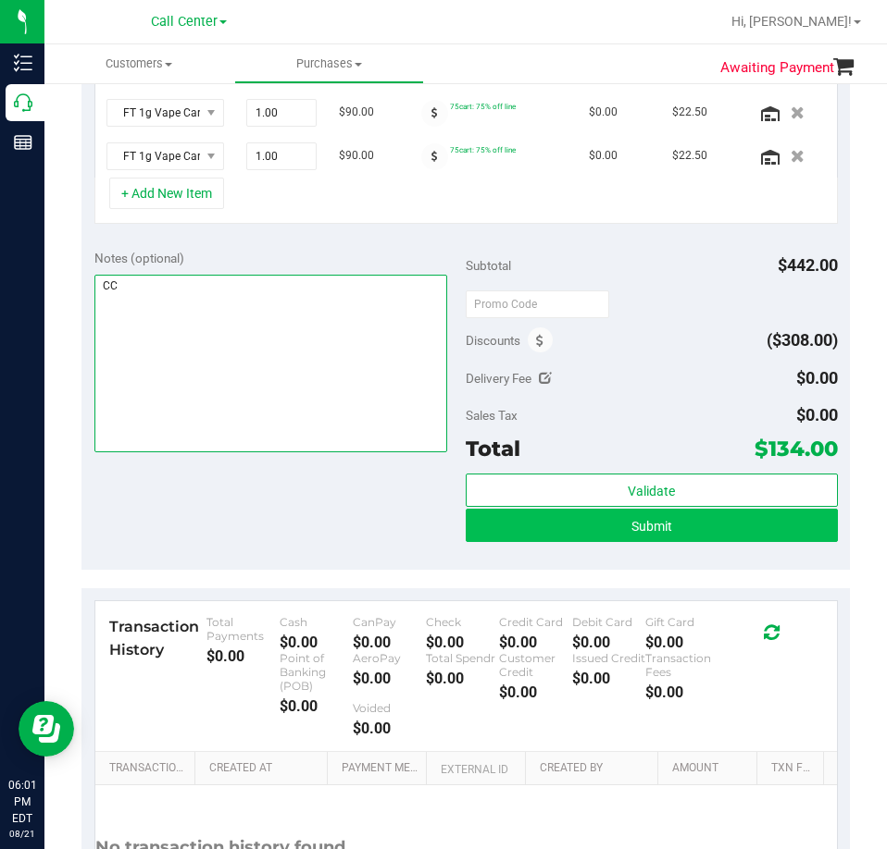
type textarea "CC"
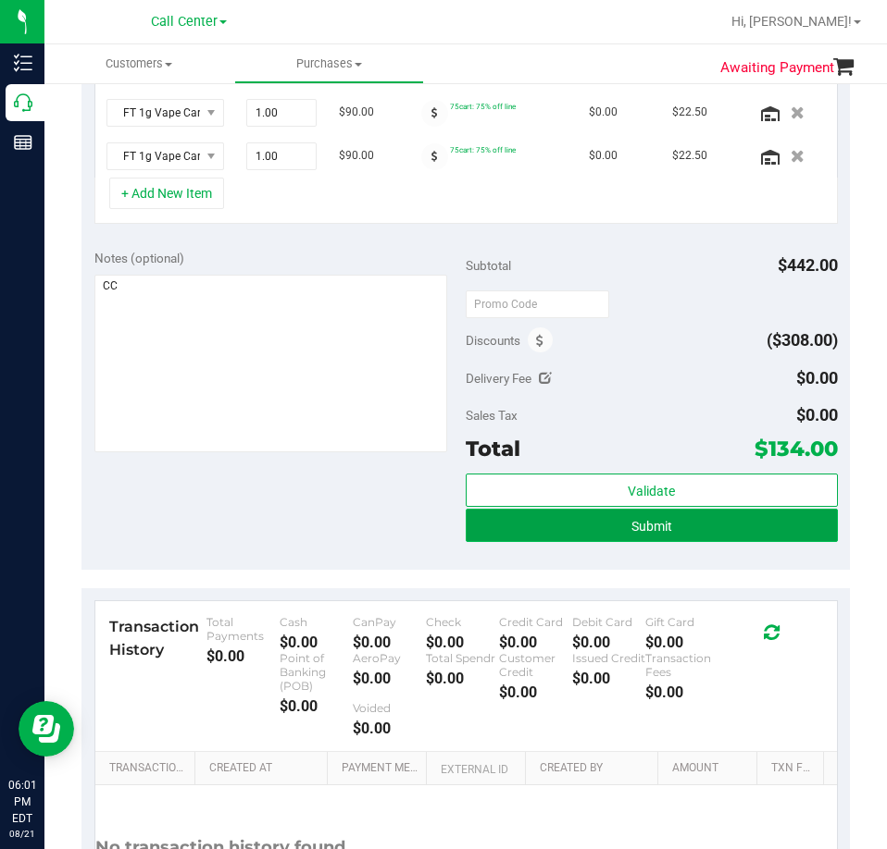
click at [638, 526] on span "Submit" at bounding box center [651, 526] width 41 height 15
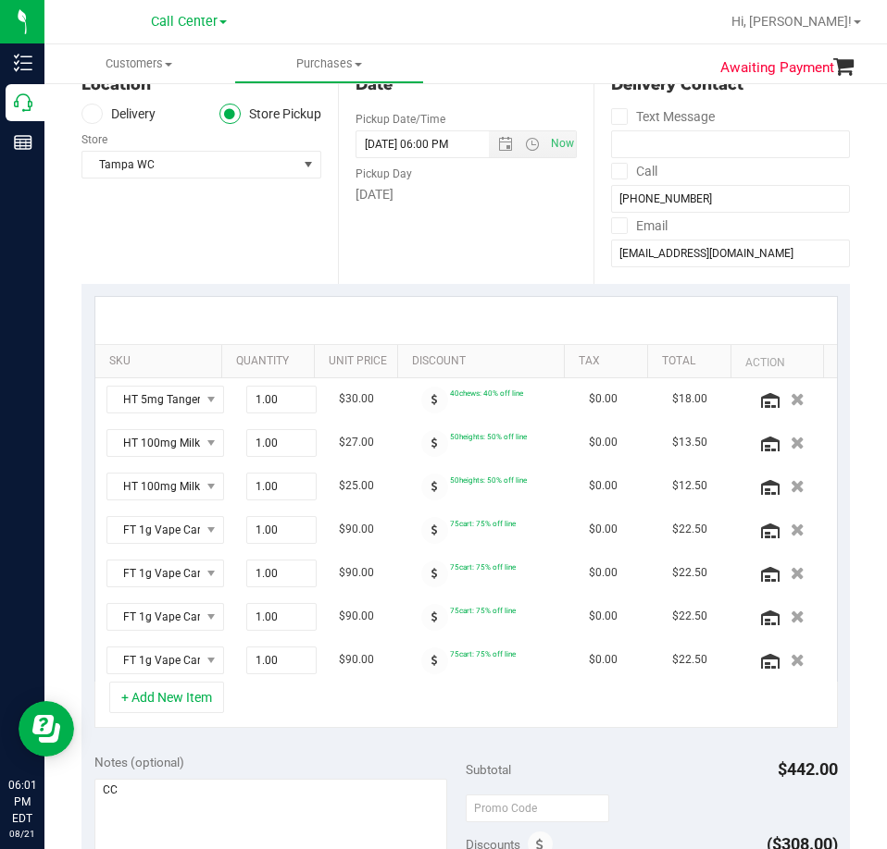
scroll to position [0, 0]
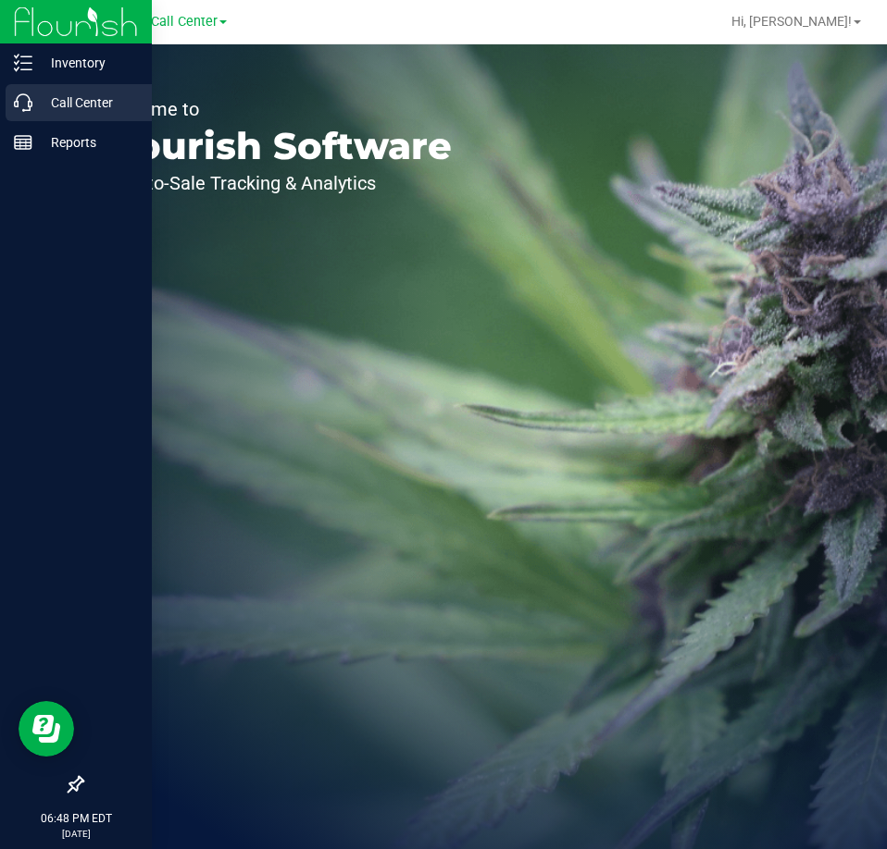
click at [37, 106] on p "Call Center" at bounding box center [87, 103] width 111 height 22
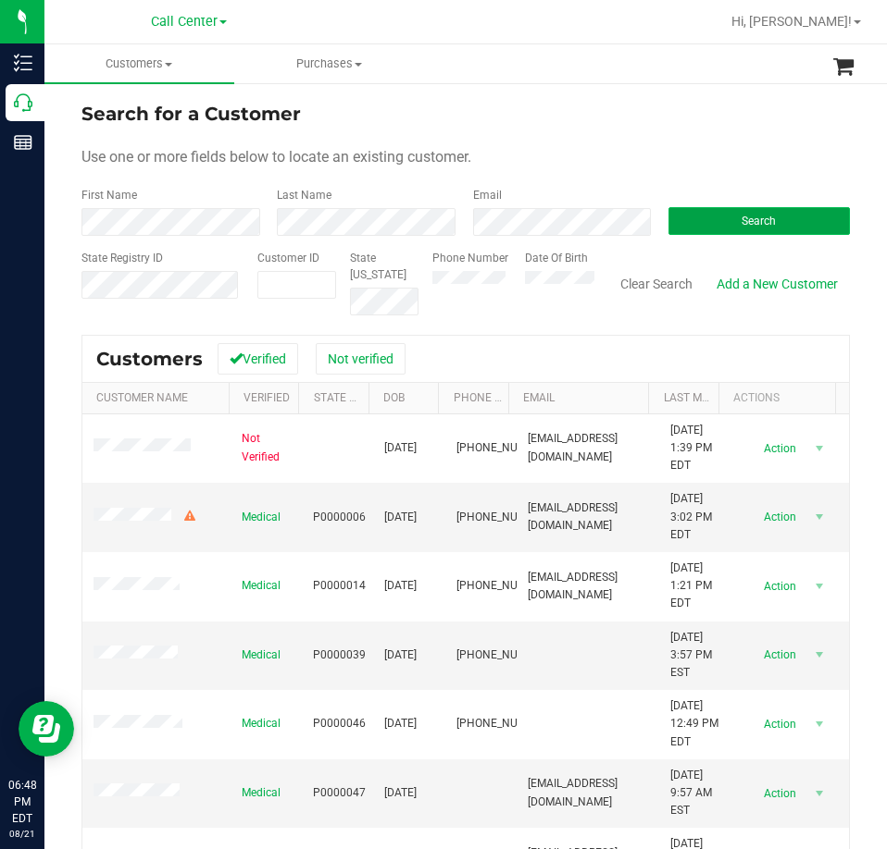
click at [741, 221] on span "Search" at bounding box center [758, 221] width 34 height 13
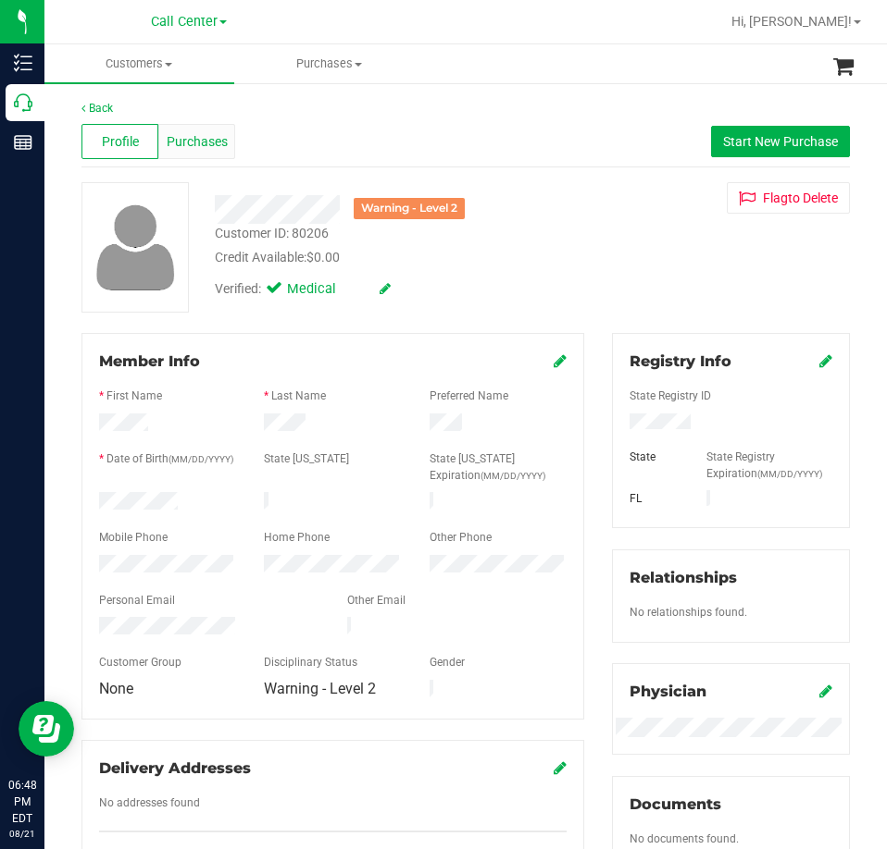
click at [197, 140] on span "Purchases" at bounding box center [197, 141] width 61 height 19
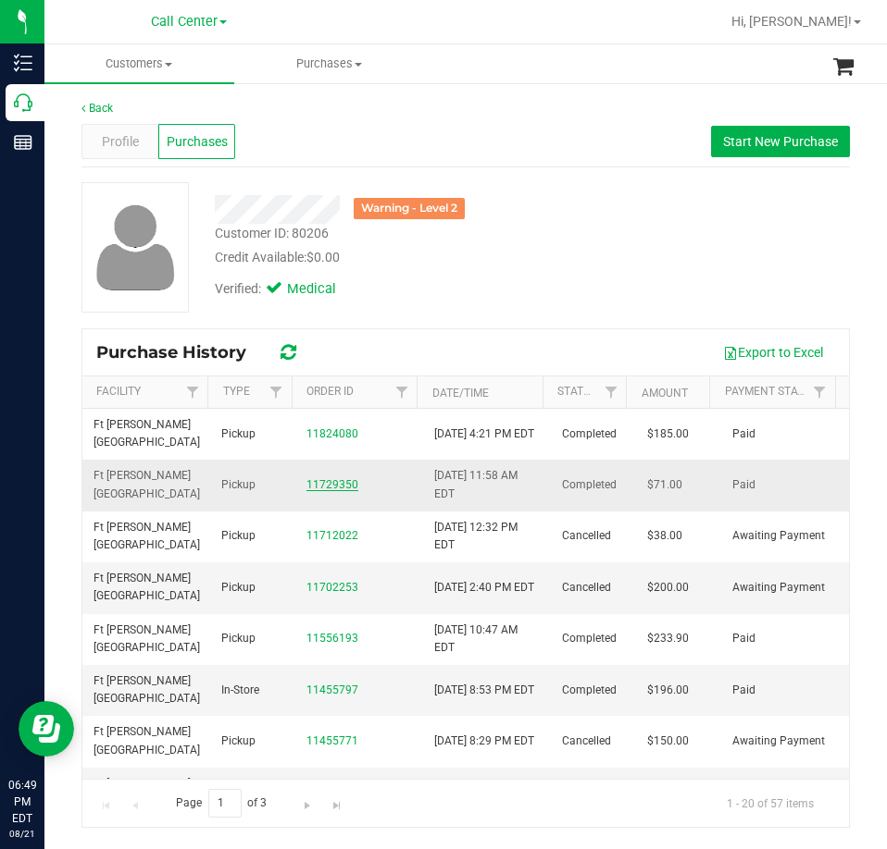
click at [319, 480] on link "11729350" at bounding box center [332, 484] width 52 height 13
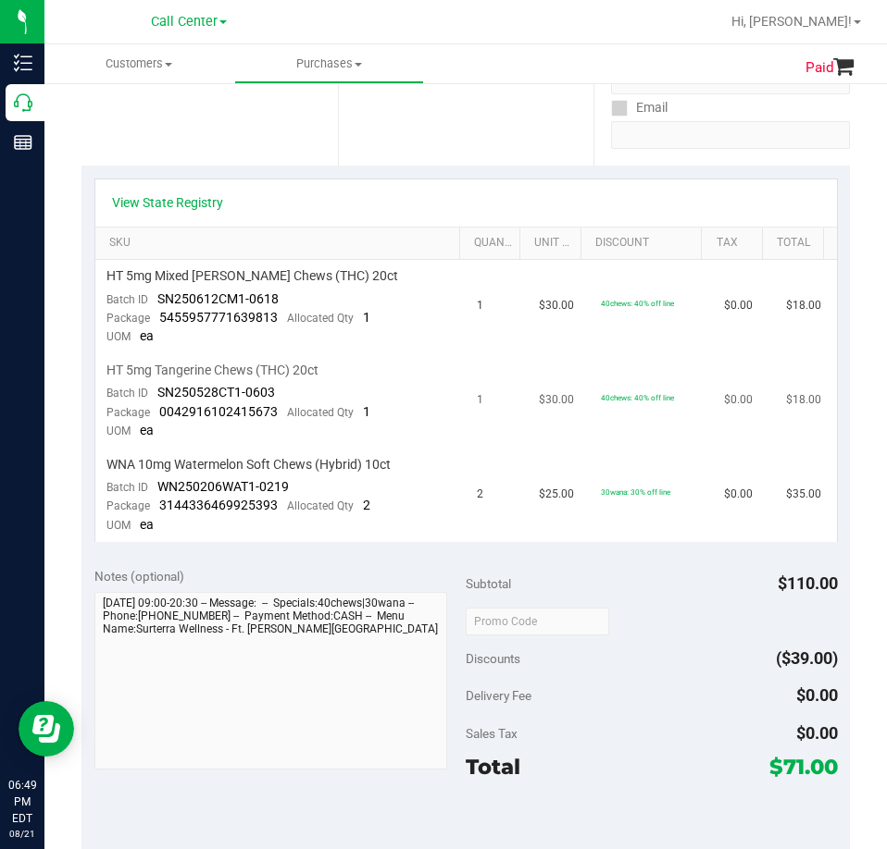
scroll to position [370, 0]
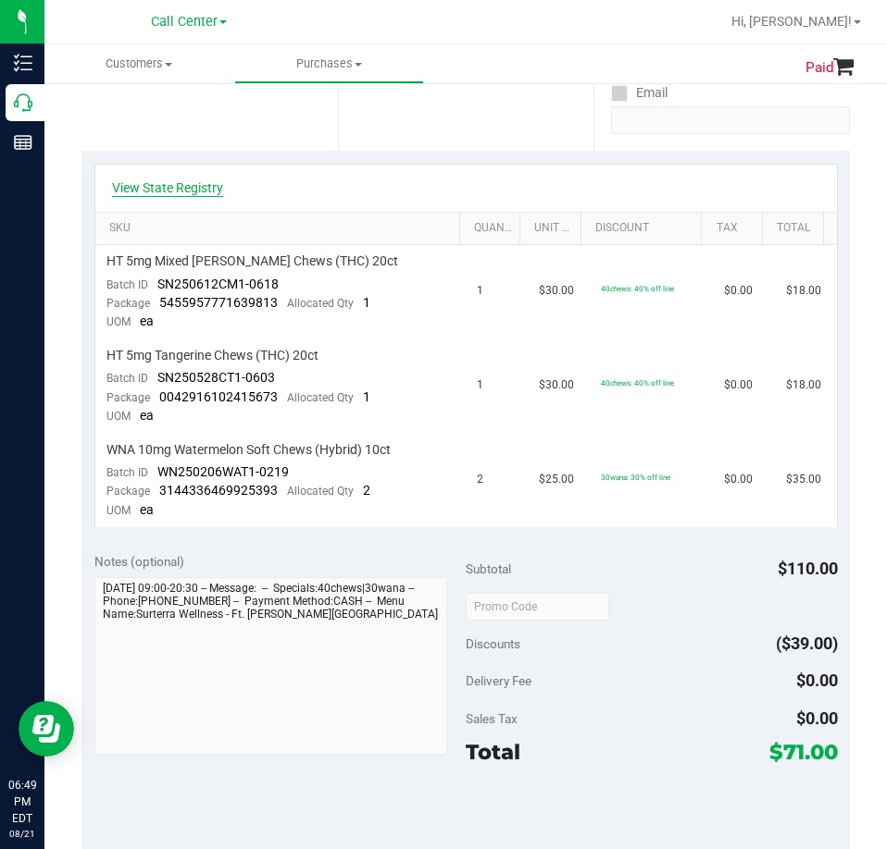
click at [190, 182] on link "View State Registry" at bounding box center [167, 188] width 111 height 19
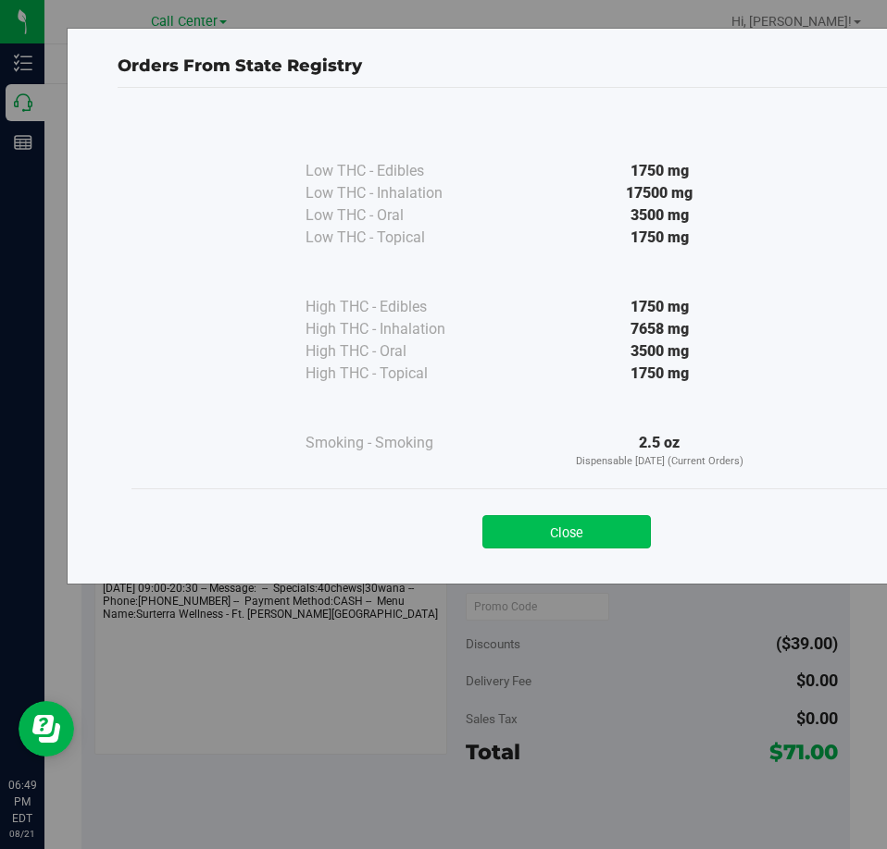
click at [620, 531] on button "Close" at bounding box center [566, 531] width 168 height 33
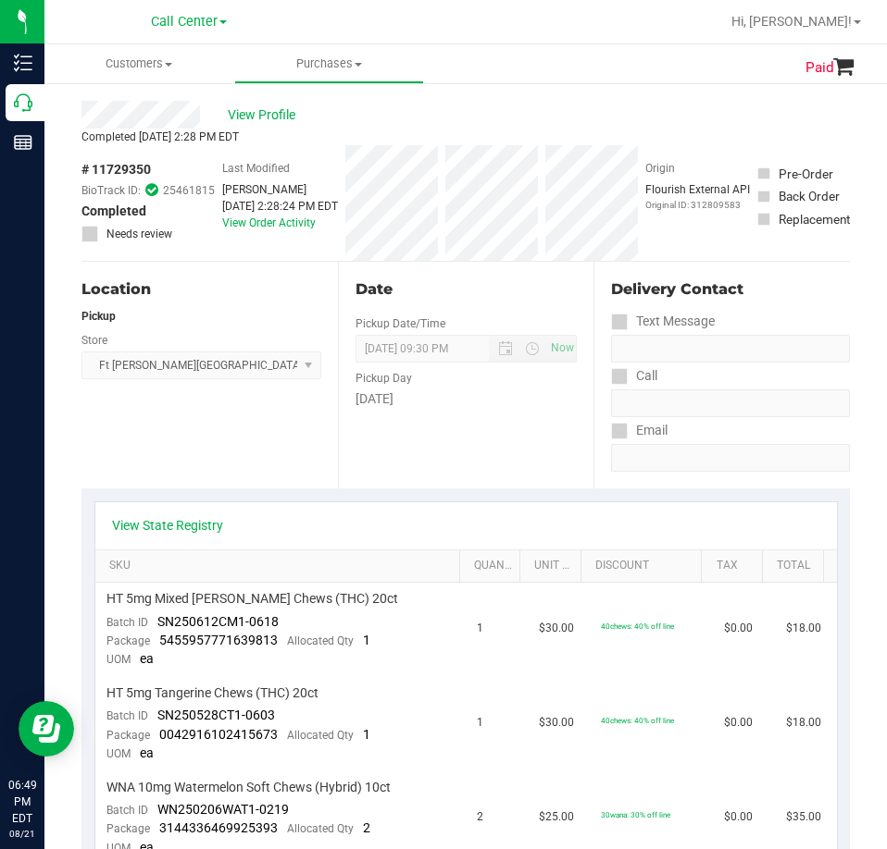
scroll to position [0, 0]
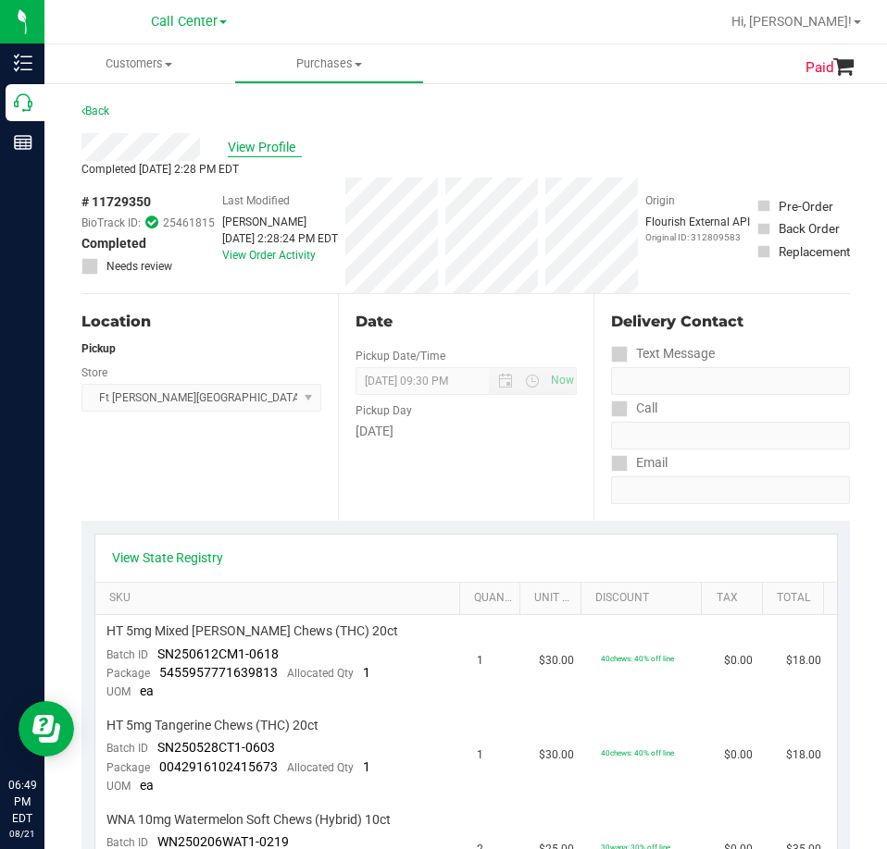
click at [267, 150] on span "View Profile" at bounding box center [265, 147] width 74 height 19
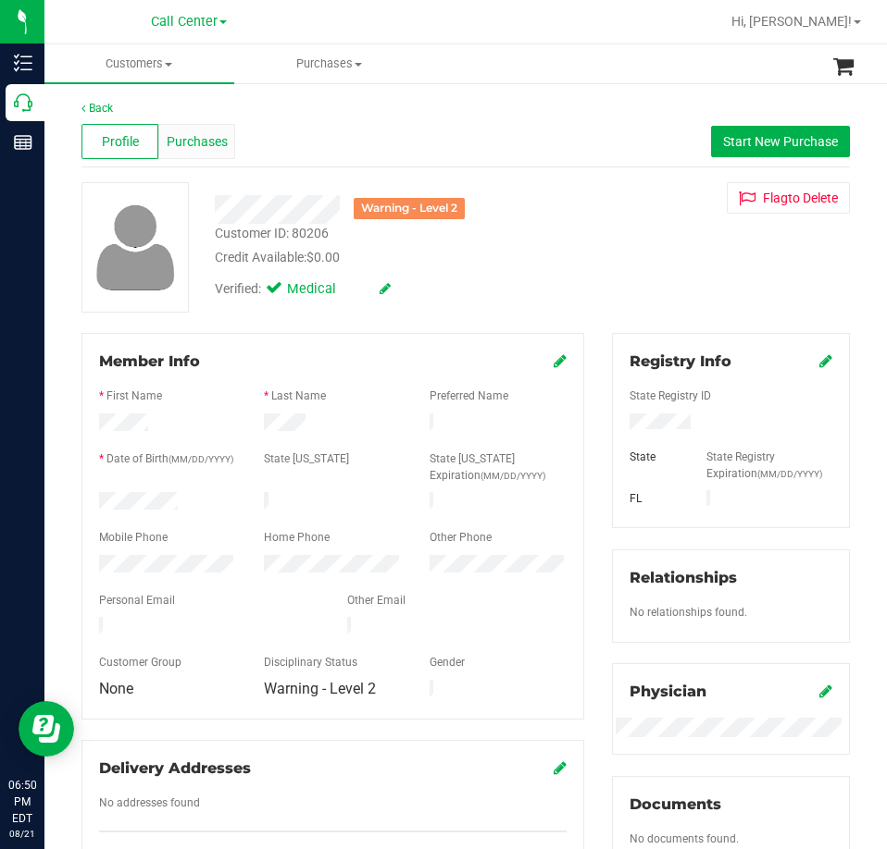
click at [193, 141] on span "Purchases" at bounding box center [197, 141] width 61 height 19
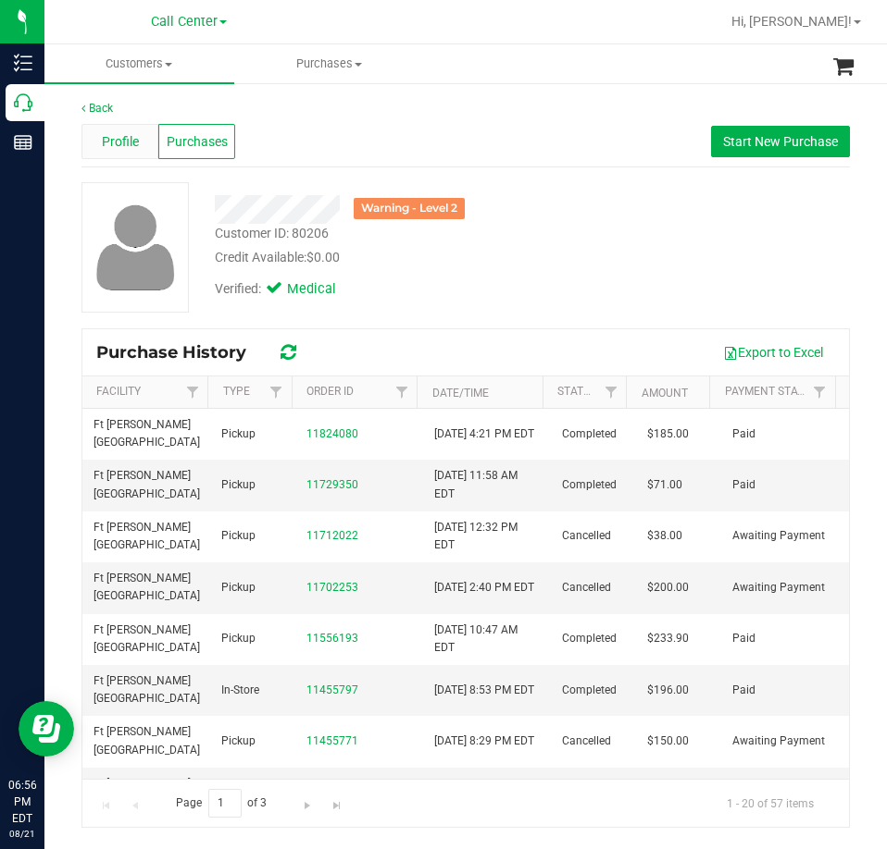
click at [119, 154] on div "Profile" at bounding box center [119, 141] width 77 height 35
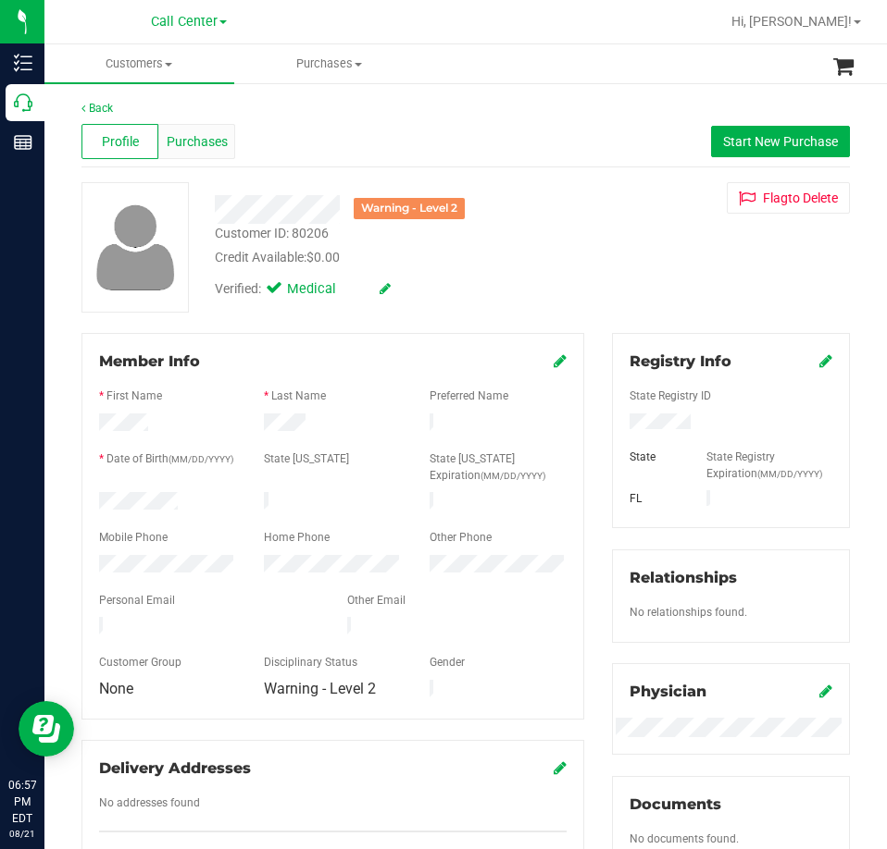
click at [188, 151] on span "Purchases" at bounding box center [197, 141] width 61 height 19
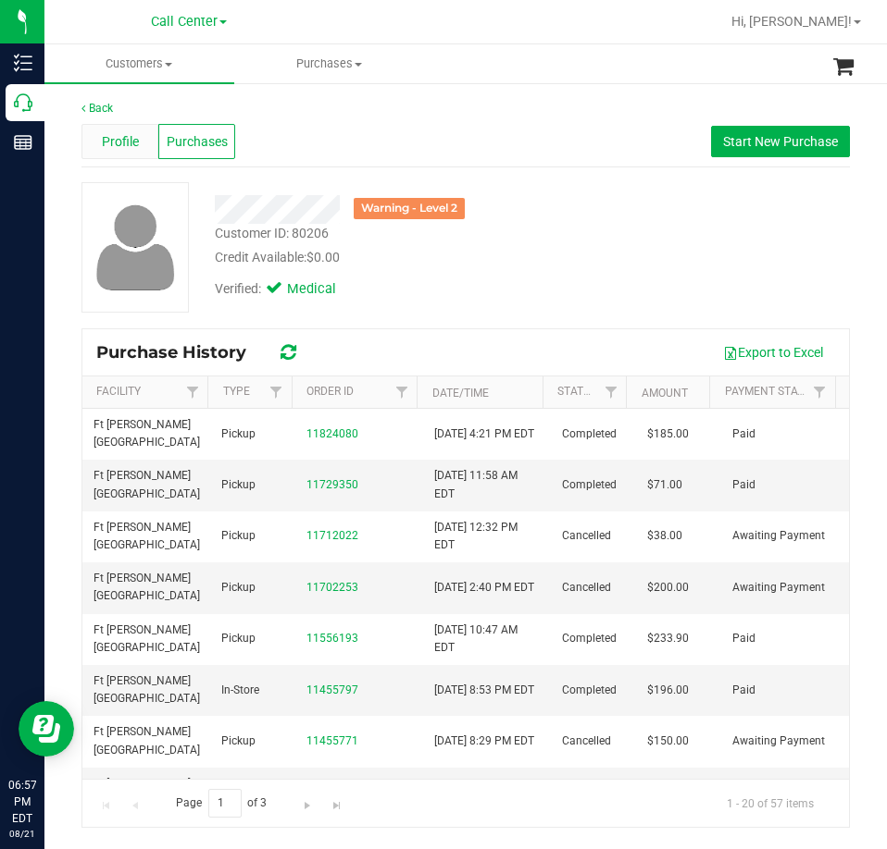
click at [123, 146] on span "Profile" at bounding box center [120, 141] width 37 height 19
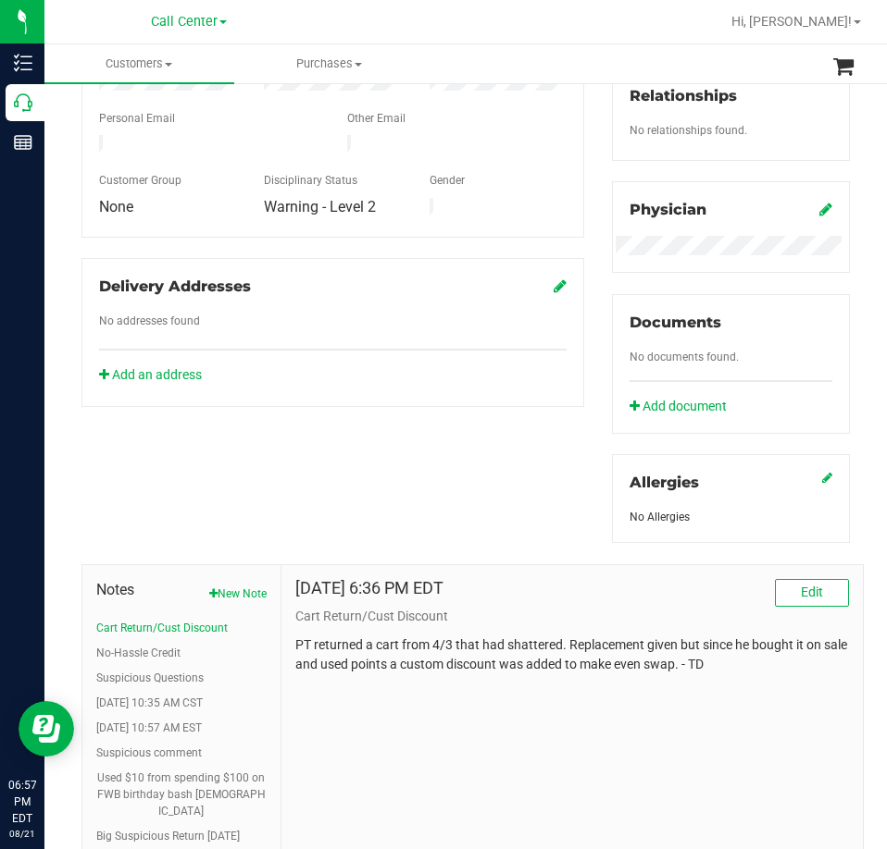
scroll to position [617, 0]
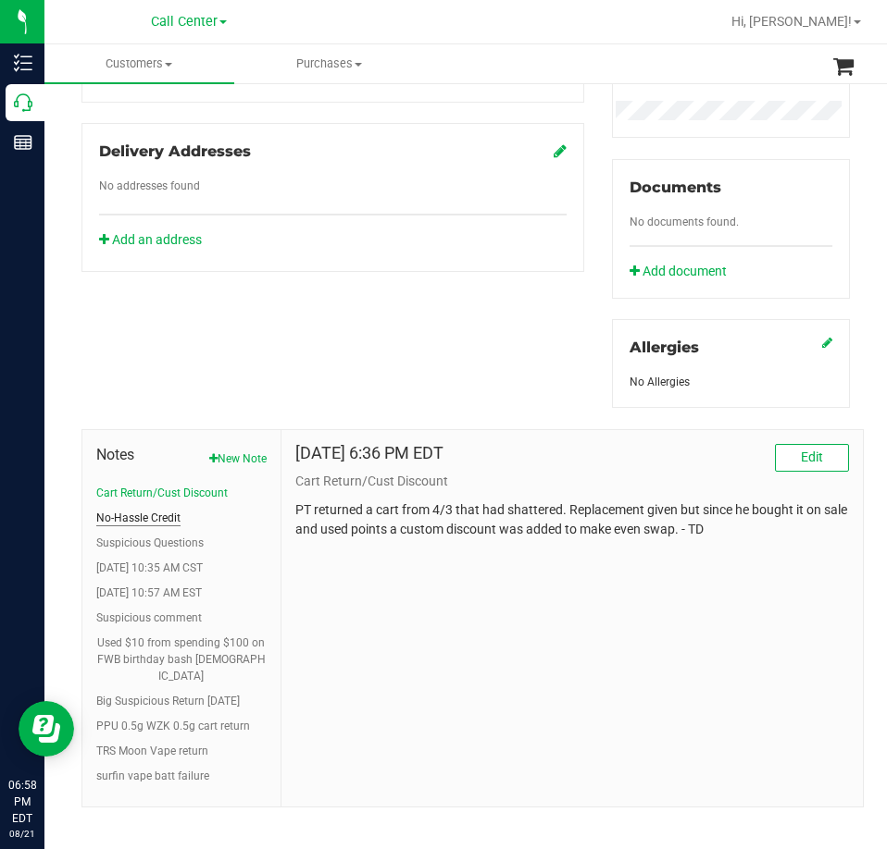
click at [128, 521] on button "No-Hassle Credit" at bounding box center [138, 518] width 84 height 17
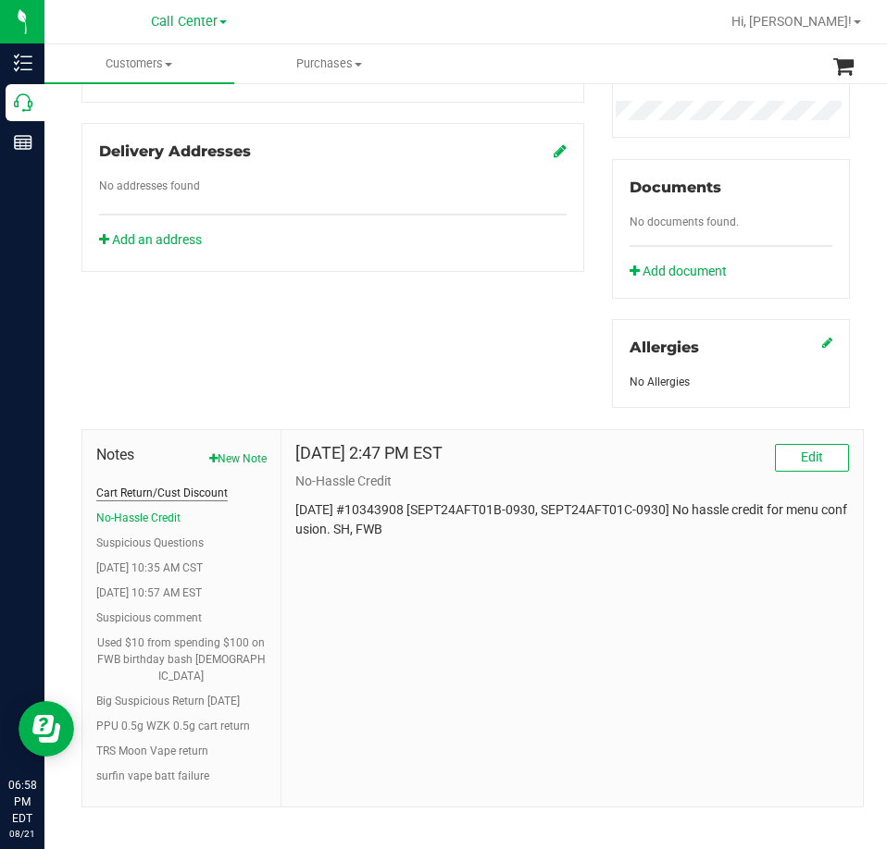
click at [136, 488] on button "Cart Return/Cust Discount" at bounding box center [161, 493] width 131 height 17
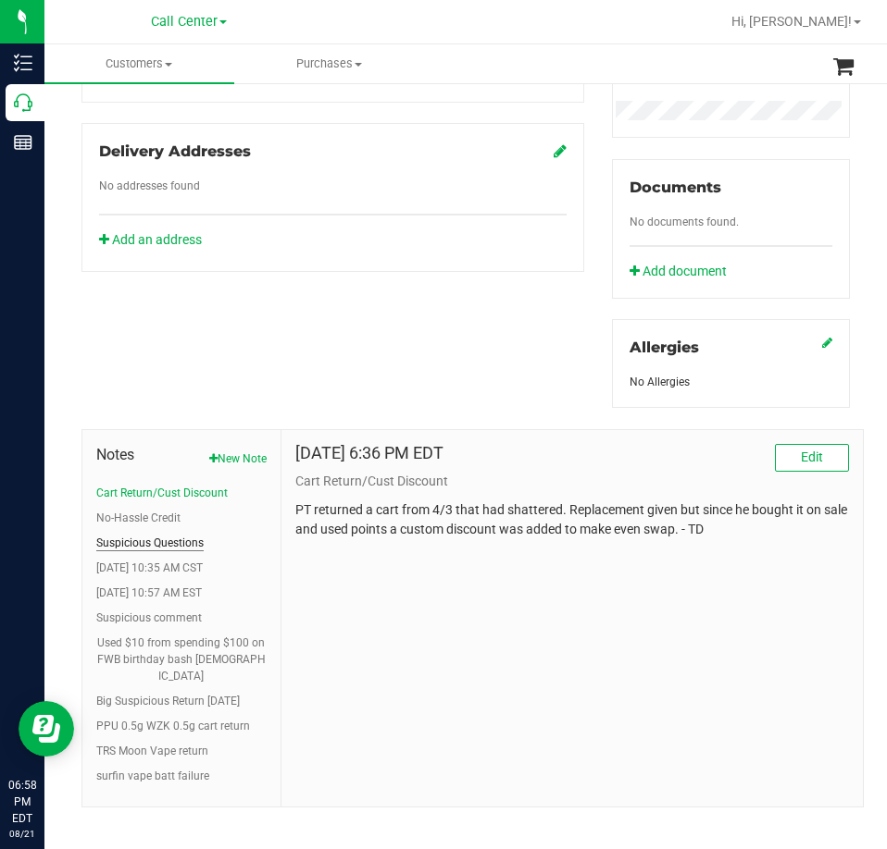
click at [143, 546] on button "Suspicious Questions" at bounding box center [149, 543] width 107 height 17
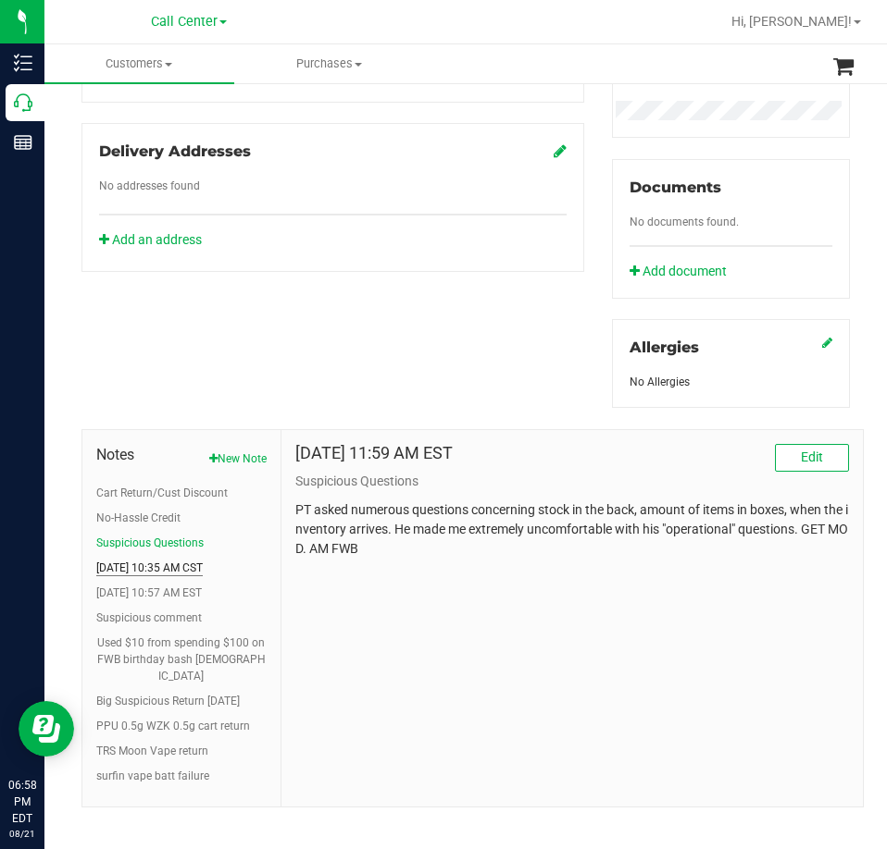
click at [139, 571] on button "[DATE] 10:35 AM CST" at bounding box center [149, 568] width 106 height 17
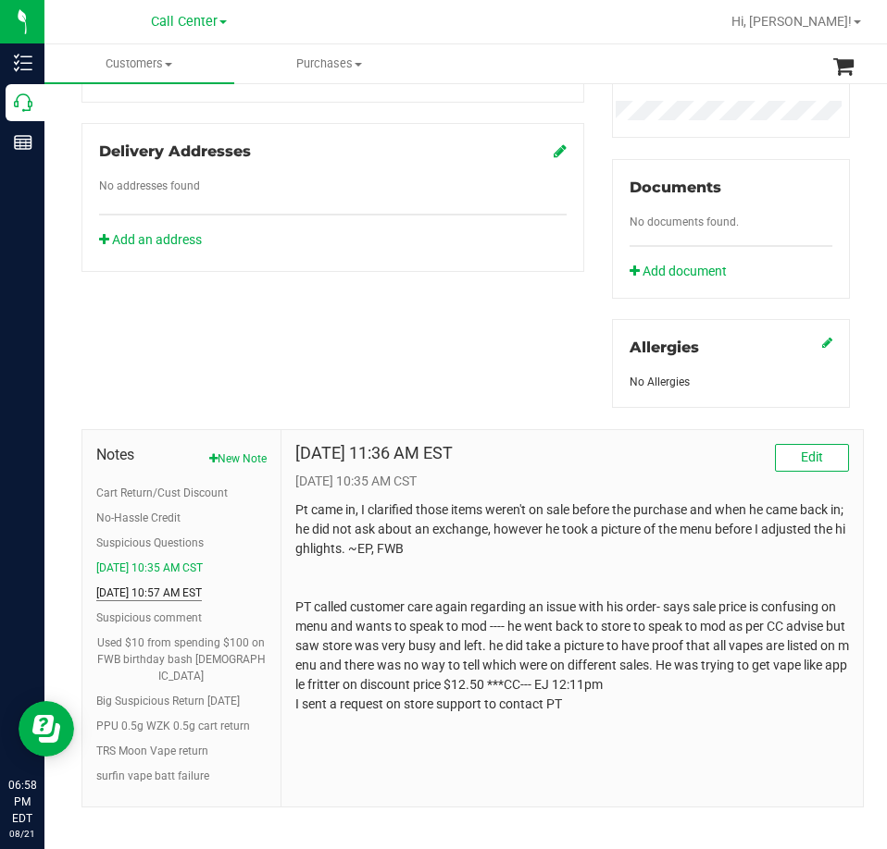
click at [133, 589] on button "[DATE] 10:57 AM EST" at bounding box center [148, 593] width 105 height 17
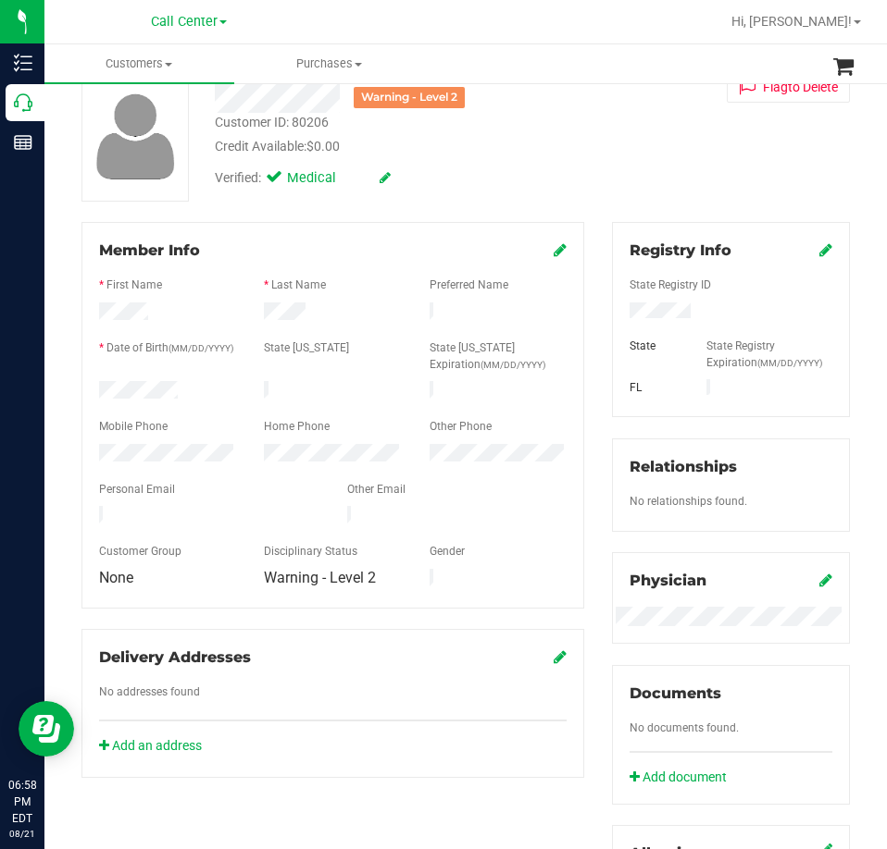
scroll to position [0, 0]
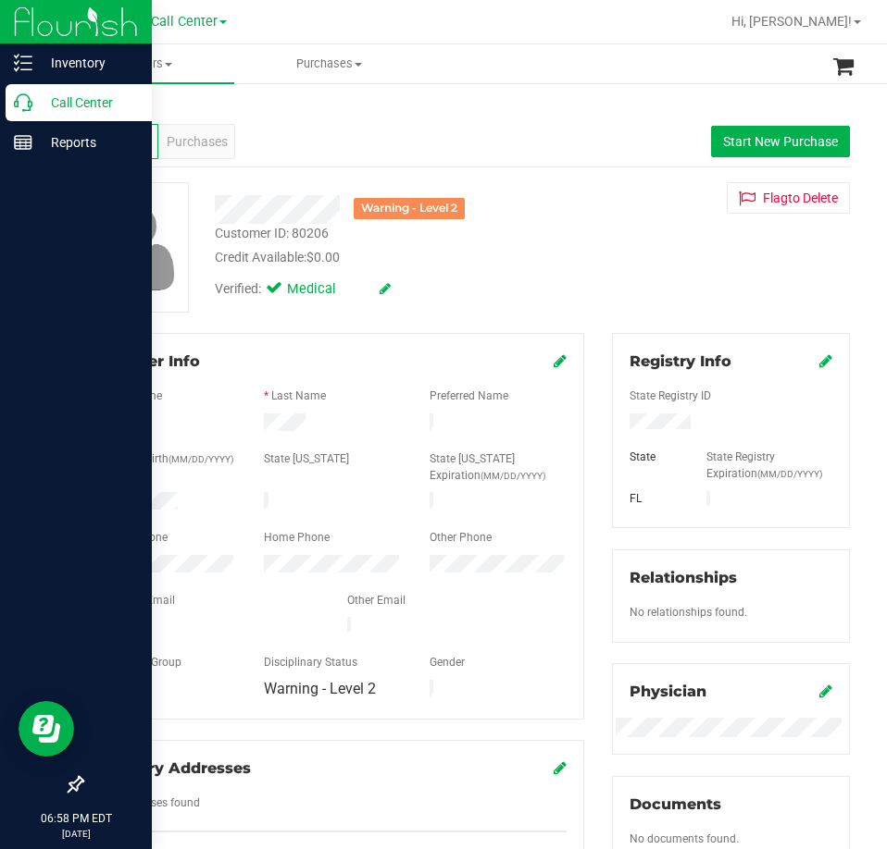
click at [22, 115] on div "Call Center" at bounding box center [79, 102] width 146 height 37
